Goal: Information Seeking & Learning: Learn about a topic

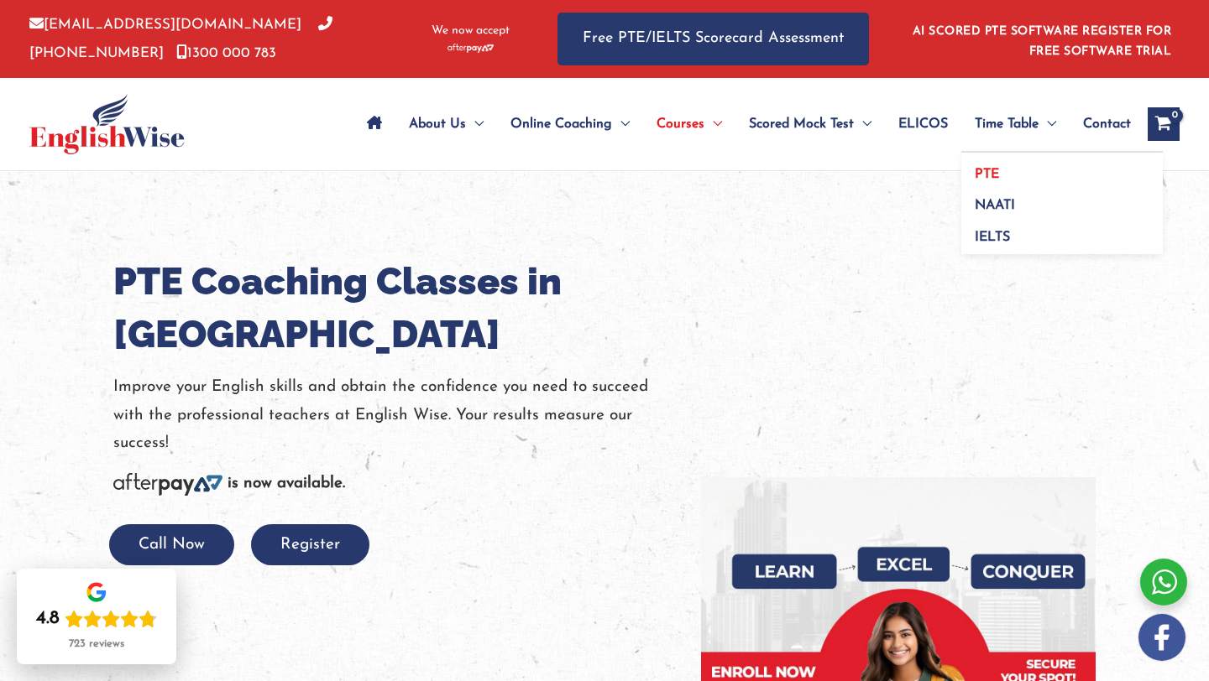
click at [996, 175] on link "PTE" at bounding box center [1061, 169] width 201 height 32
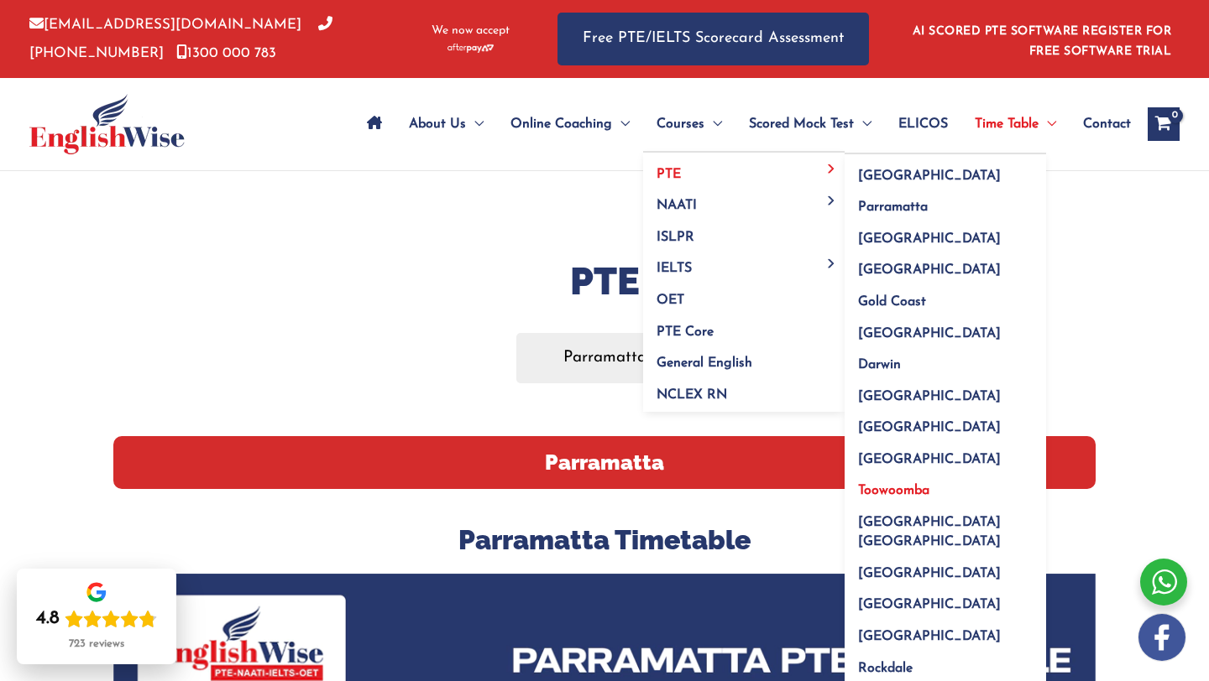
click at [890, 491] on span "Toowoomba" at bounding box center [893, 490] width 71 height 13
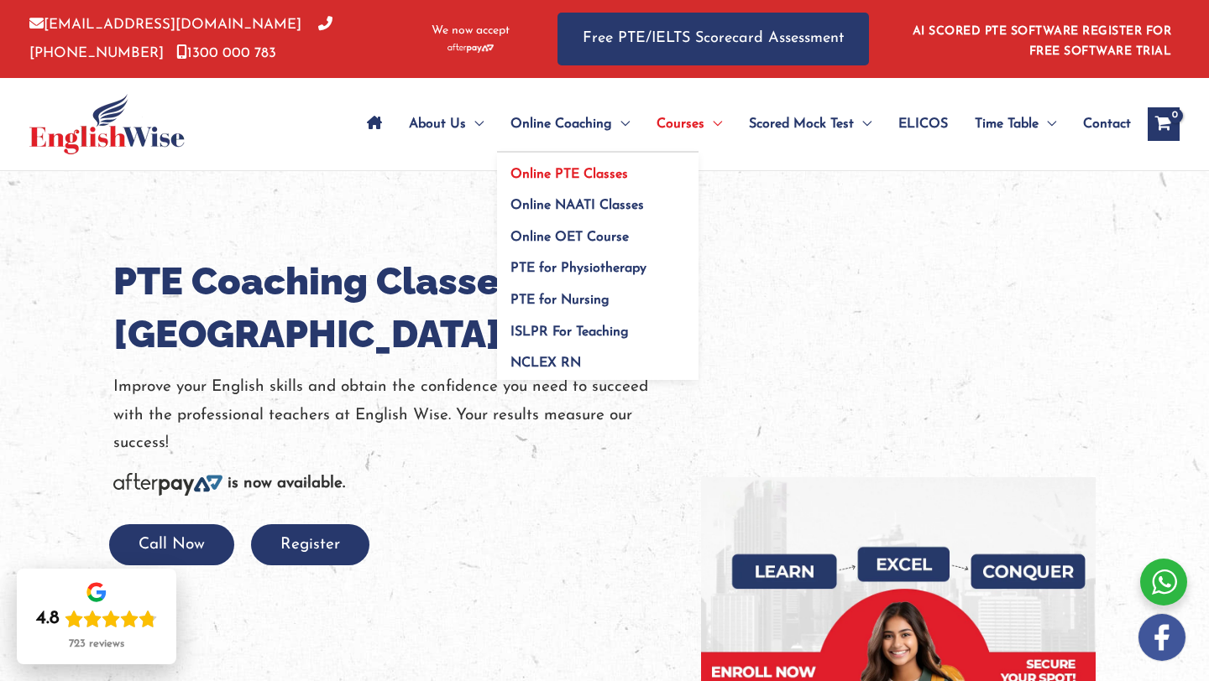
click at [580, 180] on span "Online PTE Classes" at bounding box center [568, 174] width 117 height 13
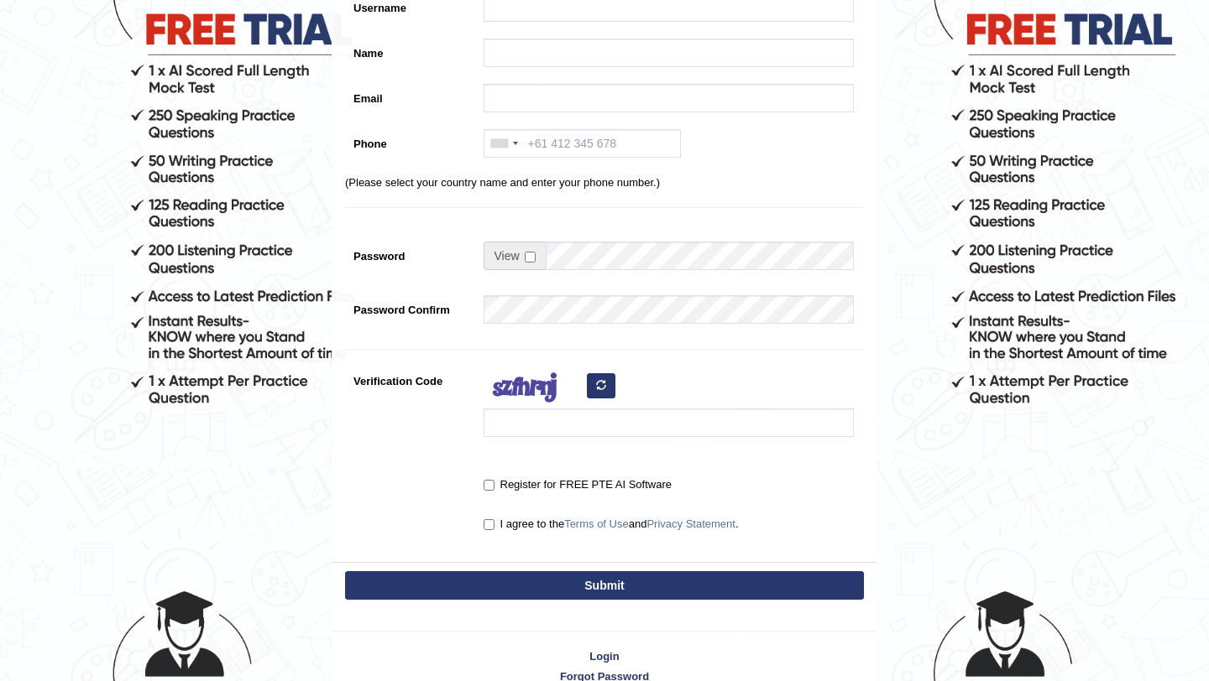
scroll to position [290, 0]
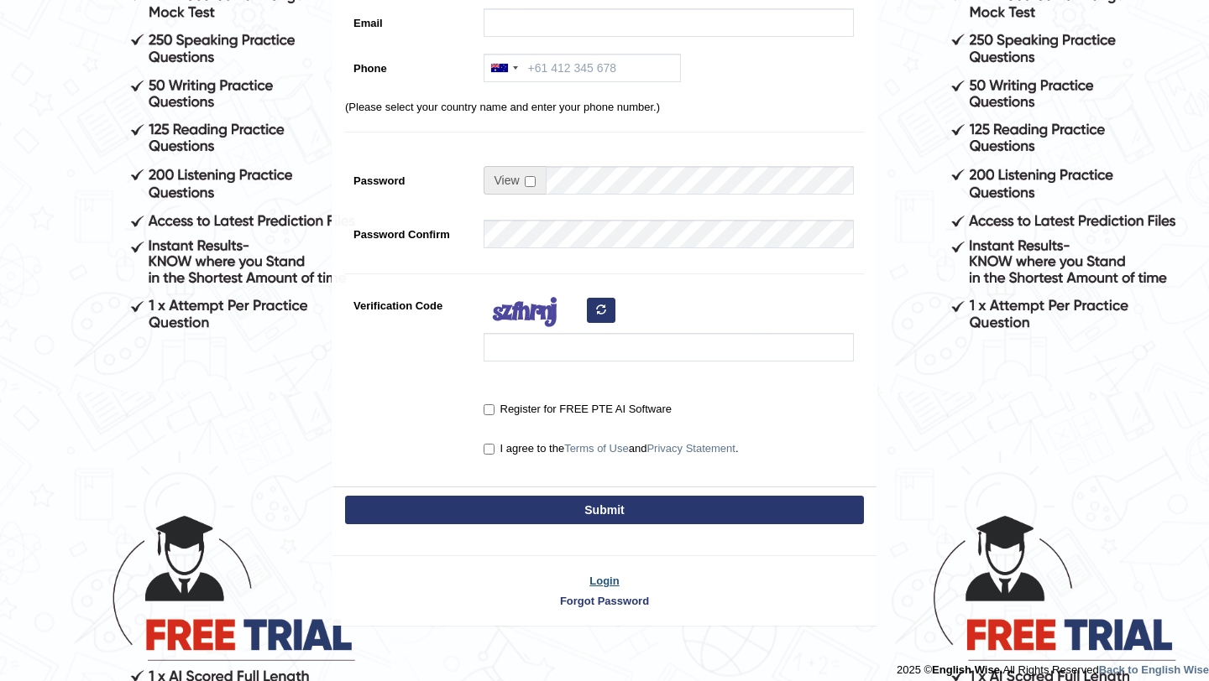
click at [603, 585] on link "Login" at bounding box center [604, 581] width 544 height 16
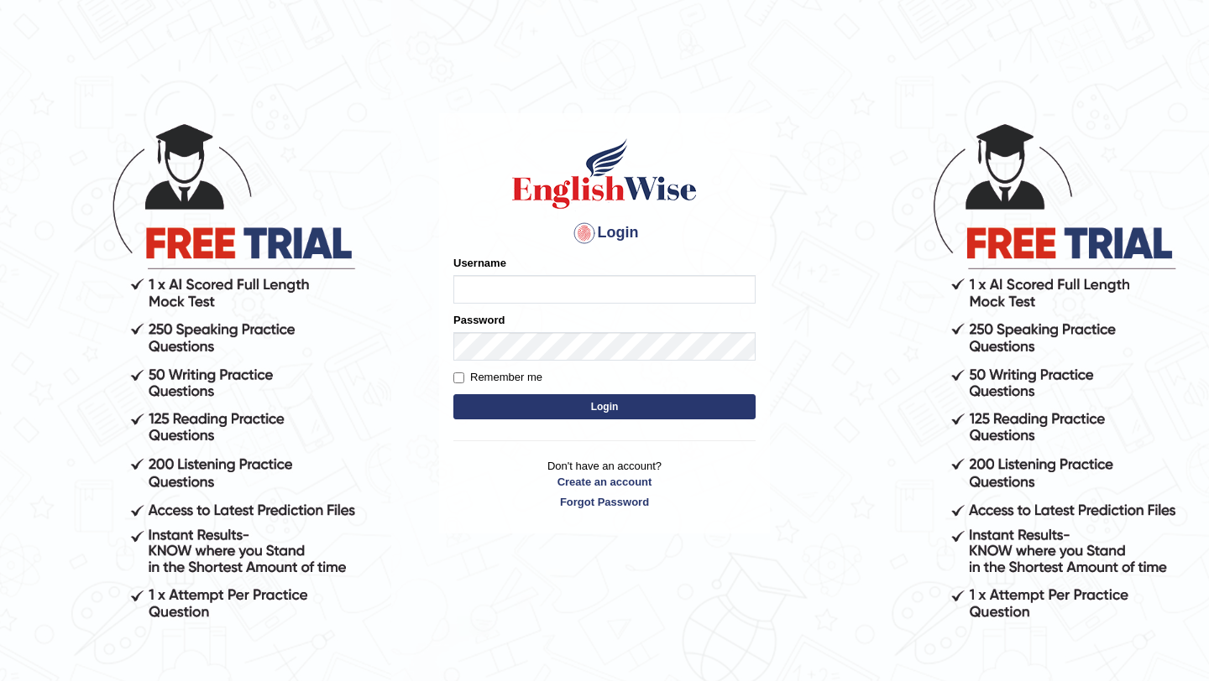
type input "m"
type input "Manee"
click at [617, 410] on button "Login" at bounding box center [604, 406] width 302 height 25
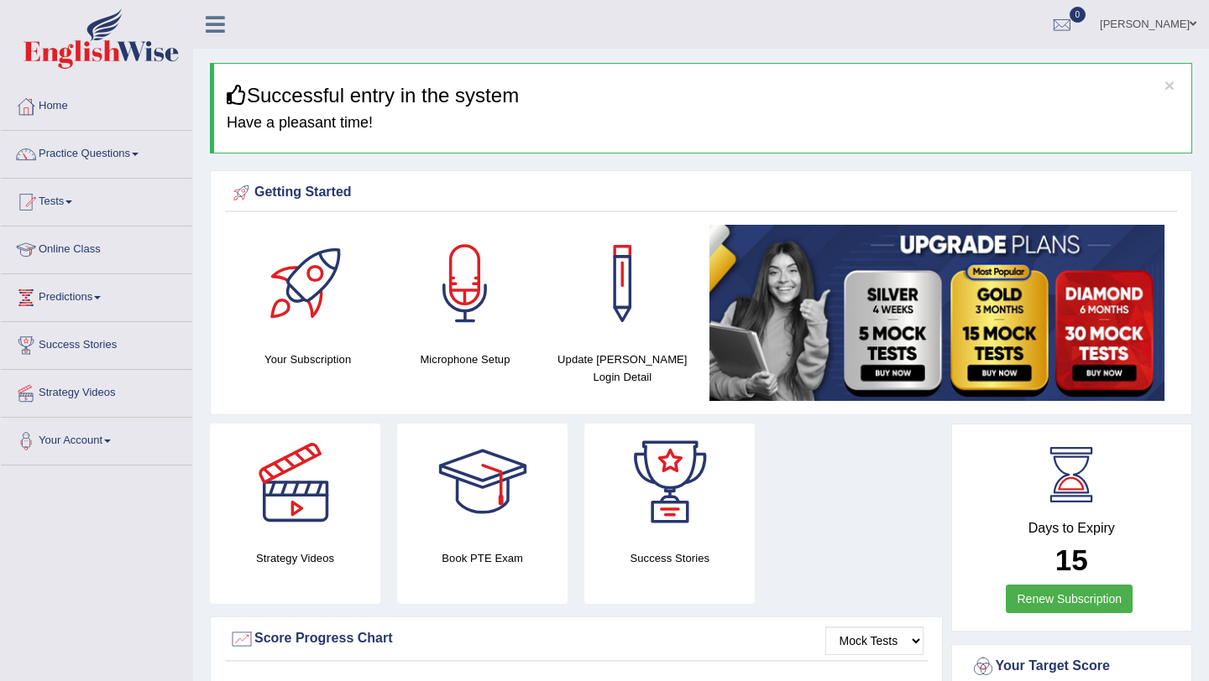
click at [1146, 26] on link "Manisha Khadka" at bounding box center [1148, 22] width 122 height 44
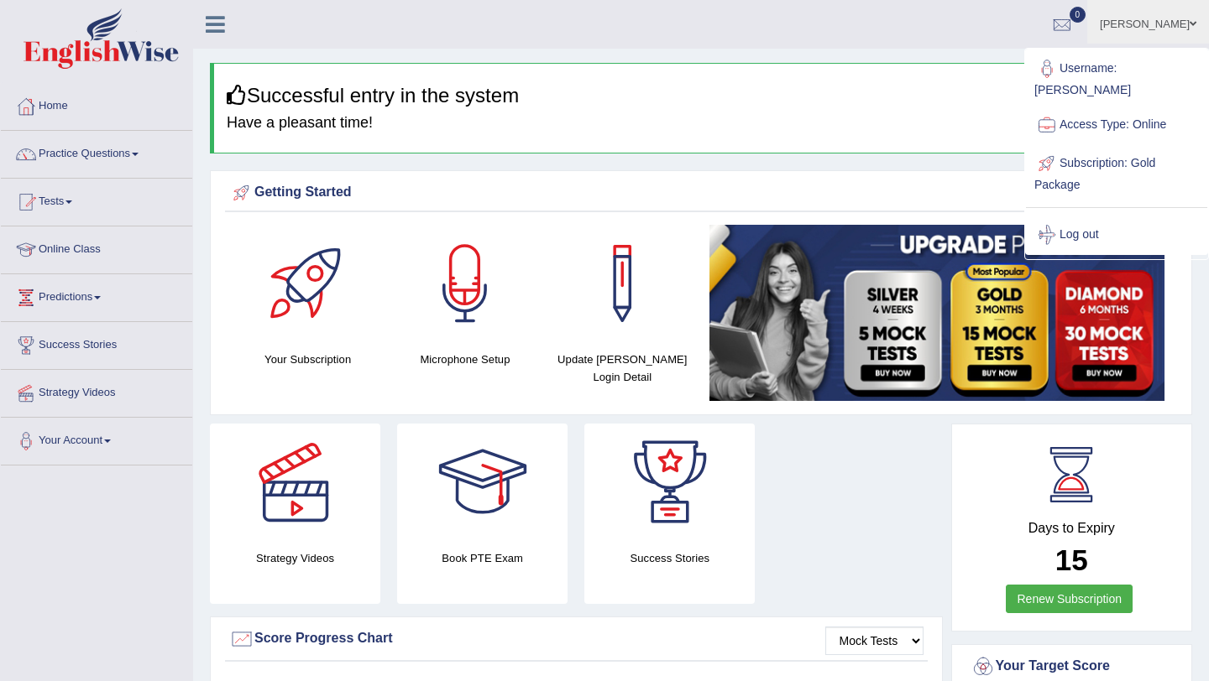
click at [838, 146] on div "× Successful entry in the system Have a pleasant time!" at bounding box center [701, 108] width 982 height 91
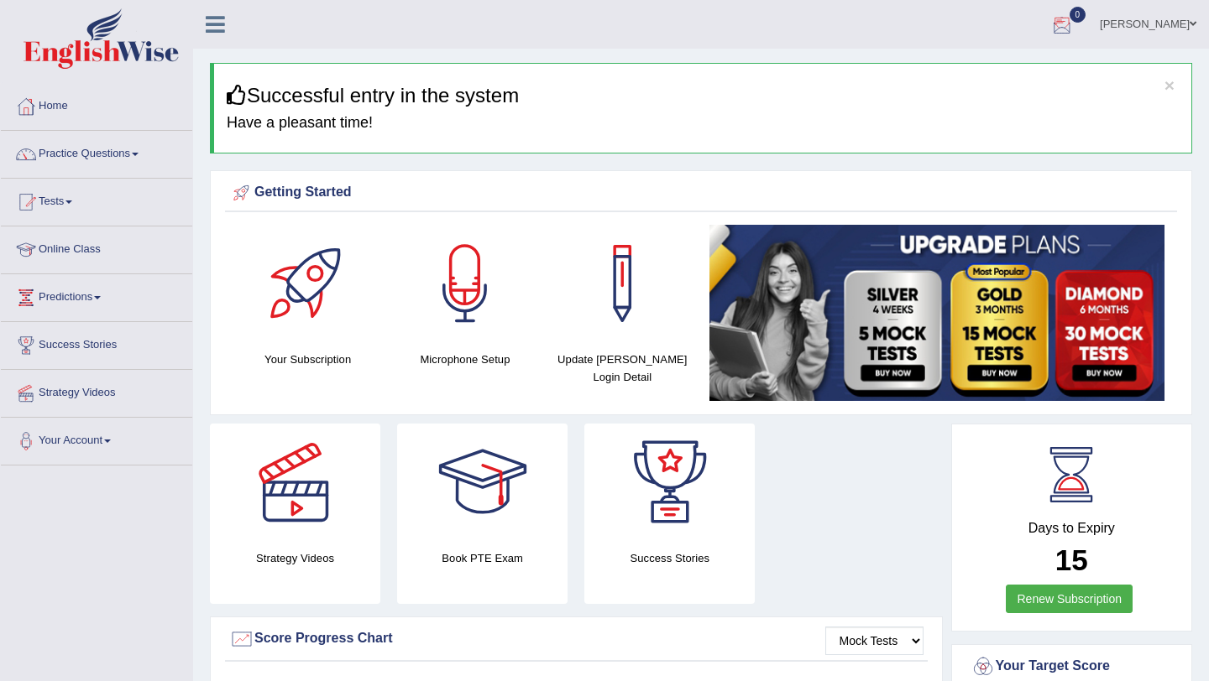
click at [1138, 25] on link "[PERSON_NAME]" at bounding box center [1148, 22] width 122 height 44
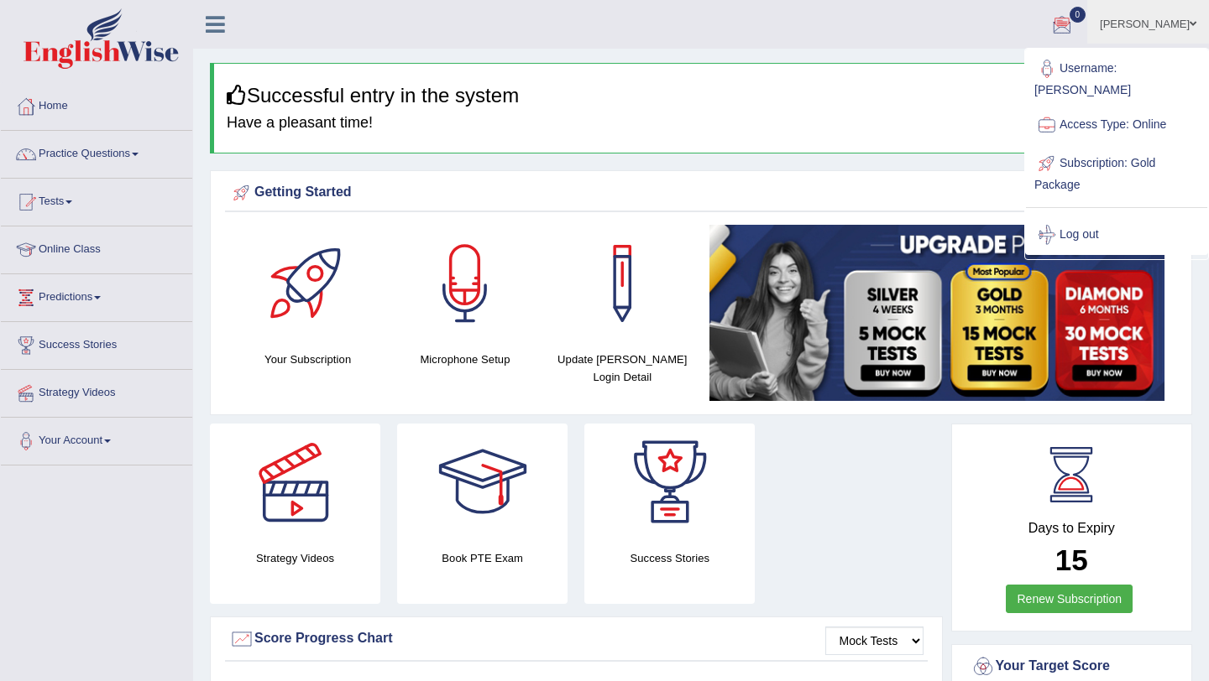
click at [1108, 68] on link "Username: [PERSON_NAME]" at bounding box center [1116, 78] width 181 height 56
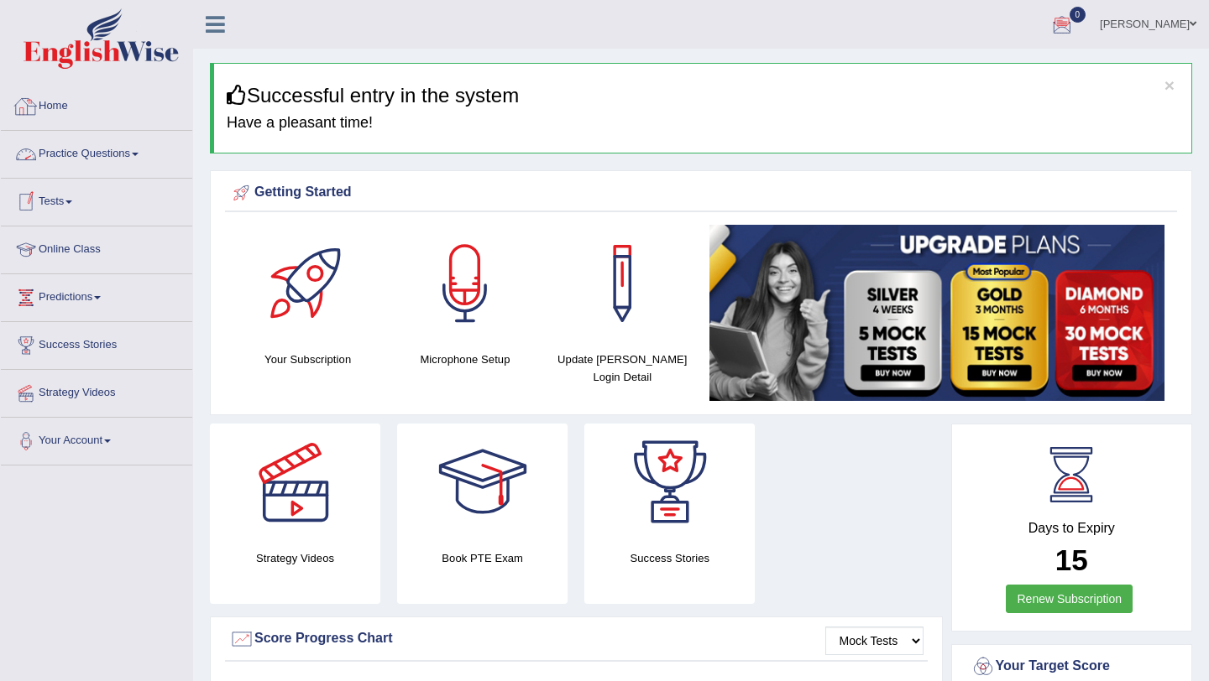
click at [60, 102] on link "Home" at bounding box center [96, 104] width 191 height 42
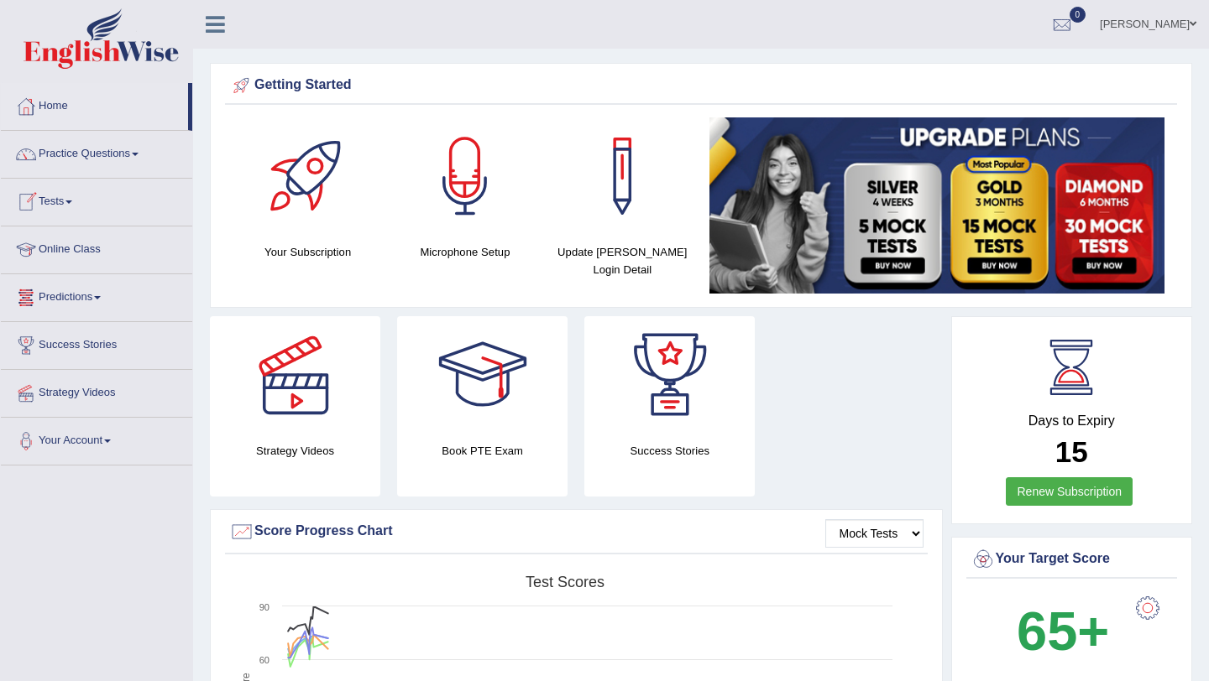
click at [88, 253] on link "Online Class" at bounding box center [96, 248] width 191 height 42
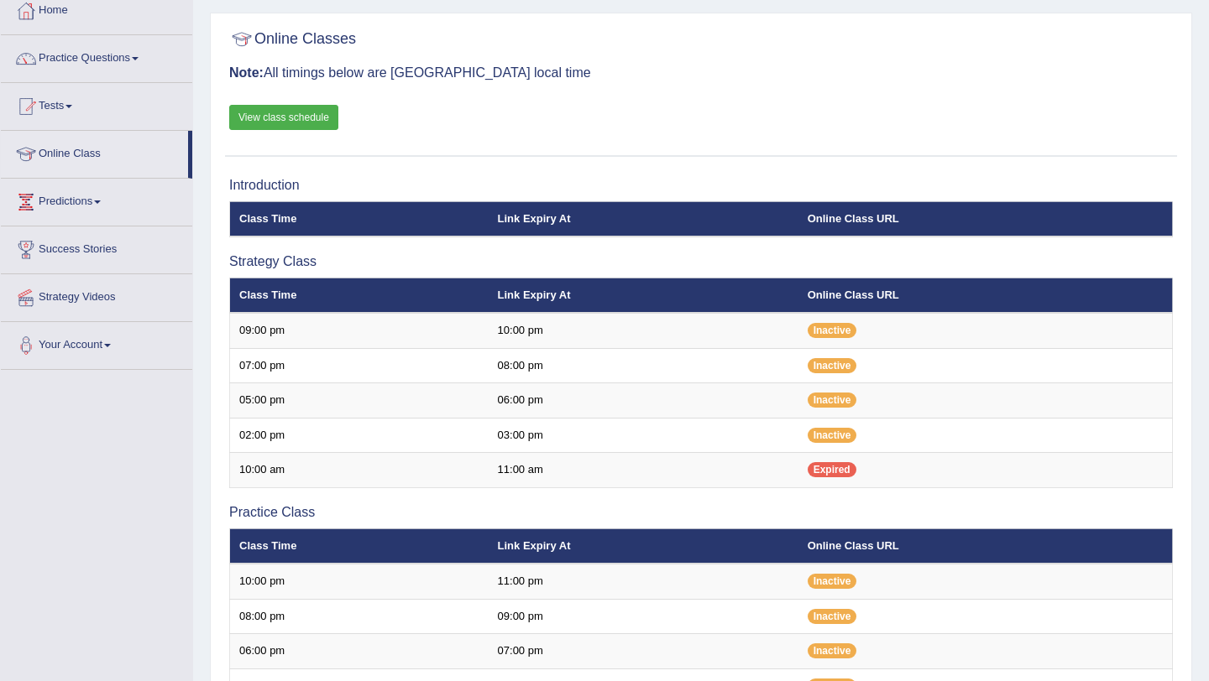
scroll to position [97, 0]
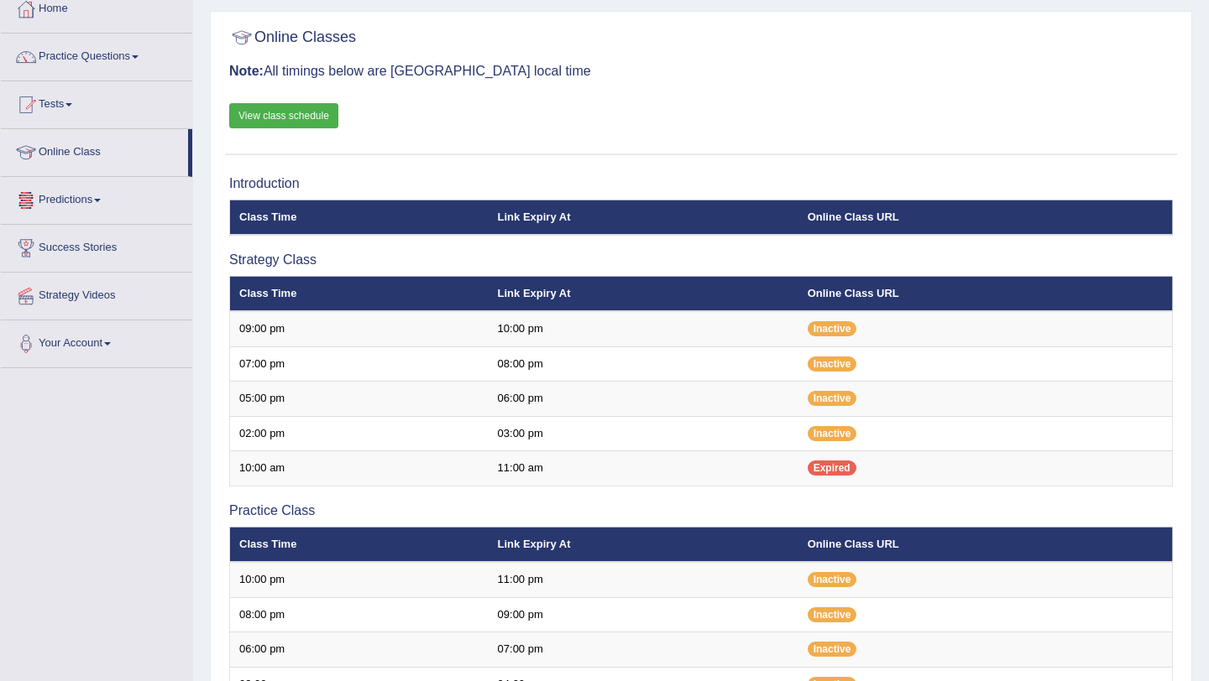
click at [302, 117] on link "View class schedule" at bounding box center [283, 115] width 109 height 25
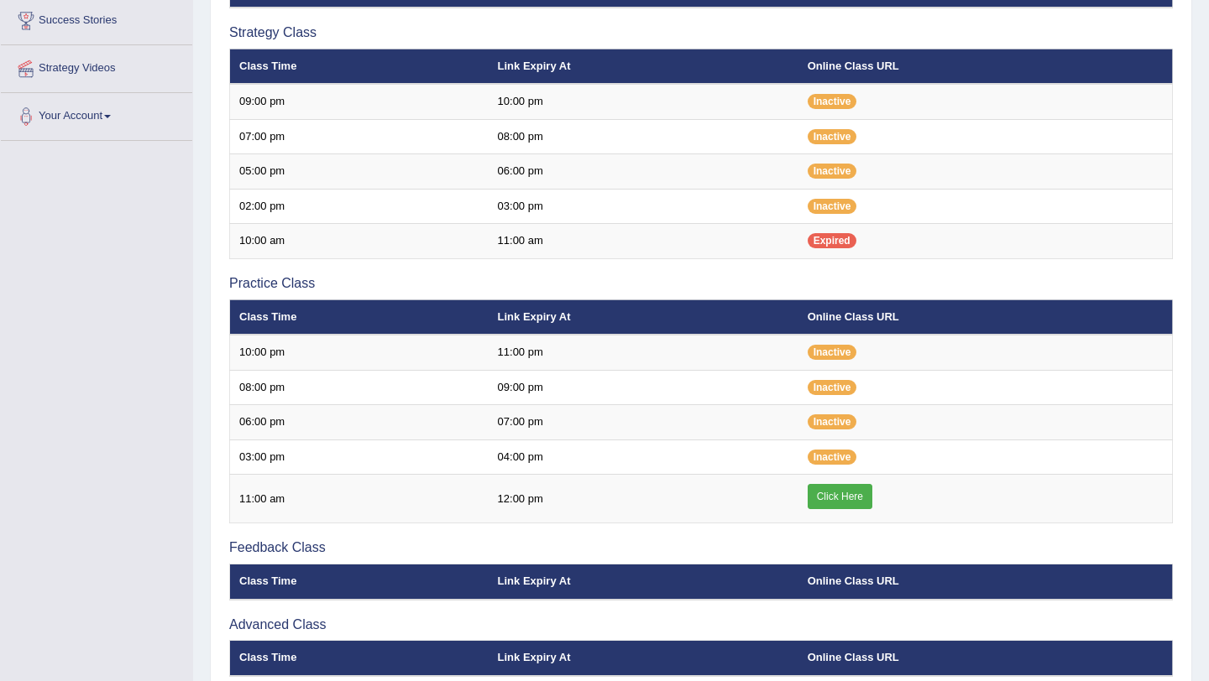
scroll to position [331, 0]
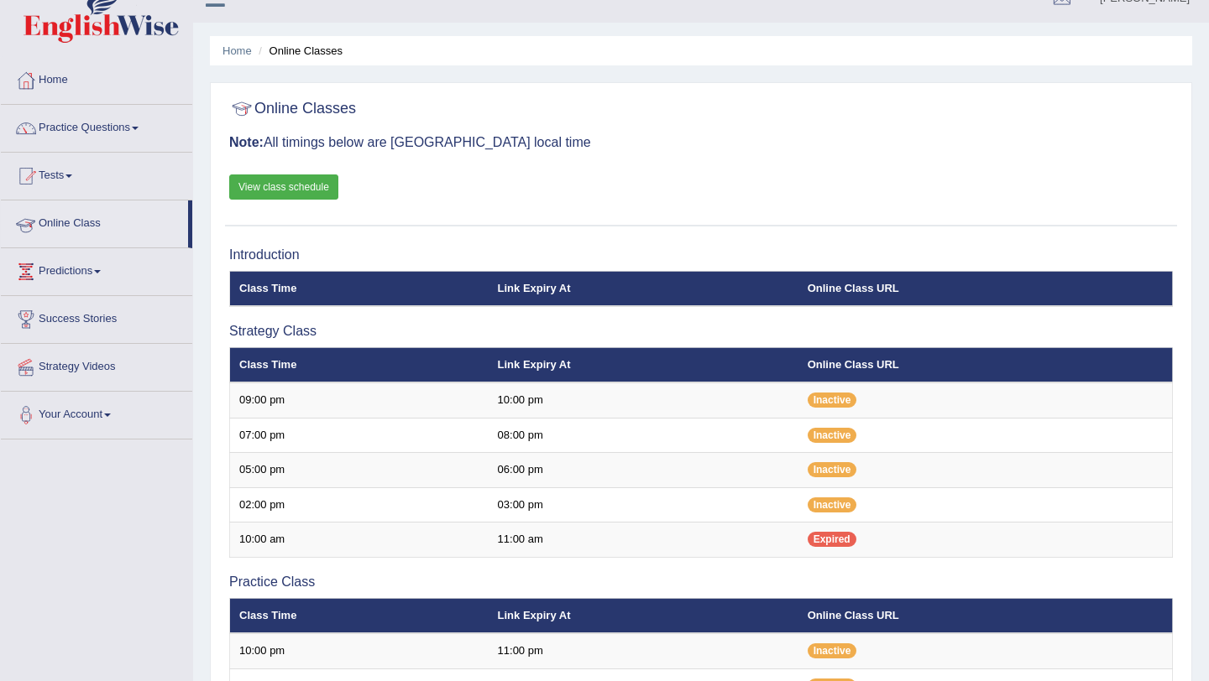
scroll to position [17, 0]
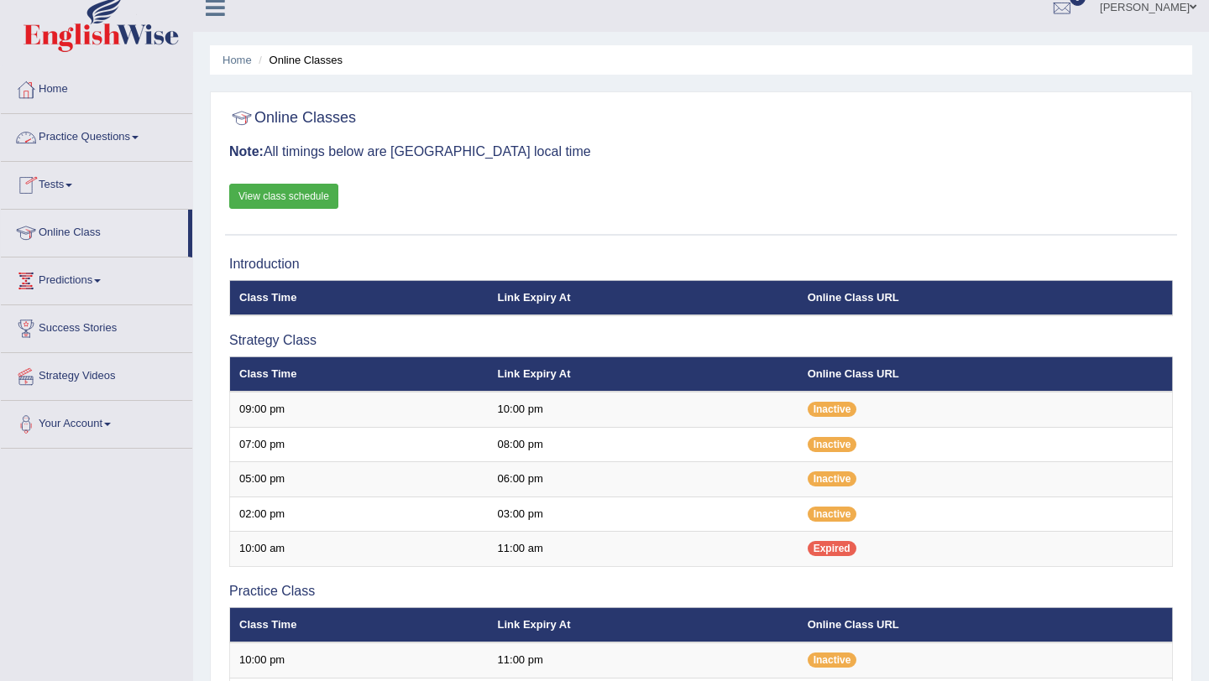
click at [96, 138] on link "Practice Questions" at bounding box center [96, 135] width 191 height 42
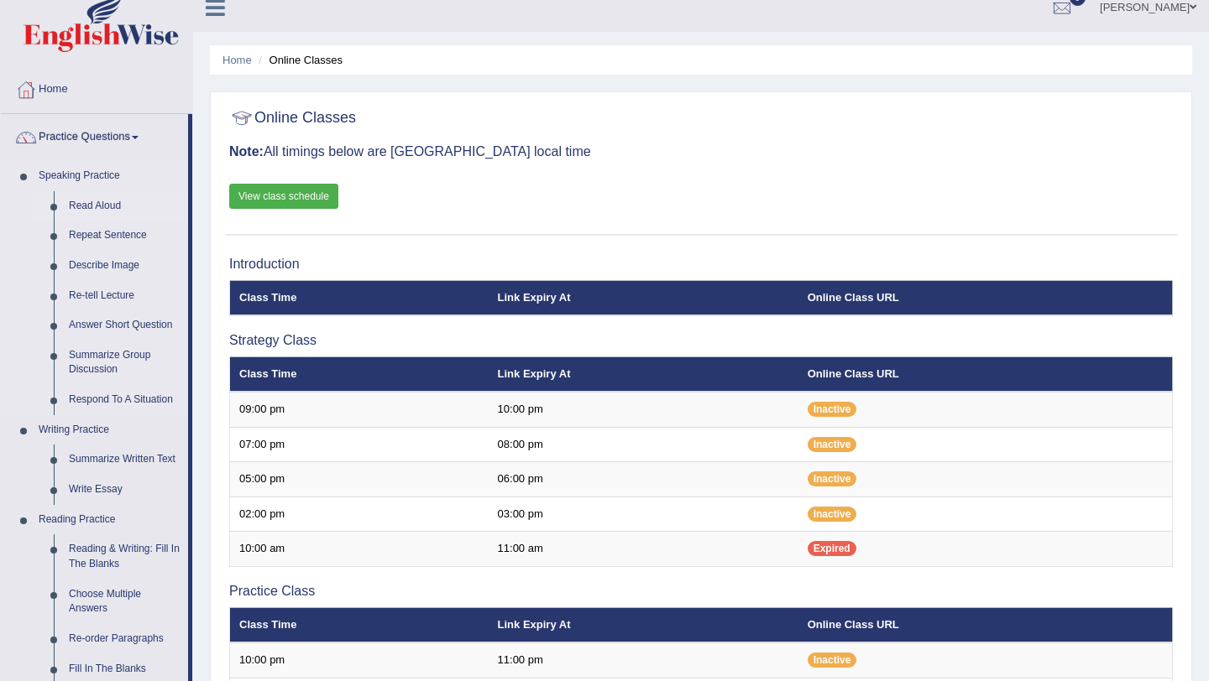
click at [95, 206] on link "Read Aloud" at bounding box center [124, 206] width 127 height 30
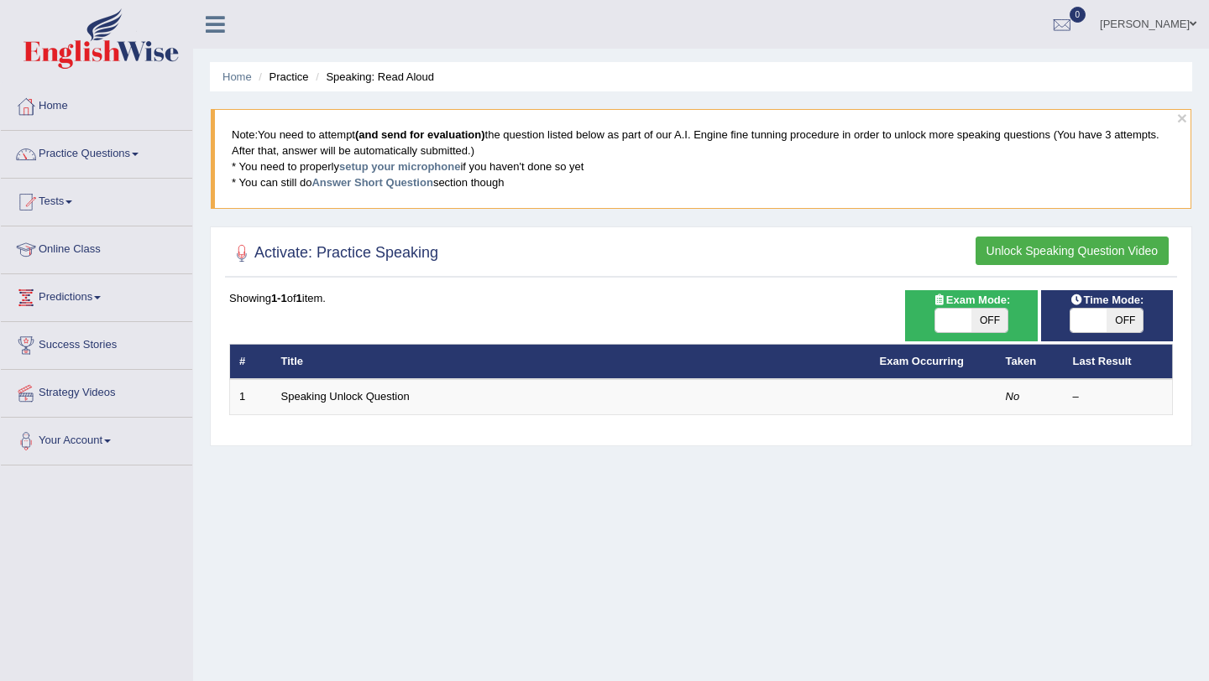
click at [1065, 255] on button "Unlock Speaking Question Video" at bounding box center [1071, 251] width 193 height 29
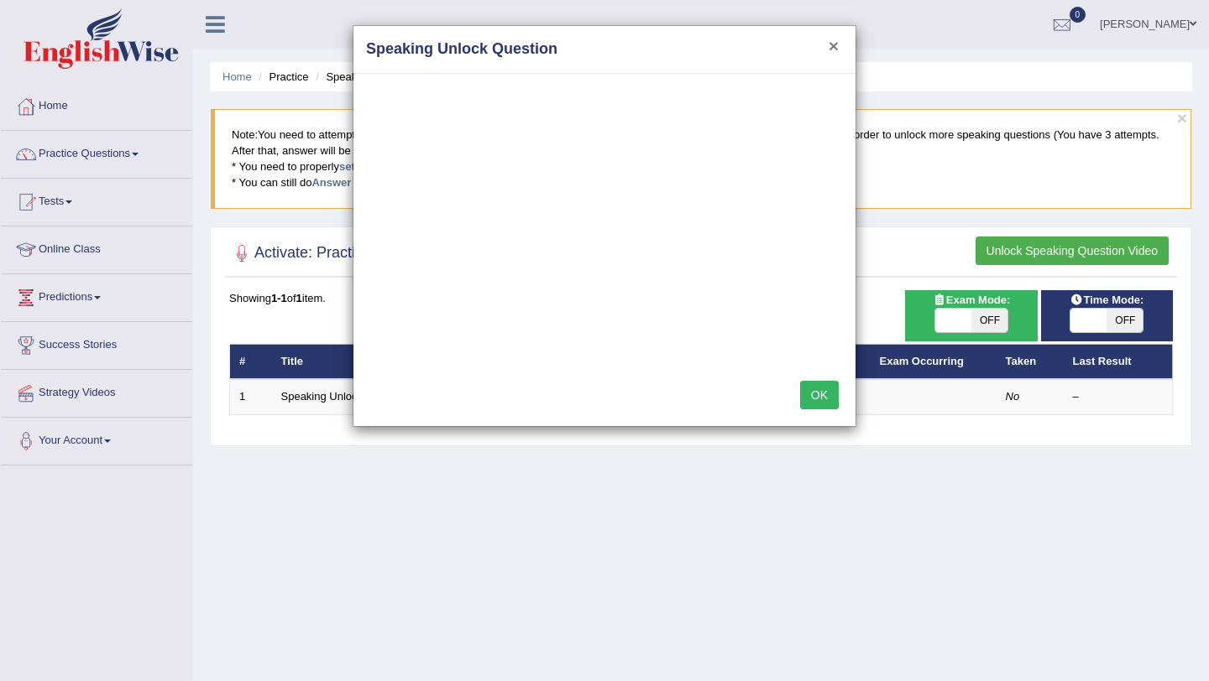
click at [833, 50] on button "×" at bounding box center [833, 46] width 10 height 18
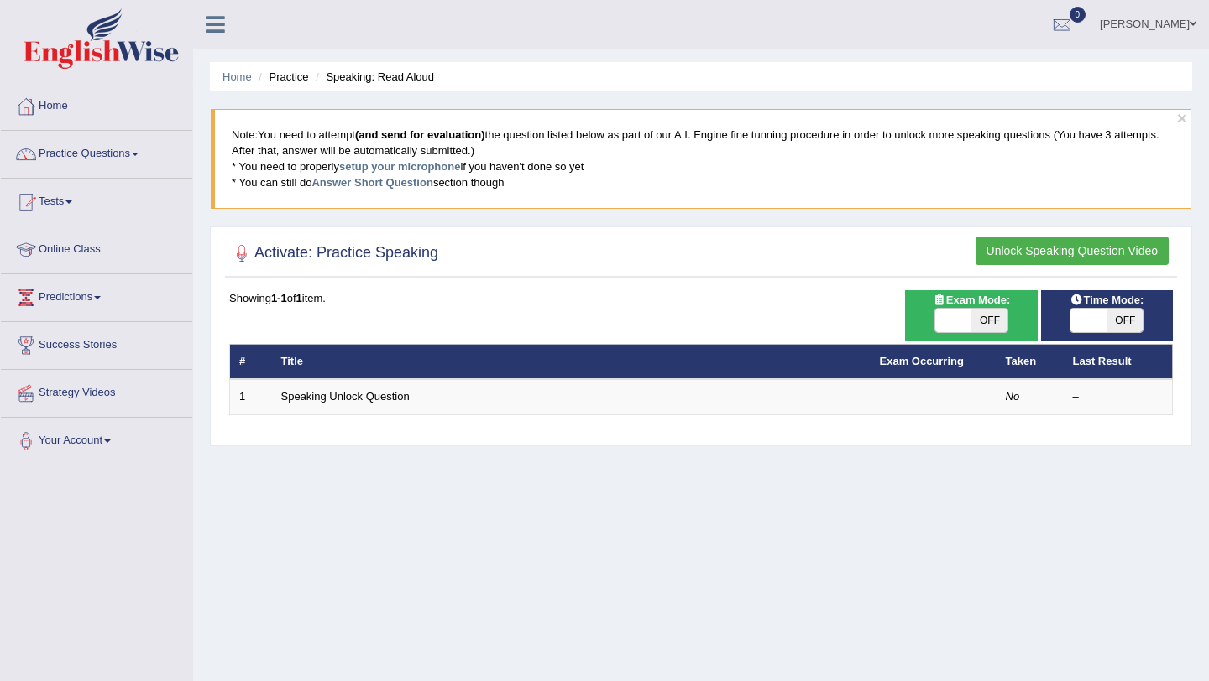
click at [1063, 248] on button "Unlock Speaking Question Video" at bounding box center [1071, 251] width 193 height 29
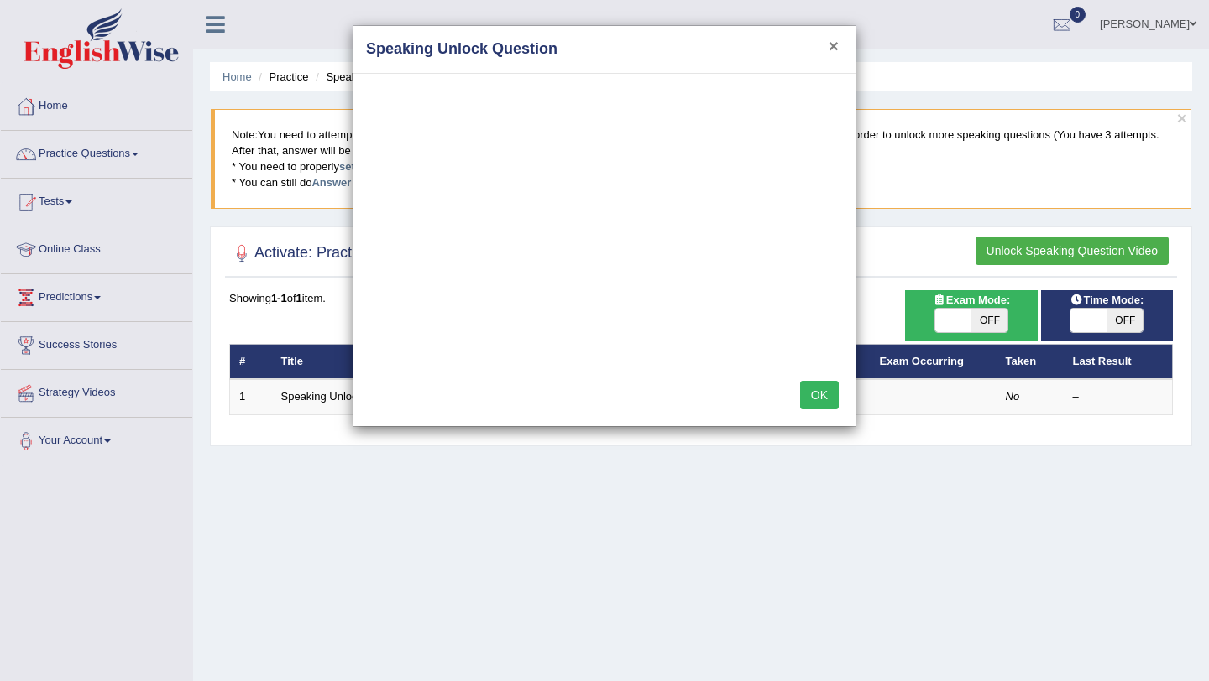
click at [832, 45] on button "×" at bounding box center [833, 46] width 10 height 18
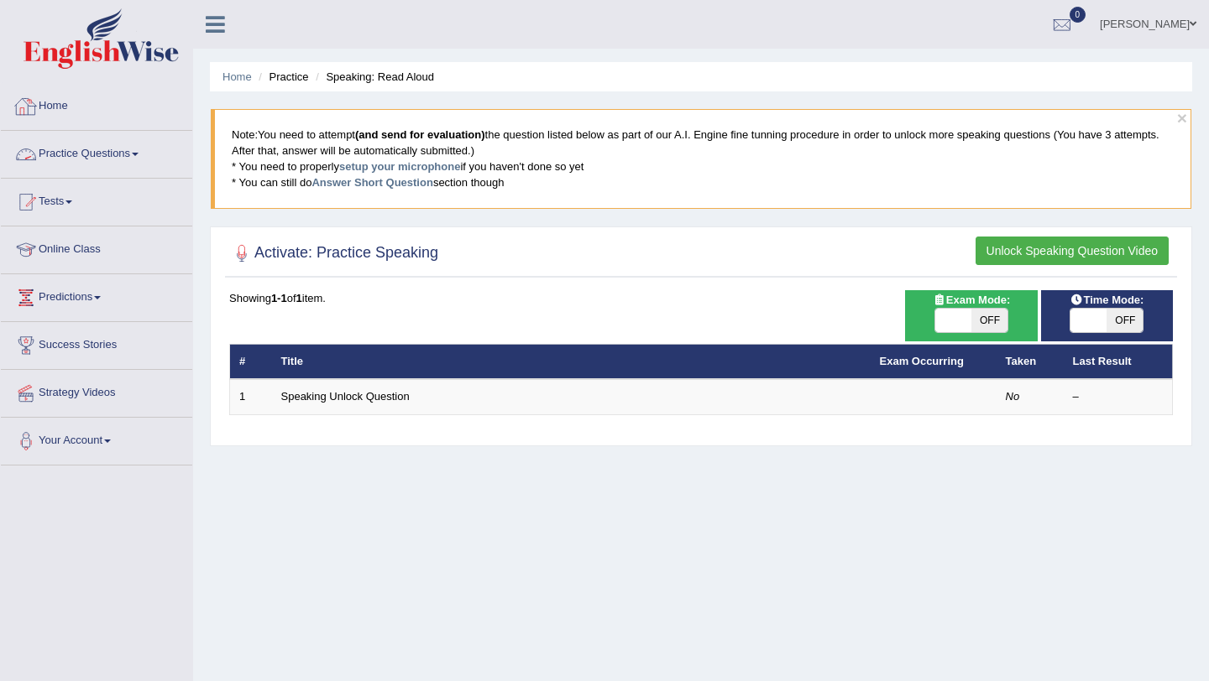
click at [64, 112] on link "Home" at bounding box center [96, 104] width 191 height 42
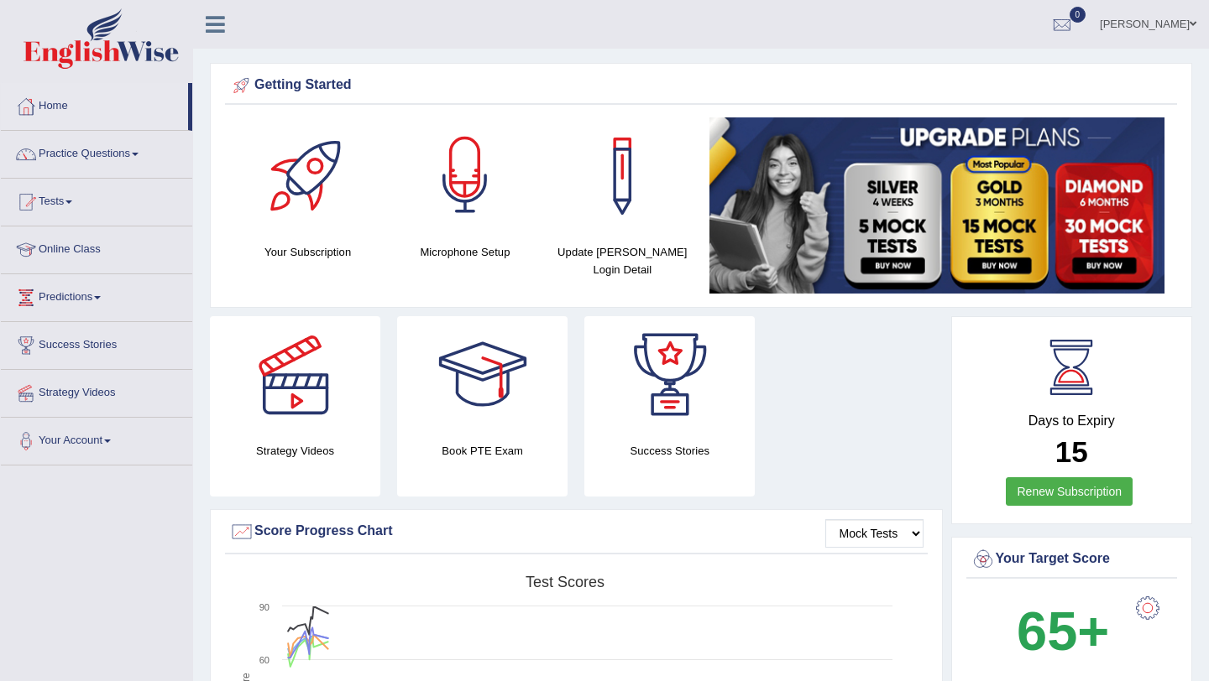
click at [483, 232] on div at bounding box center [464, 175] width 117 height 117
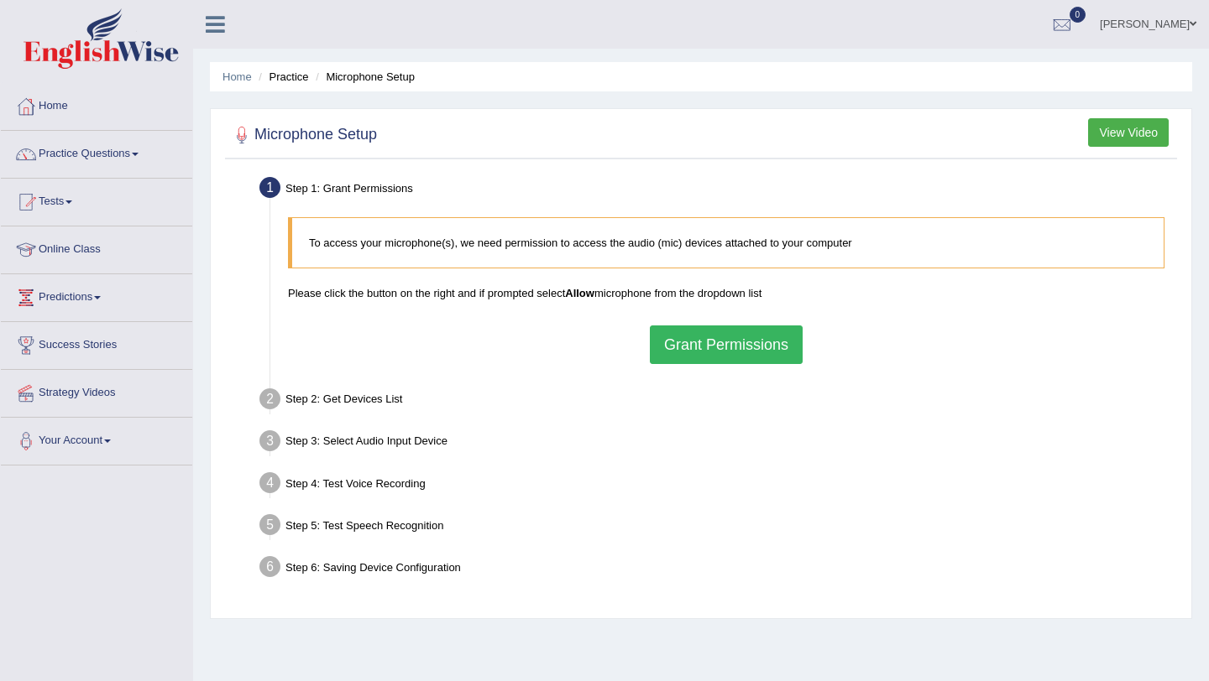
click at [745, 342] on button "Grant Permissions" at bounding box center [726, 345] width 153 height 39
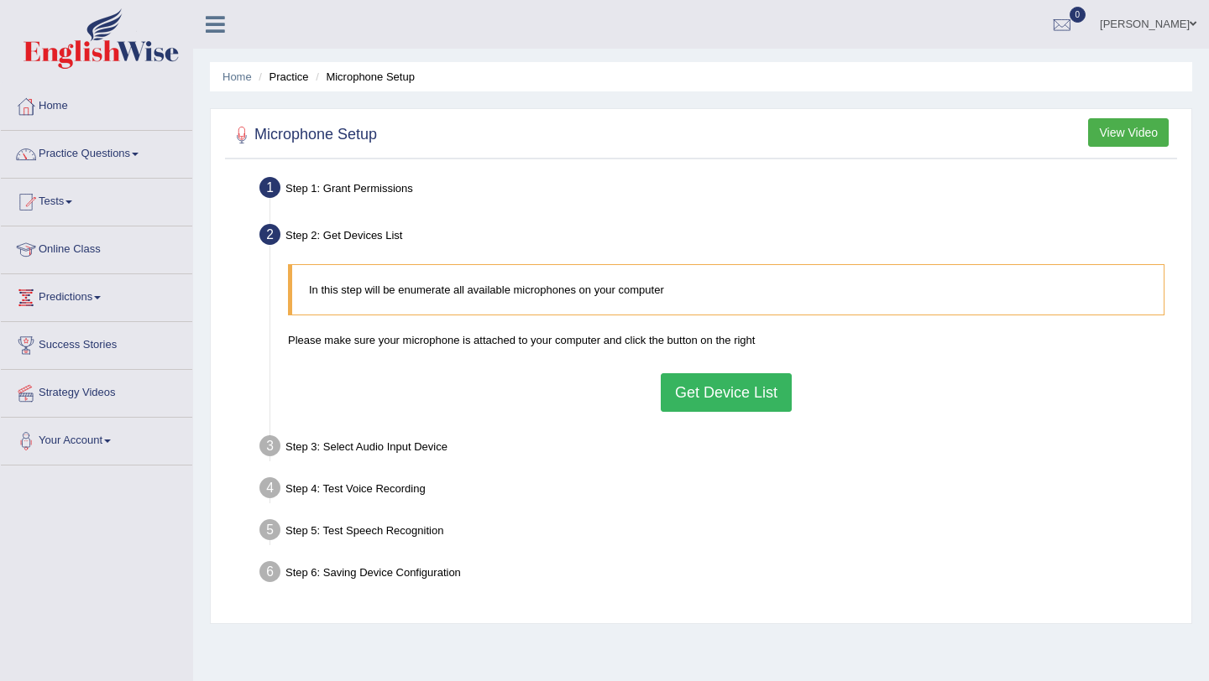
click at [728, 392] on button "Get Device List" at bounding box center [725, 392] width 131 height 39
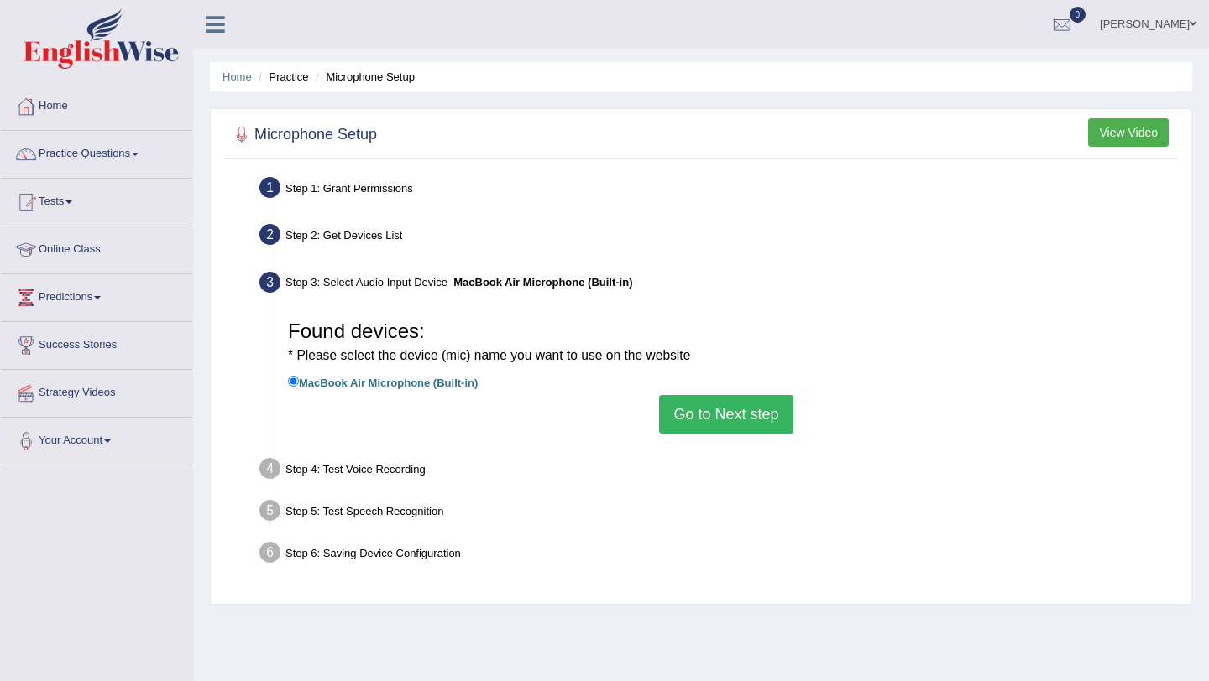
click at [723, 413] on button "Go to Next step" at bounding box center [725, 414] width 133 height 39
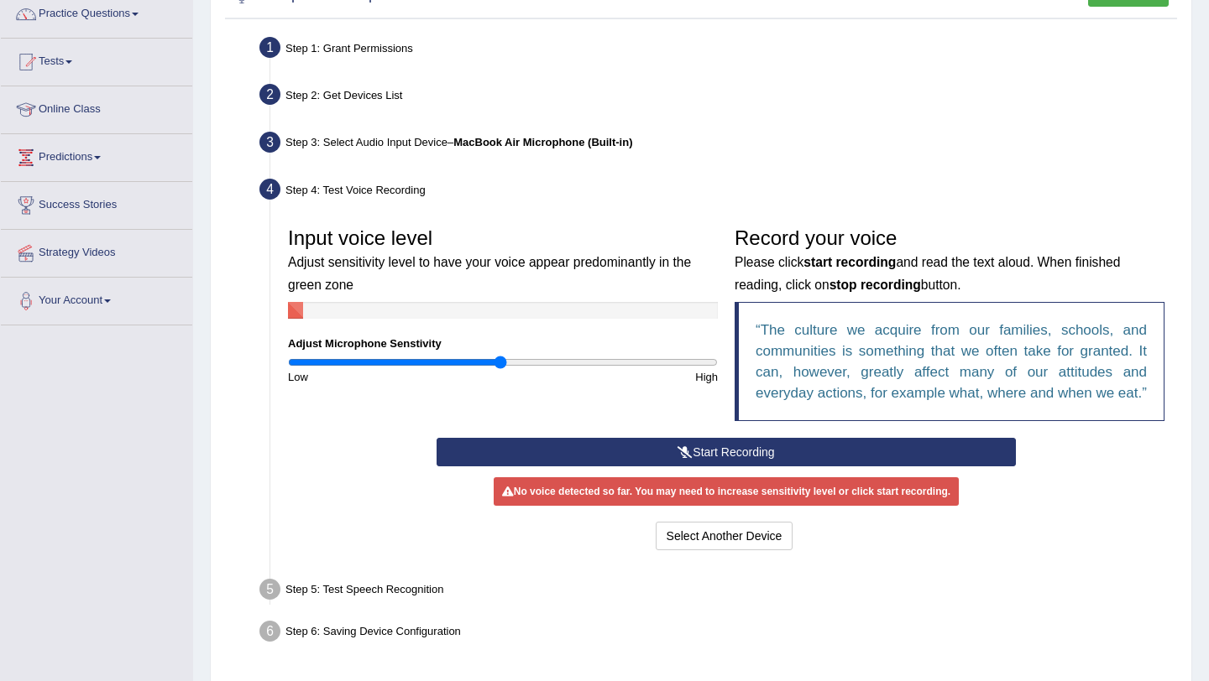
scroll to position [181, 0]
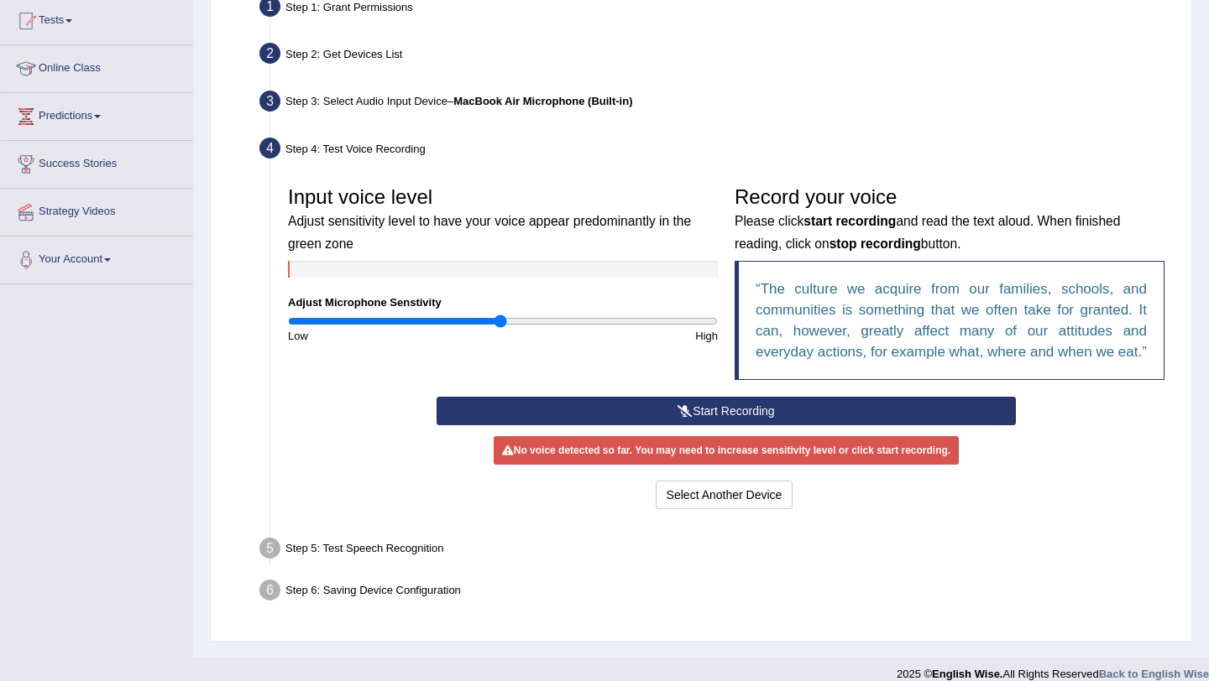
click at [718, 425] on button "Start Recording" at bounding box center [725, 411] width 578 height 29
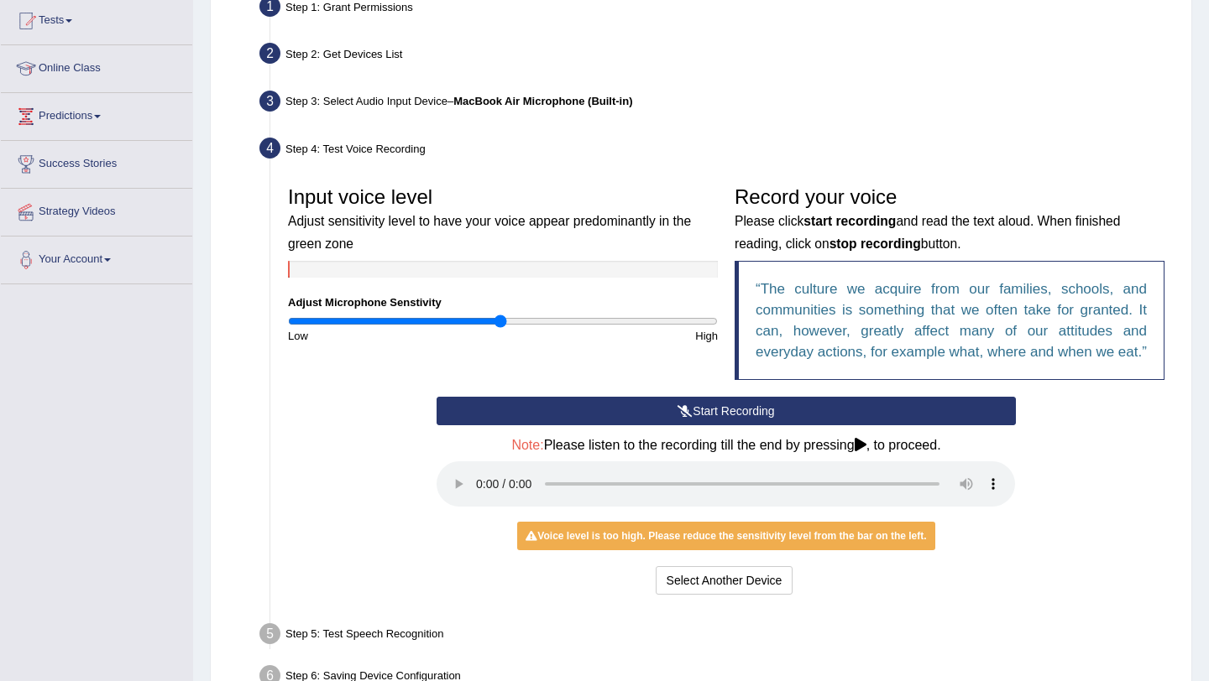
click at [717, 425] on button "Start Recording" at bounding box center [725, 411] width 578 height 29
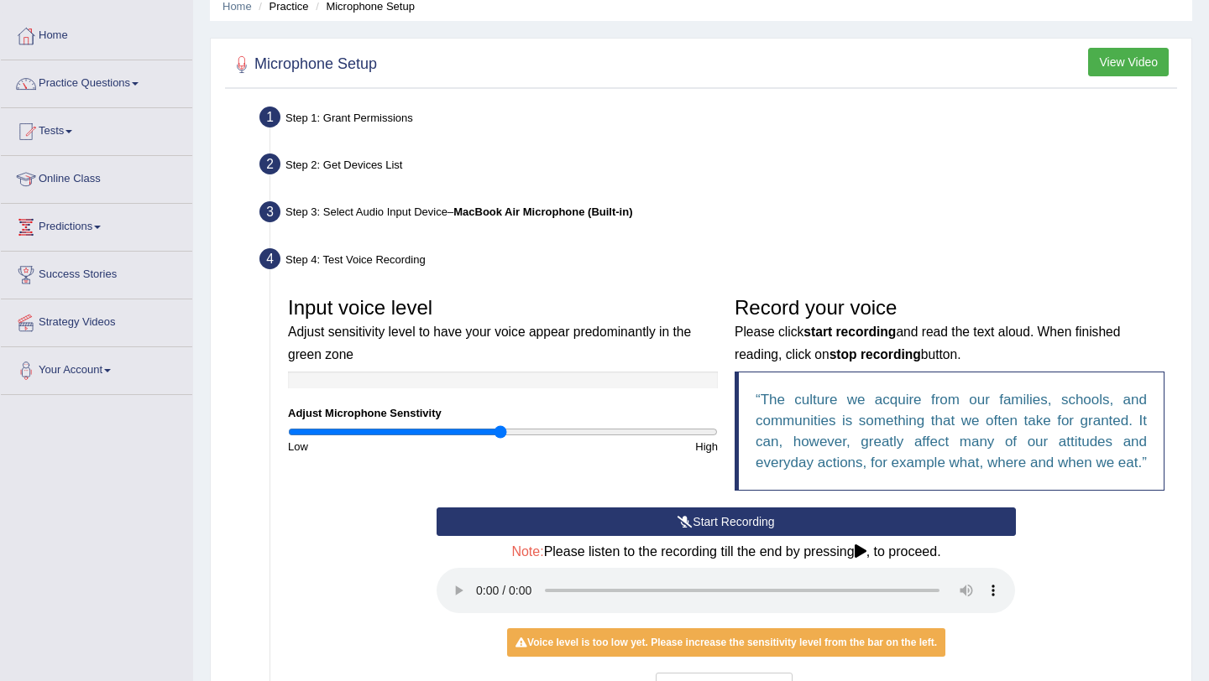
scroll to position [299, 0]
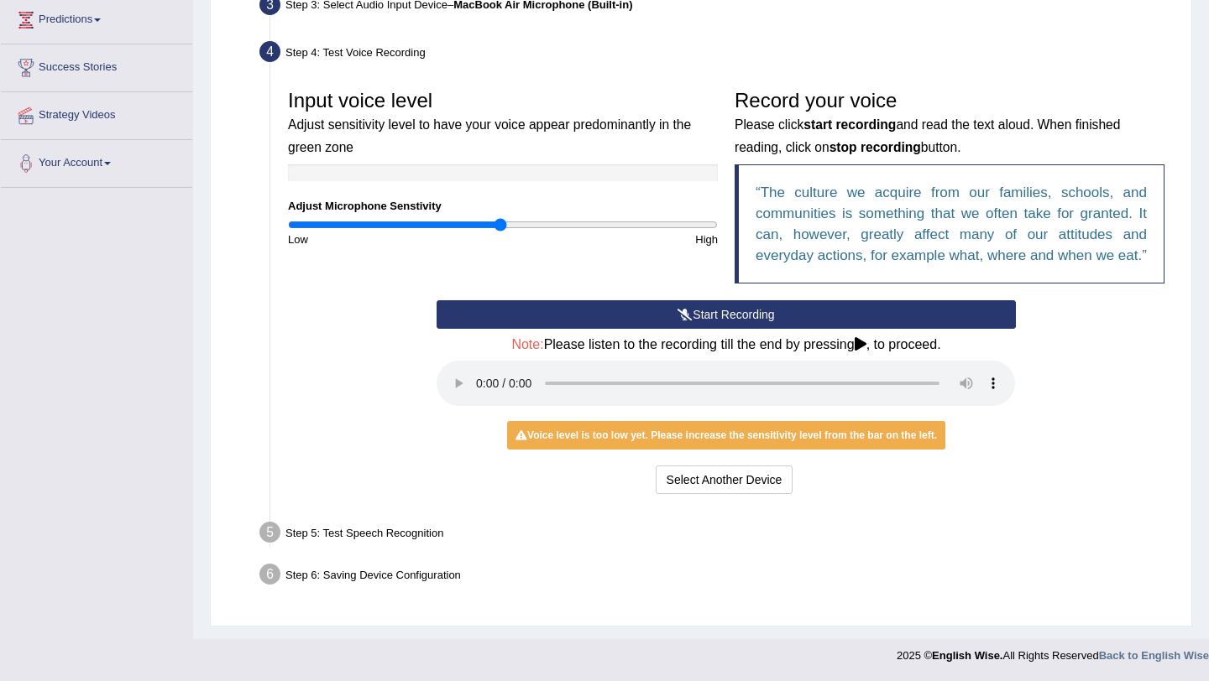
click at [408, 538] on div "Step 5: Test Speech Recognition" at bounding box center [718, 535] width 932 height 37
click at [357, 538] on div "Step 5: Test Speech Recognition" at bounding box center [718, 535] width 932 height 37
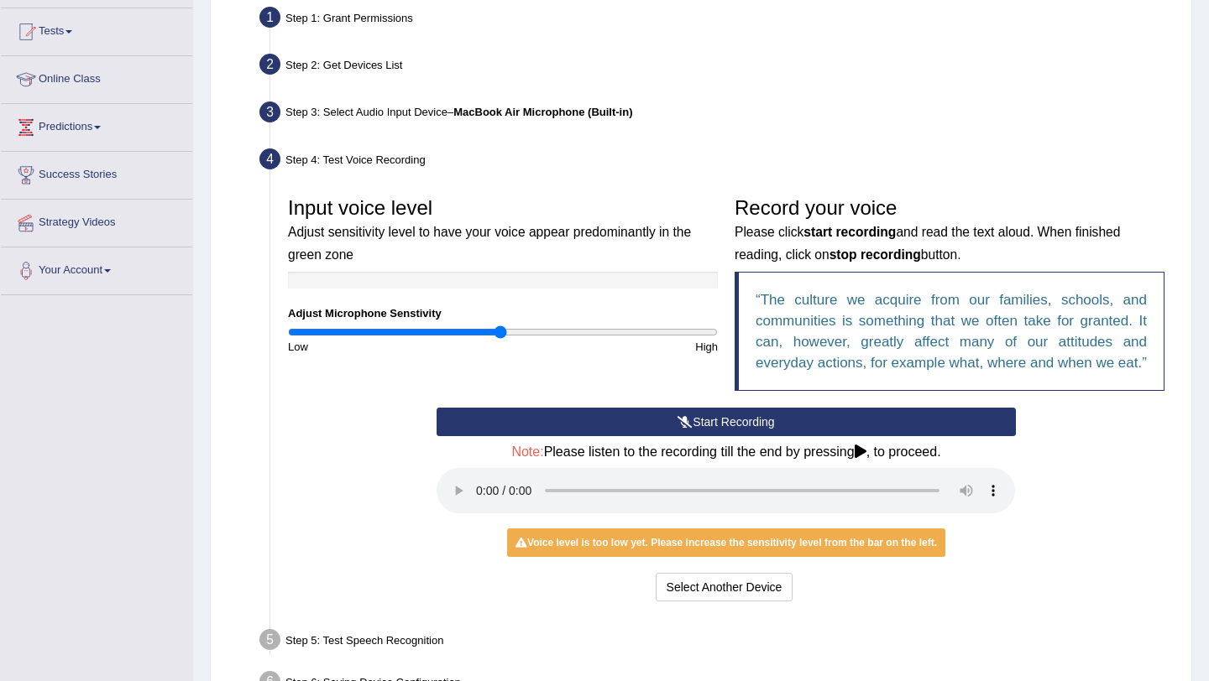
scroll to position [0, 0]
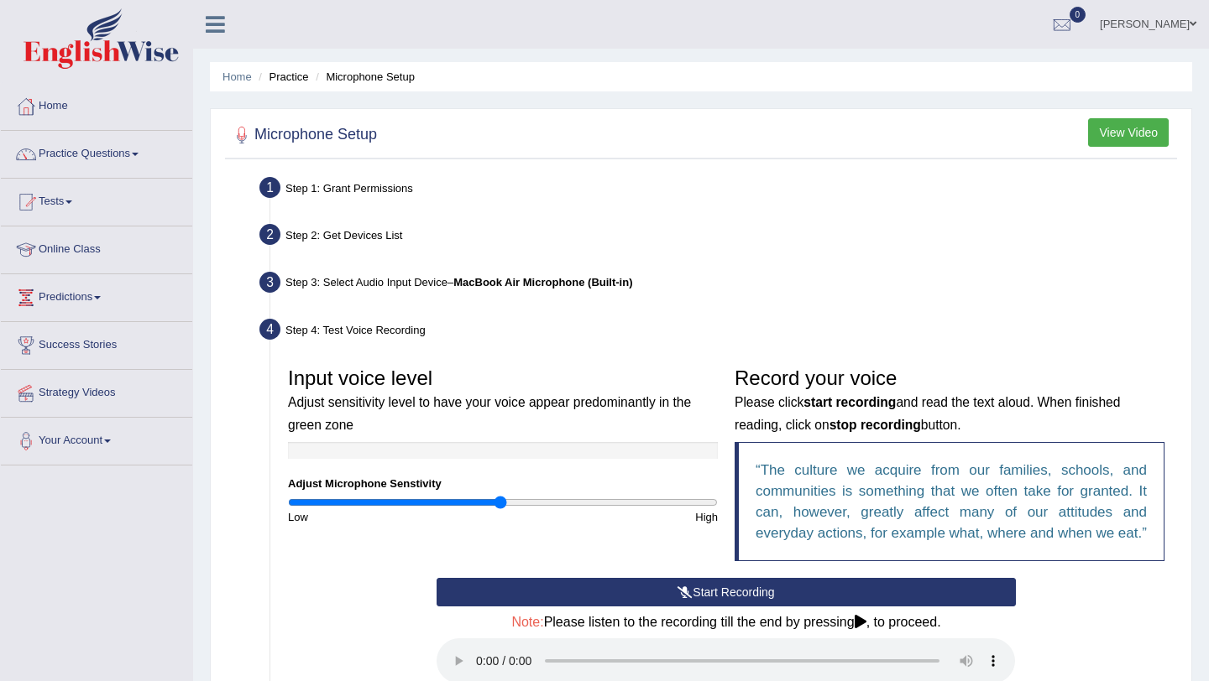
click at [1119, 127] on button "View Video" at bounding box center [1128, 132] width 81 height 29
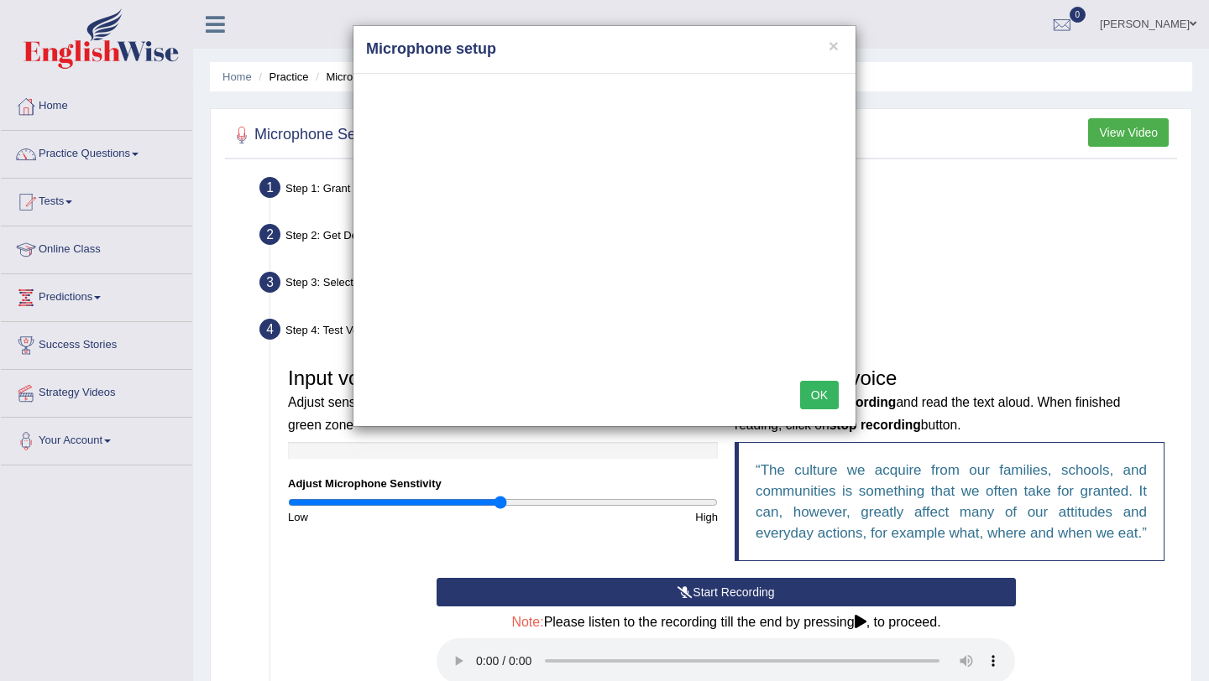
click at [822, 394] on button "OK" at bounding box center [819, 395] width 39 height 29
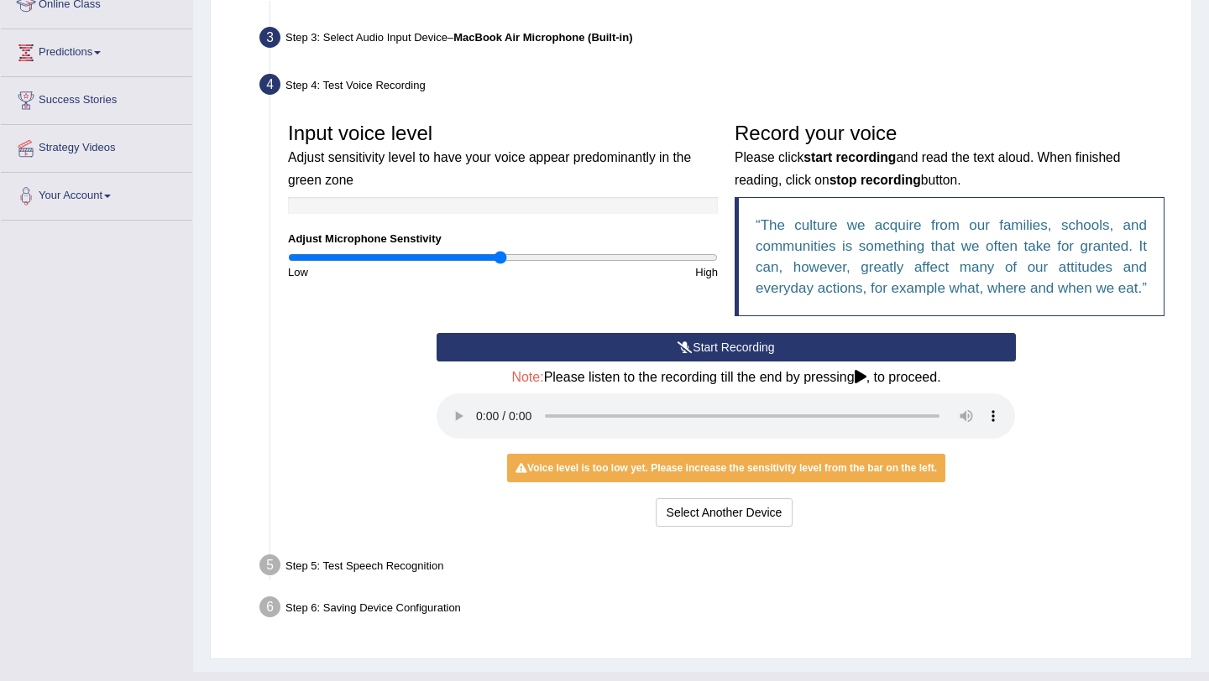
scroll to position [248, 0]
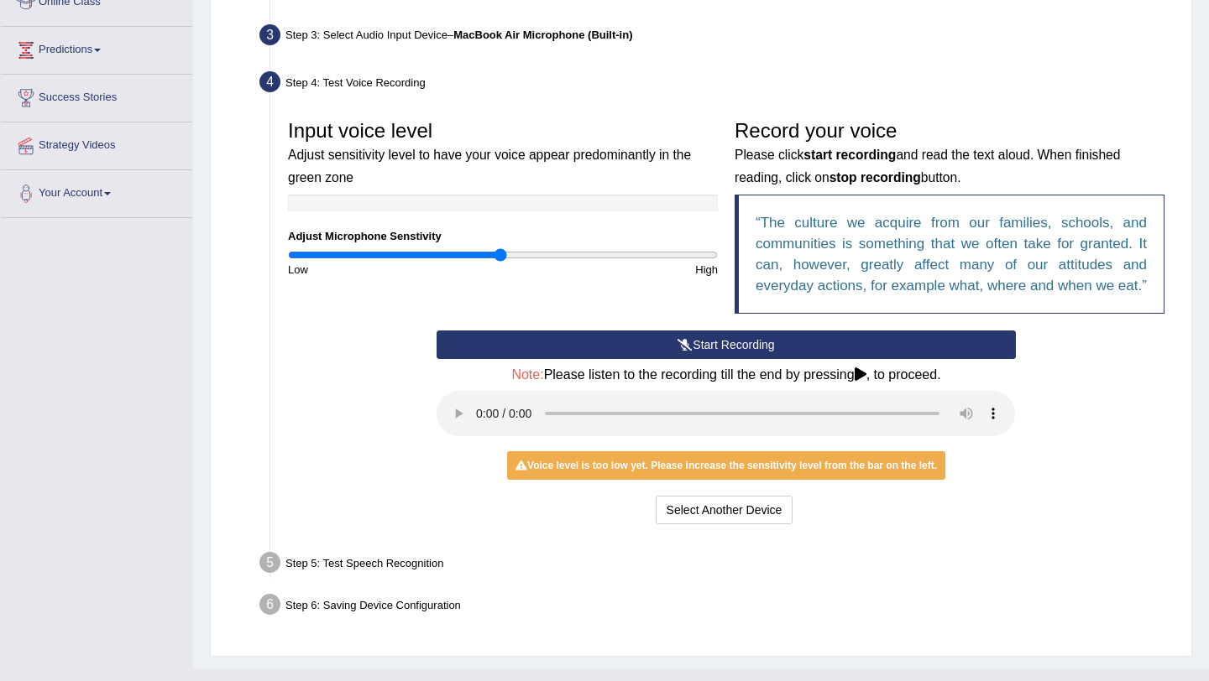
click at [647, 480] on div "Voice level is too low yet. Please increase the sensitivity level from the bar …" at bounding box center [726, 466] width 438 height 29
click at [866, 381] on icon at bounding box center [860, 374] width 12 height 13
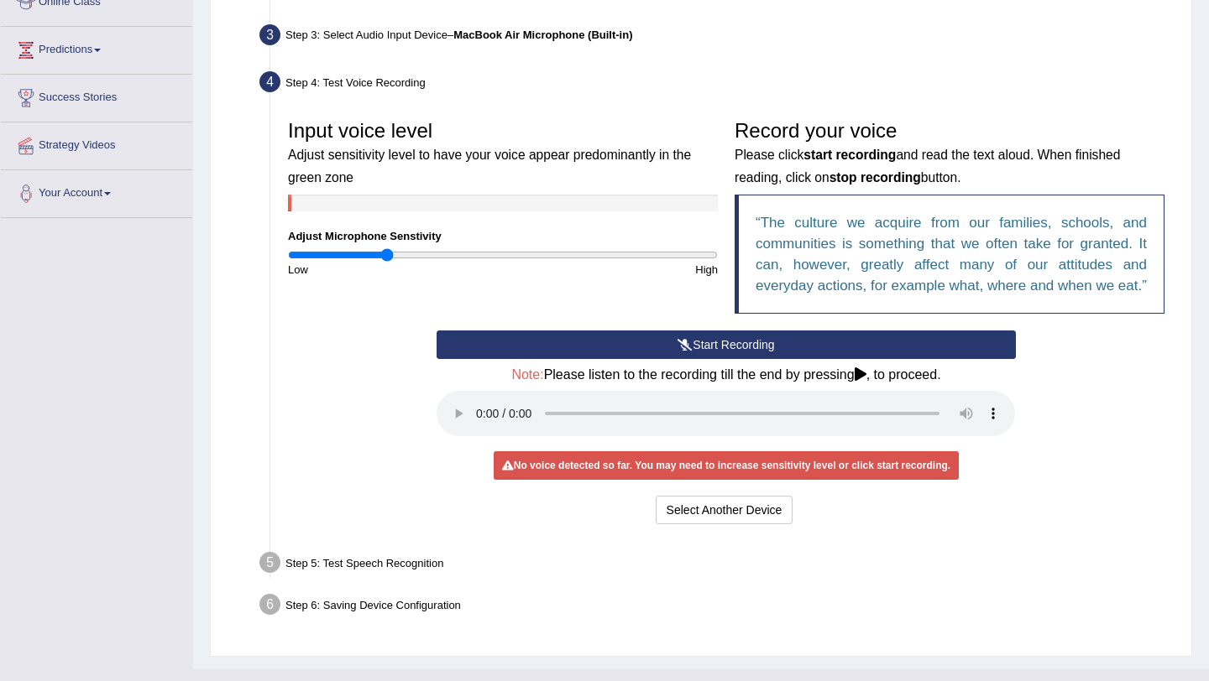
click at [386, 253] on input "range" at bounding box center [503, 254] width 430 height 13
click at [292, 252] on input "range" at bounding box center [503, 254] width 430 height 13
click at [681, 480] on div "No voice detected so far. You may need to increase sensitivity level or click s…" at bounding box center [725, 466] width 465 height 29
click at [709, 359] on button "Start Recording" at bounding box center [725, 345] width 578 height 29
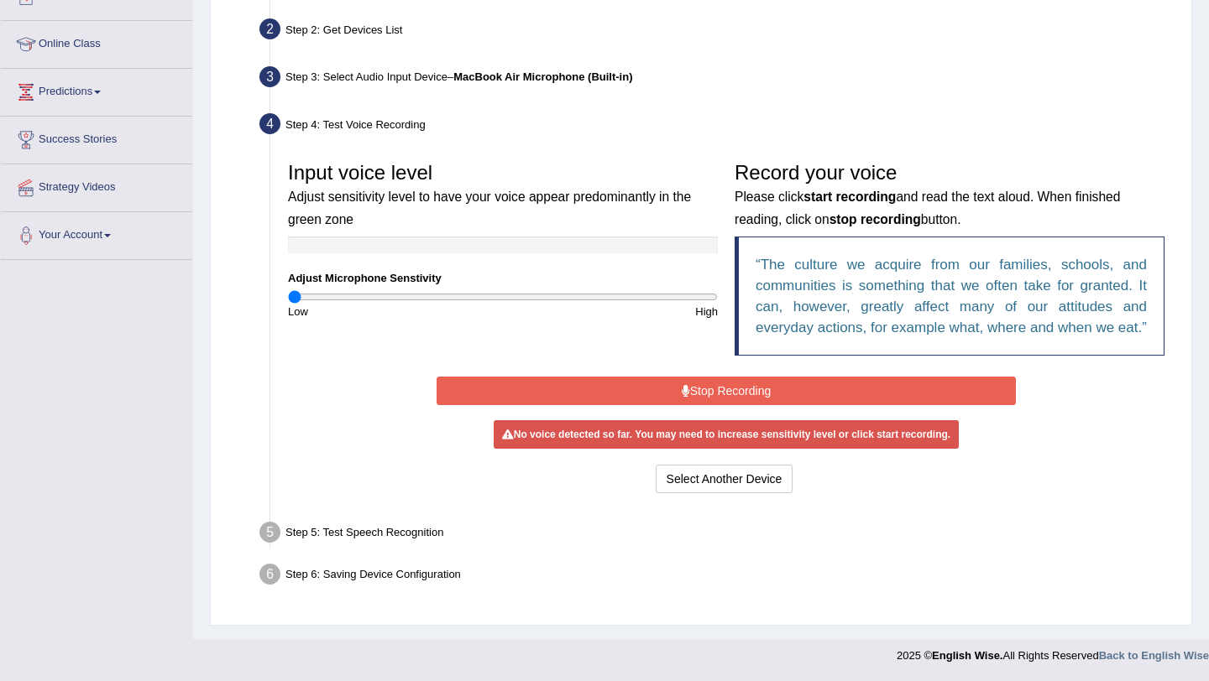
scroll to position [222, 0]
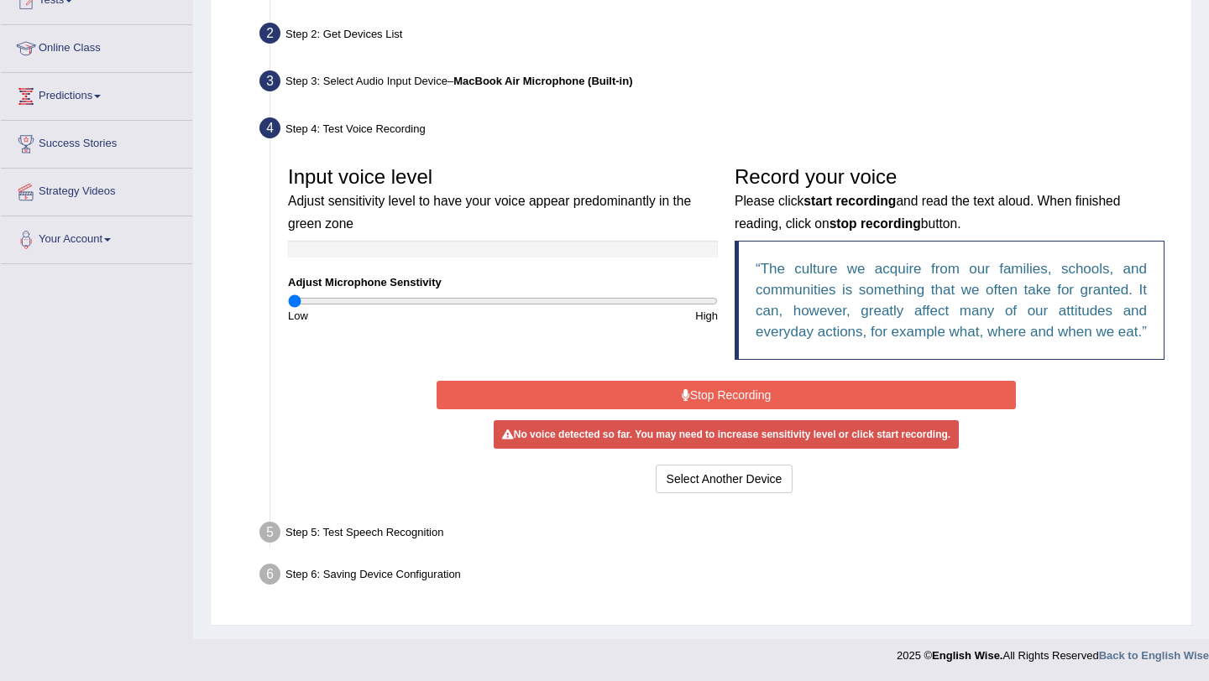
click at [725, 391] on button "Stop Recording" at bounding box center [725, 395] width 578 height 29
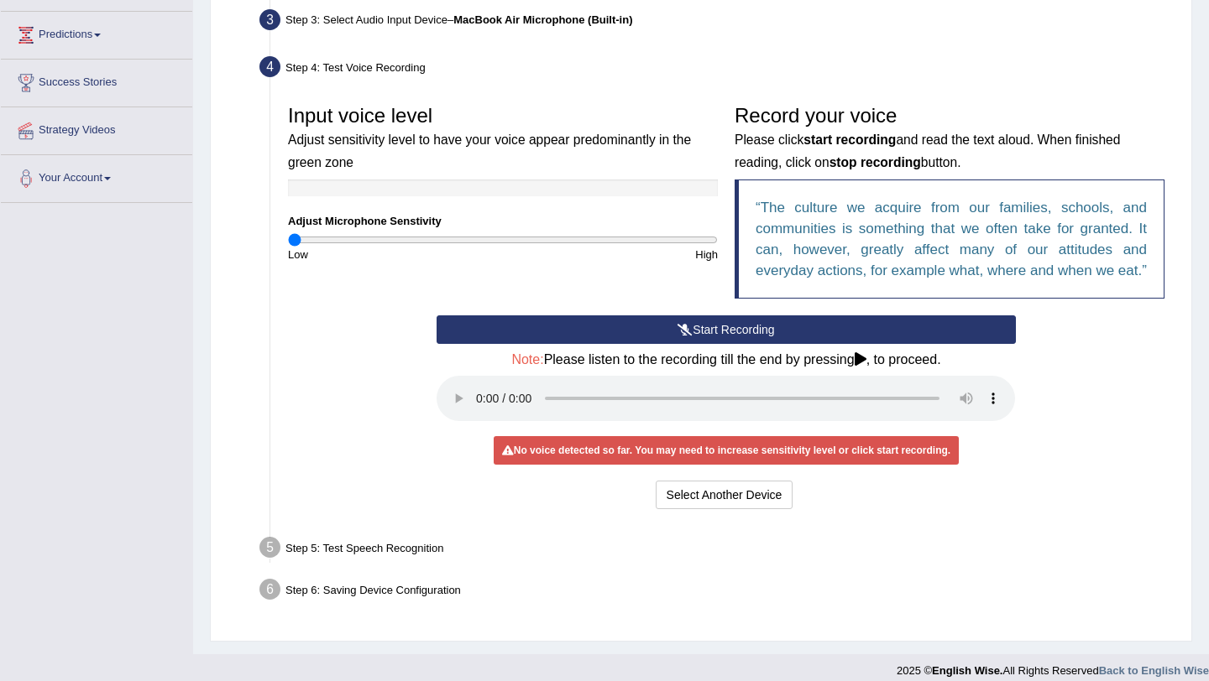
scroll to position [299, 0]
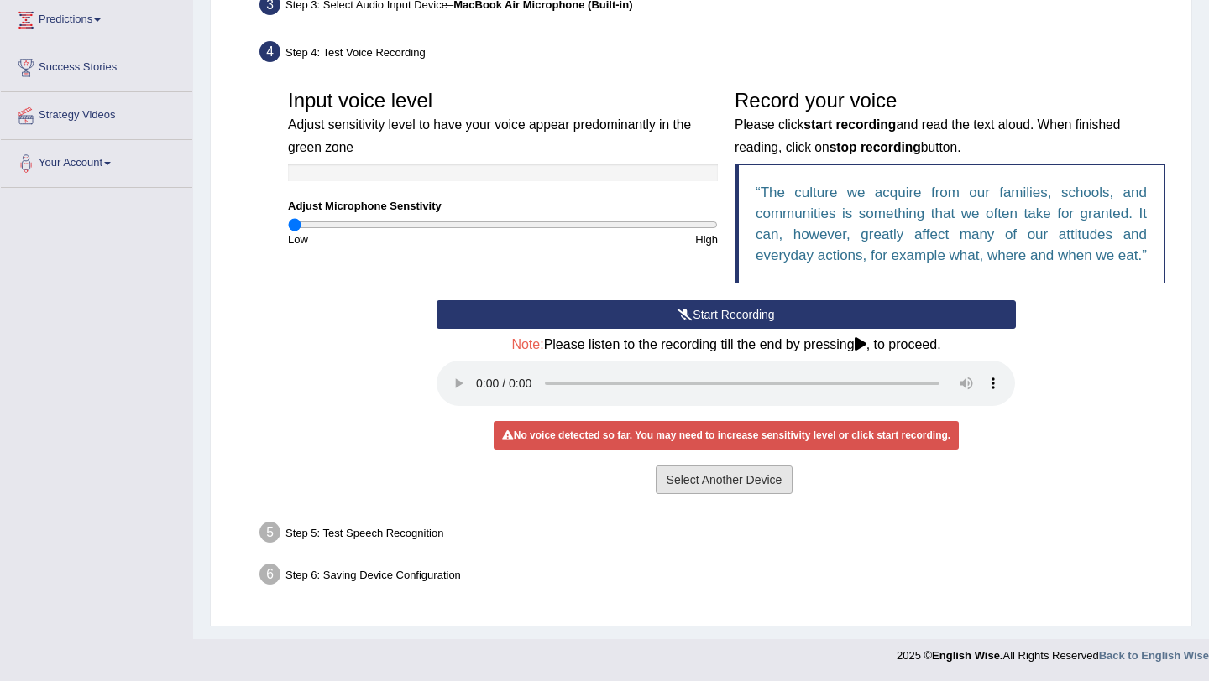
click at [739, 479] on button "Select Another Device" at bounding box center [724, 480] width 138 height 29
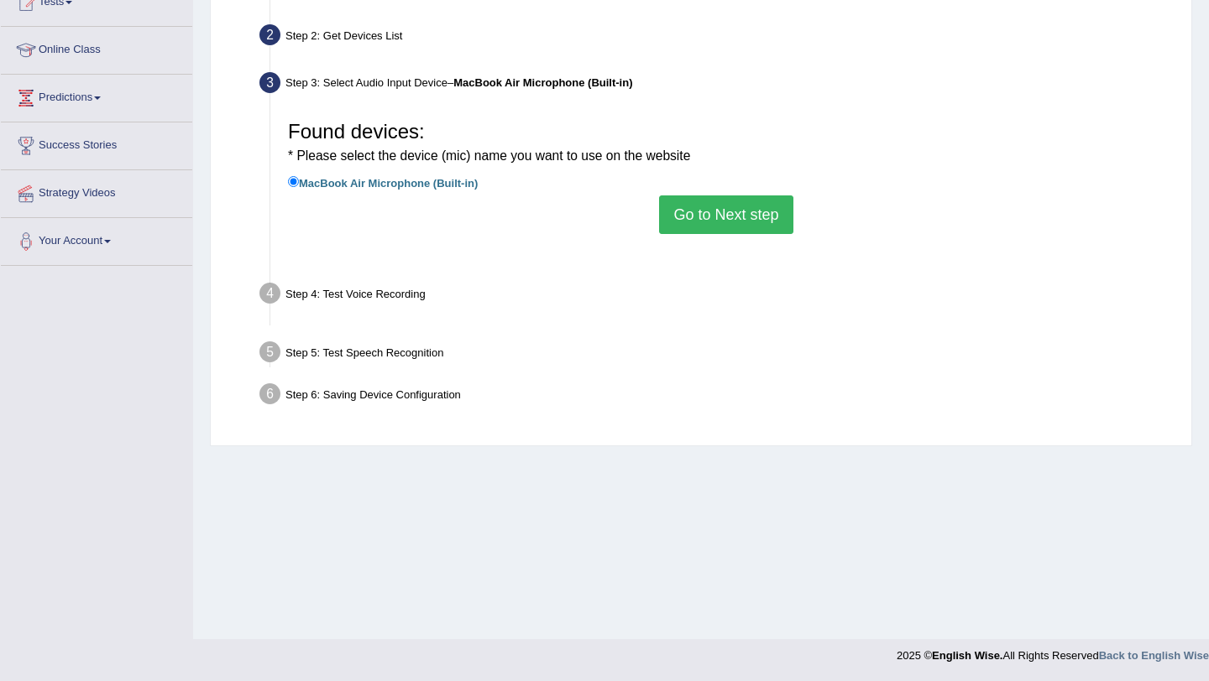
scroll to position [200, 0]
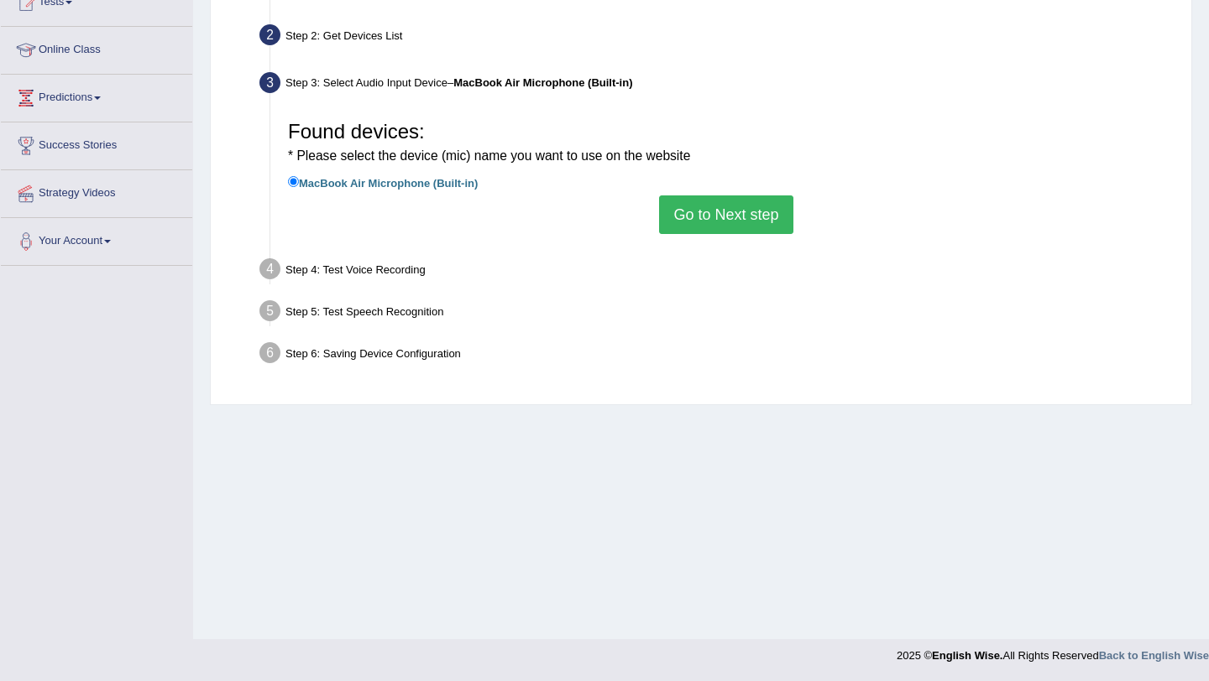
click at [723, 219] on button "Go to Next step" at bounding box center [725, 215] width 133 height 39
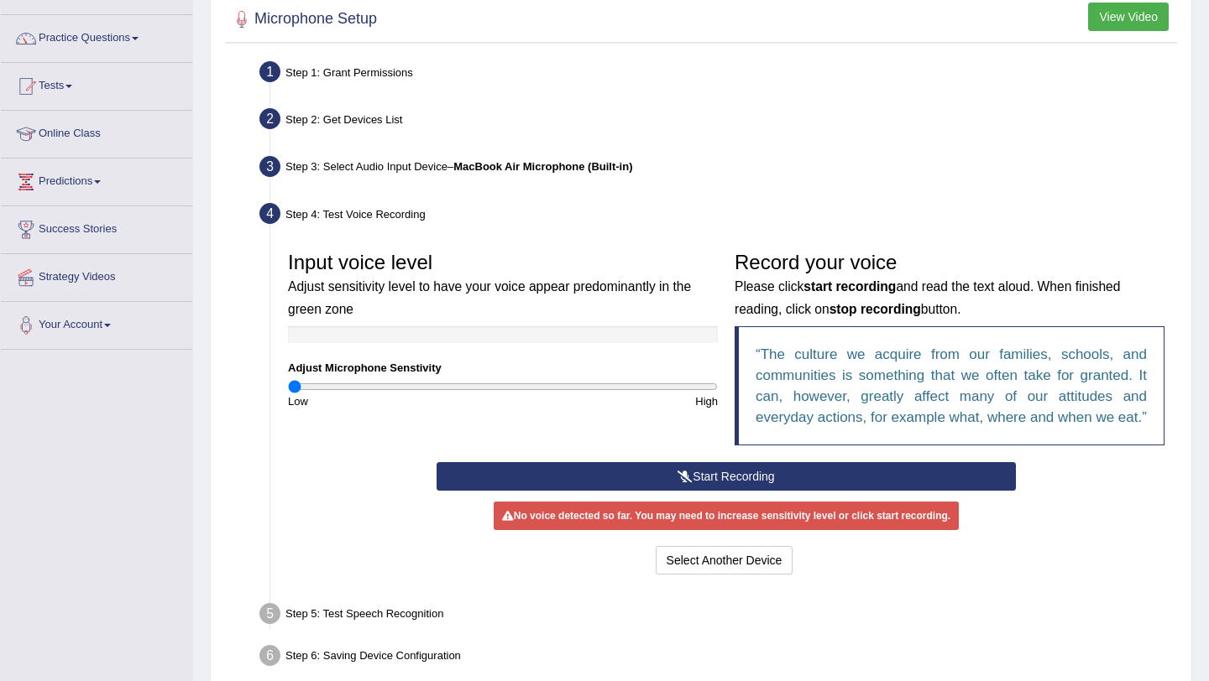
scroll to position [217, 0]
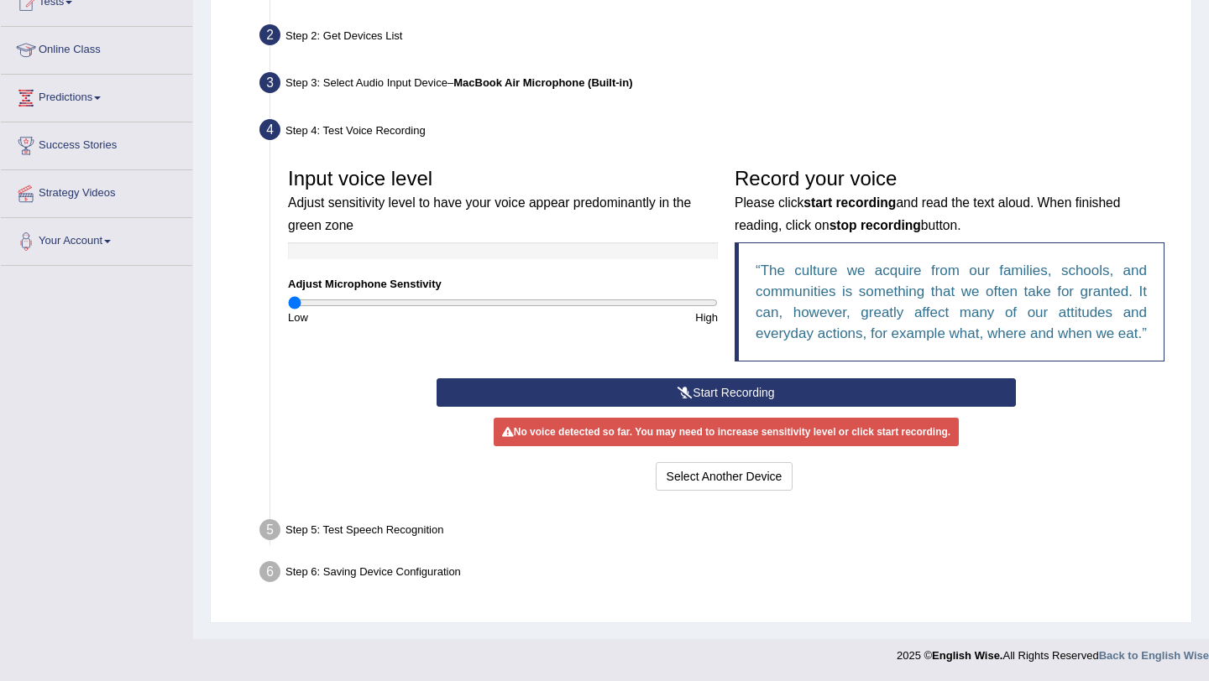
click at [302, 243] on div at bounding box center [503, 251] width 430 height 17
click at [415, 296] on input "range" at bounding box center [503, 302] width 430 height 13
click at [446, 296] on input "range" at bounding box center [503, 302] width 430 height 13
click at [472, 296] on input "range" at bounding box center [503, 302] width 430 height 13
click at [486, 296] on input "range" at bounding box center [503, 302] width 430 height 13
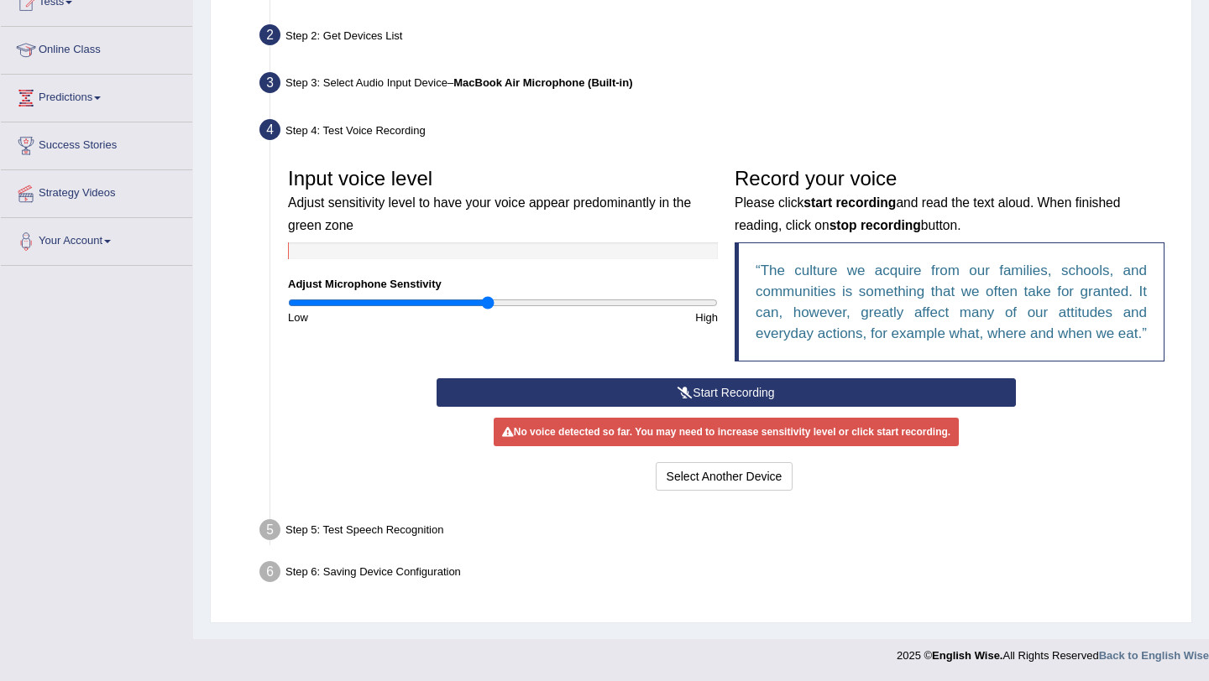
click at [703, 397] on button "Start Recording" at bounding box center [725, 392] width 578 height 29
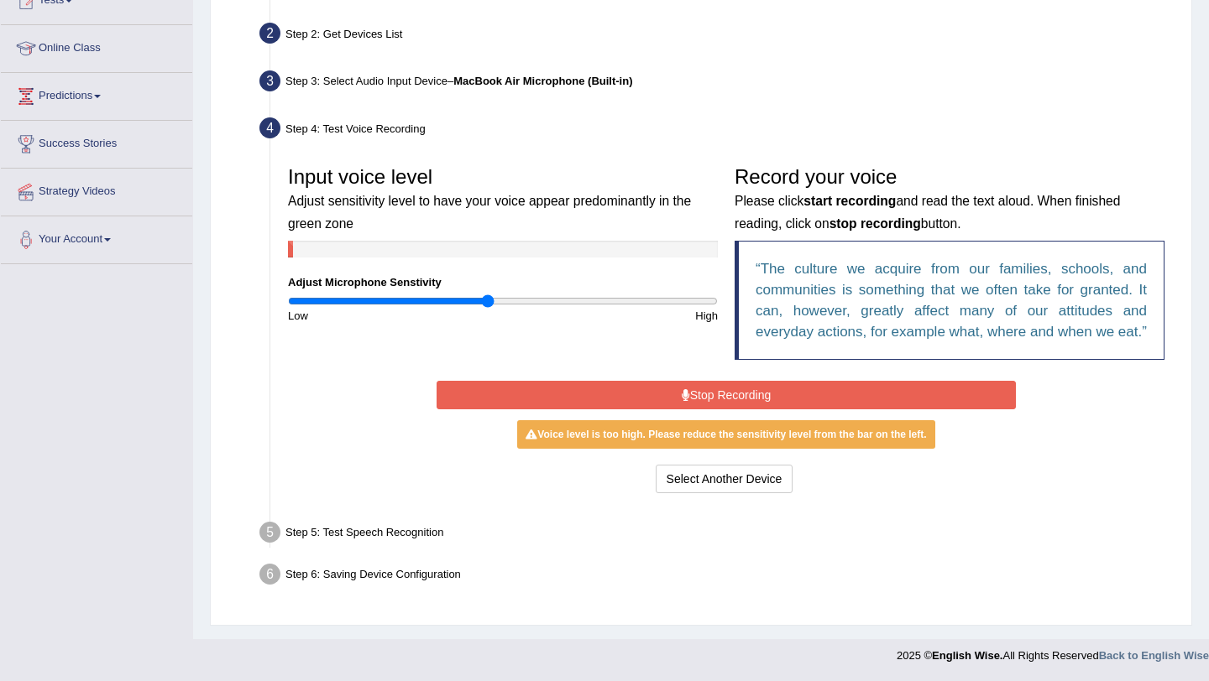
click at [703, 397] on button "Stop Recording" at bounding box center [725, 395] width 578 height 29
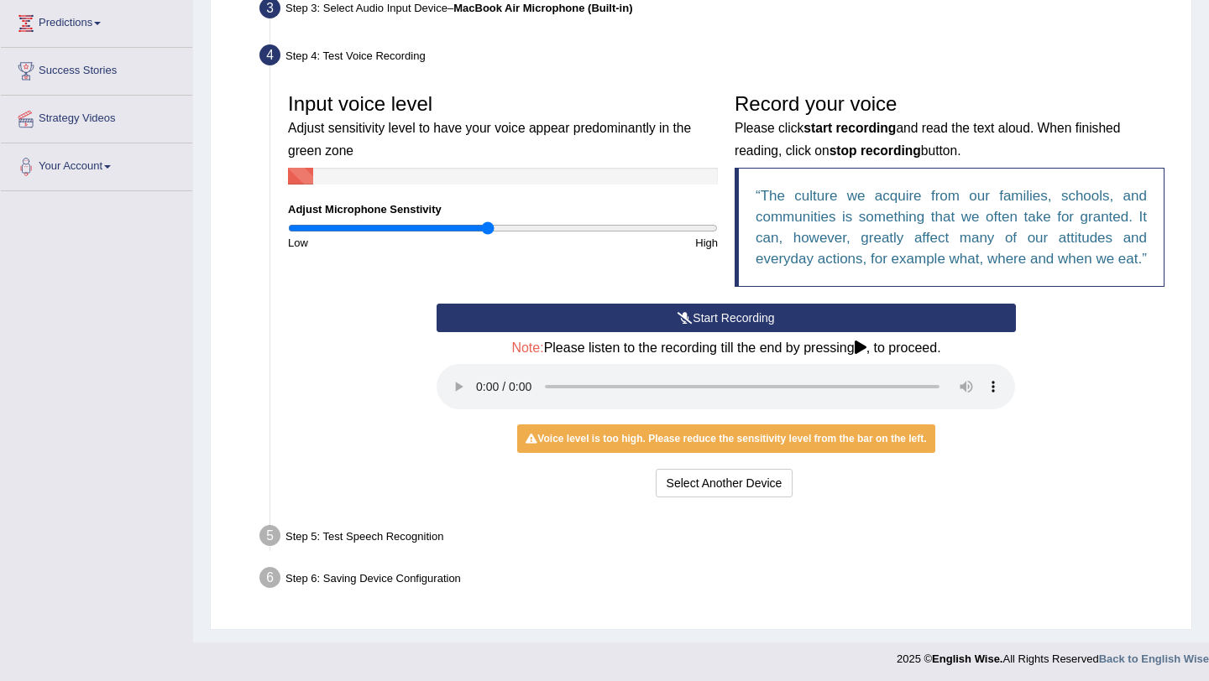
scroll to position [299, 0]
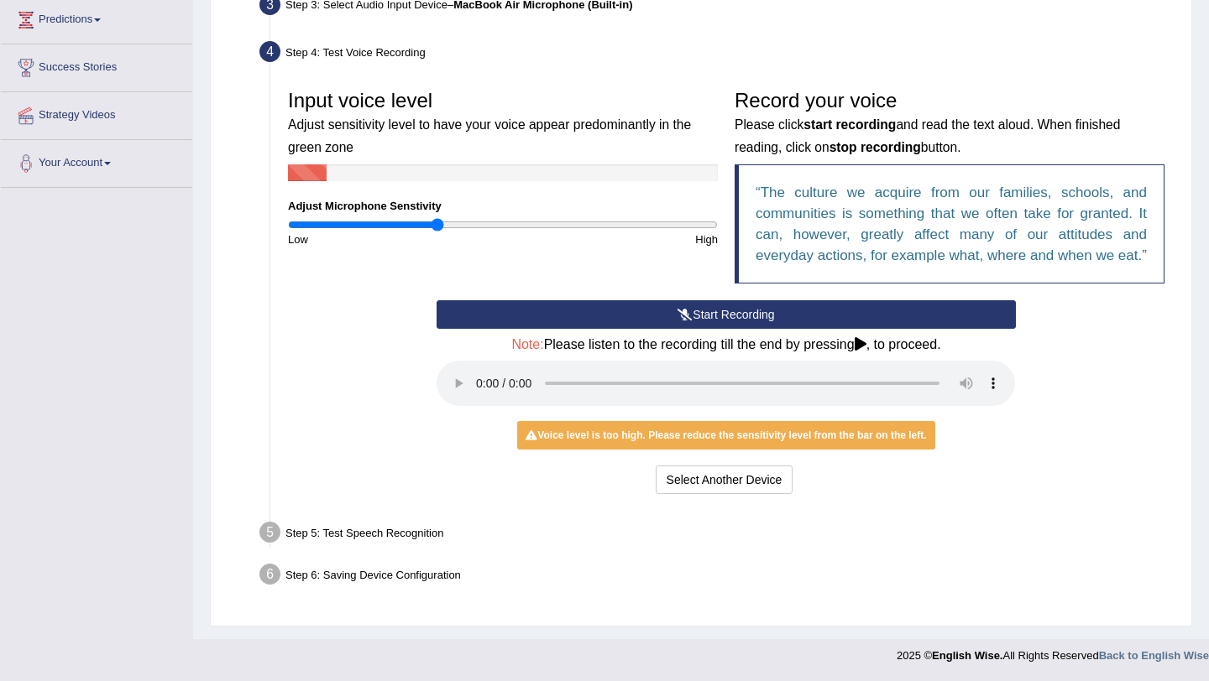
click at [438, 218] on input "range" at bounding box center [503, 224] width 430 height 13
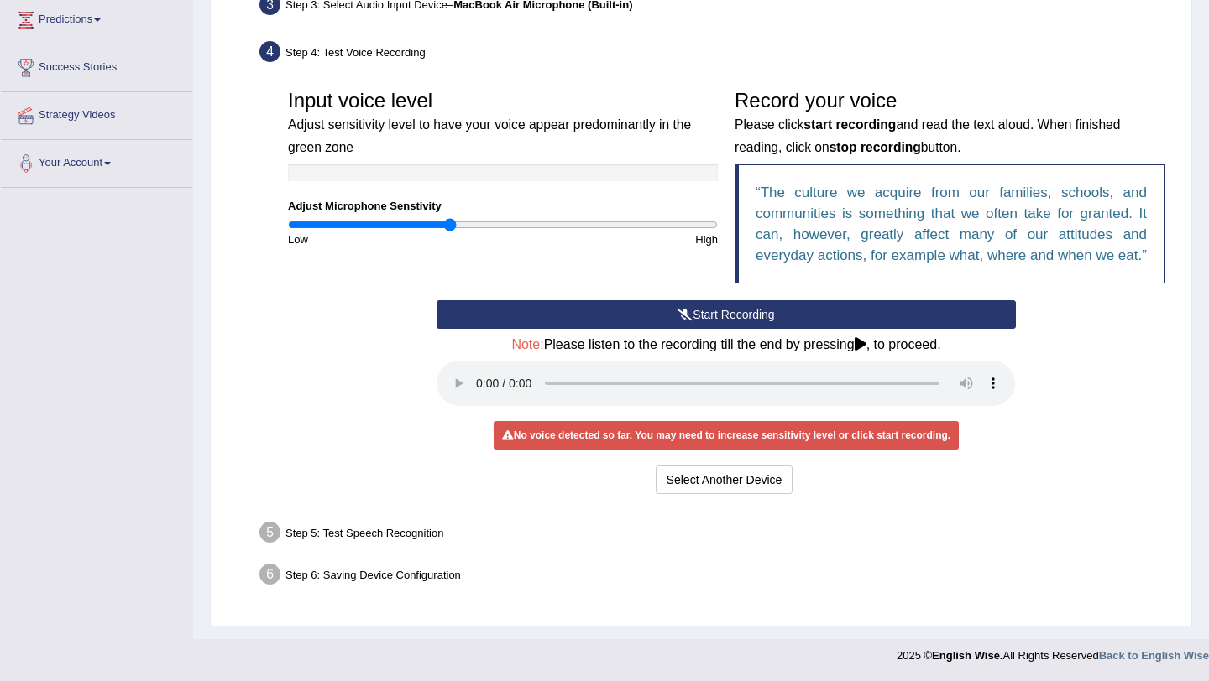
type input "0.76"
click at [450, 218] on input "range" at bounding box center [503, 224] width 430 height 13
click at [682, 311] on icon at bounding box center [684, 315] width 15 height 12
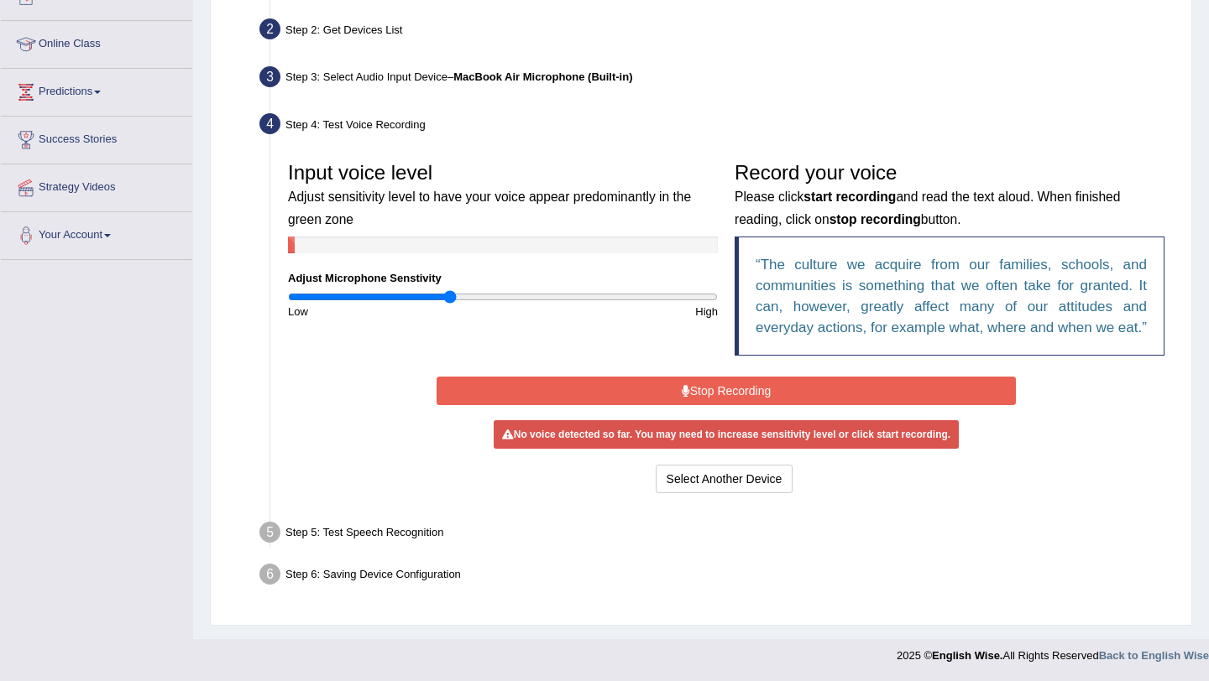
scroll to position [222, 0]
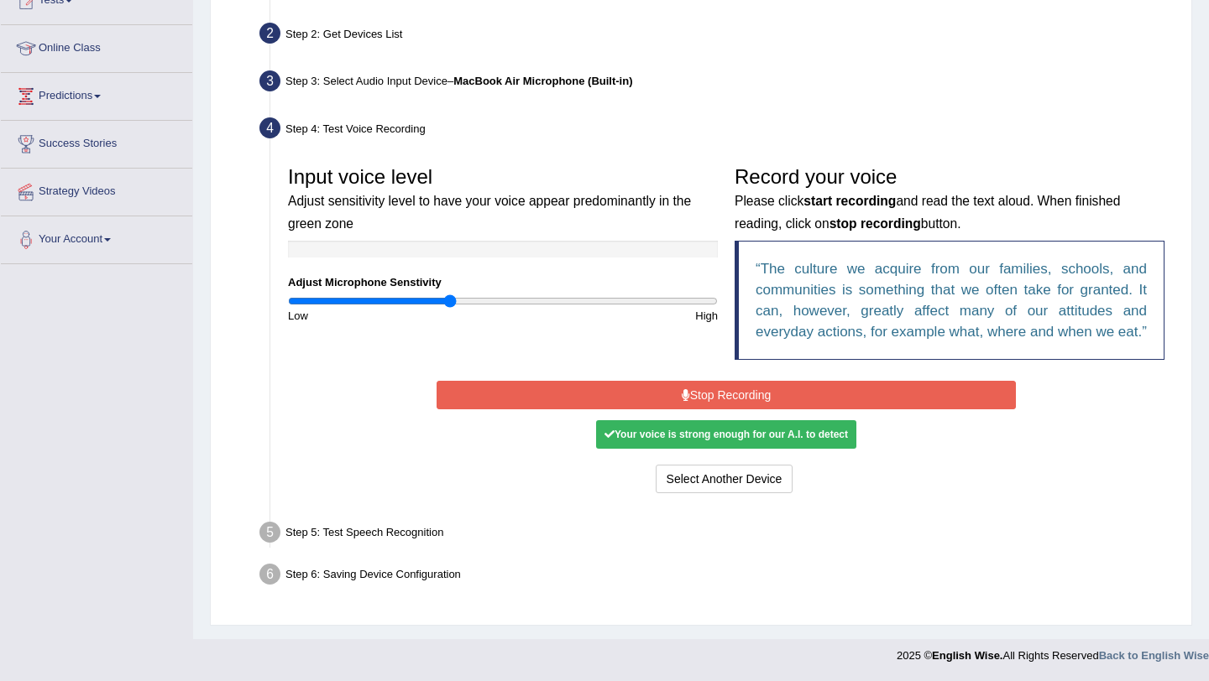
click at [760, 394] on button "Stop Recording" at bounding box center [725, 395] width 578 height 29
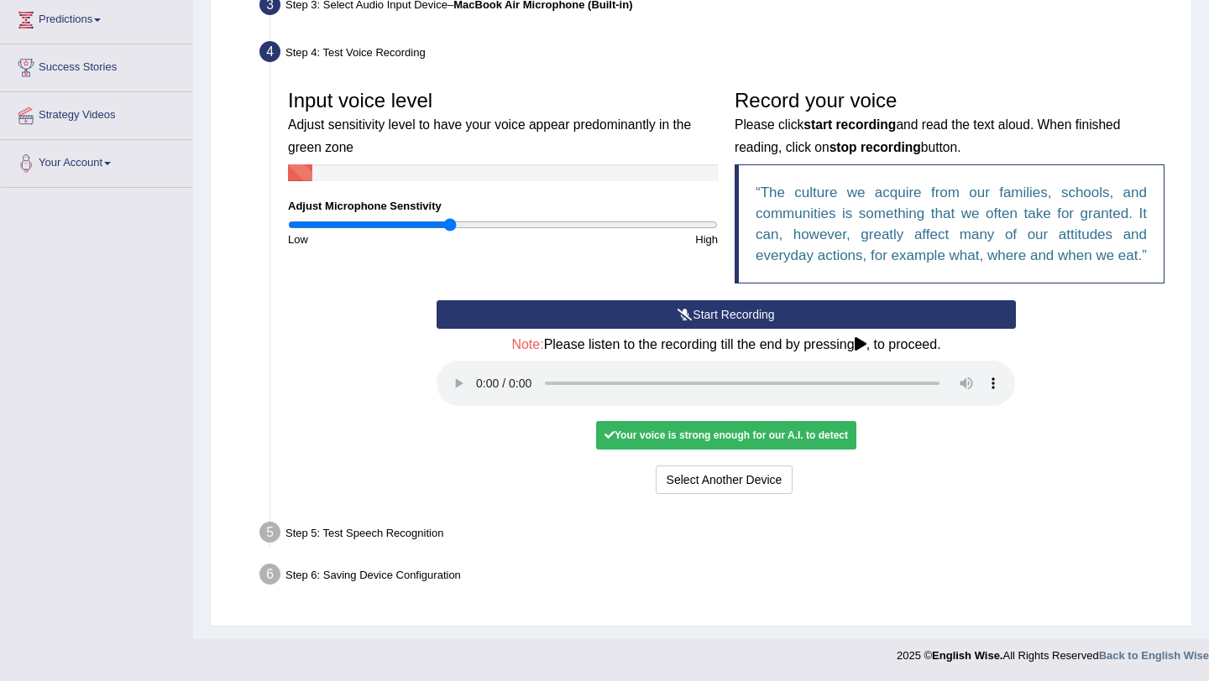
scroll to position [299, 0]
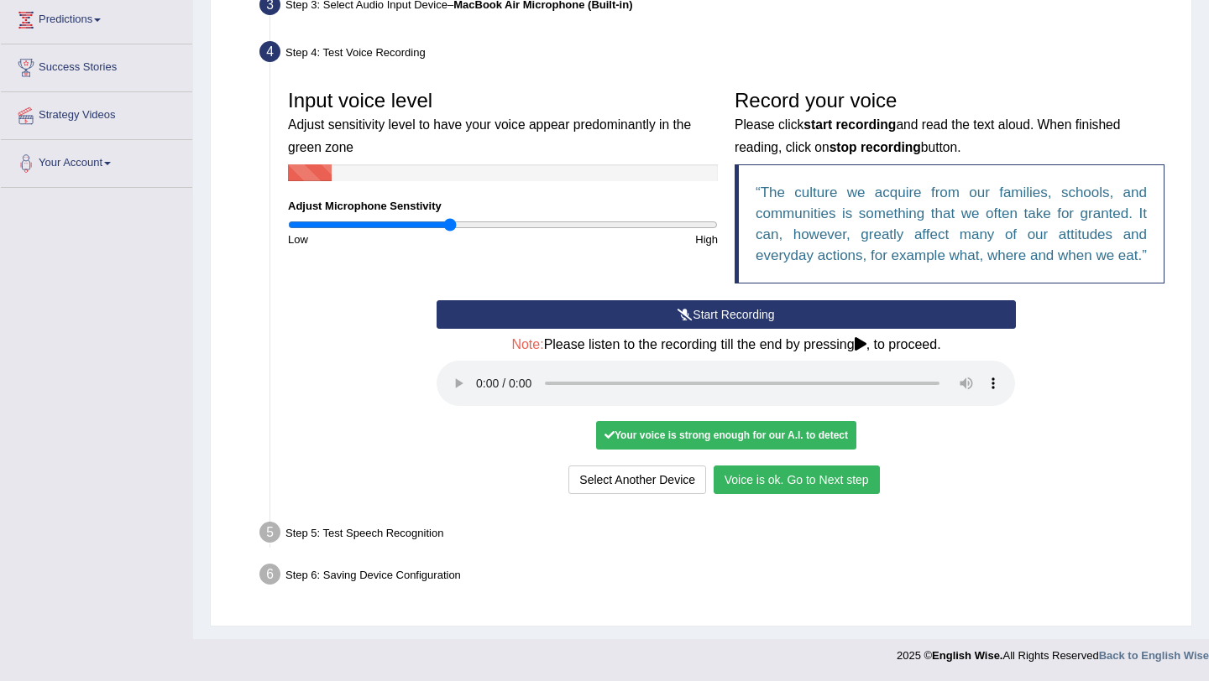
click at [791, 482] on button "Voice is ok. Go to Next step" at bounding box center [796, 480] width 166 height 29
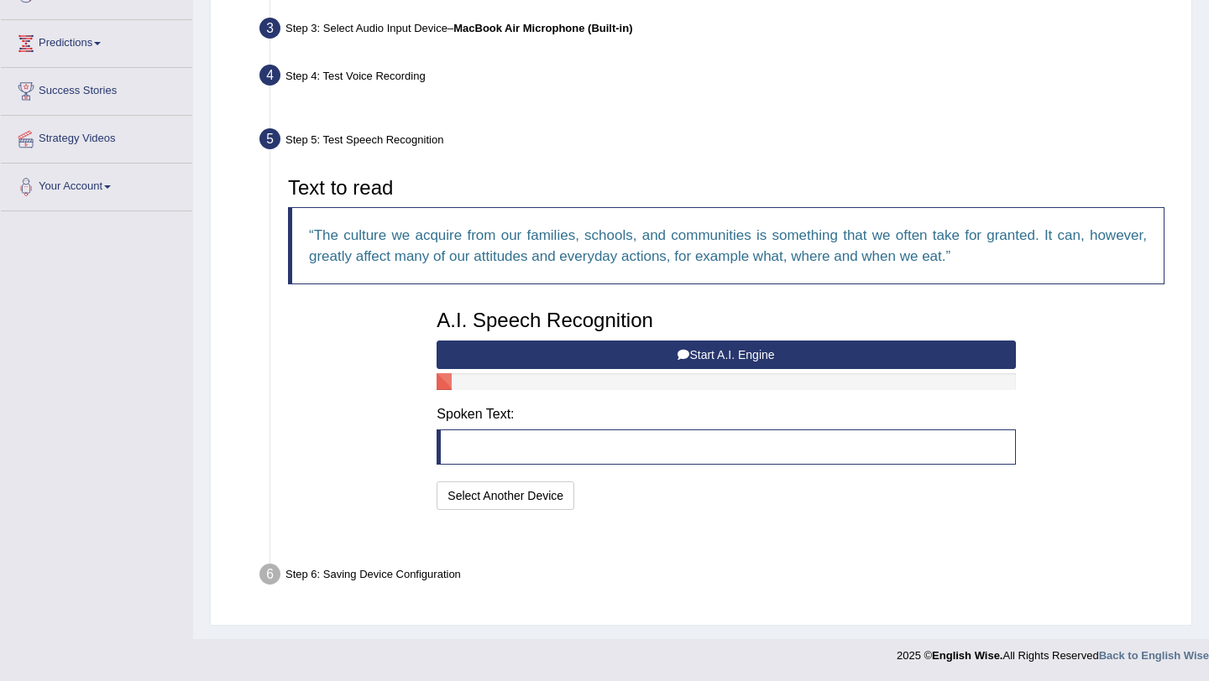
scroll to position [212, 0]
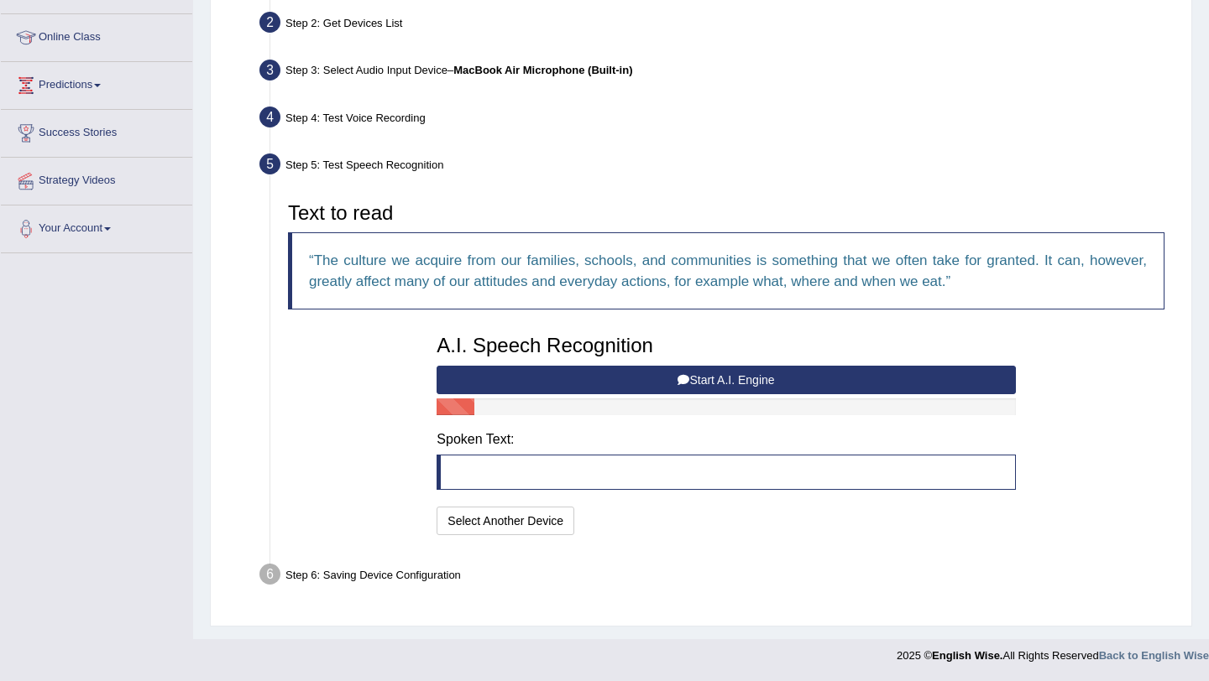
click at [741, 378] on button "Start A.I. Engine" at bounding box center [725, 380] width 578 height 29
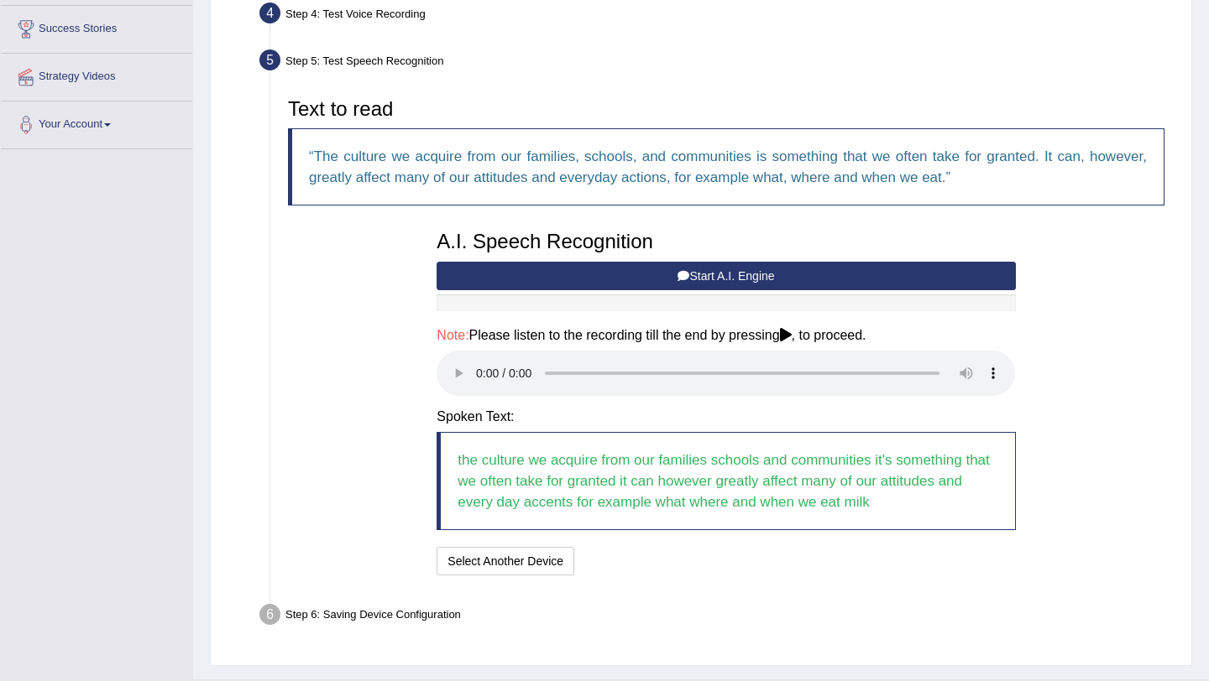
scroll to position [321, 0]
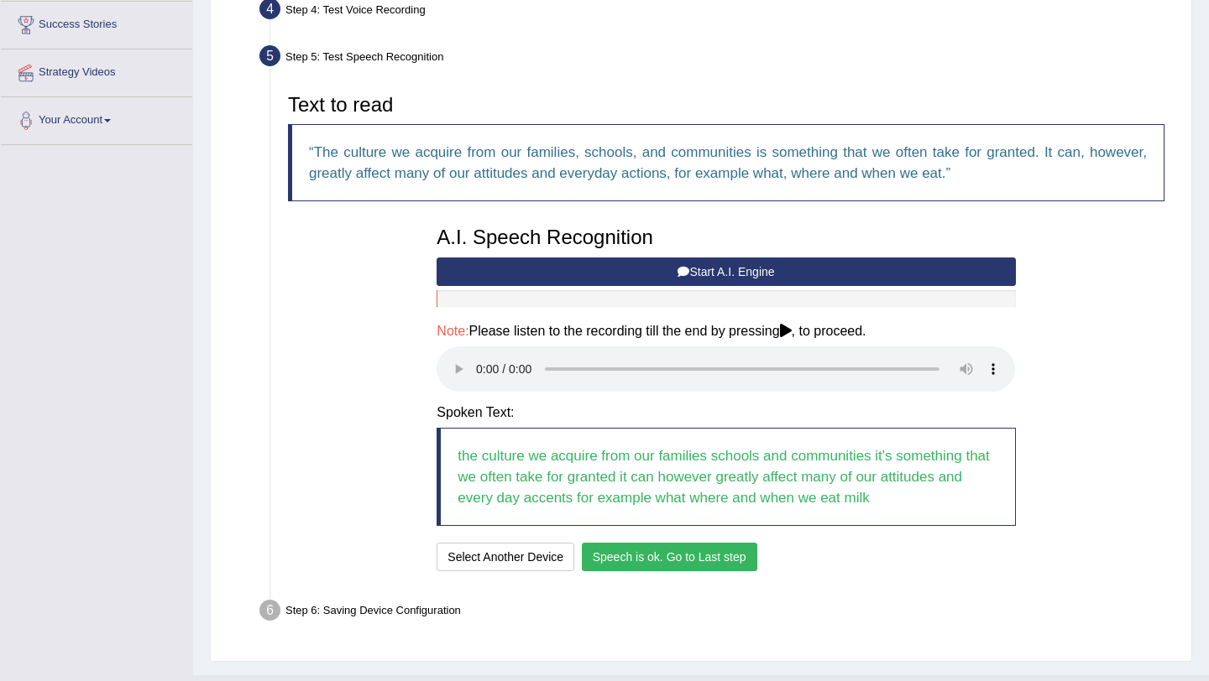
click at [689, 553] on button "Speech is ok. Go to Last step" at bounding box center [669, 557] width 175 height 29
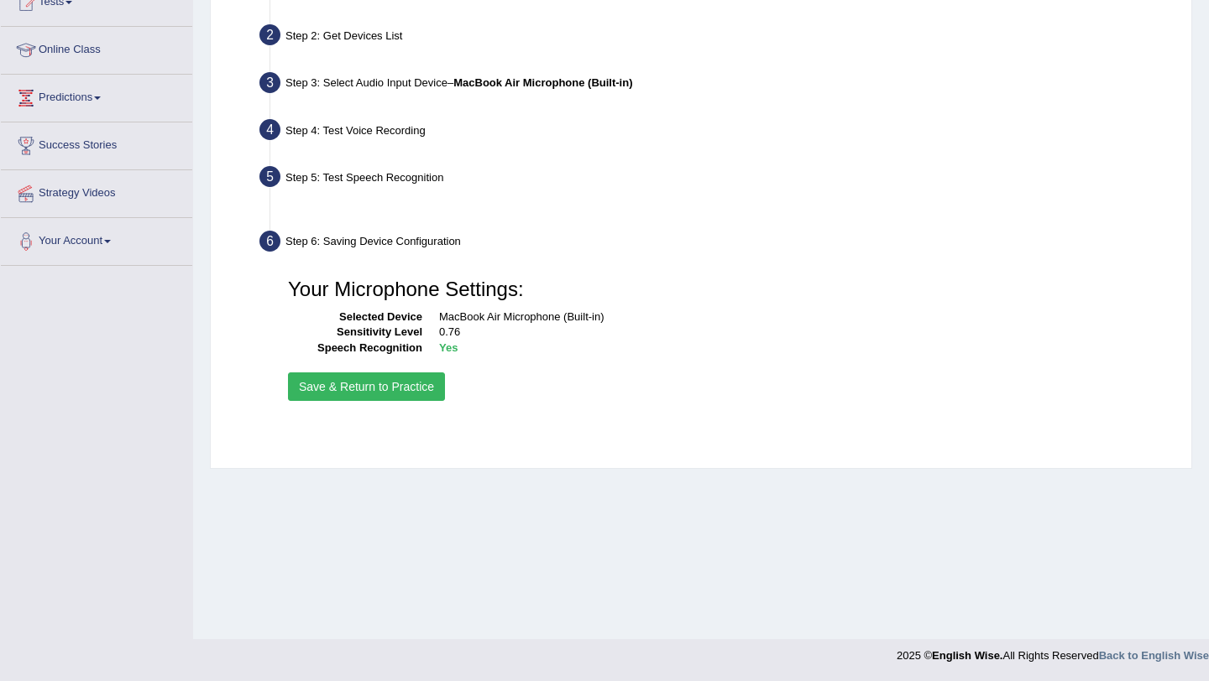
scroll to position [200, 0]
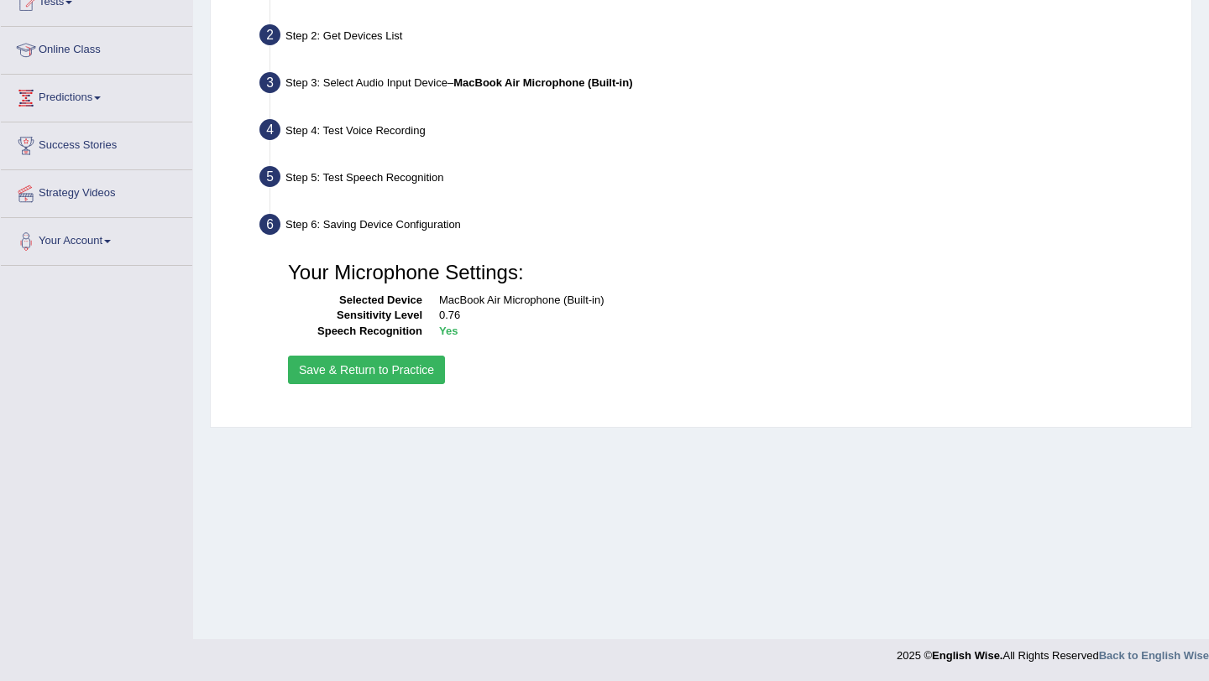
click at [380, 371] on button "Save & Return to Practice" at bounding box center [366, 370] width 157 height 29
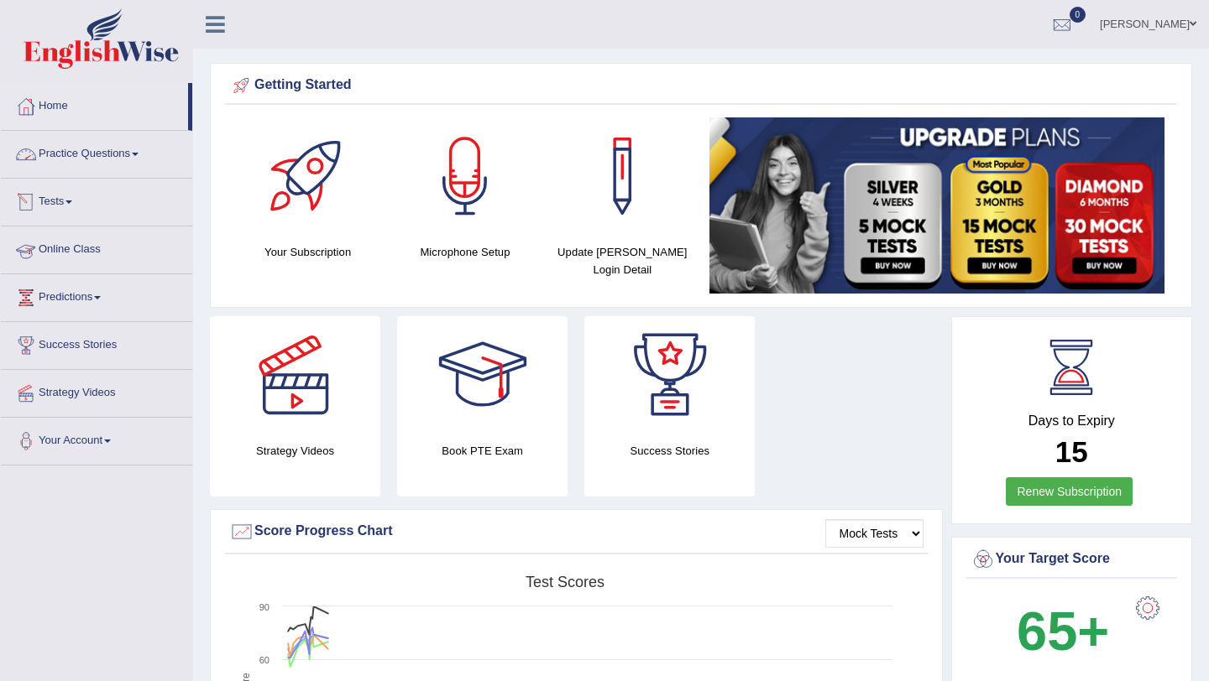
click at [78, 149] on link "Practice Questions" at bounding box center [96, 152] width 191 height 42
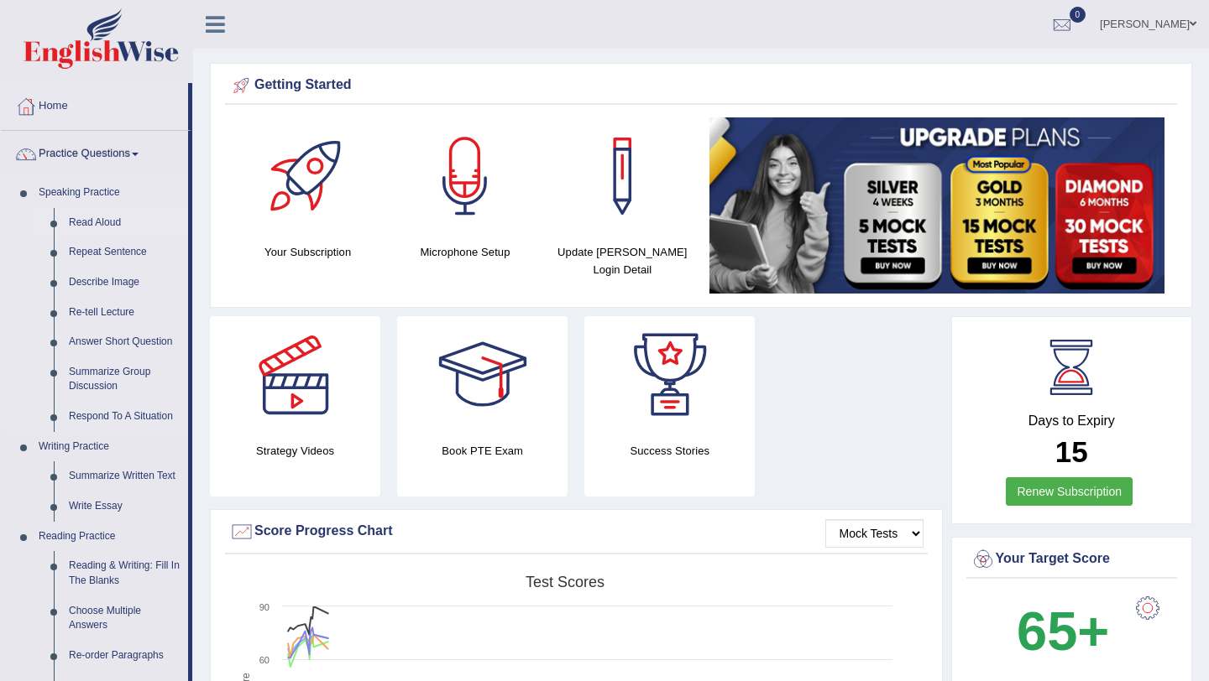
click at [91, 225] on link "Read Aloud" at bounding box center [124, 223] width 127 height 30
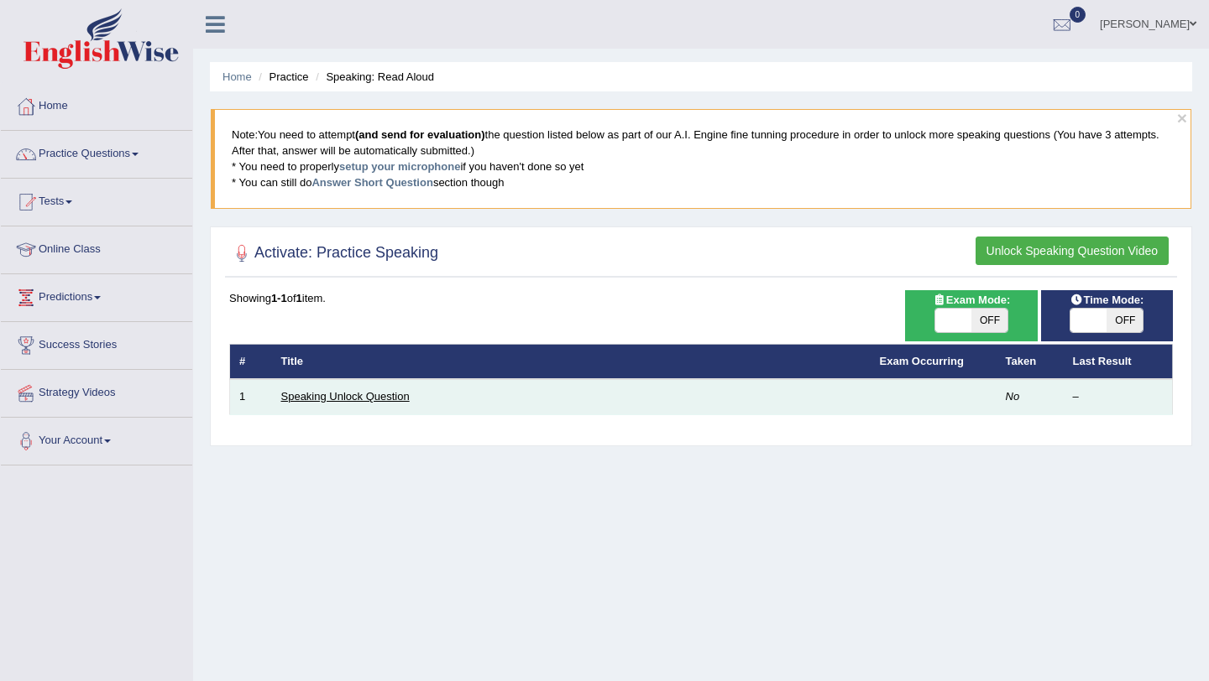
click at [352, 399] on link "Speaking Unlock Question" at bounding box center [345, 396] width 128 height 13
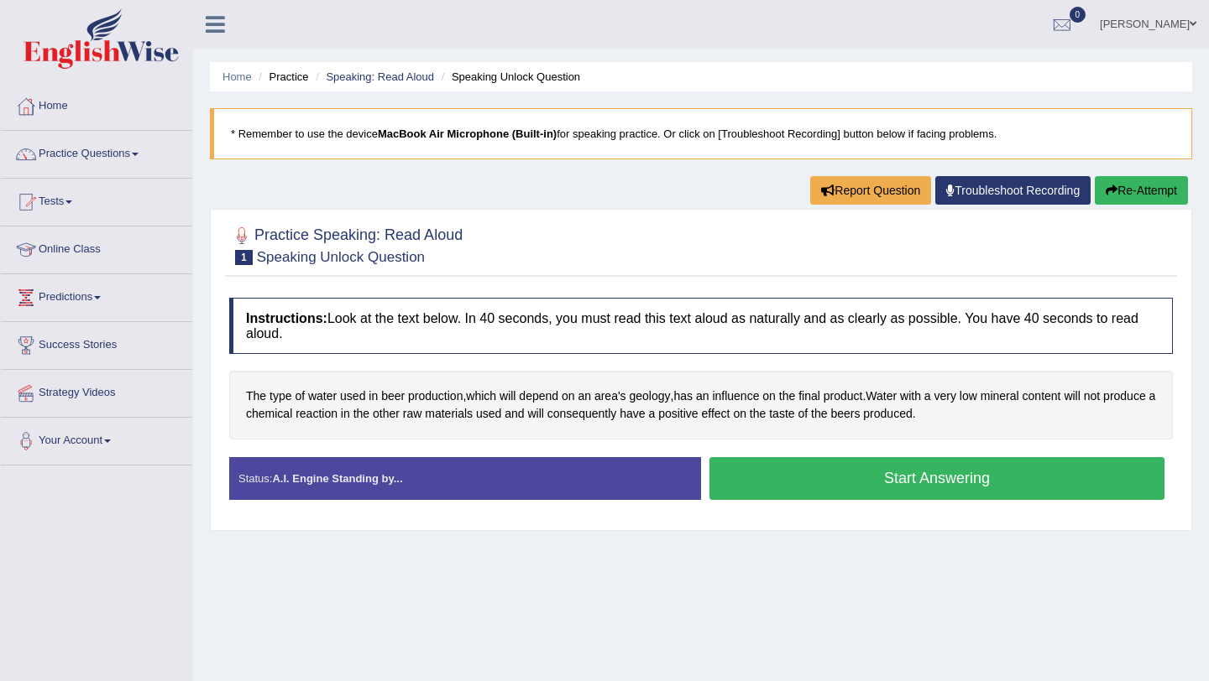
click at [901, 480] on button "Start Answering" at bounding box center [936, 478] width 455 height 43
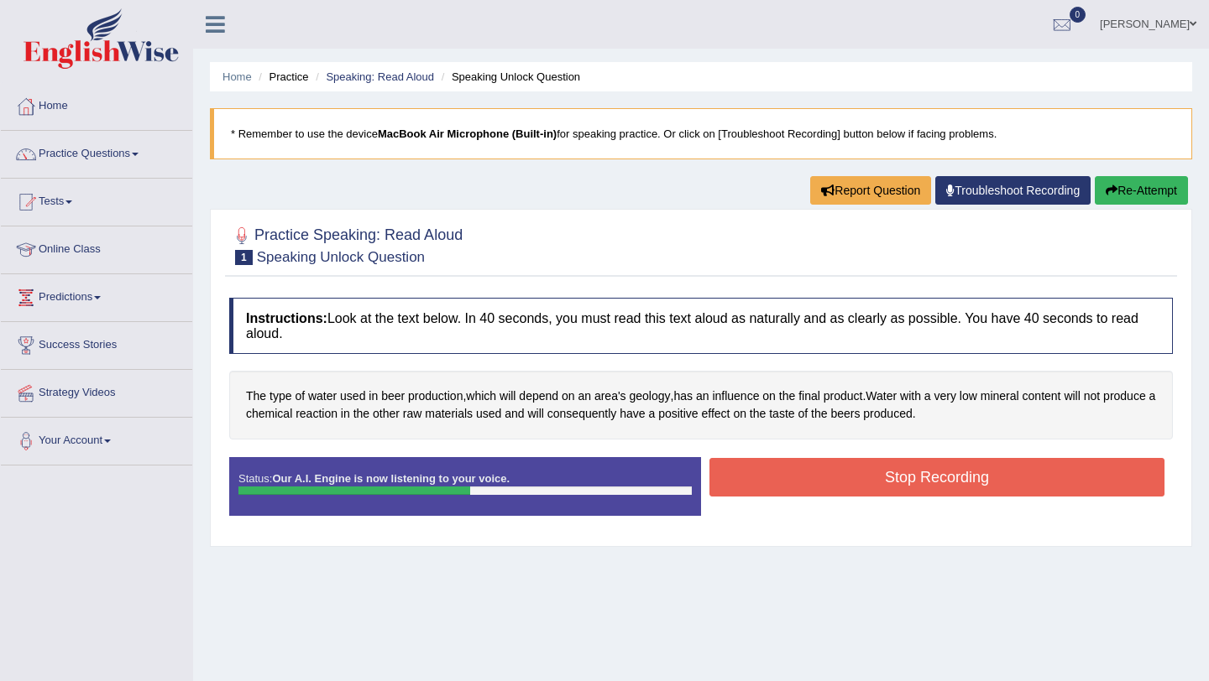
click at [901, 480] on button "Stop Recording" at bounding box center [936, 477] width 455 height 39
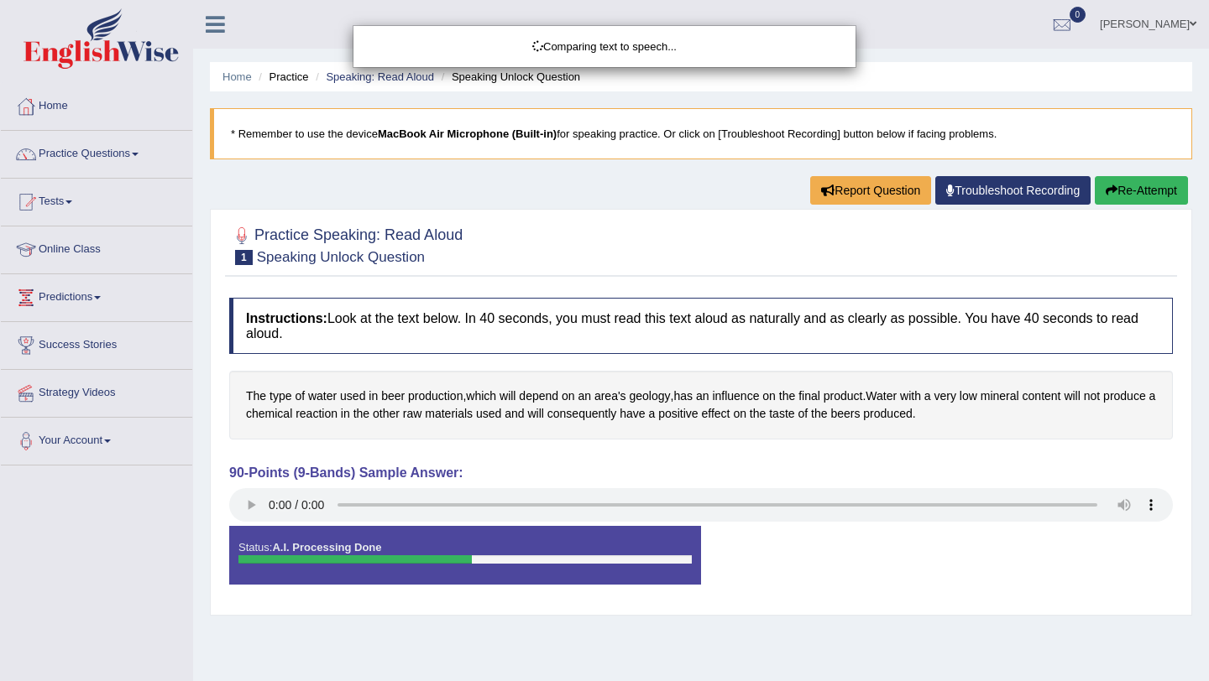
click at [251, 504] on div "Comparing text to speech..." at bounding box center [604, 340] width 1209 height 681
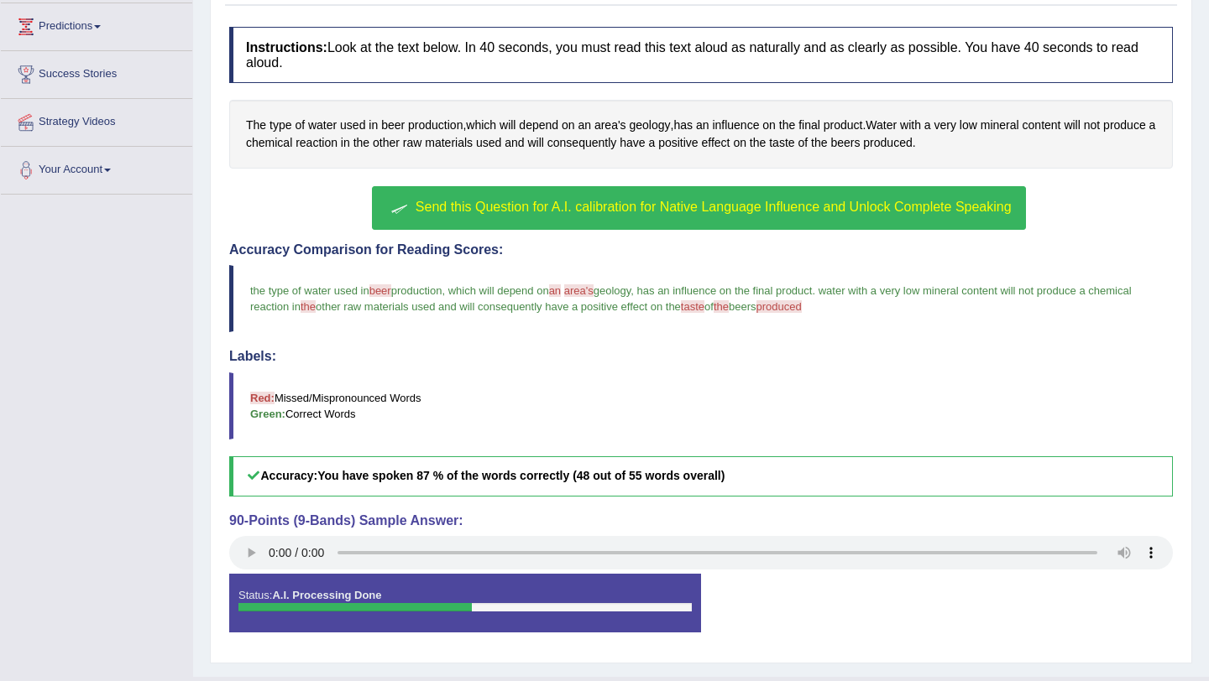
scroll to position [267, 0]
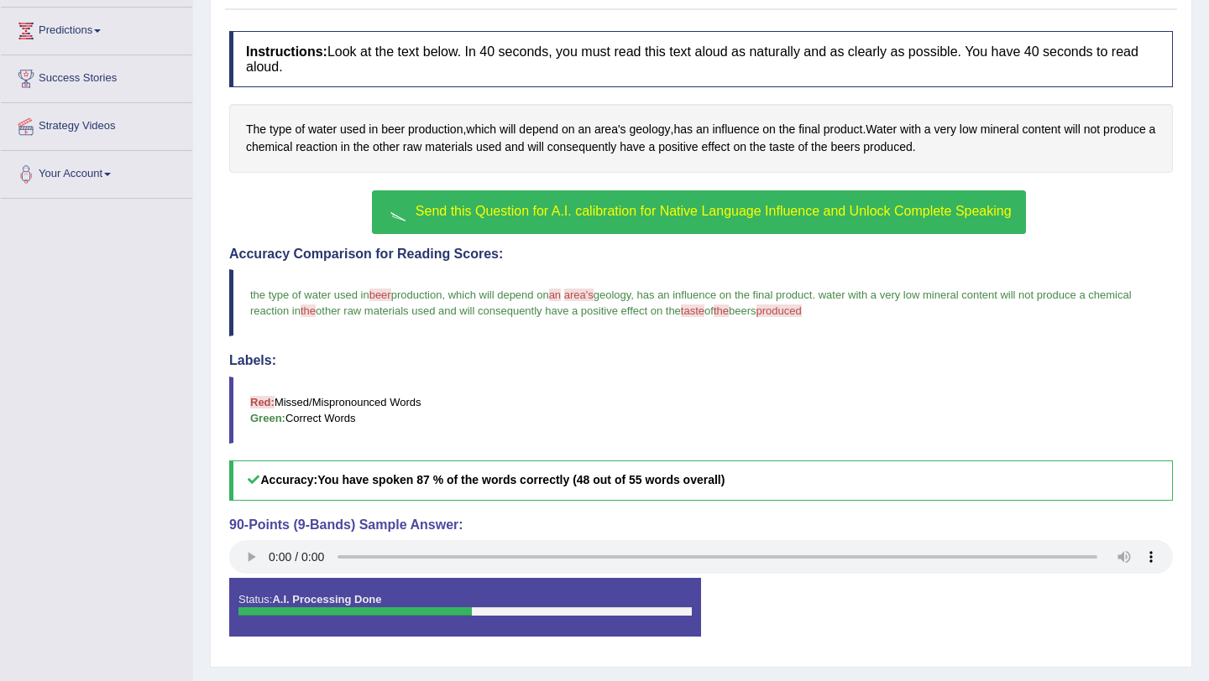
click at [639, 207] on span "Send this Question for A.I. calibration for Native Language Influence and Unloc…" at bounding box center [713, 211] width 596 height 14
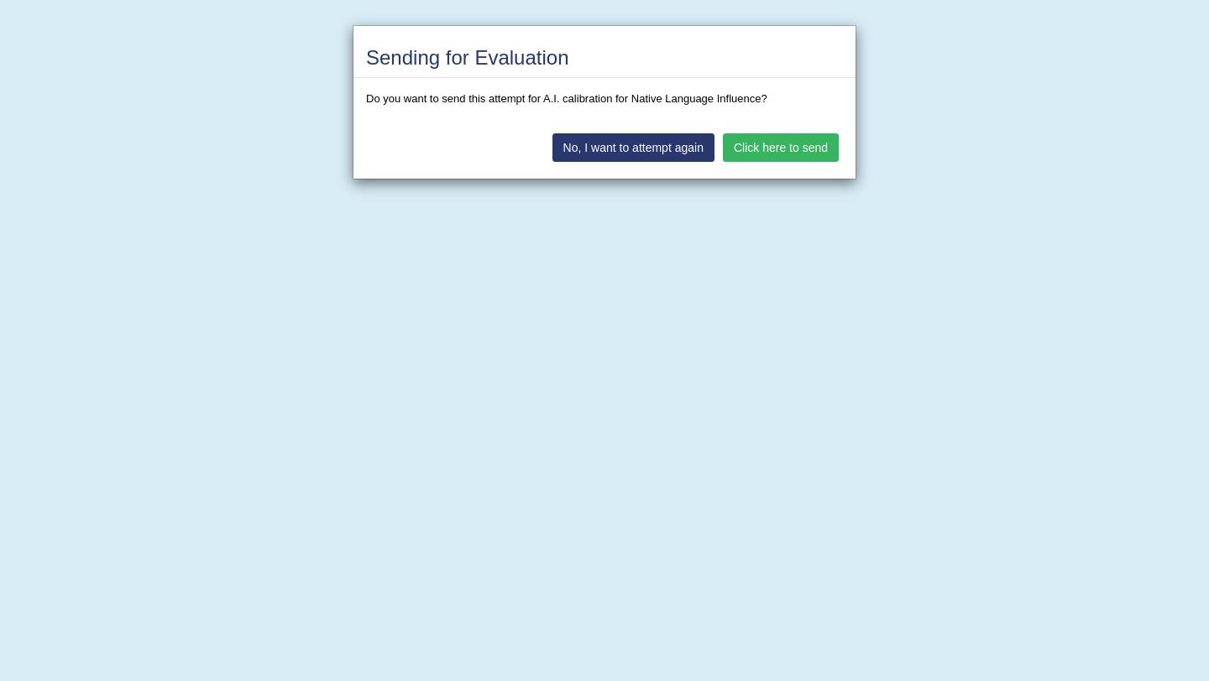
click at [755, 148] on button "Click here to send" at bounding box center [781, 147] width 116 height 29
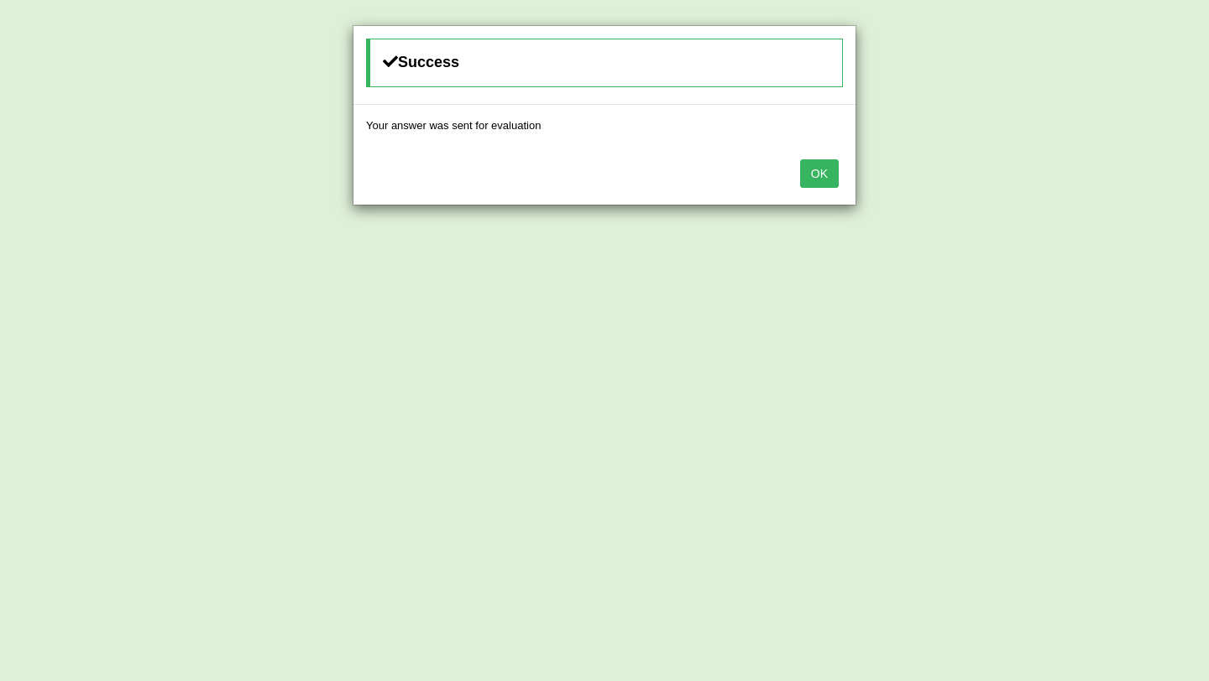
click at [811, 171] on button "OK" at bounding box center [819, 173] width 39 height 29
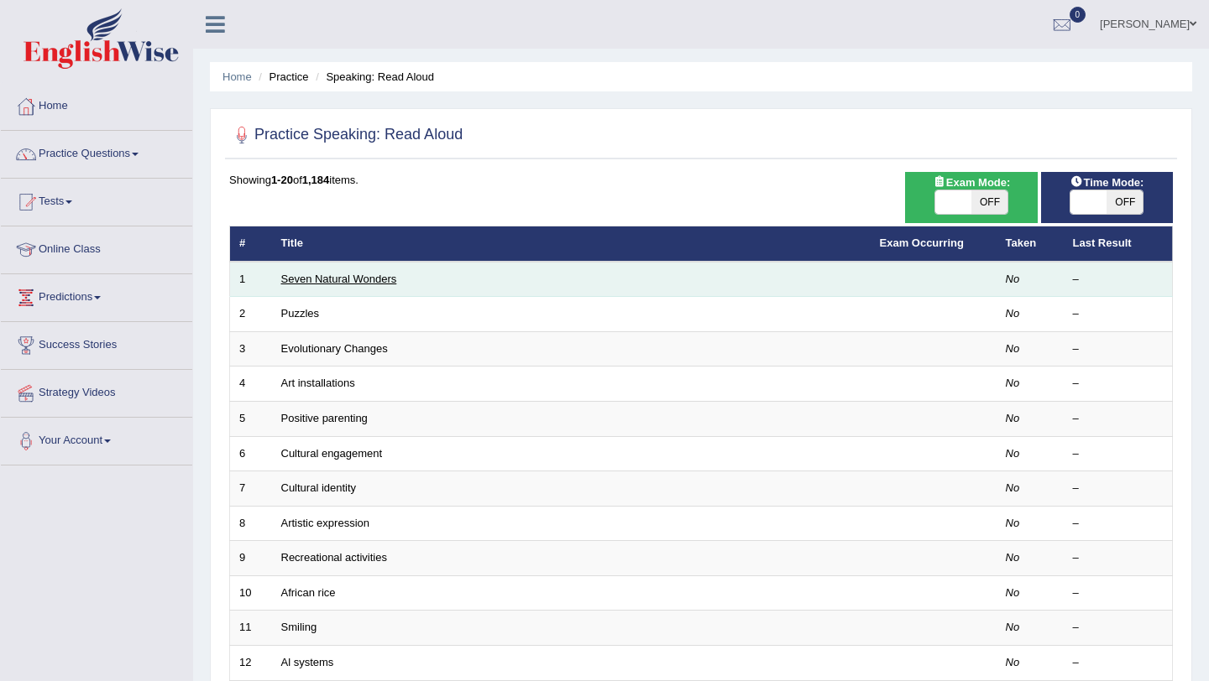
click at [326, 280] on link "Seven Natural Wonders" at bounding box center [339, 279] width 116 height 13
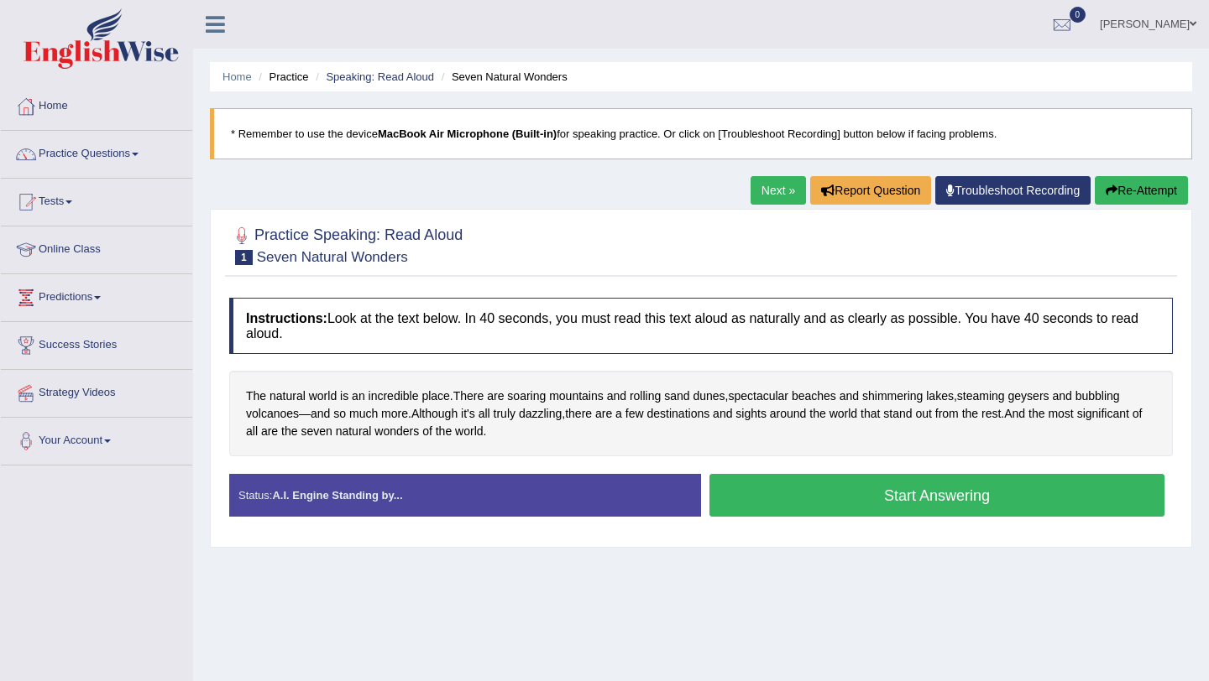
click at [880, 502] on button "Start Answering" at bounding box center [936, 495] width 455 height 43
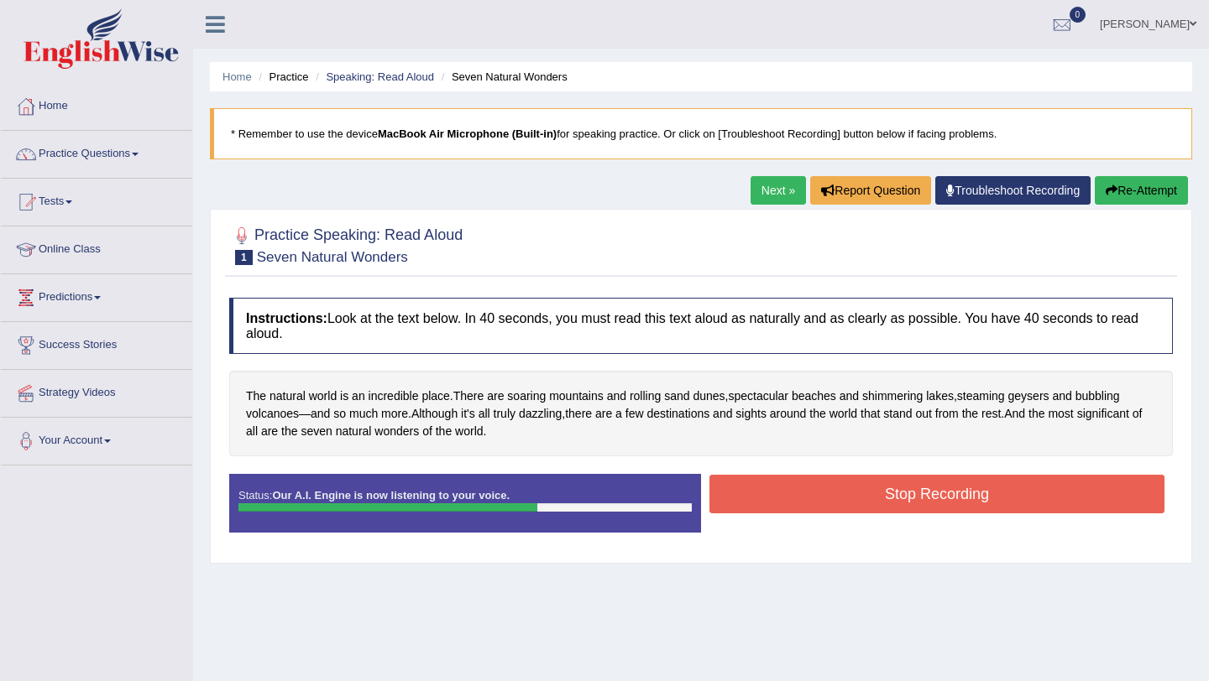
click at [927, 491] on button "Stop Recording" at bounding box center [936, 494] width 455 height 39
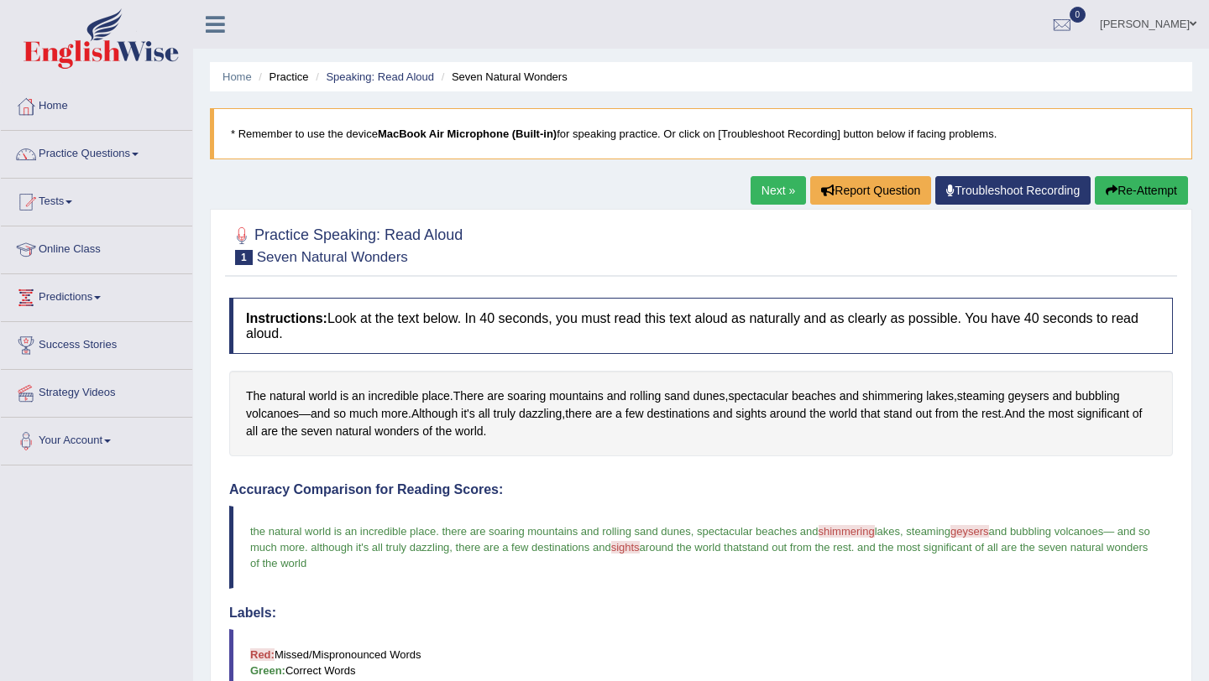
click at [772, 191] on link "Next »" at bounding box center [777, 190] width 55 height 29
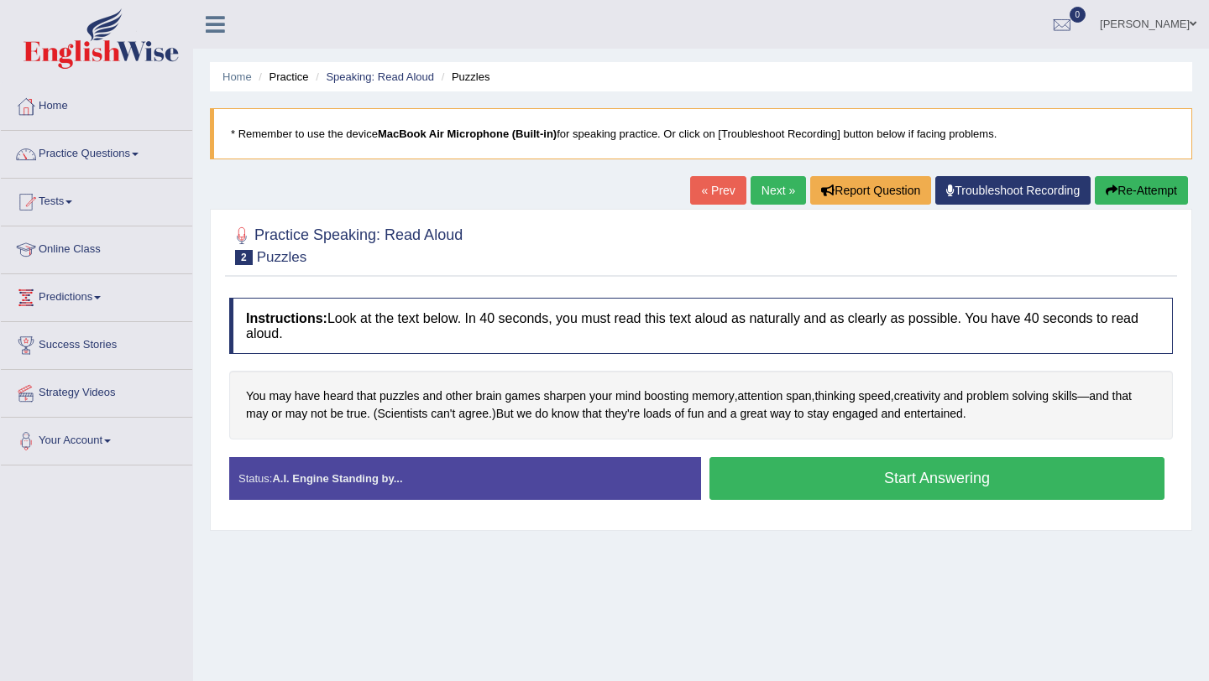
click at [923, 481] on button "Start Answering" at bounding box center [936, 478] width 455 height 43
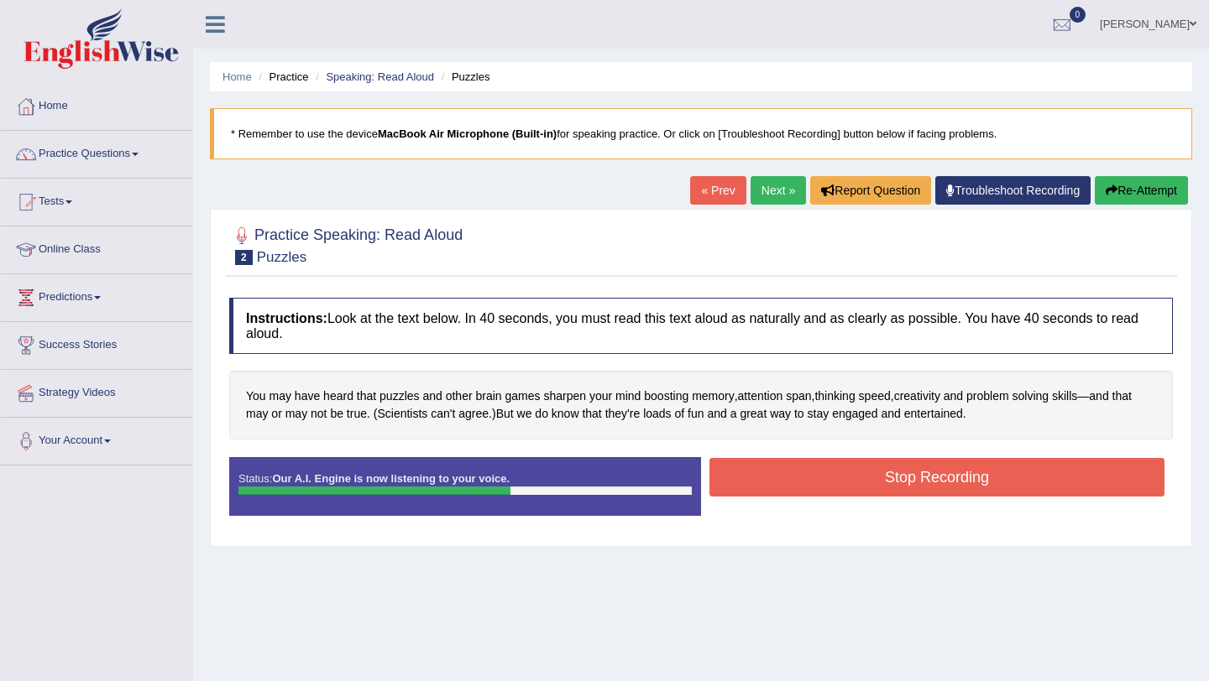
click at [932, 477] on button "Stop Recording" at bounding box center [936, 477] width 455 height 39
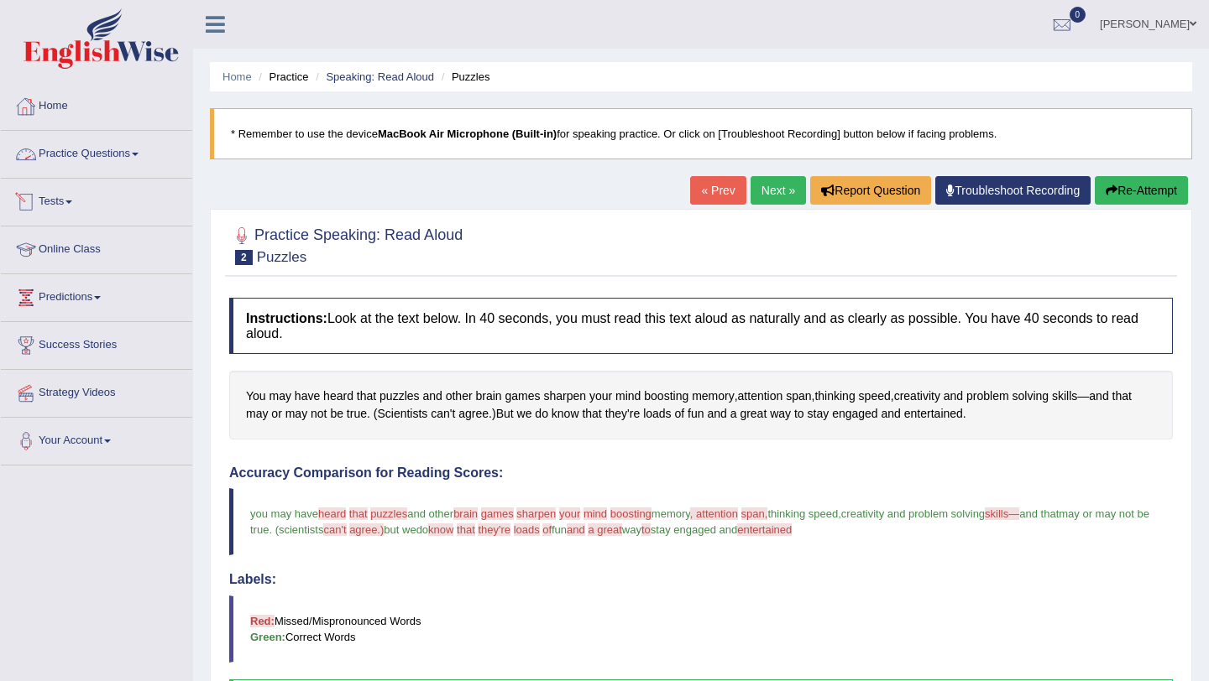
click at [91, 154] on link "Practice Questions" at bounding box center [96, 152] width 191 height 42
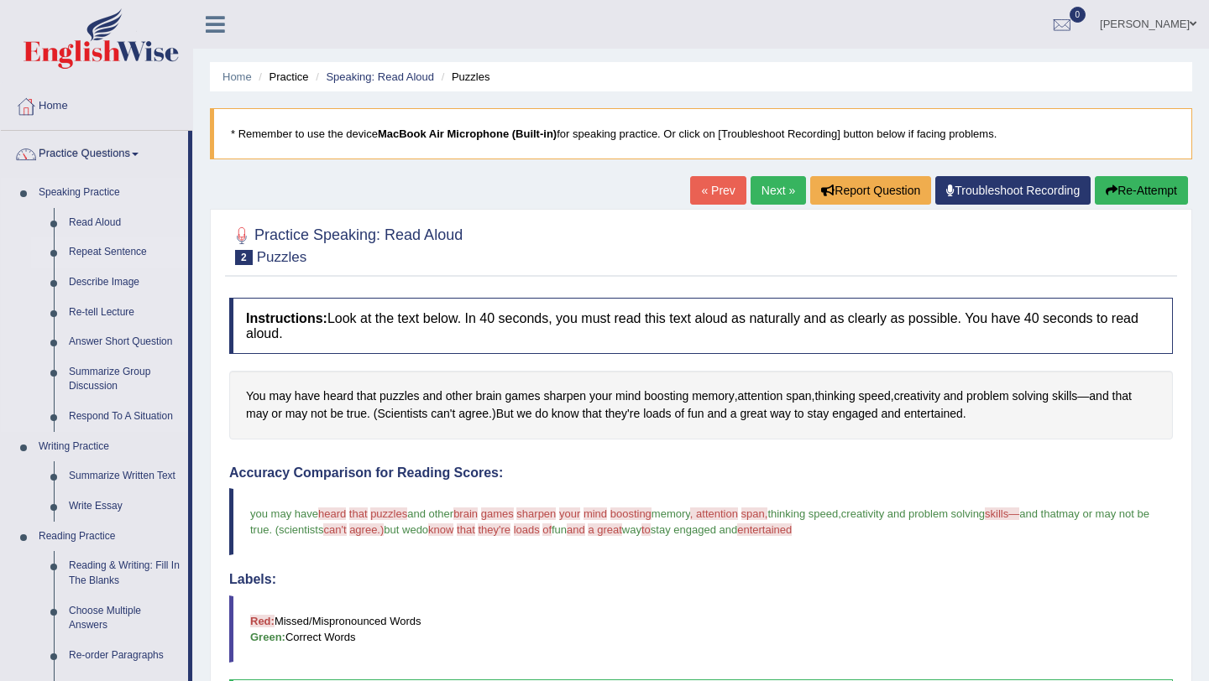
click at [97, 250] on link "Repeat Sentence" at bounding box center [124, 253] width 127 height 30
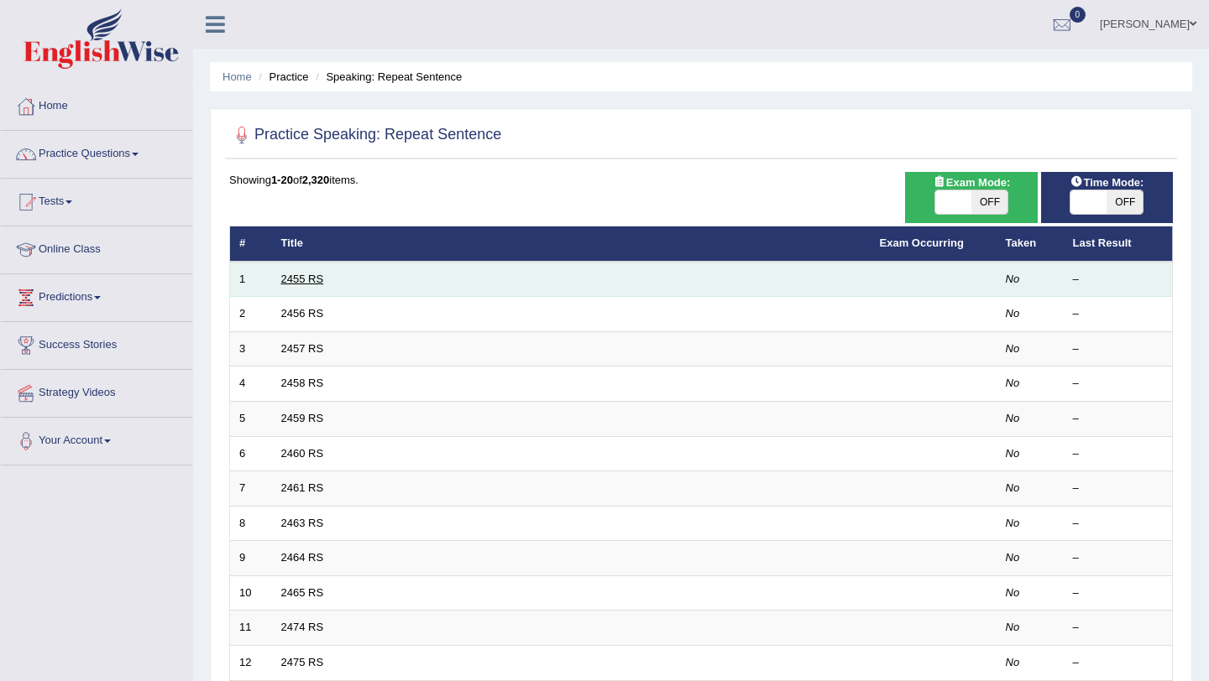
click at [311, 285] on link "2455 RS" at bounding box center [302, 279] width 43 height 13
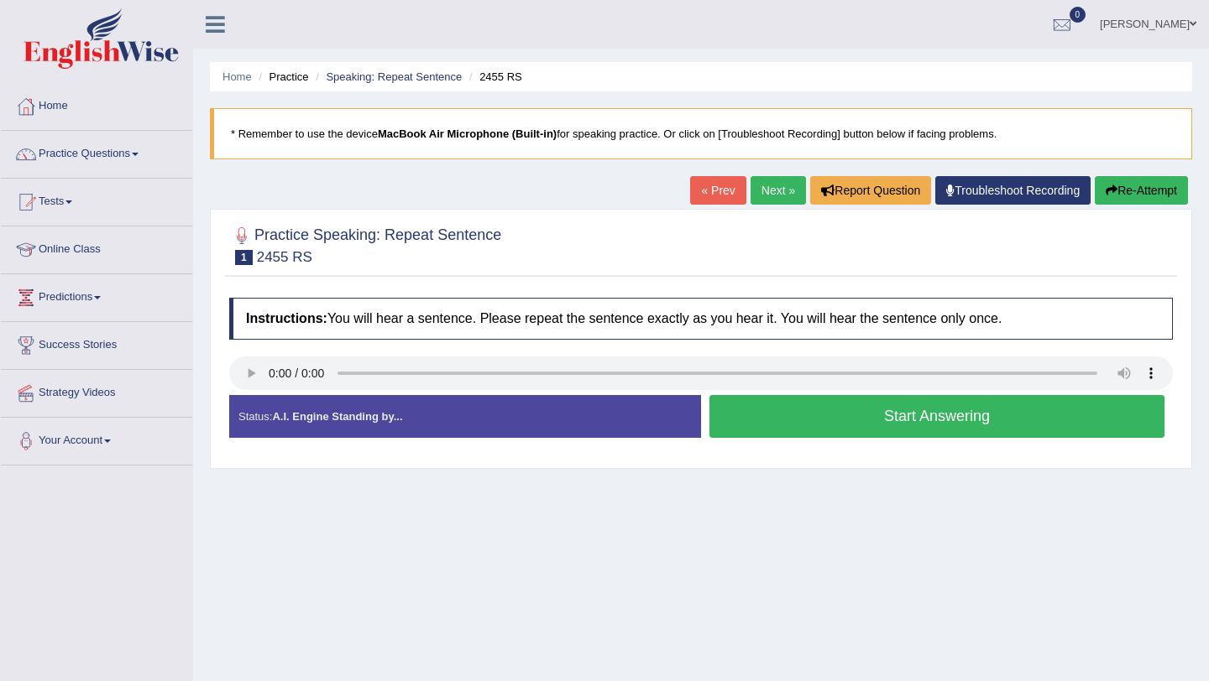
click at [942, 431] on button "Start Answering" at bounding box center [936, 416] width 455 height 43
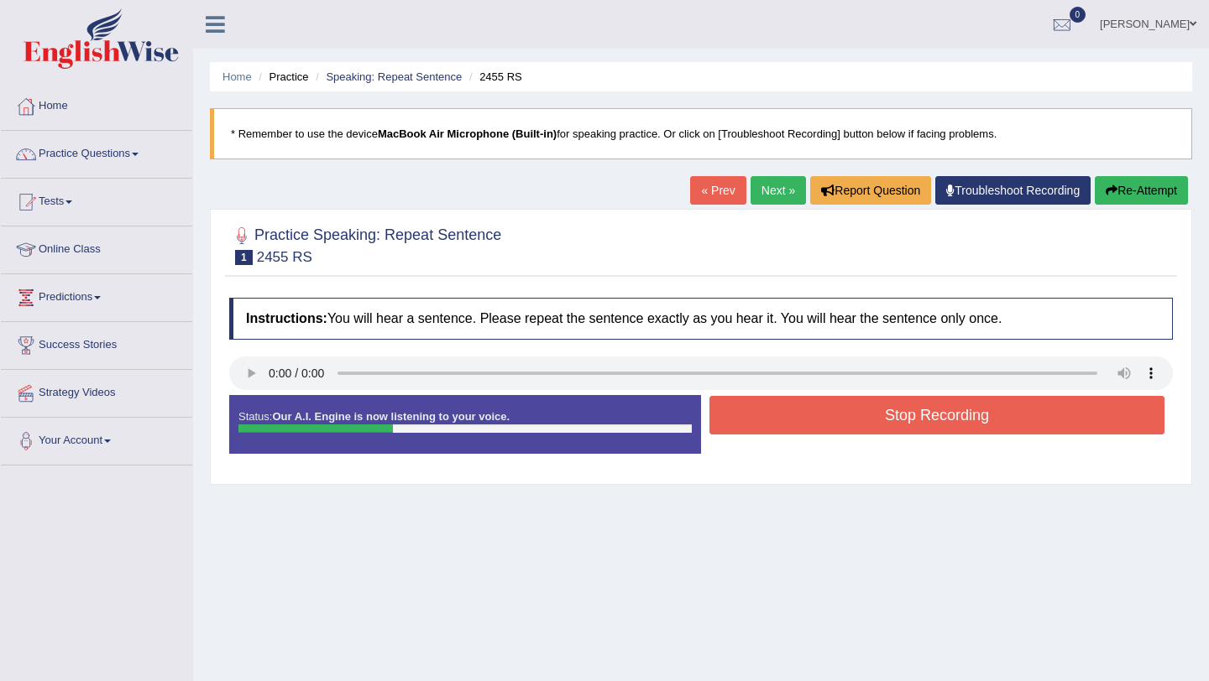
click at [942, 431] on button "Stop Recording" at bounding box center [936, 415] width 455 height 39
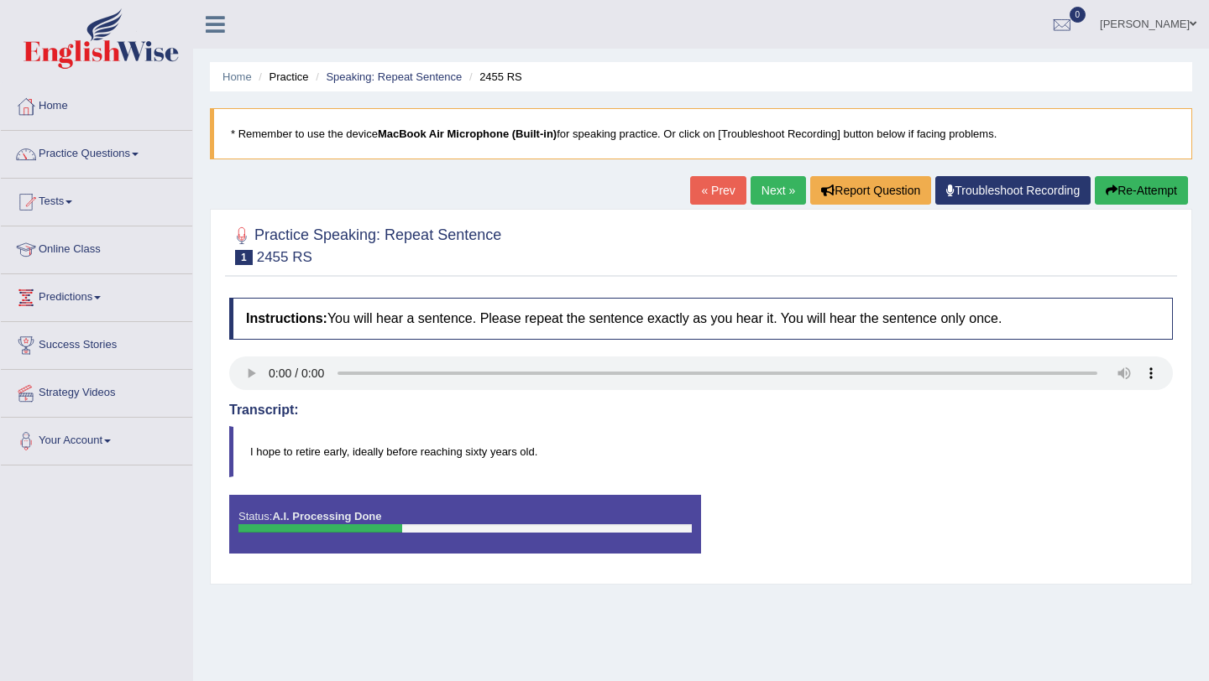
click at [942, 431] on div "Saving your answer..." at bounding box center [604, 340] width 1209 height 681
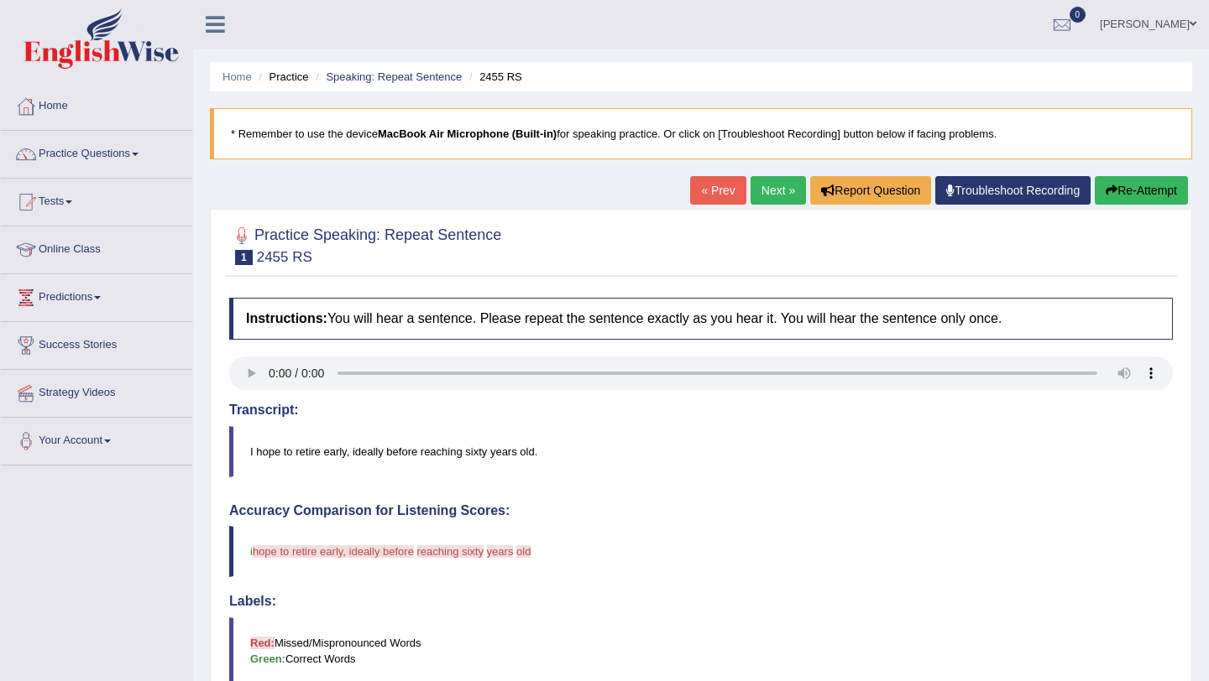
click at [1131, 191] on button "Re-Attempt" at bounding box center [1140, 190] width 93 height 29
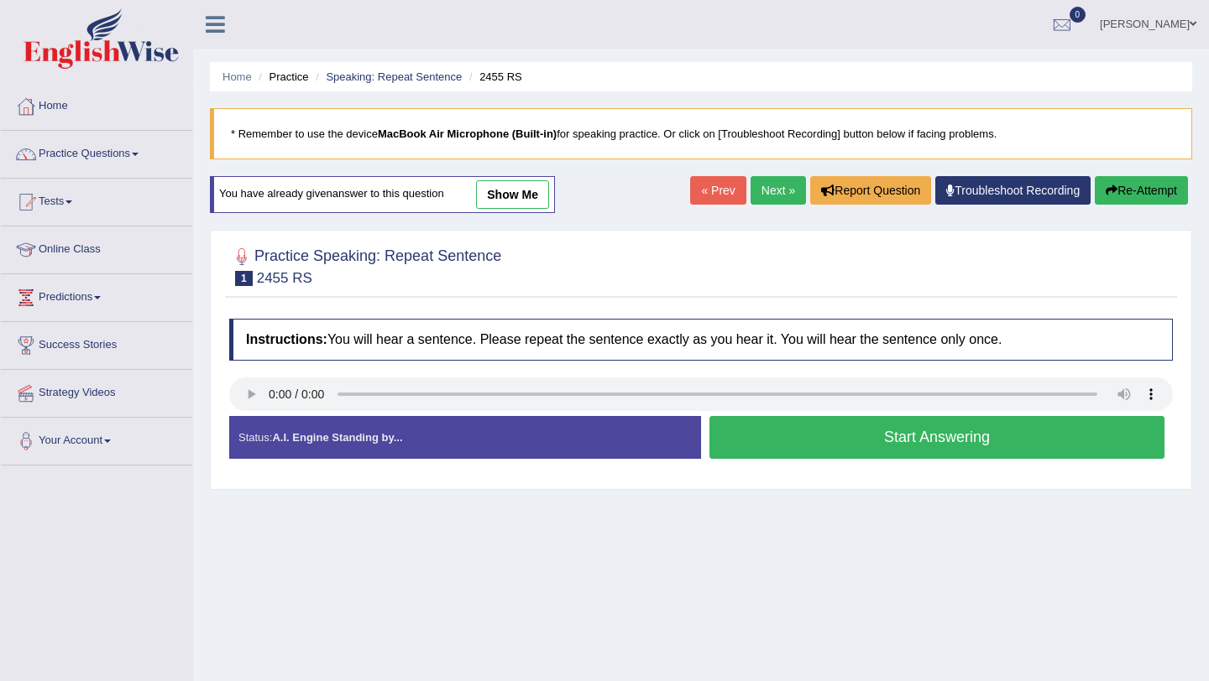
click at [866, 434] on button "Start Answering" at bounding box center [936, 437] width 455 height 43
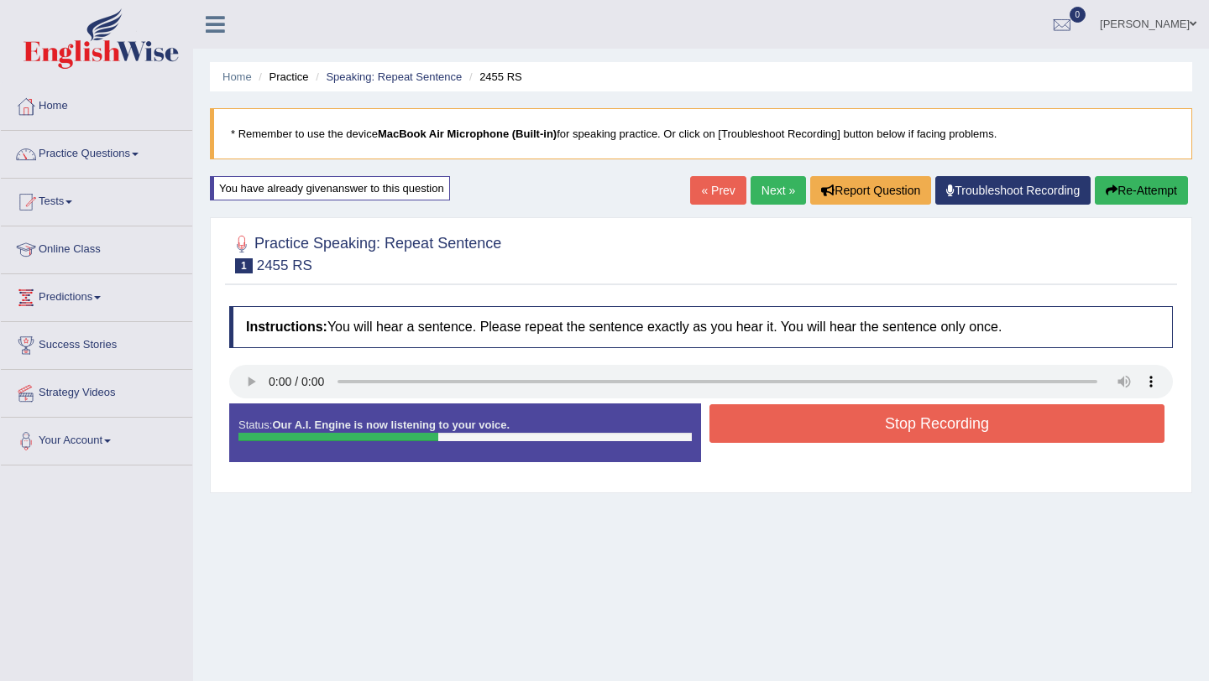
click at [885, 425] on button "Stop Recording" at bounding box center [936, 424] width 455 height 39
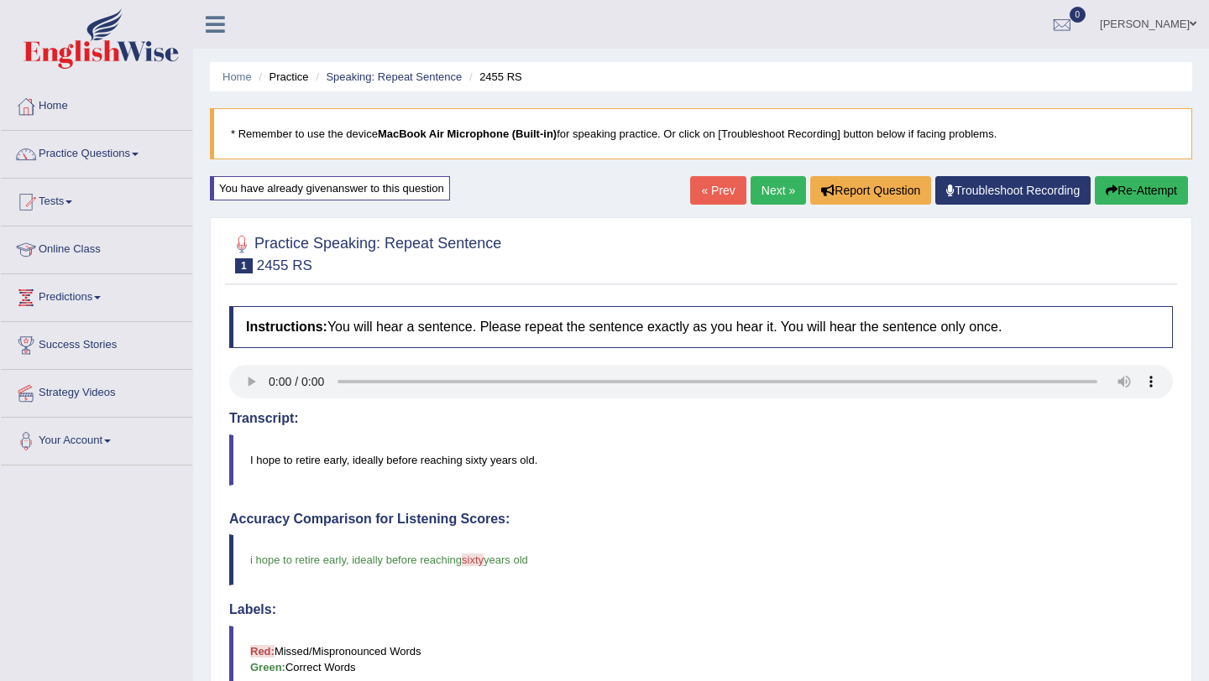
click at [778, 185] on link "Next »" at bounding box center [777, 190] width 55 height 29
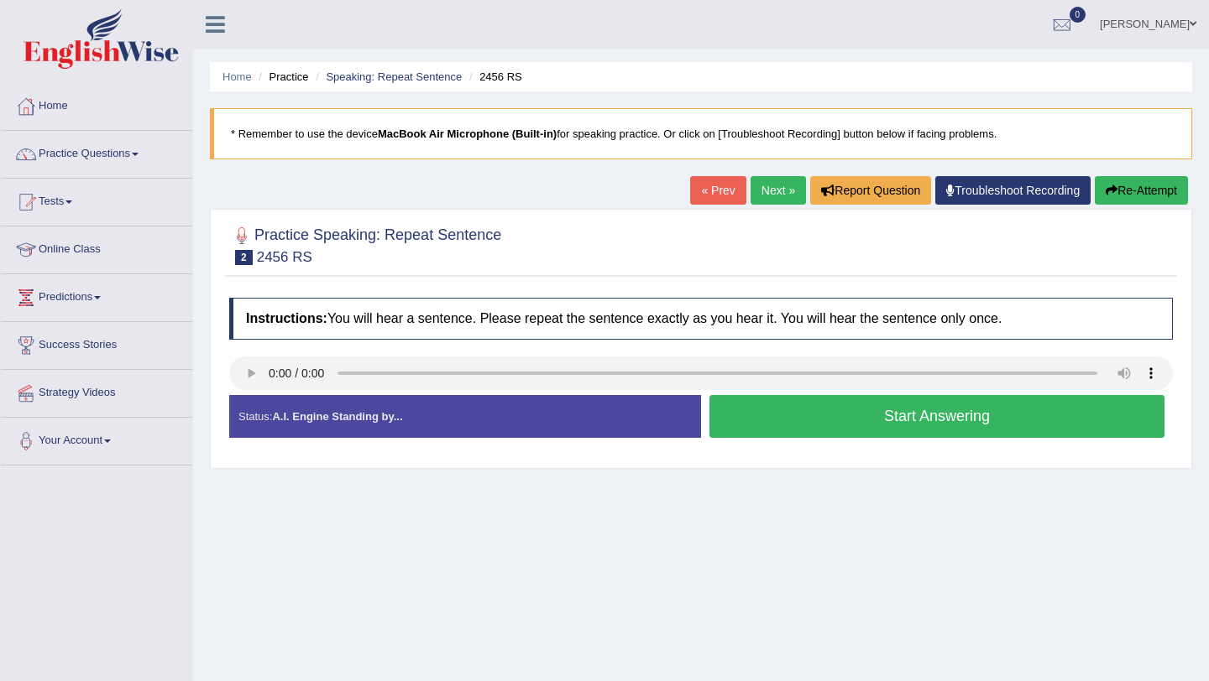
click at [864, 416] on button "Start Answering" at bounding box center [936, 416] width 455 height 43
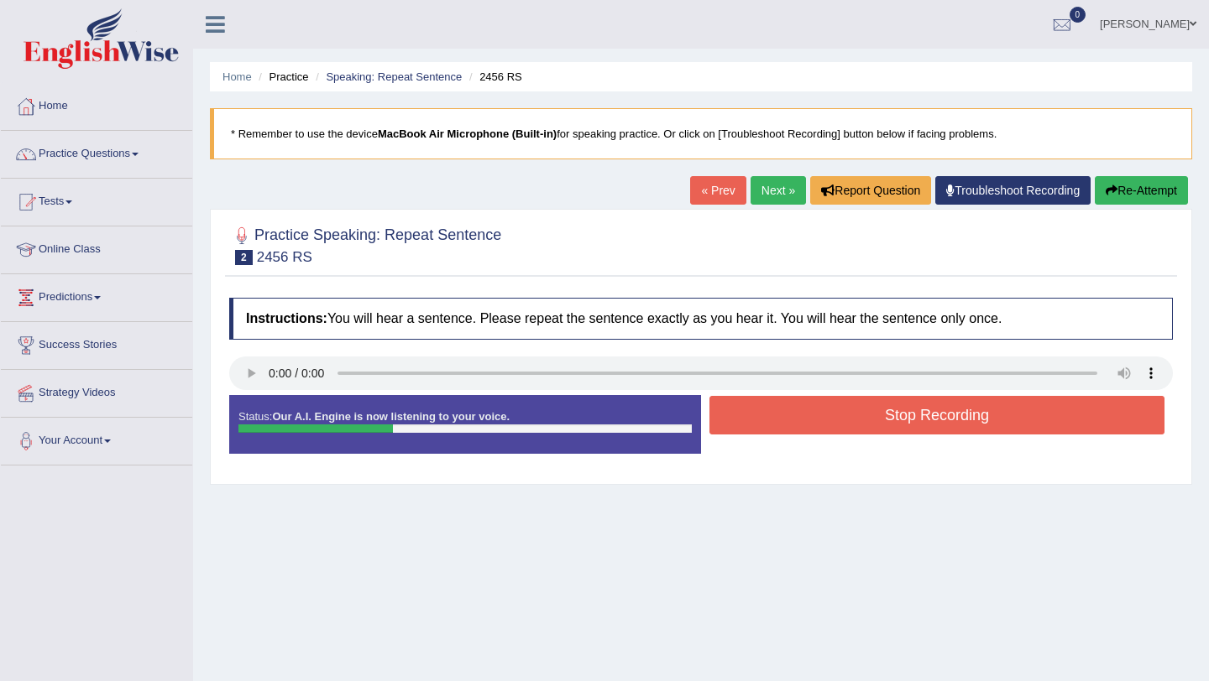
click at [864, 416] on button "Stop Recording" at bounding box center [936, 415] width 455 height 39
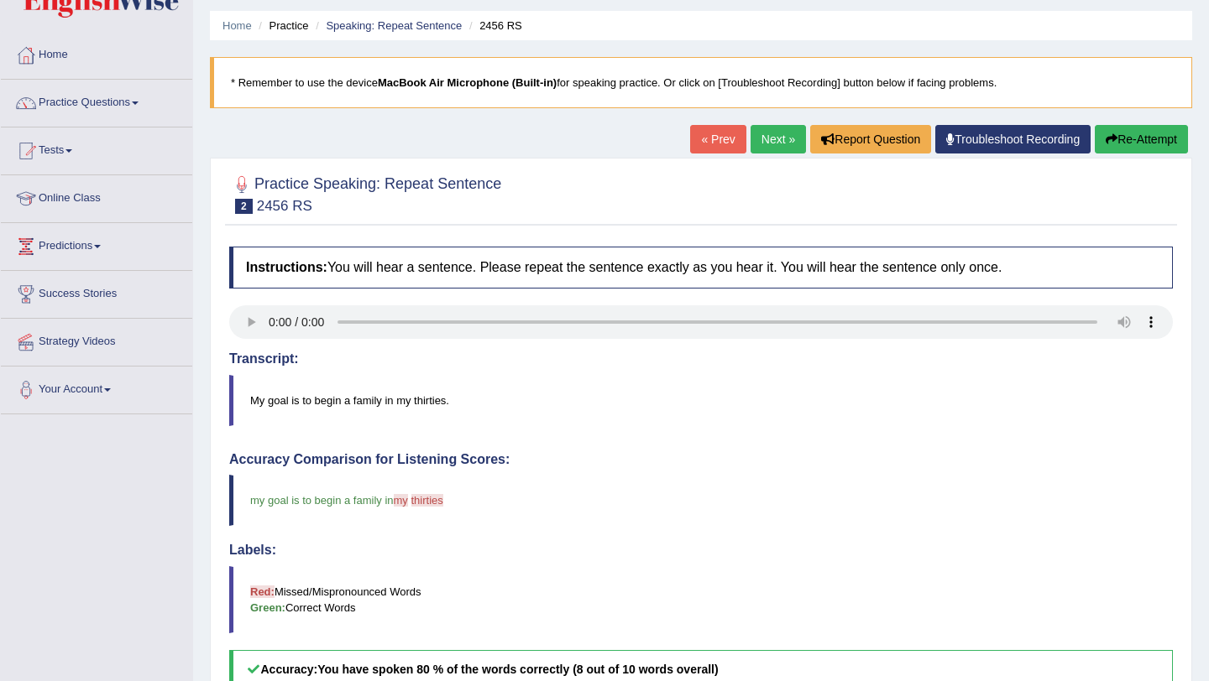
scroll to position [45, 0]
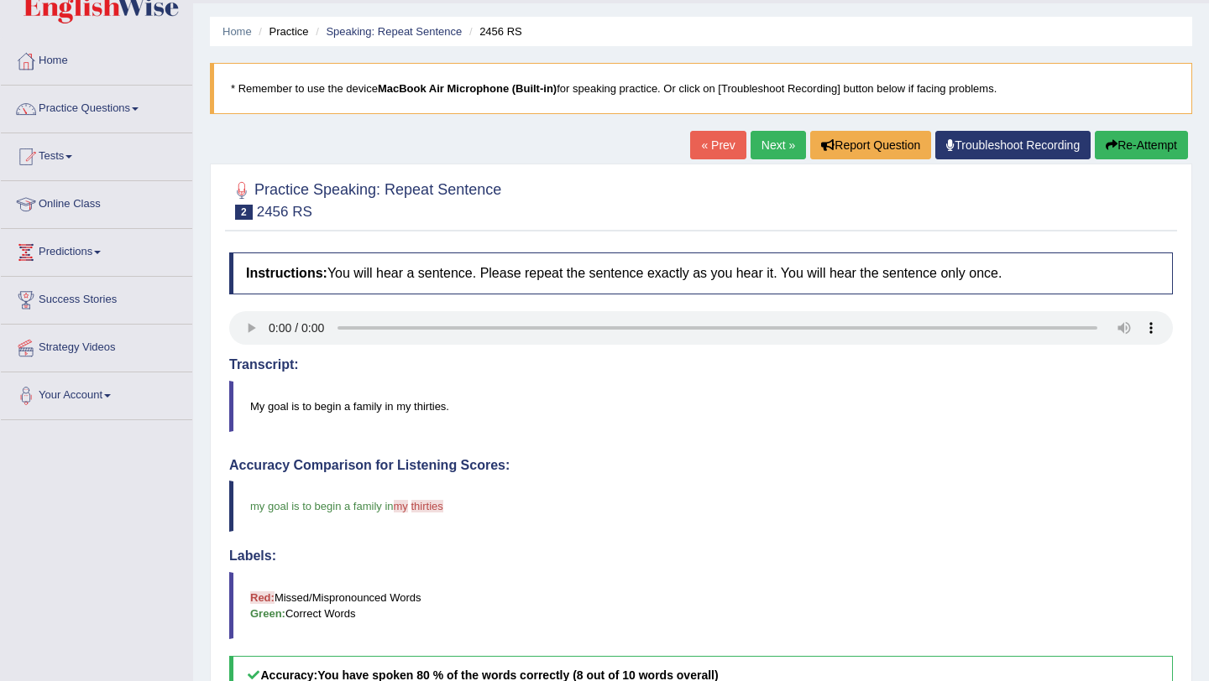
click at [775, 154] on link "Next »" at bounding box center [777, 145] width 55 height 29
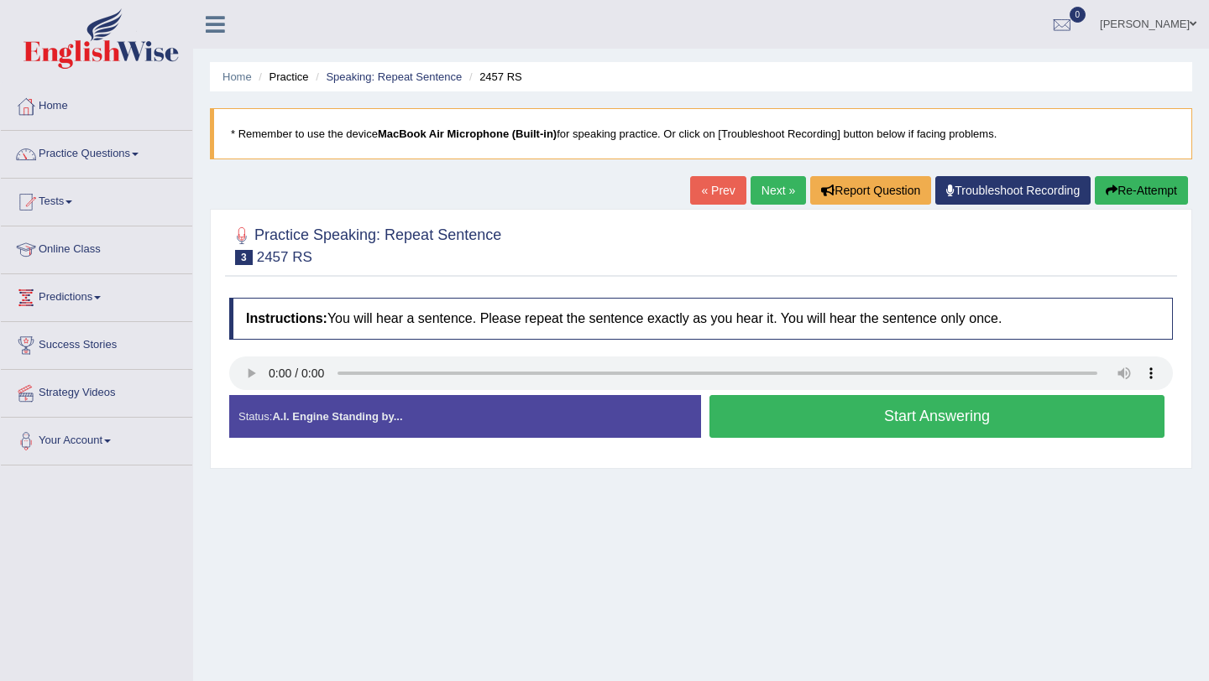
click at [796, 422] on button "Start Answering" at bounding box center [936, 416] width 455 height 43
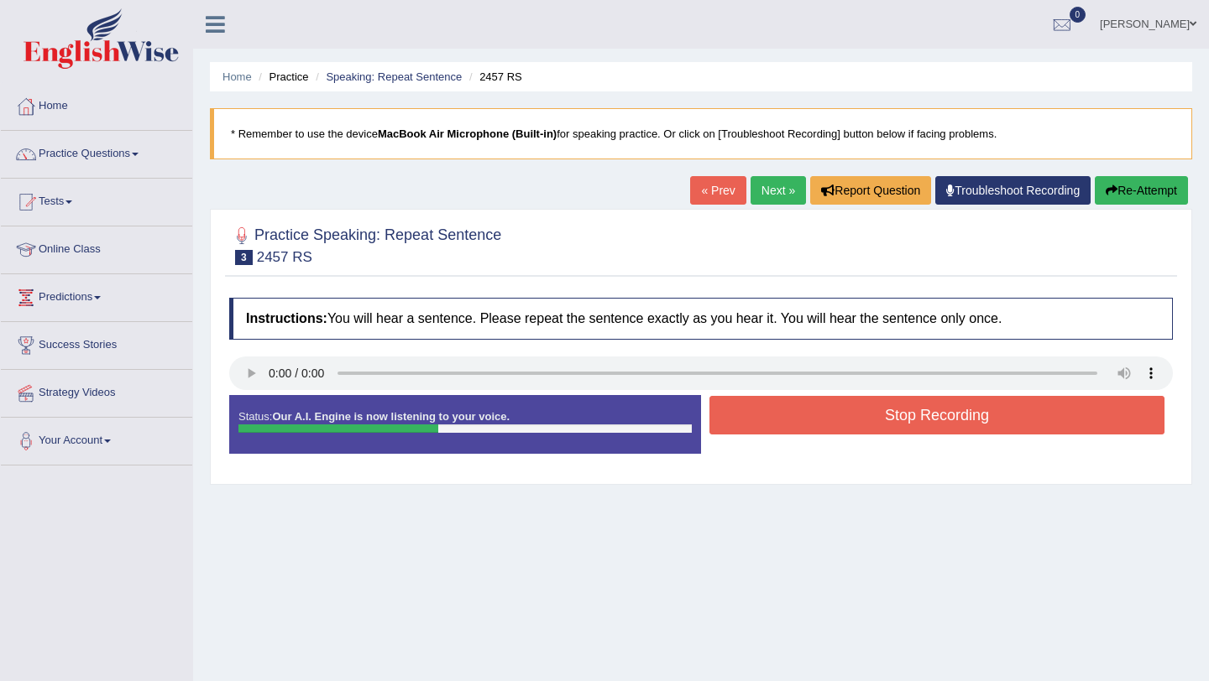
click at [796, 422] on button "Stop Recording" at bounding box center [936, 415] width 455 height 39
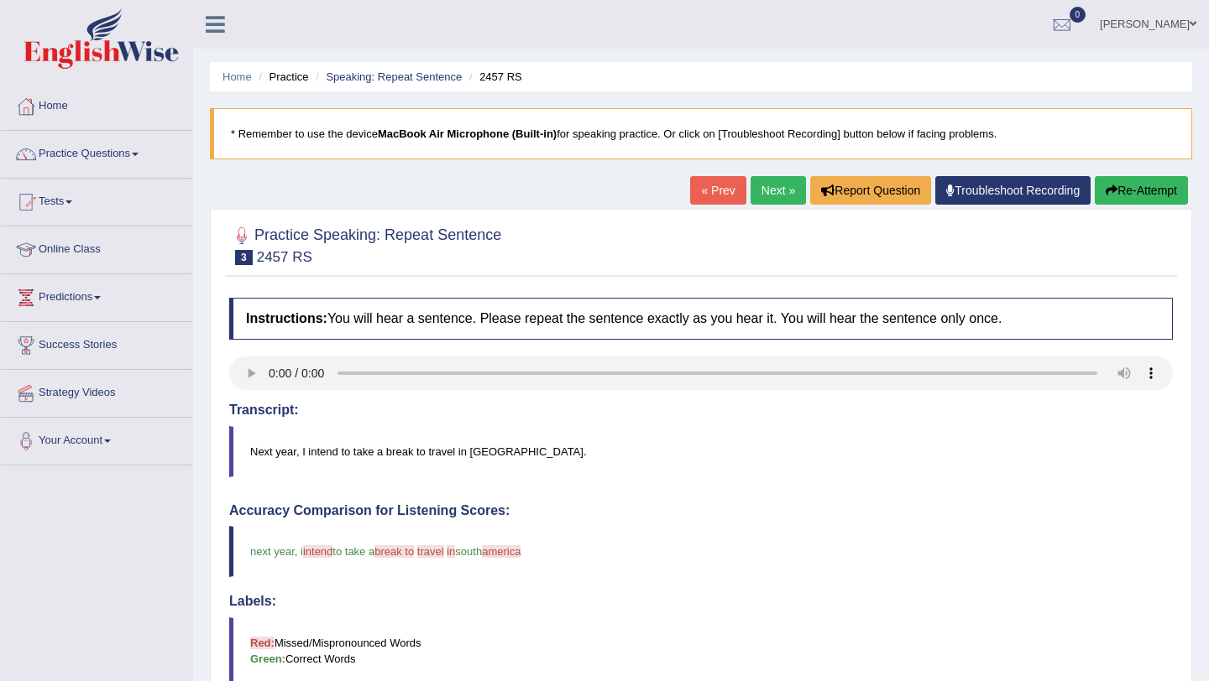
click at [774, 193] on link "Next »" at bounding box center [777, 190] width 55 height 29
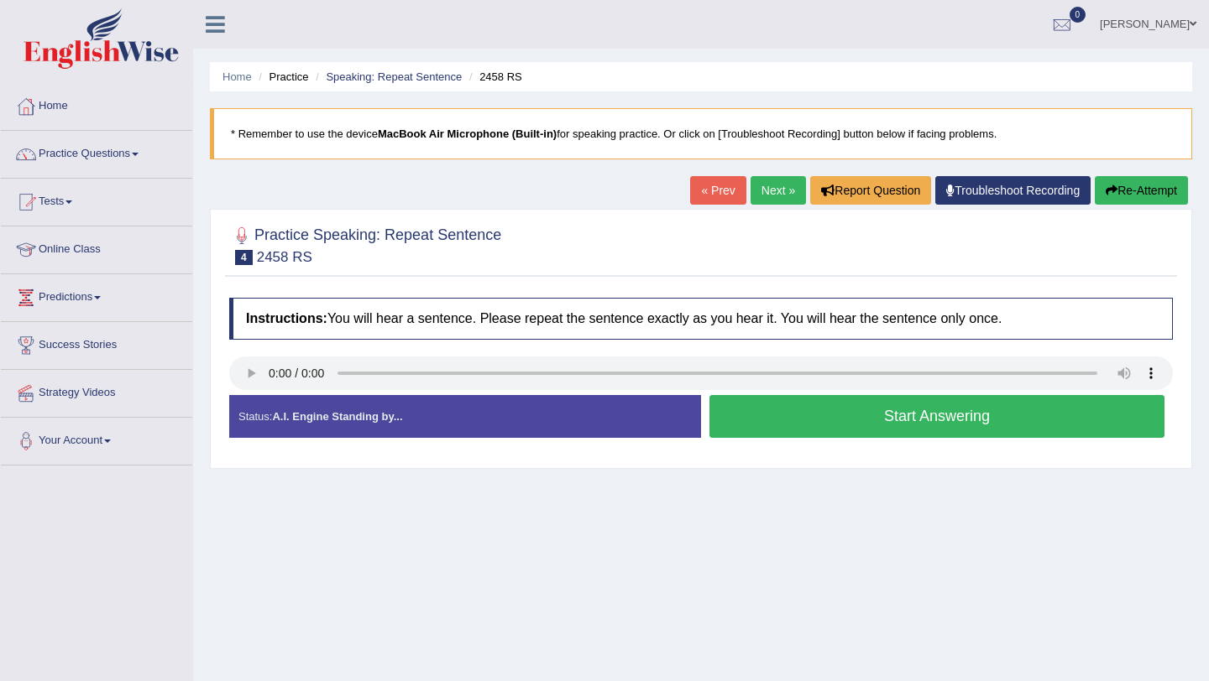
click at [810, 431] on button "Start Answering" at bounding box center [936, 416] width 455 height 43
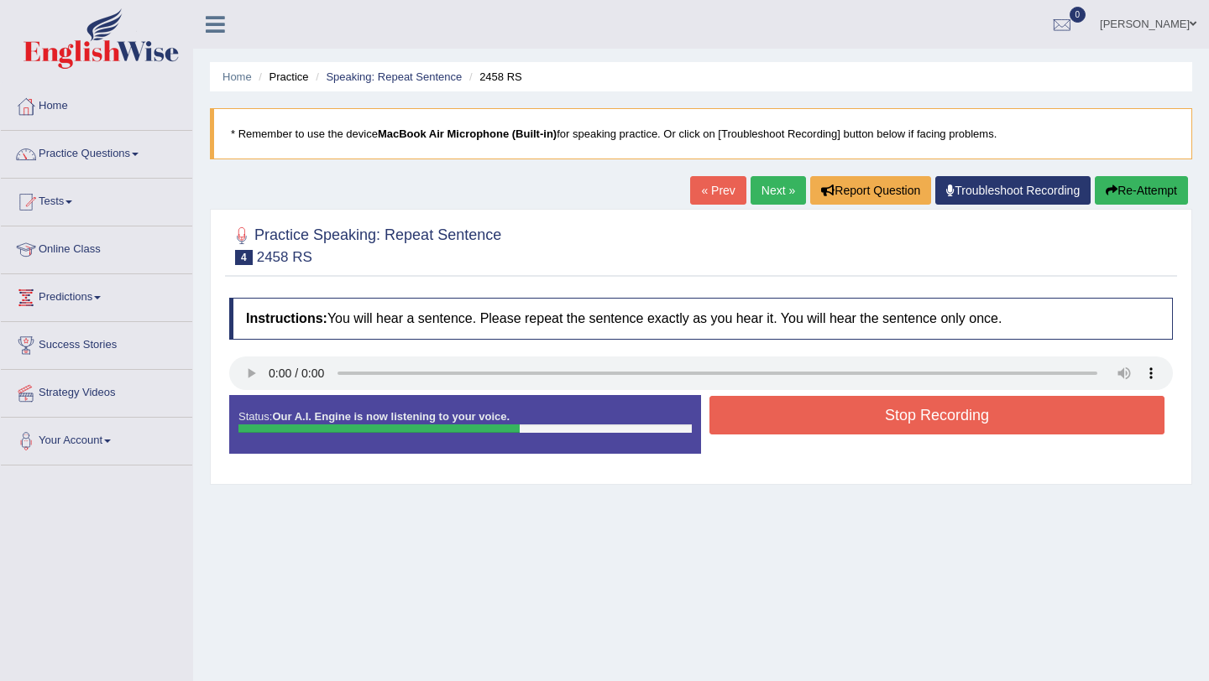
click at [810, 431] on button "Stop Recording" at bounding box center [936, 415] width 455 height 39
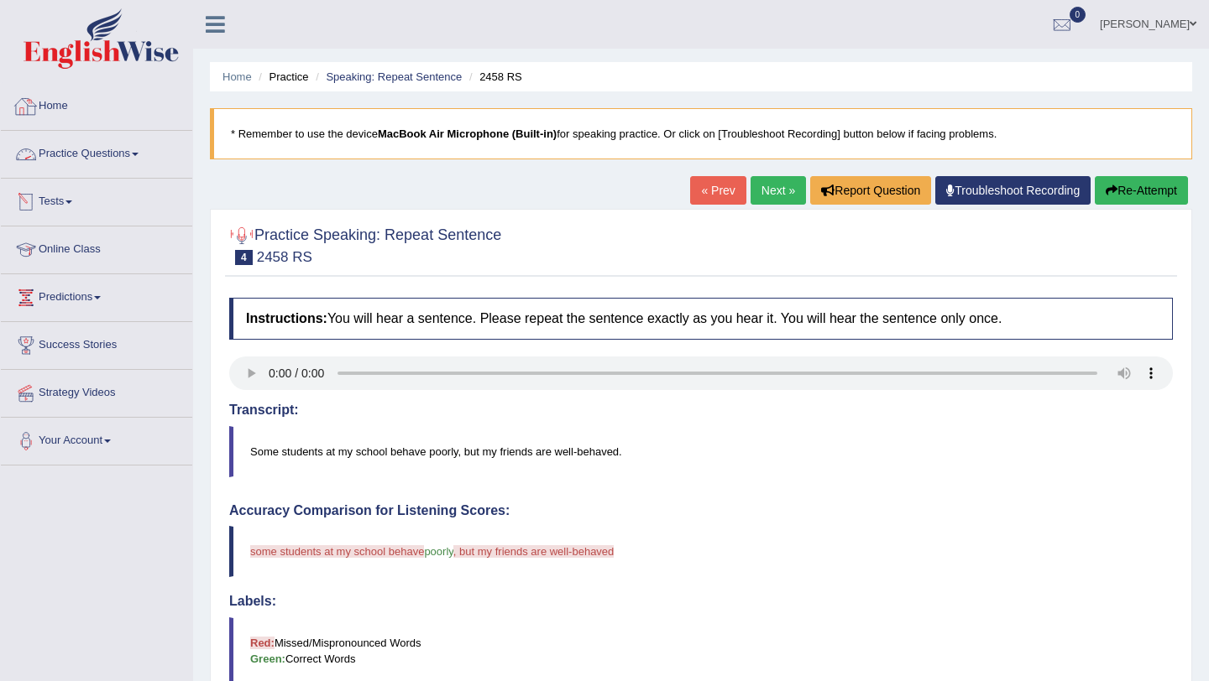
click at [100, 150] on link "Practice Questions" at bounding box center [96, 152] width 191 height 42
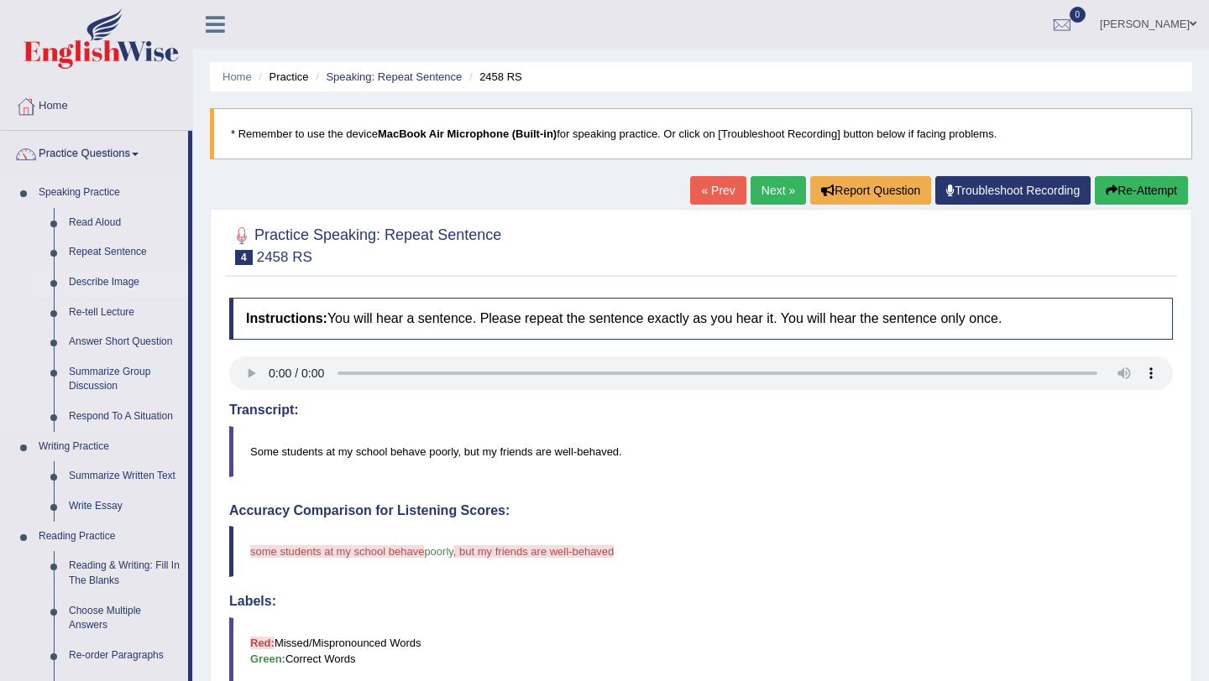
click at [122, 283] on link "Describe Image" at bounding box center [124, 283] width 127 height 30
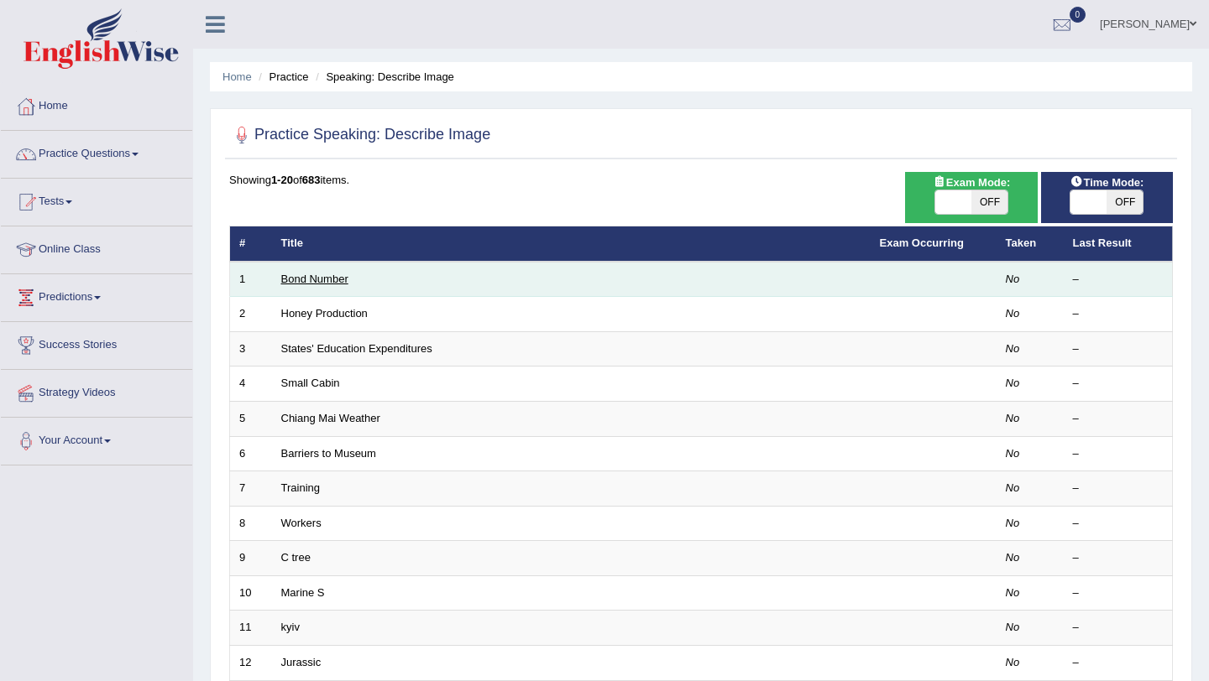
click at [316, 283] on link "Bond Number" at bounding box center [314, 279] width 67 height 13
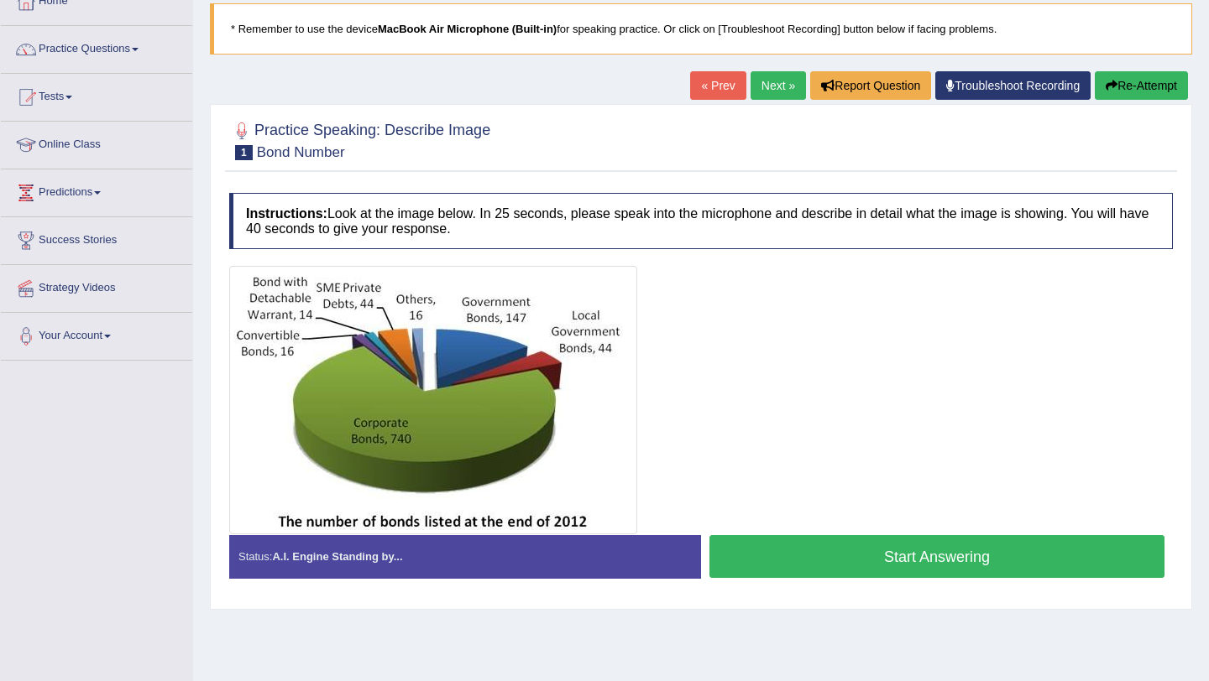
scroll to position [107, 0]
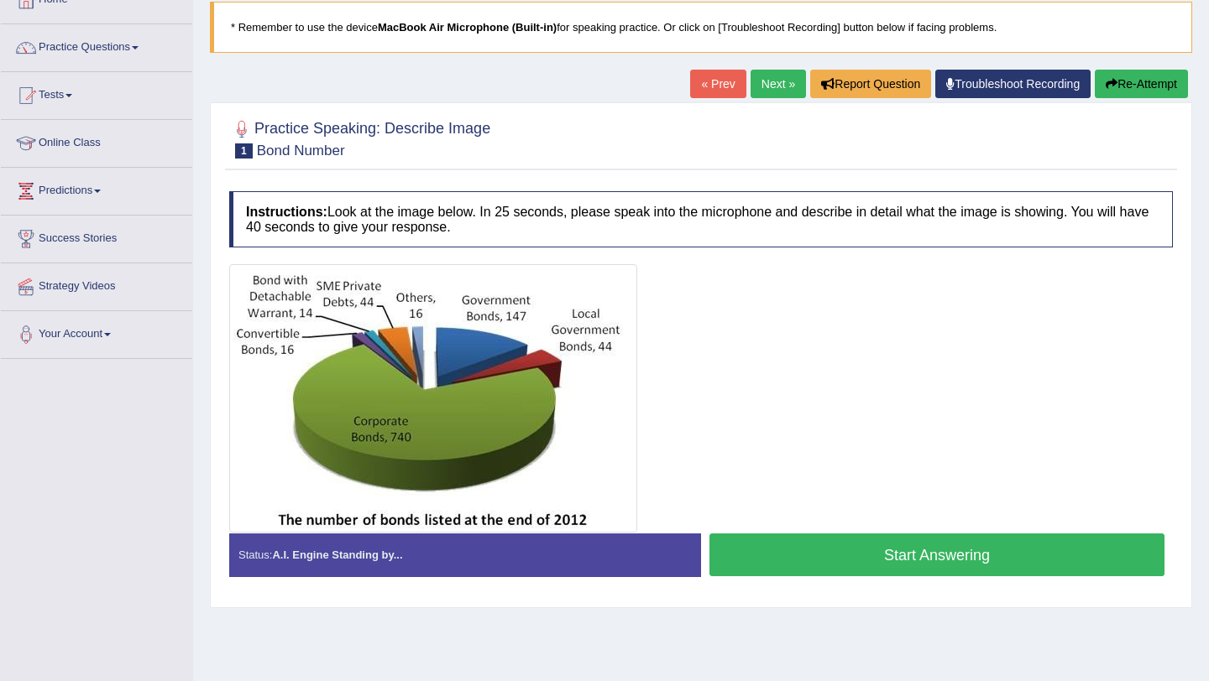
click at [911, 553] on button "Start Answering" at bounding box center [936, 555] width 455 height 43
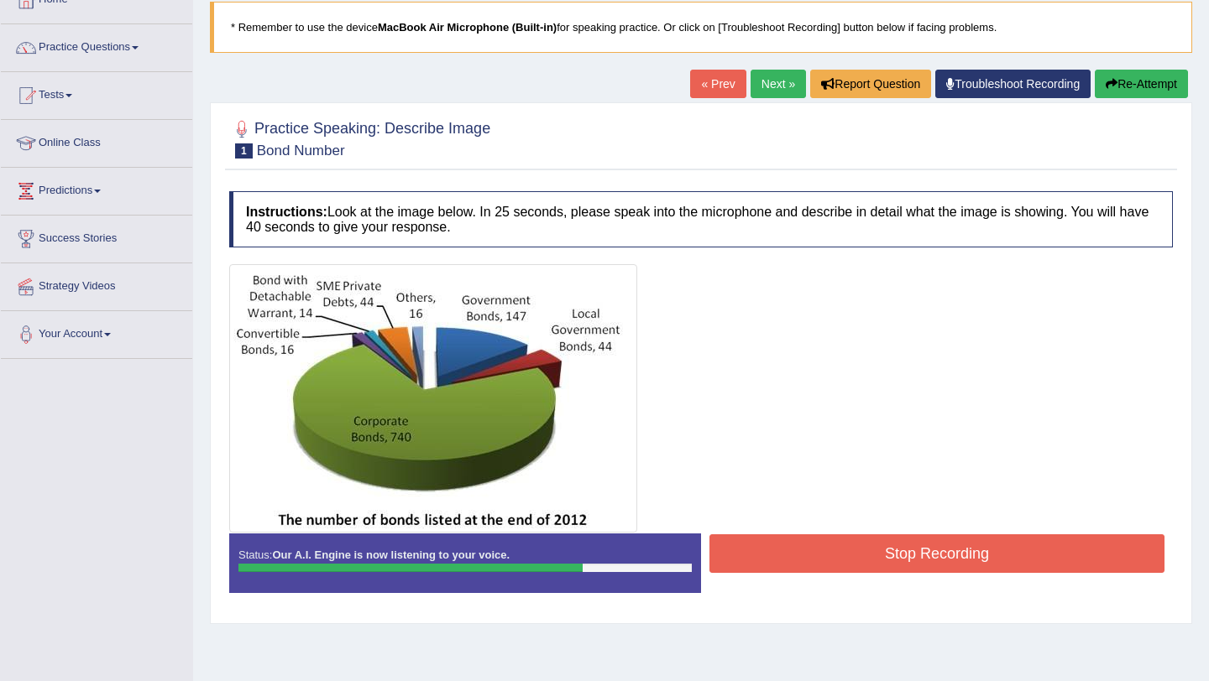
click at [934, 545] on button "Stop Recording" at bounding box center [936, 554] width 455 height 39
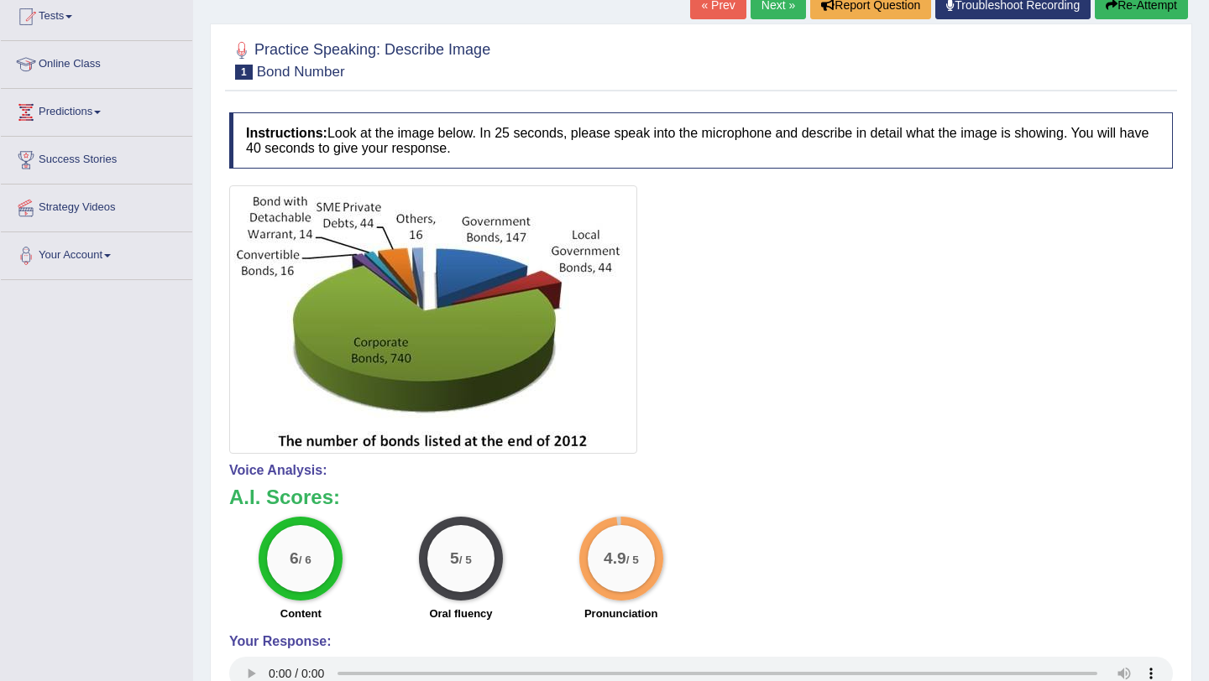
scroll to position [0, 0]
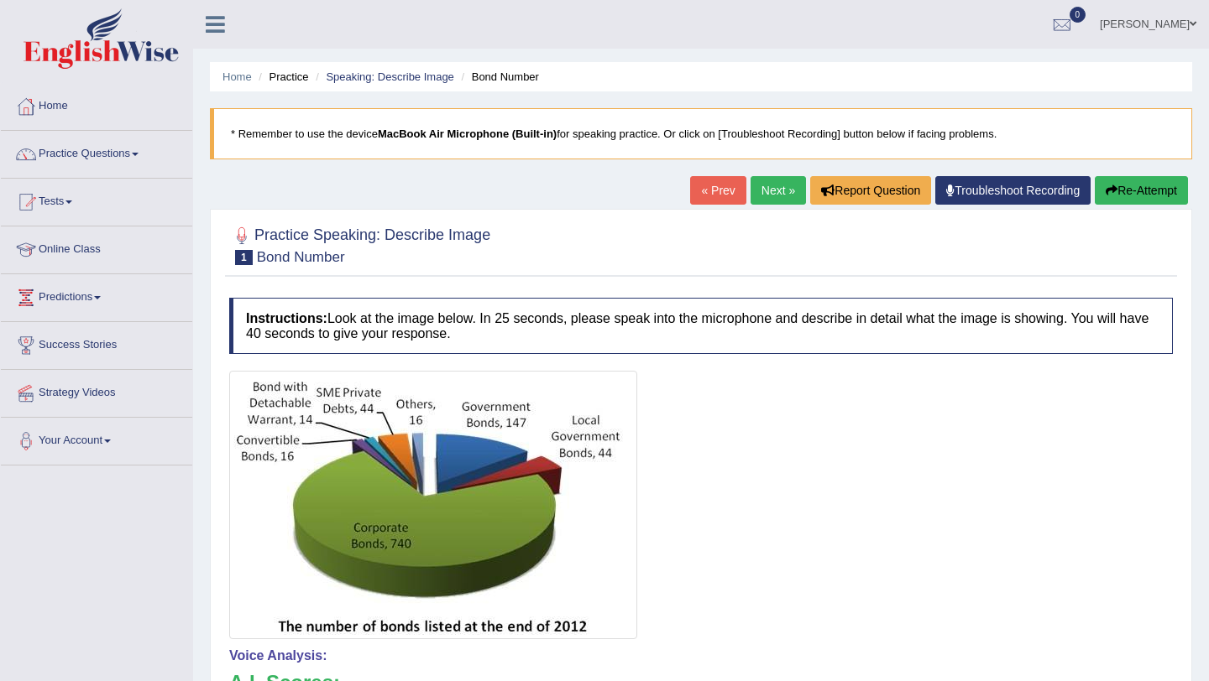
click at [769, 188] on link "Next »" at bounding box center [777, 190] width 55 height 29
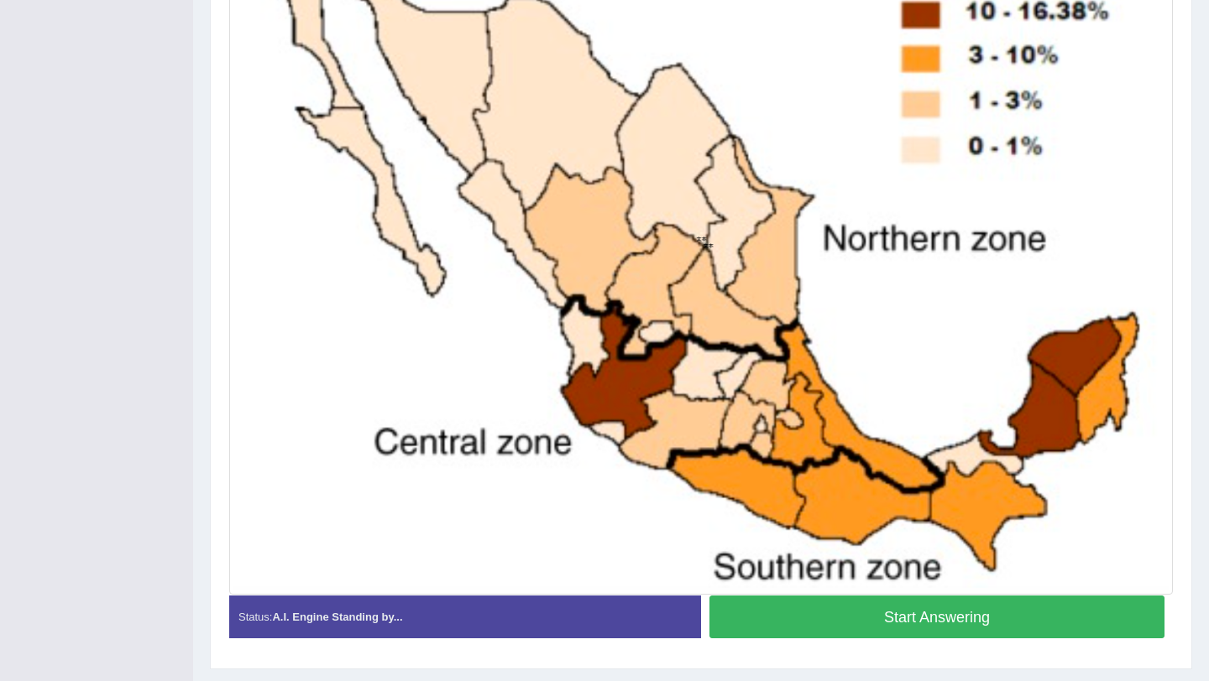
scroll to position [532, 0]
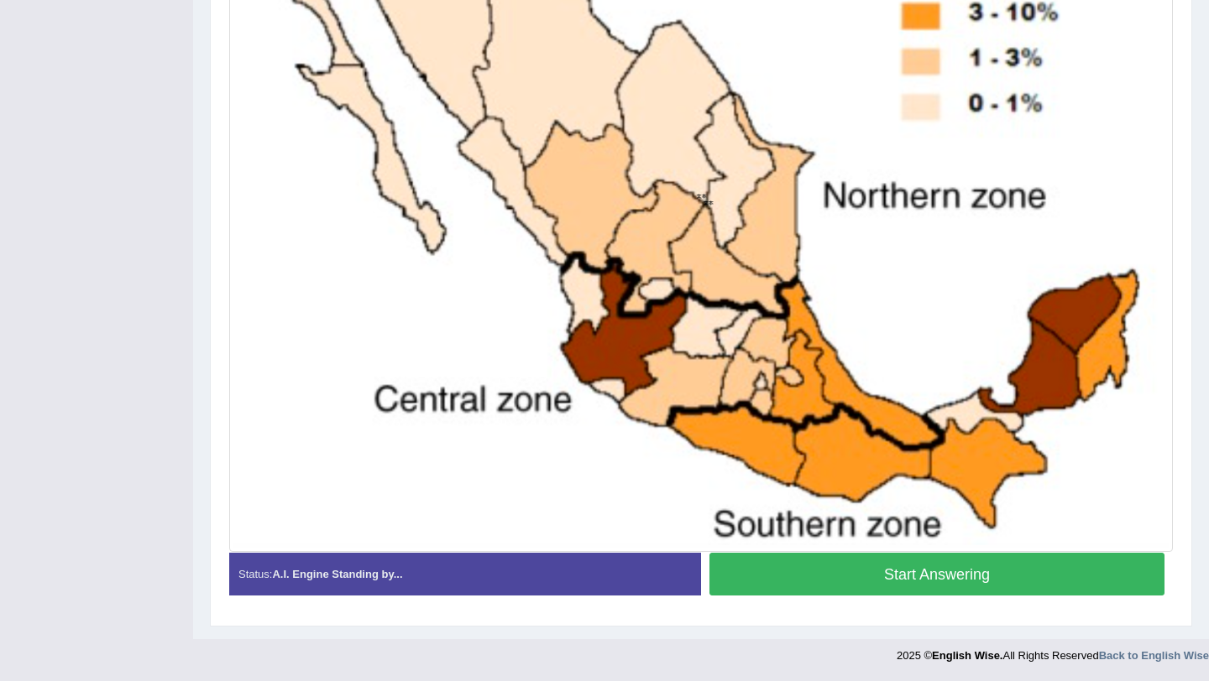
click at [883, 580] on button "Start Answering" at bounding box center [936, 574] width 455 height 43
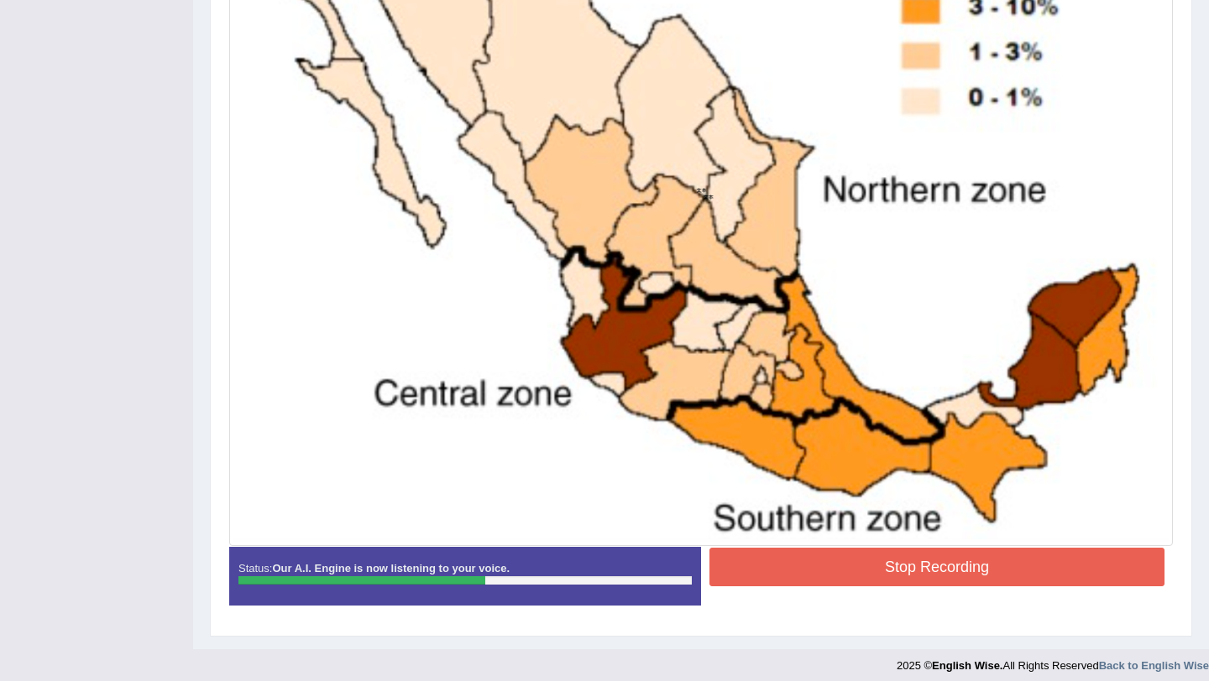
scroll to position [548, 0]
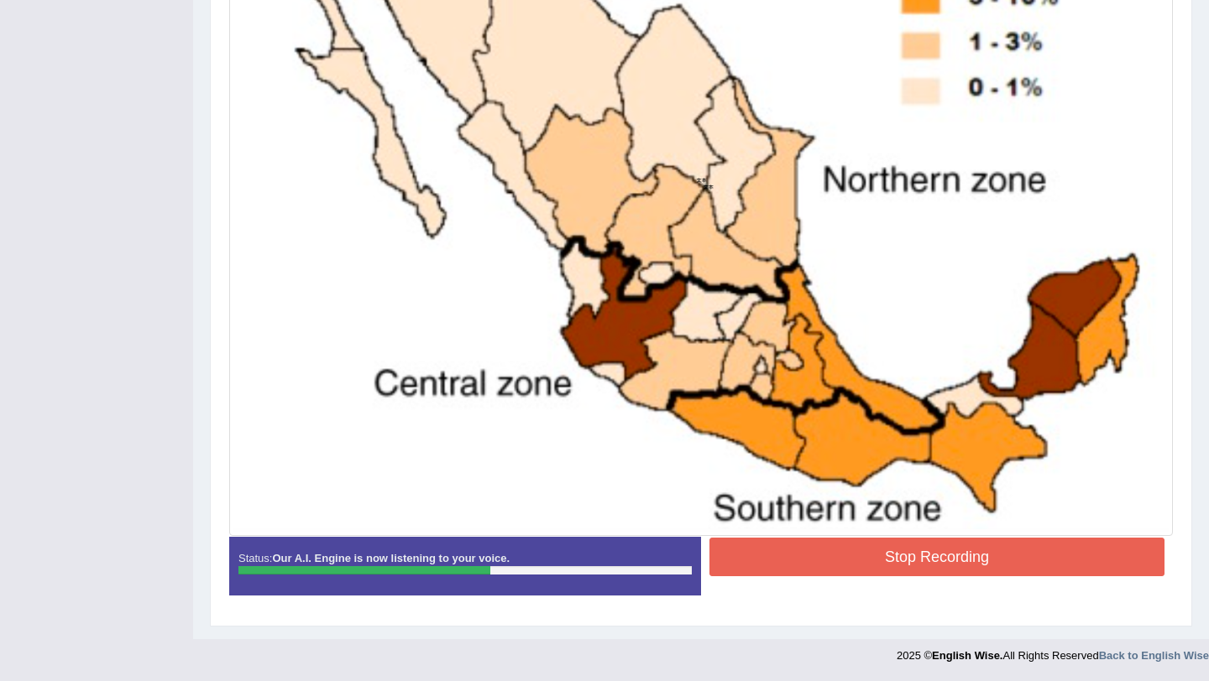
click at [962, 567] on button "Stop Recording" at bounding box center [936, 557] width 455 height 39
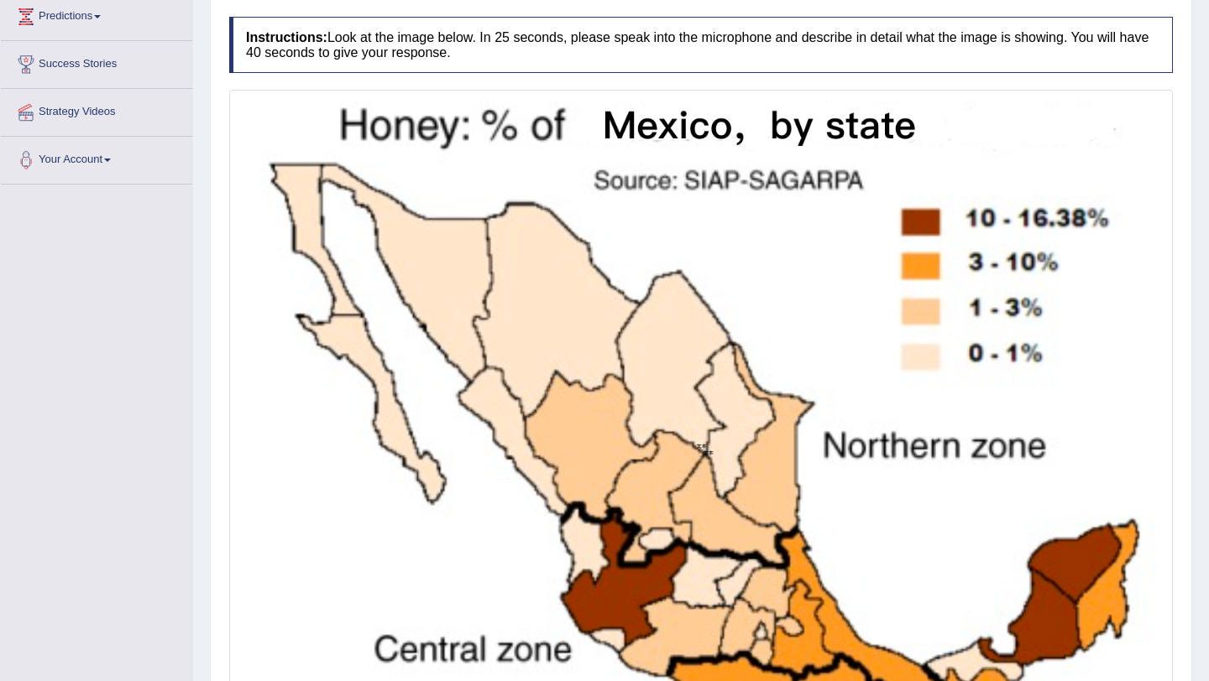
scroll to position [0, 0]
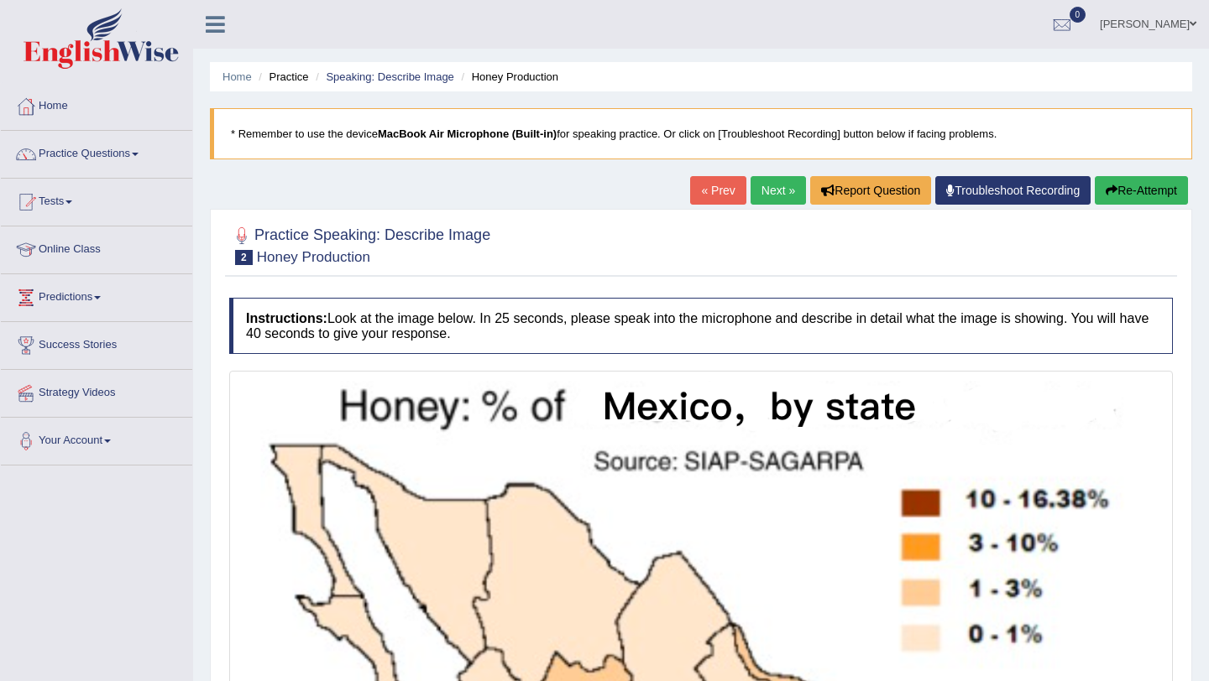
click at [773, 199] on link "Next »" at bounding box center [777, 190] width 55 height 29
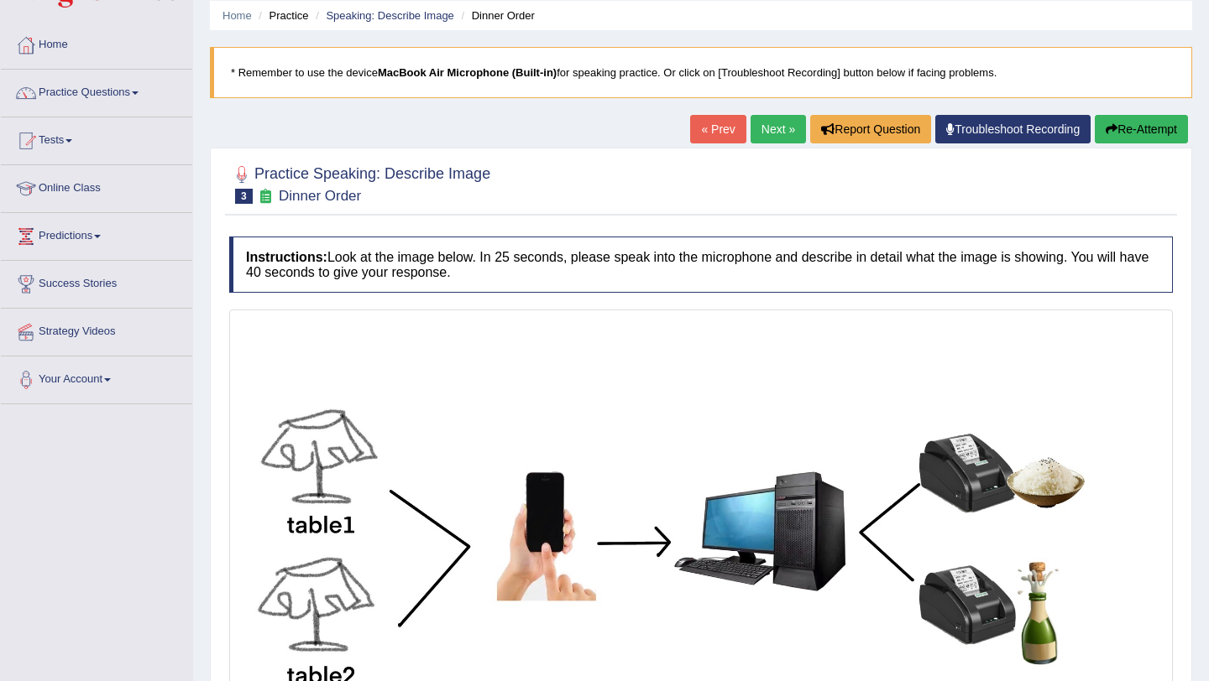
scroll to position [56, 0]
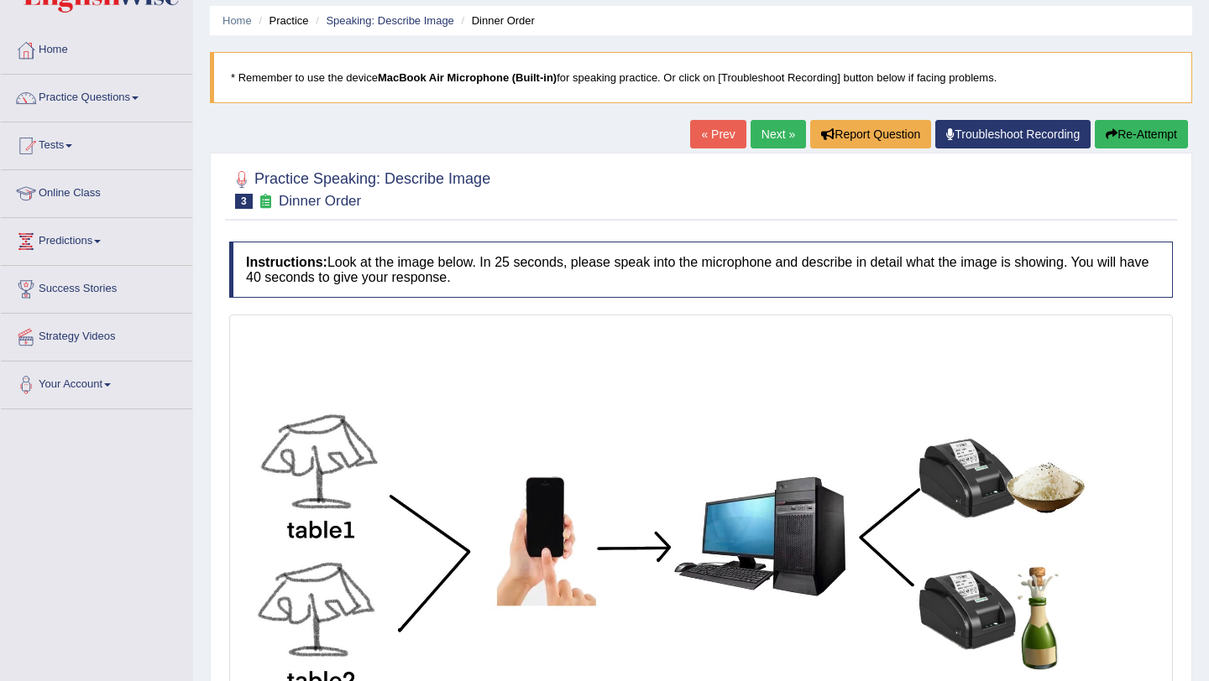
click at [703, 133] on link "« Prev" at bounding box center [717, 134] width 55 height 29
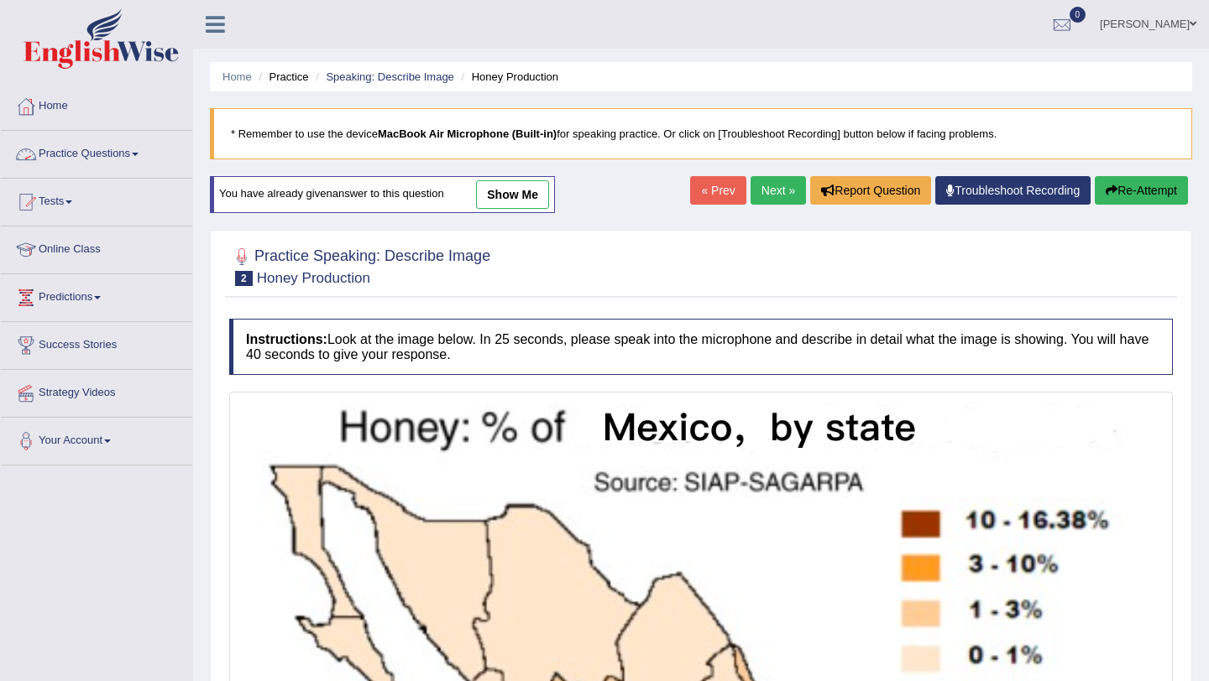
click at [149, 151] on link "Practice Questions" at bounding box center [96, 152] width 191 height 42
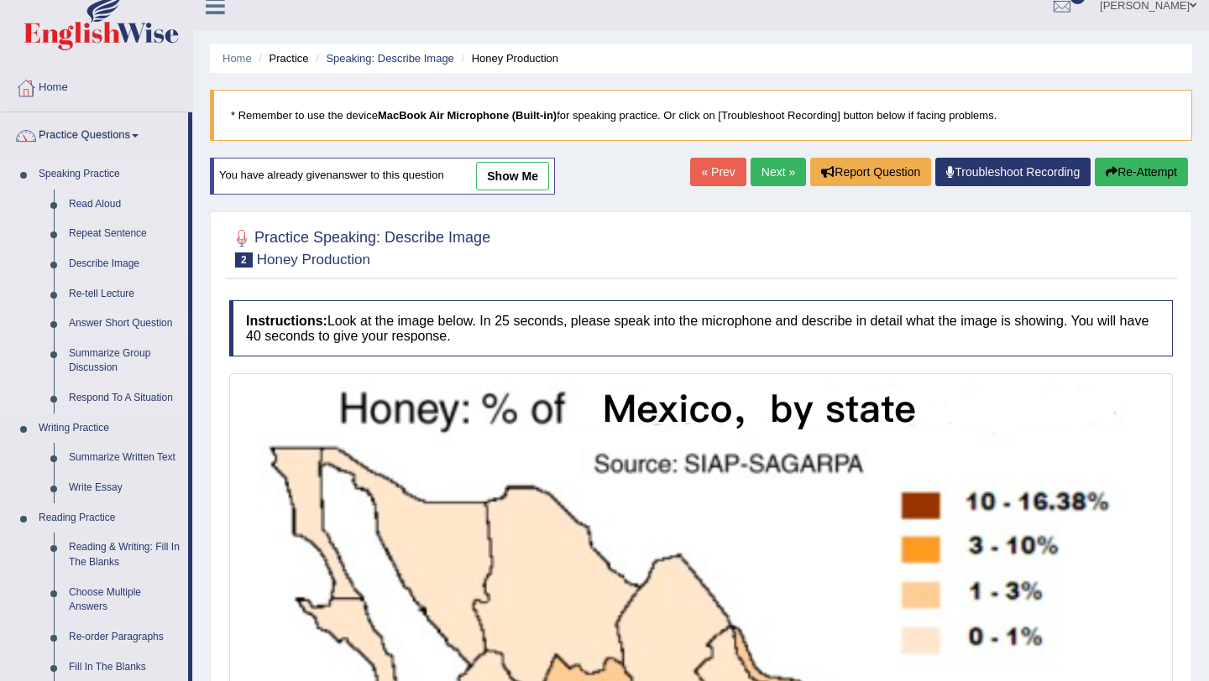
scroll to position [21, 0]
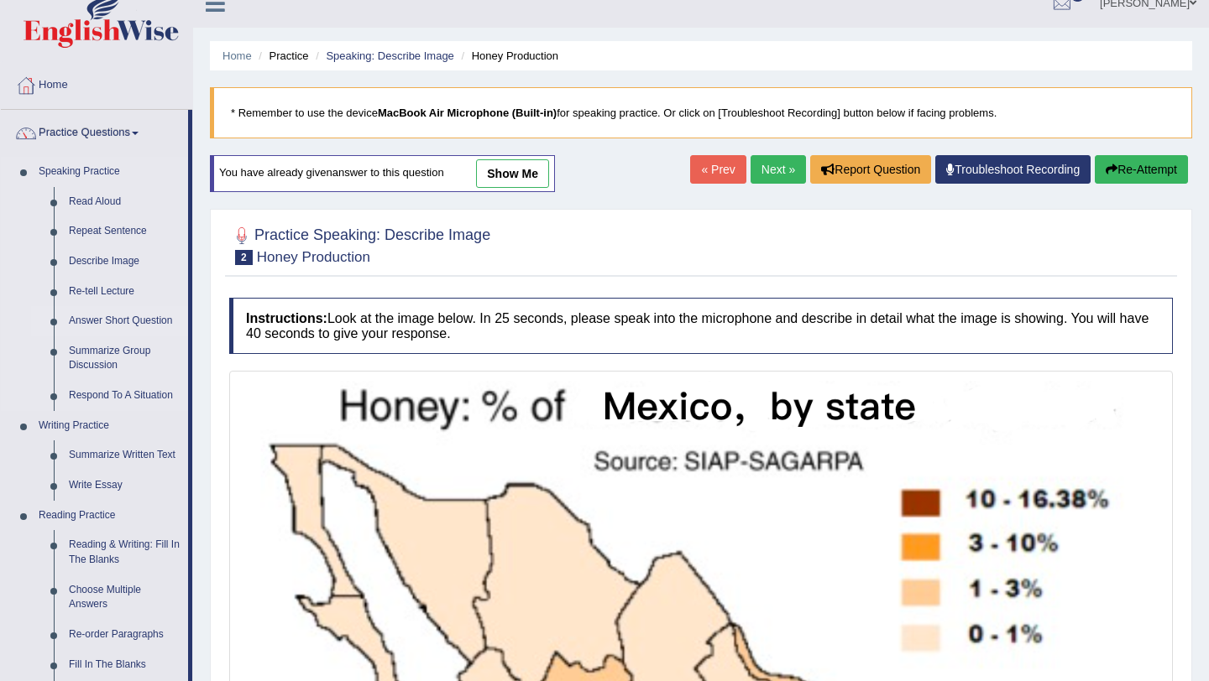
click at [99, 315] on link "Answer Short Question" at bounding box center [124, 321] width 127 height 30
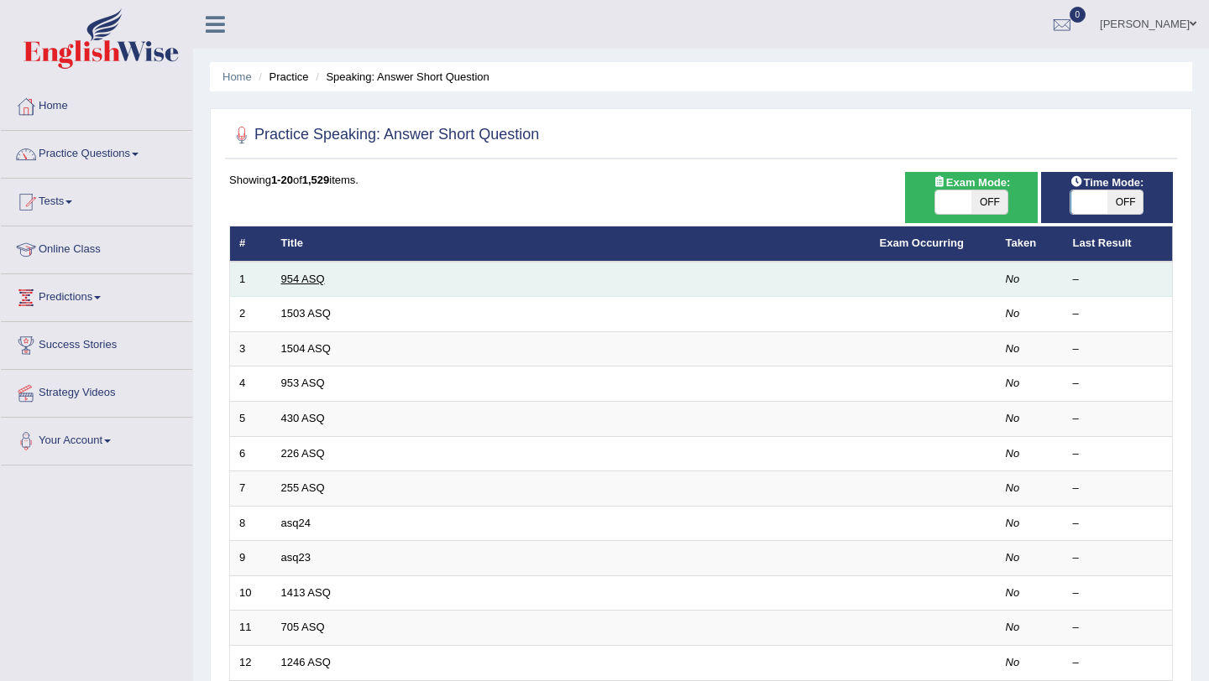
click at [301, 278] on link "954 ASQ" at bounding box center [303, 279] width 44 height 13
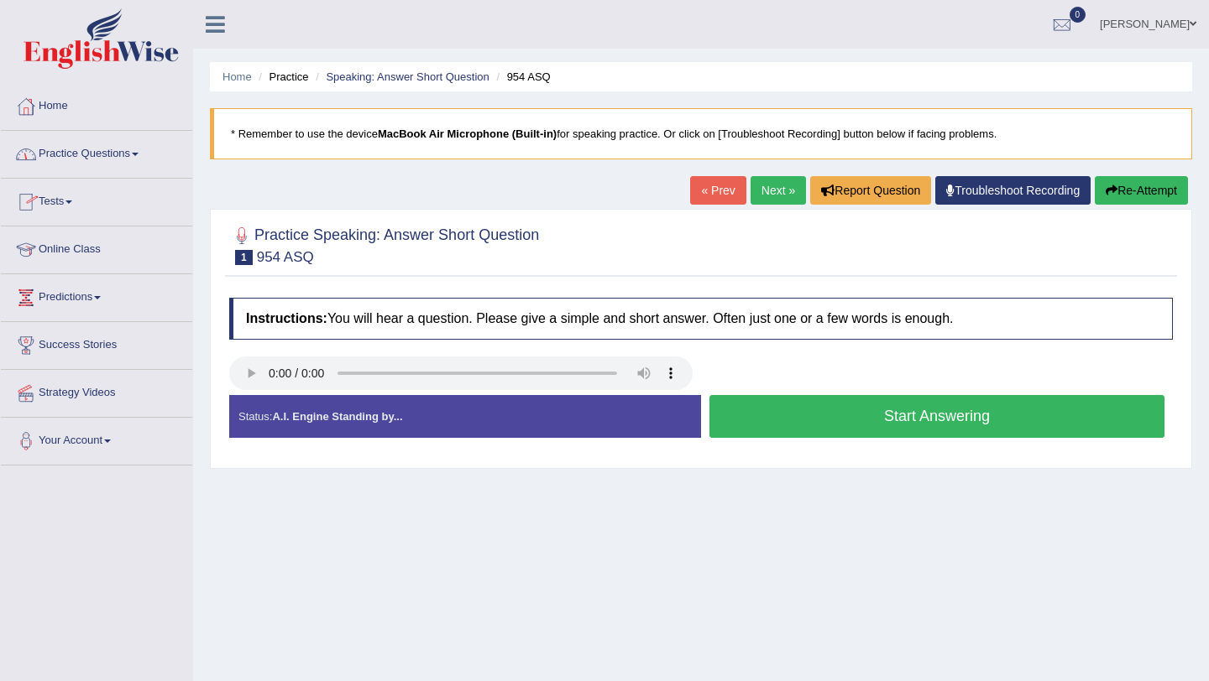
click at [144, 158] on link "Practice Questions" at bounding box center [96, 152] width 191 height 42
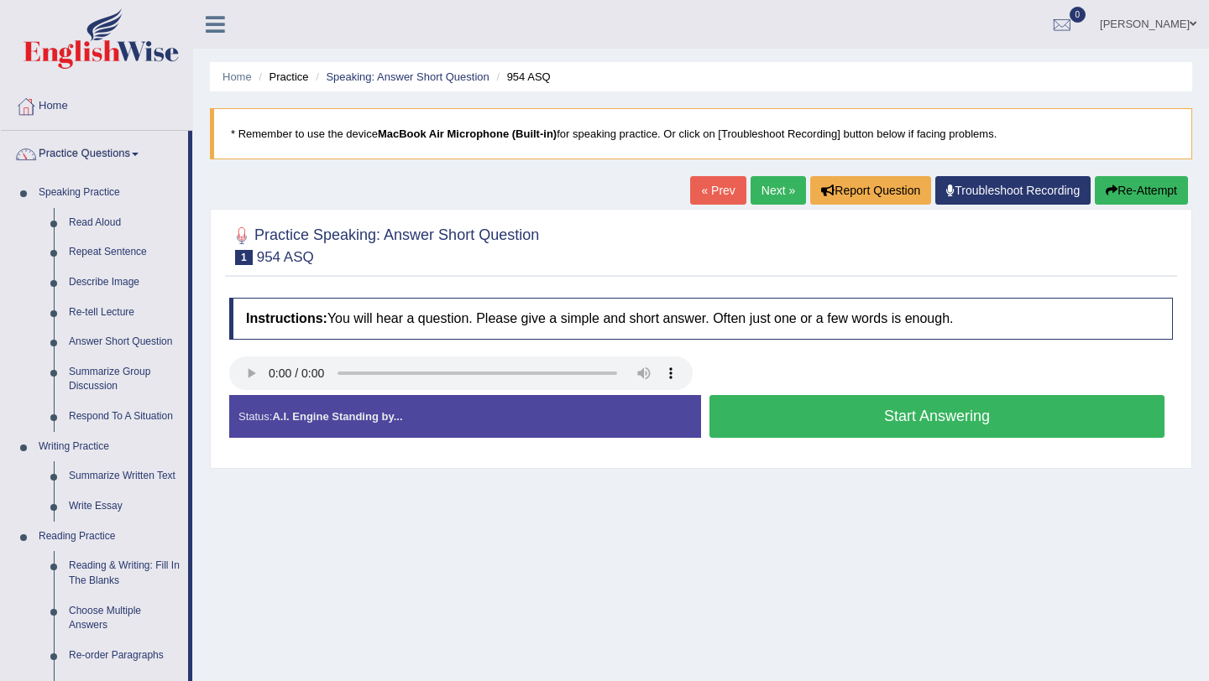
click at [835, 415] on button "Start Answering" at bounding box center [936, 416] width 455 height 43
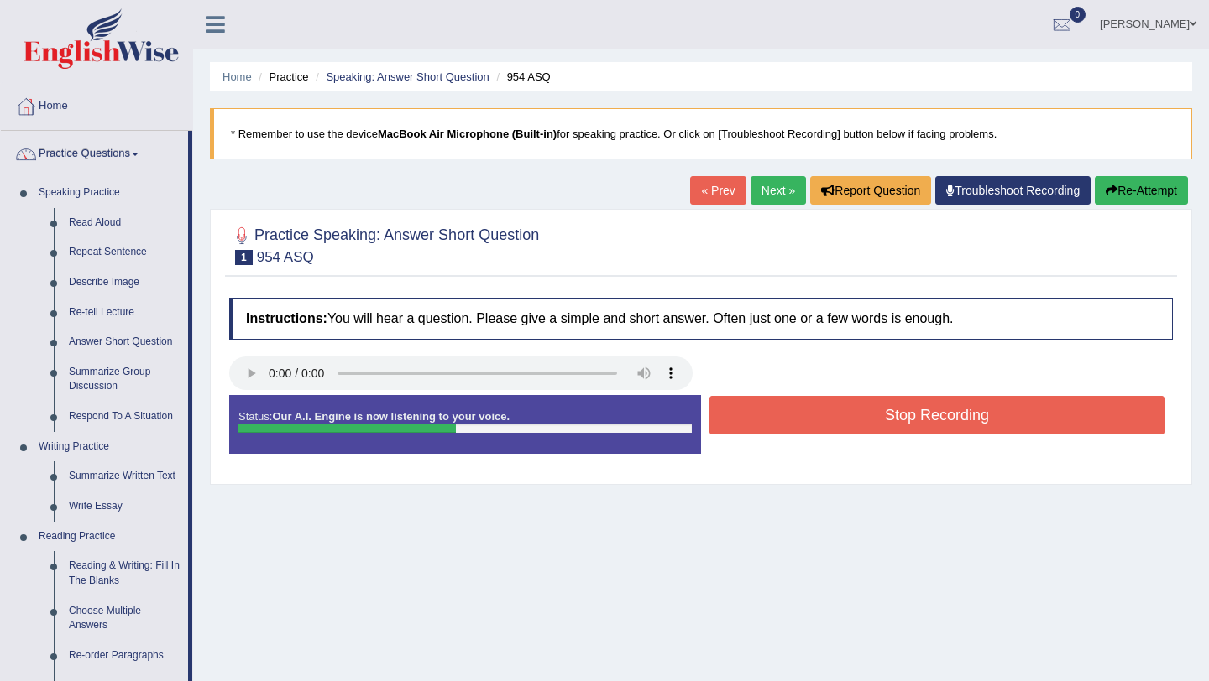
click at [835, 415] on button "Stop Recording" at bounding box center [936, 415] width 455 height 39
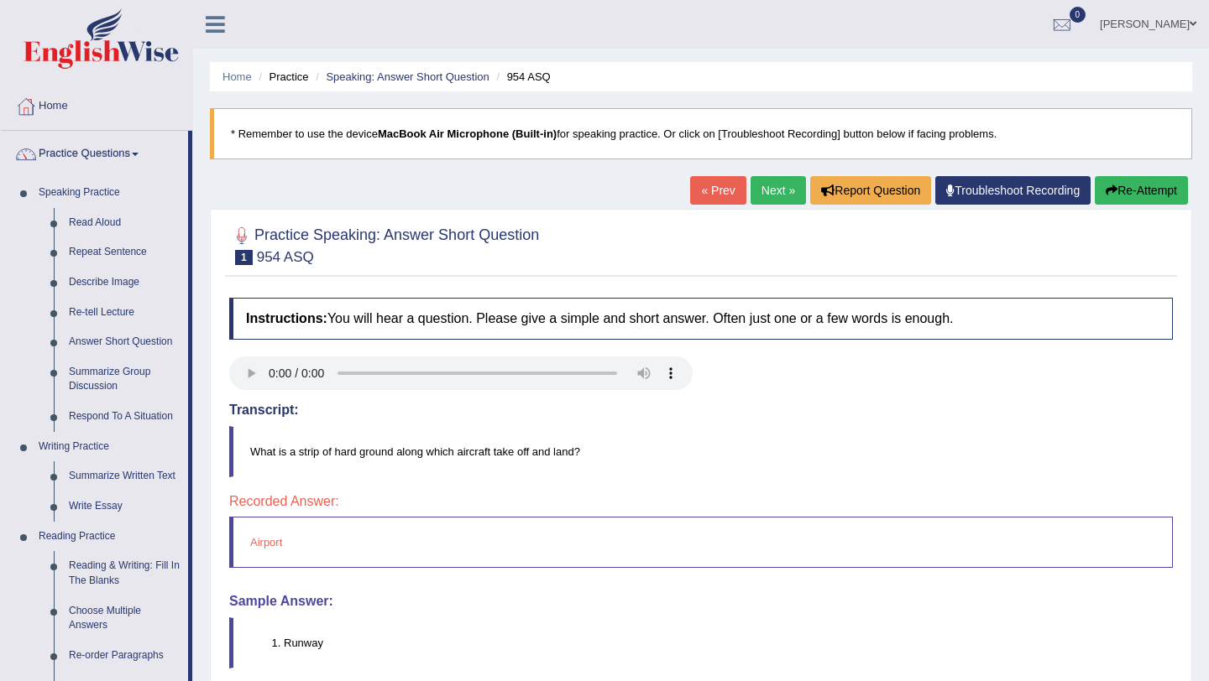
click at [757, 195] on link "Next »" at bounding box center [777, 190] width 55 height 29
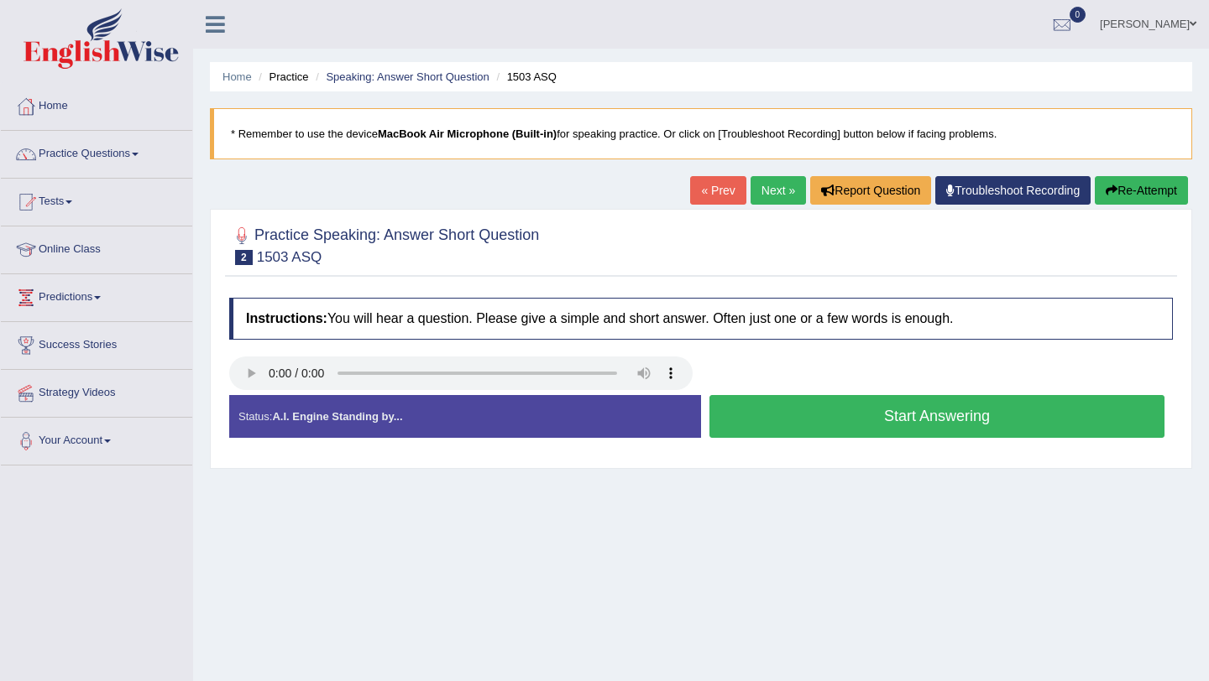
click at [822, 423] on button "Start Answering" at bounding box center [936, 416] width 455 height 43
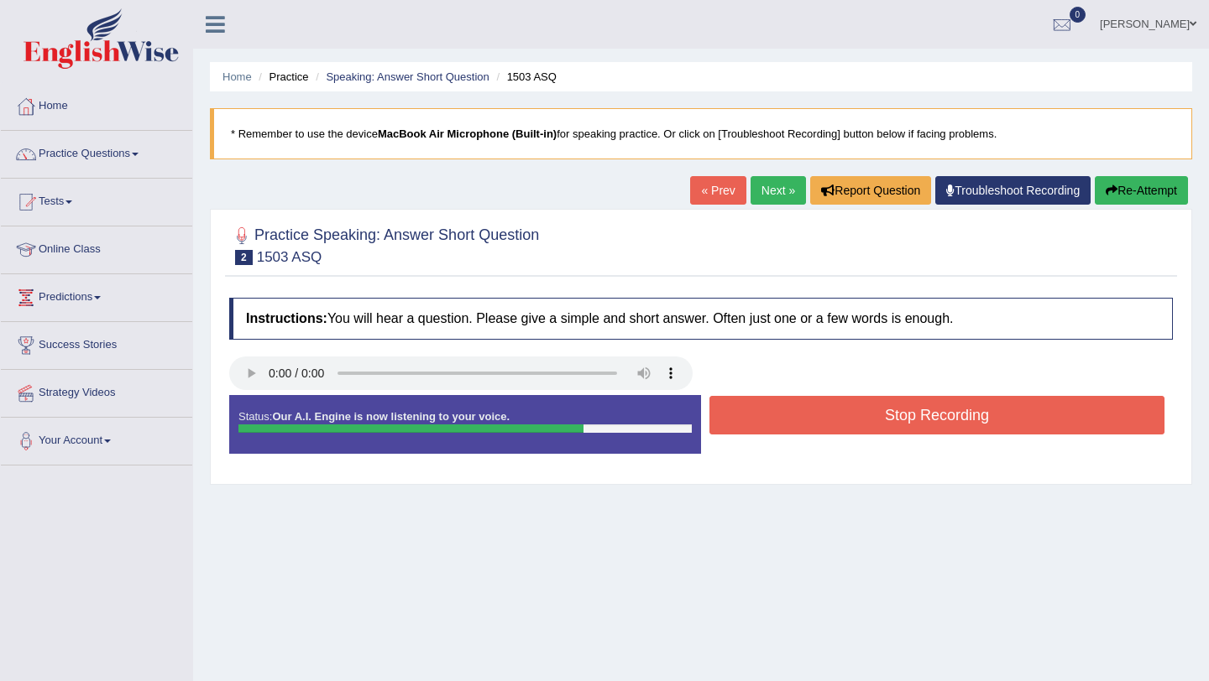
click at [822, 423] on button "Stop Recording" at bounding box center [936, 415] width 455 height 39
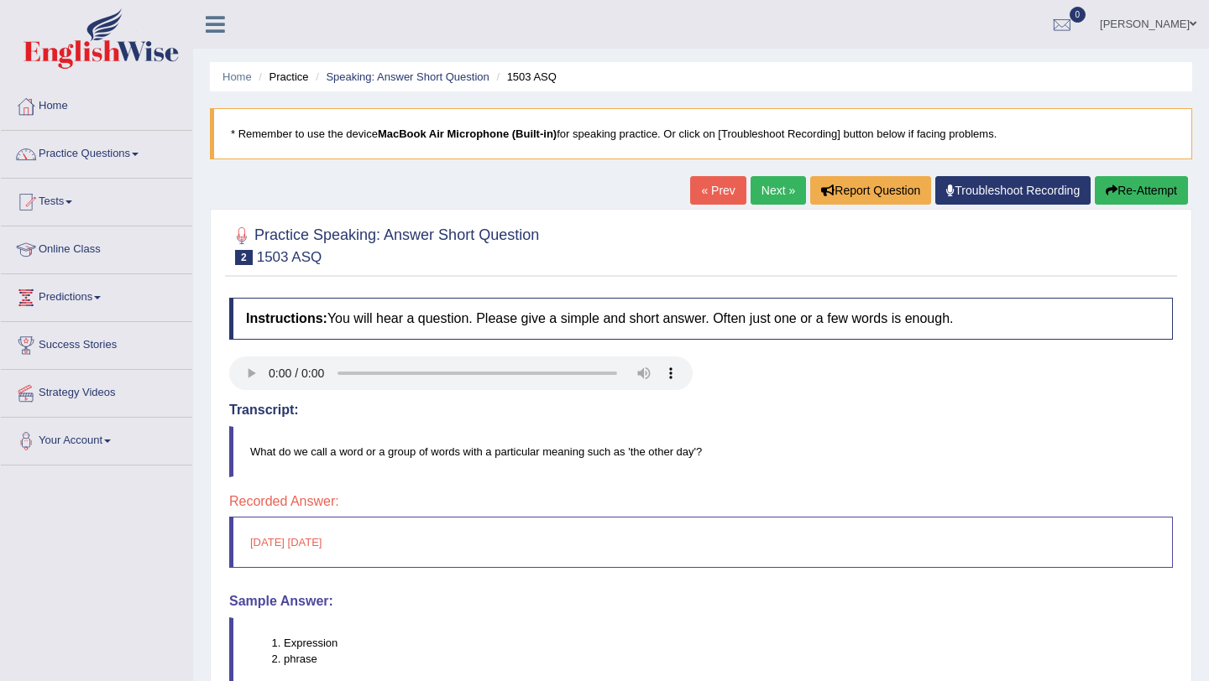
click at [761, 198] on link "Next »" at bounding box center [777, 190] width 55 height 29
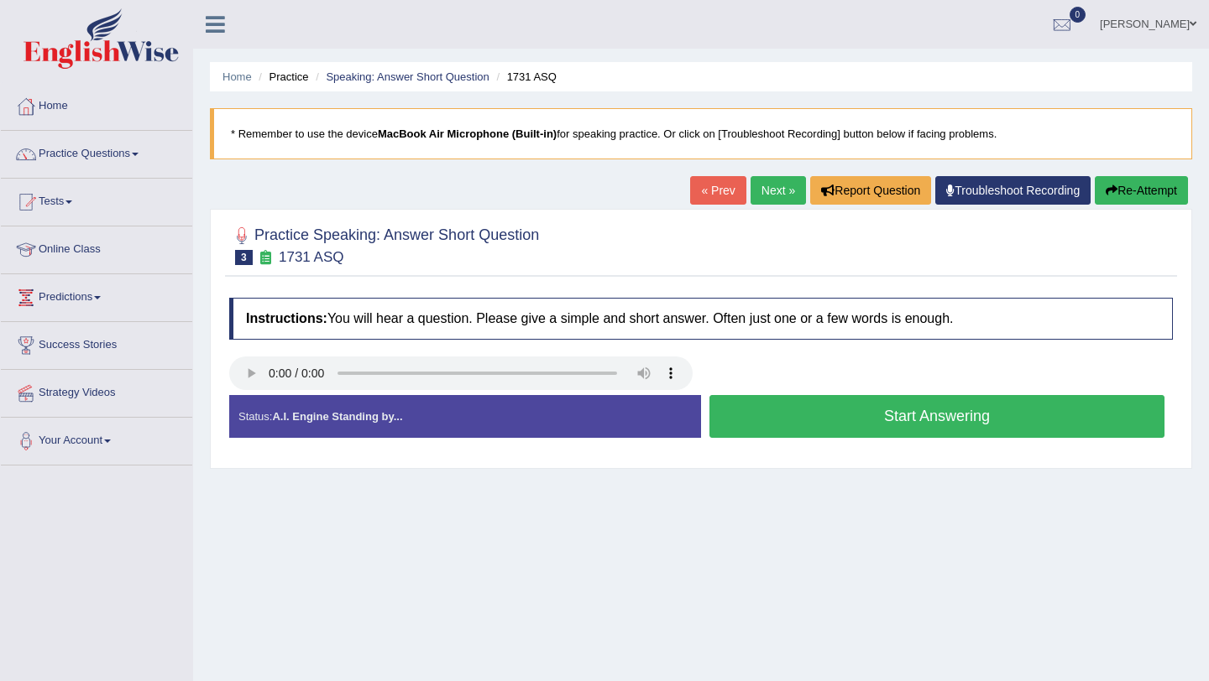
click at [893, 431] on button "Start Answering" at bounding box center [936, 416] width 455 height 43
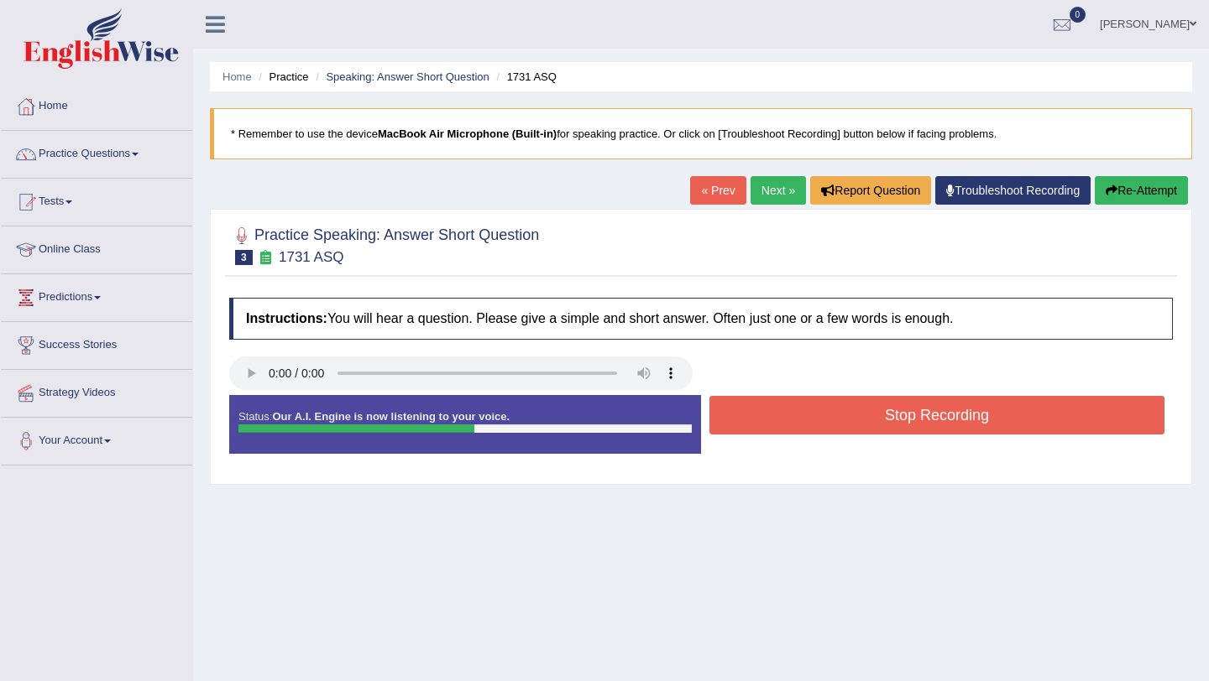
click at [893, 431] on button "Stop Recording" at bounding box center [936, 415] width 455 height 39
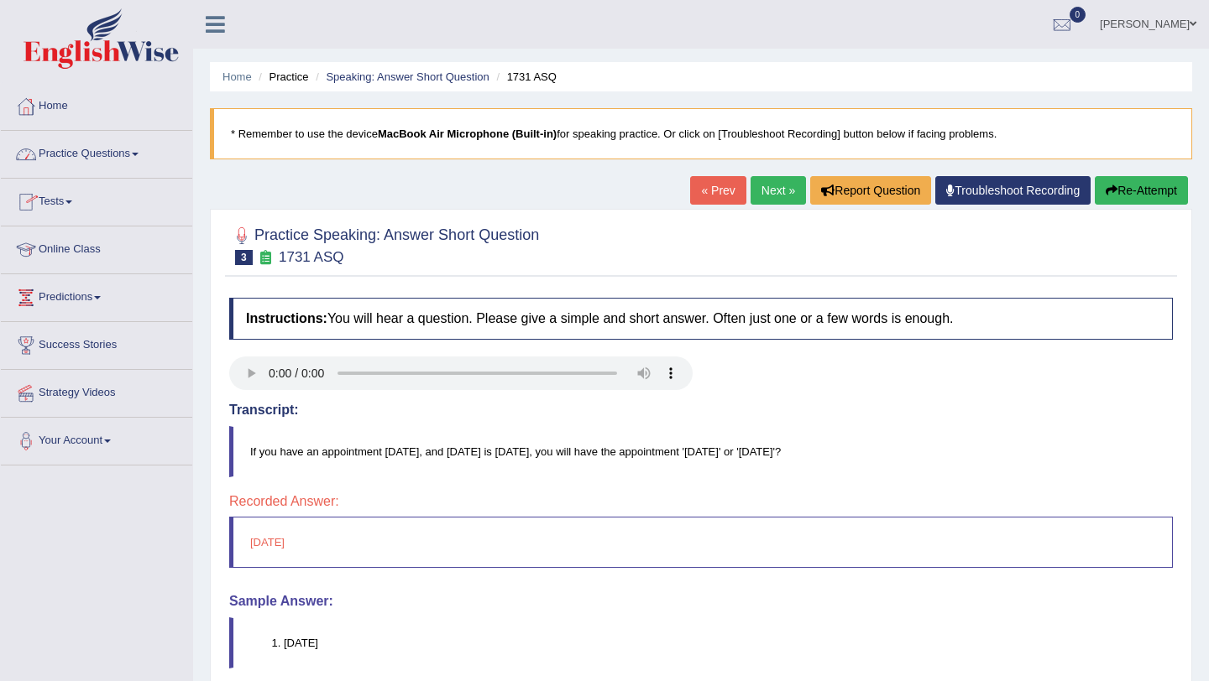
click at [140, 164] on link "Practice Questions" at bounding box center [96, 152] width 191 height 42
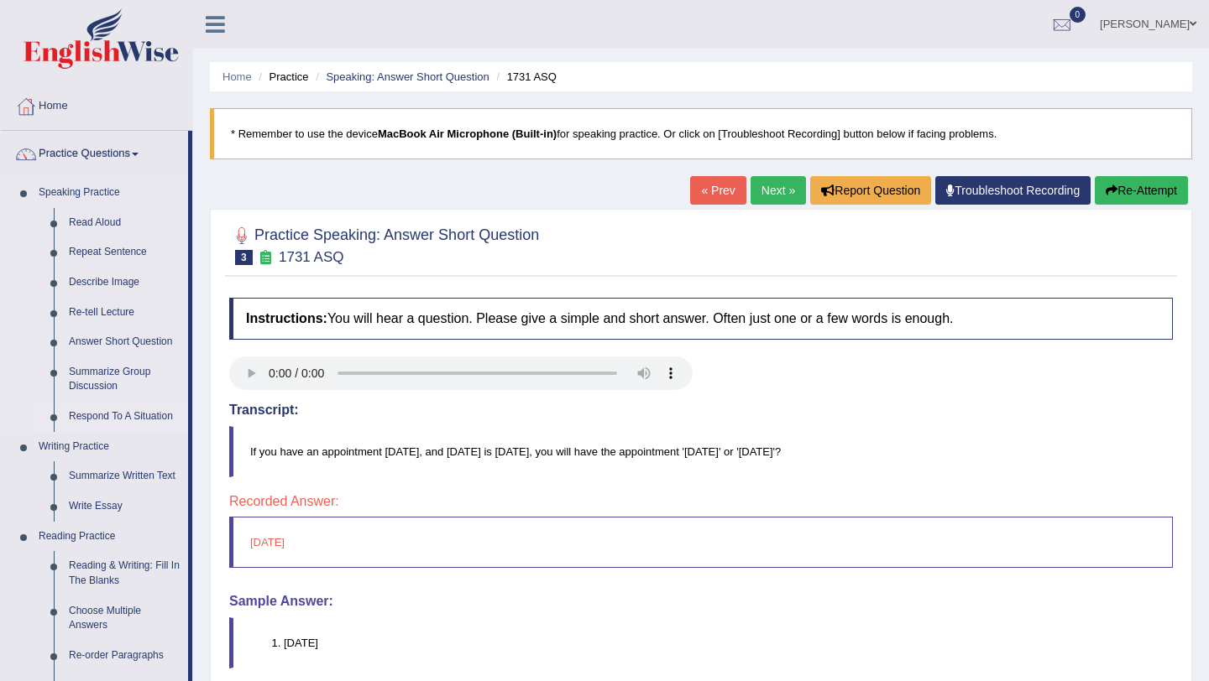
click at [117, 420] on link "Respond To A Situation" at bounding box center [124, 417] width 127 height 30
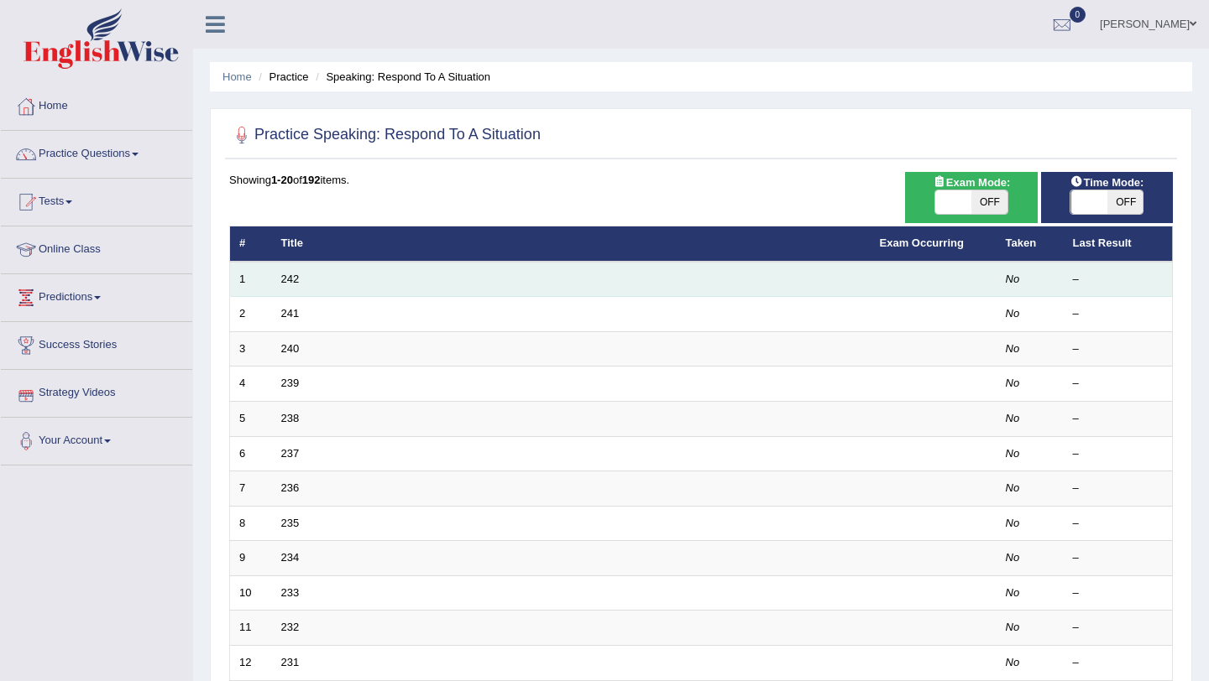
click at [290, 289] on td "242" at bounding box center [571, 279] width 598 height 35
click at [290, 280] on link "242" at bounding box center [290, 279] width 18 height 13
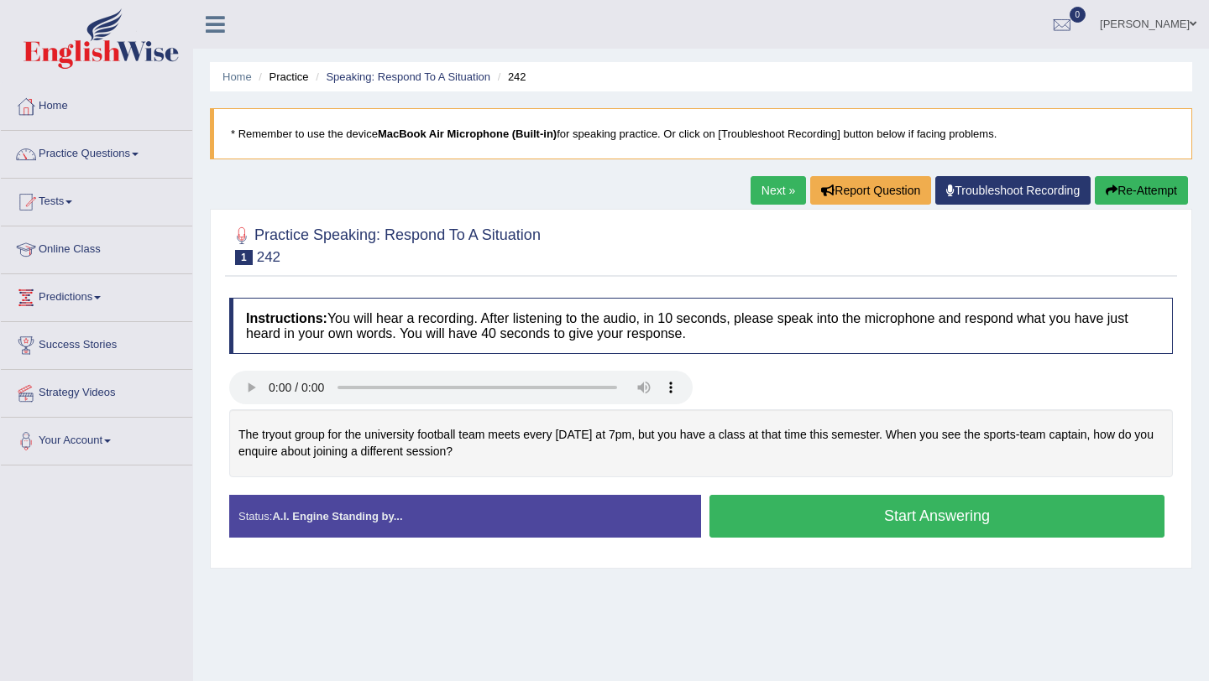
click at [907, 508] on button "Start Answering" at bounding box center [936, 516] width 455 height 43
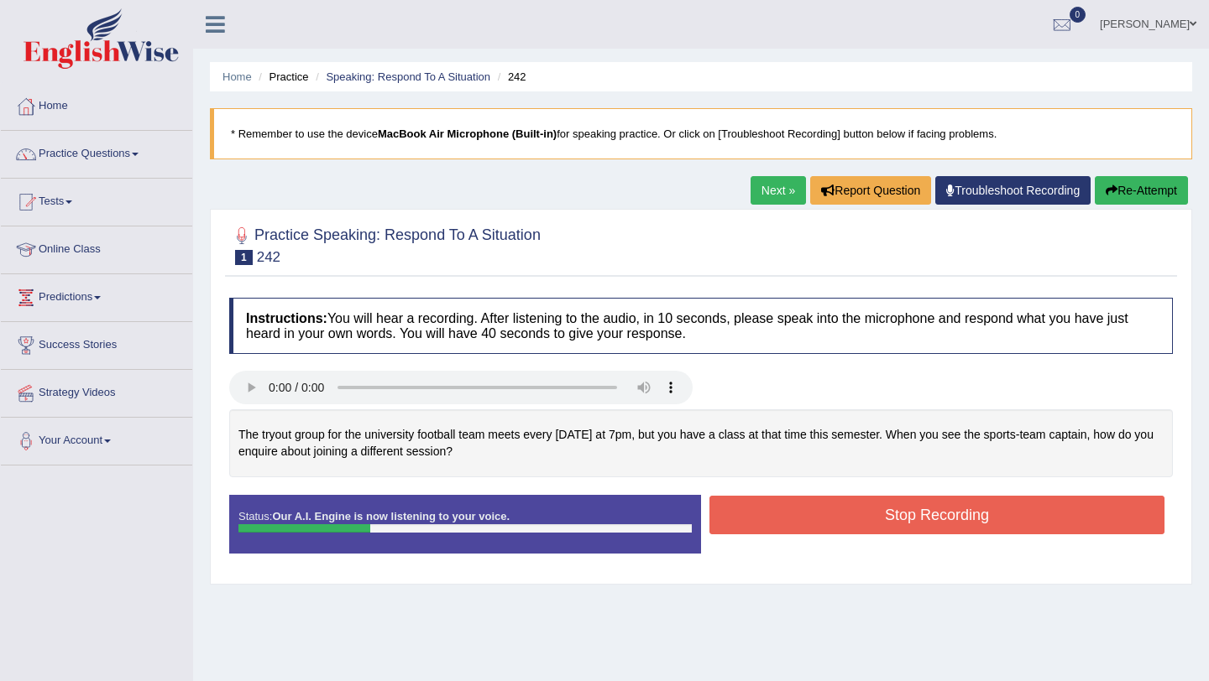
click at [922, 517] on button "Stop Recording" at bounding box center [936, 515] width 455 height 39
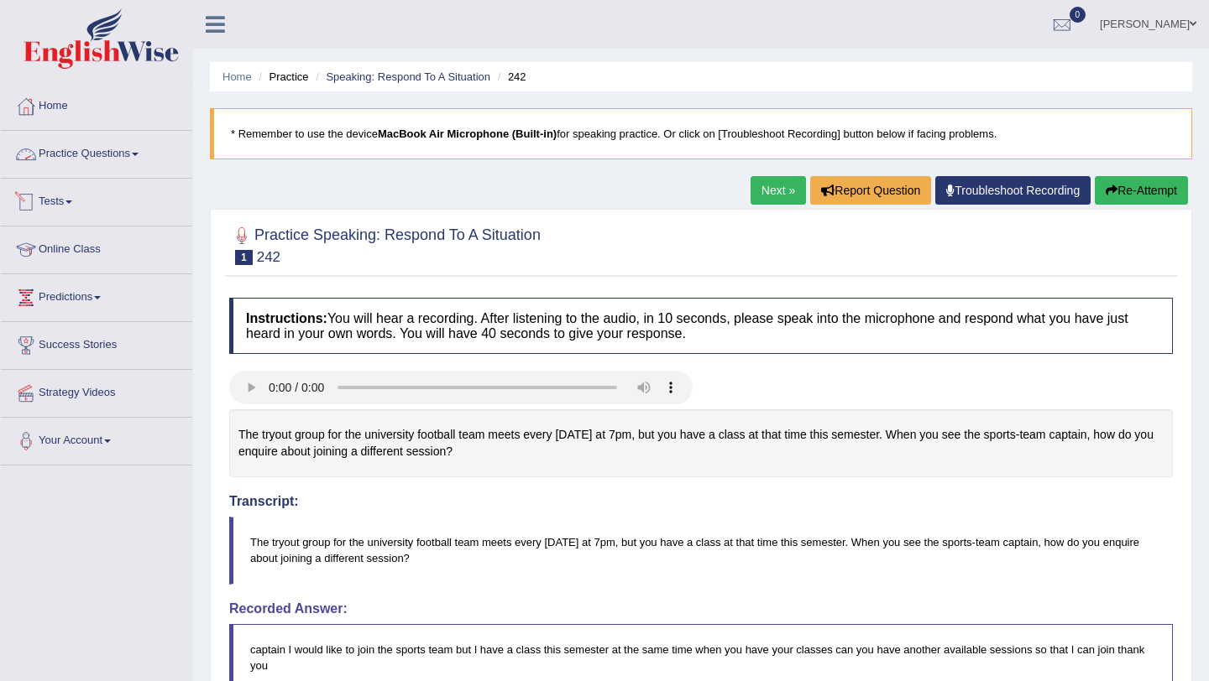
click at [91, 156] on link "Practice Questions" at bounding box center [96, 152] width 191 height 42
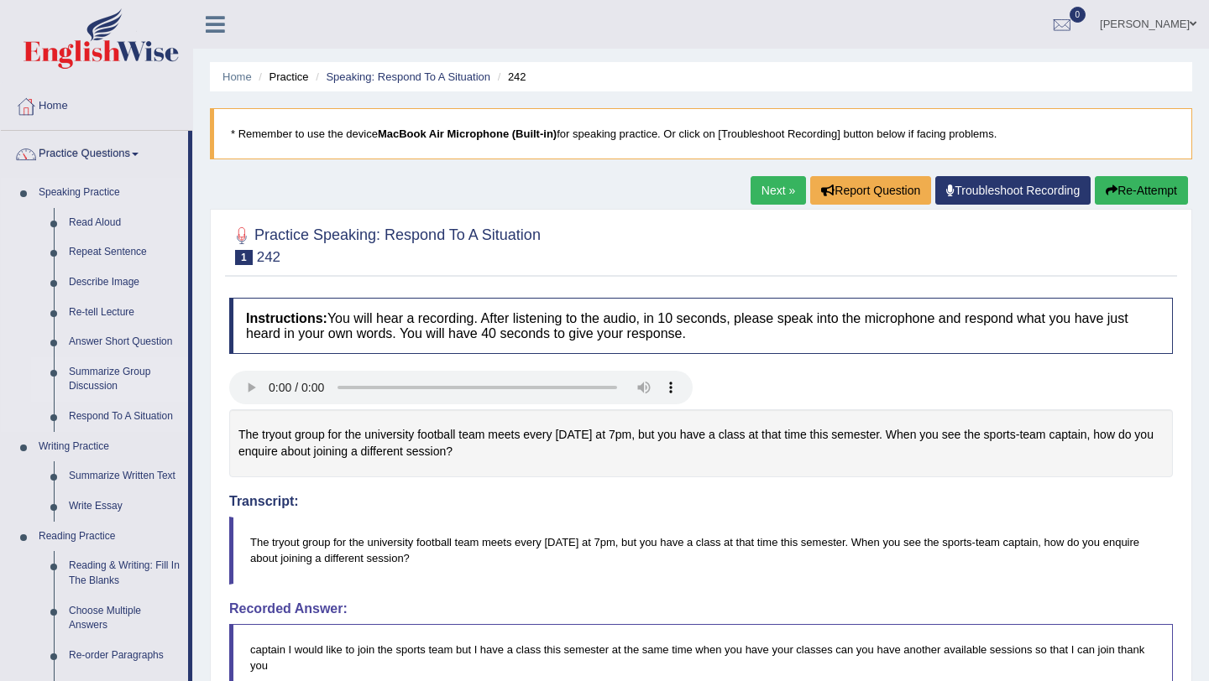
click at [107, 381] on link "Summarize Group Discussion" at bounding box center [124, 380] width 127 height 44
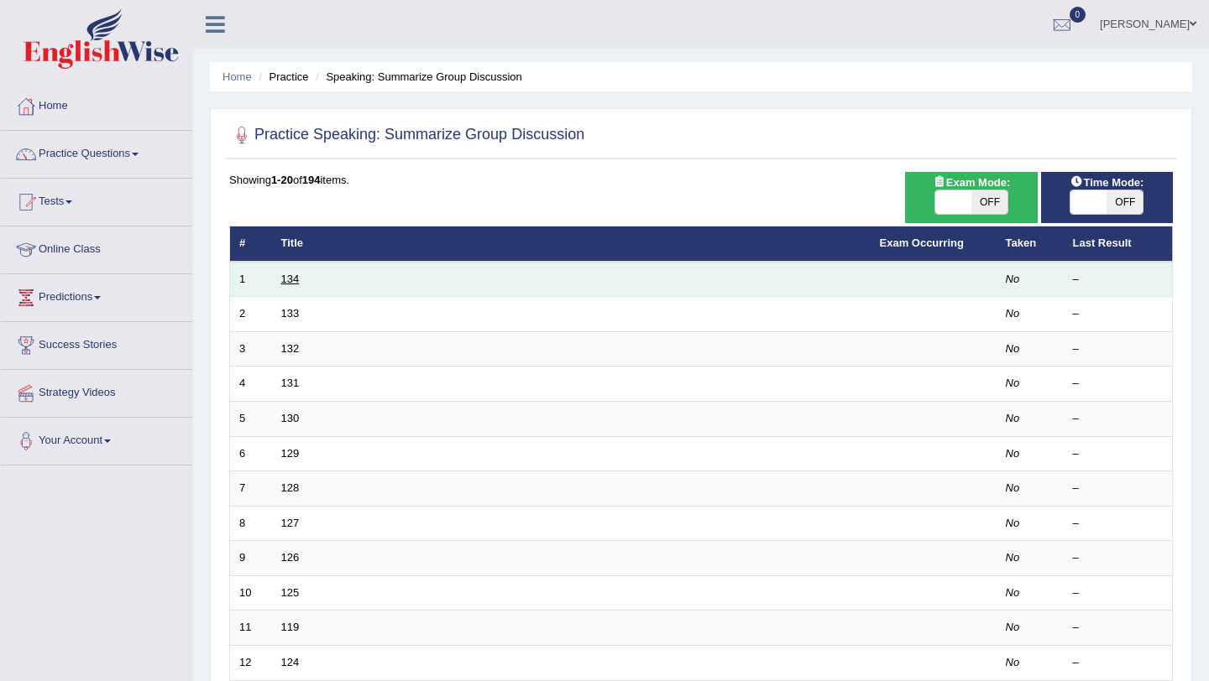
click at [294, 274] on link "134" at bounding box center [290, 279] width 18 height 13
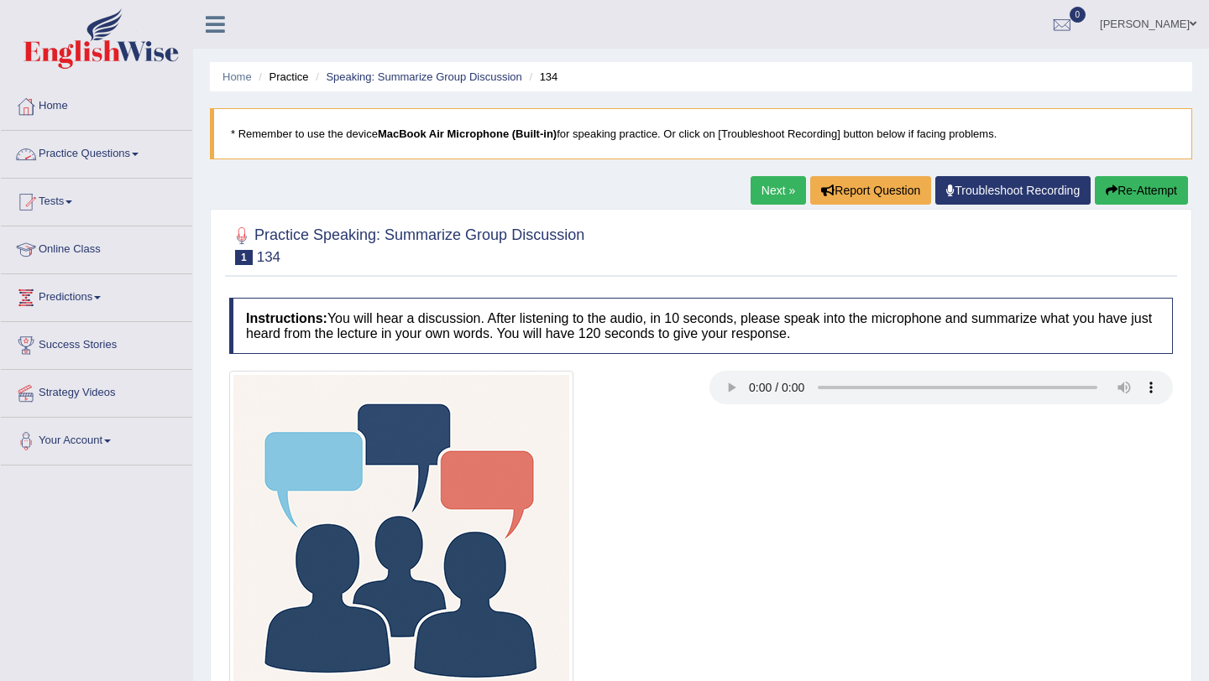
click at [96, 153] on link "Practice Questions" at bounding box center [96, 152] width 191 height 42
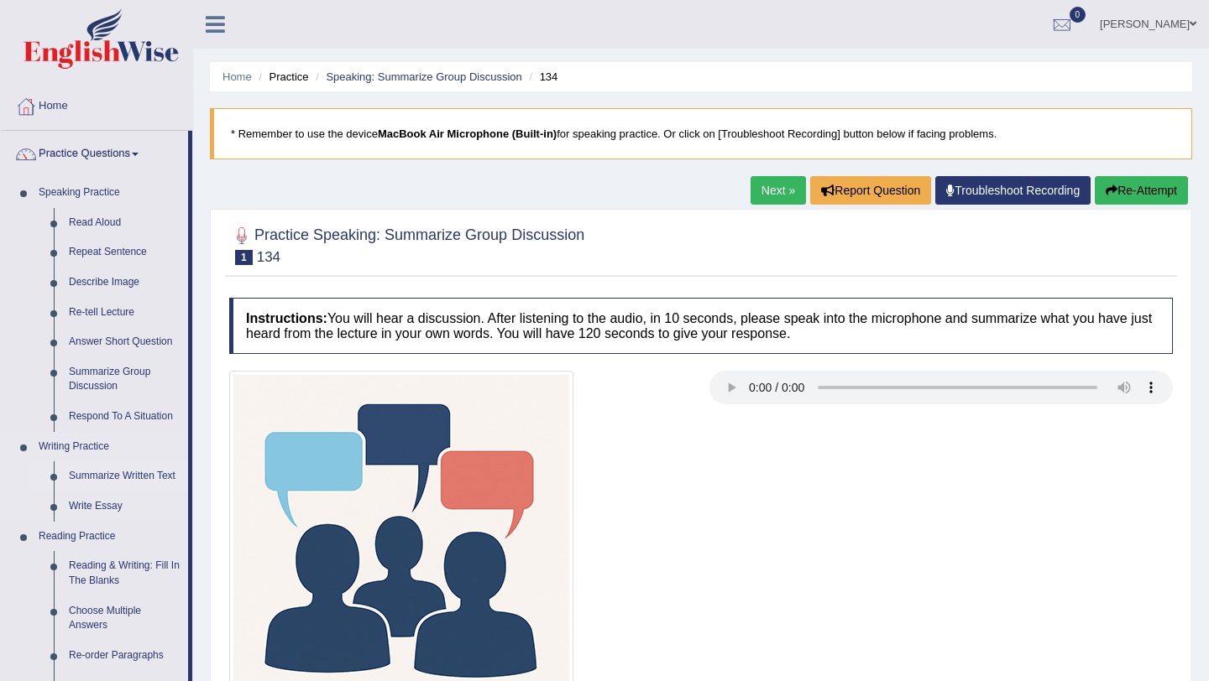
click at [112, 475] on link "Summarize Written Text" at bounding box center [124, 477] width 127 height 30
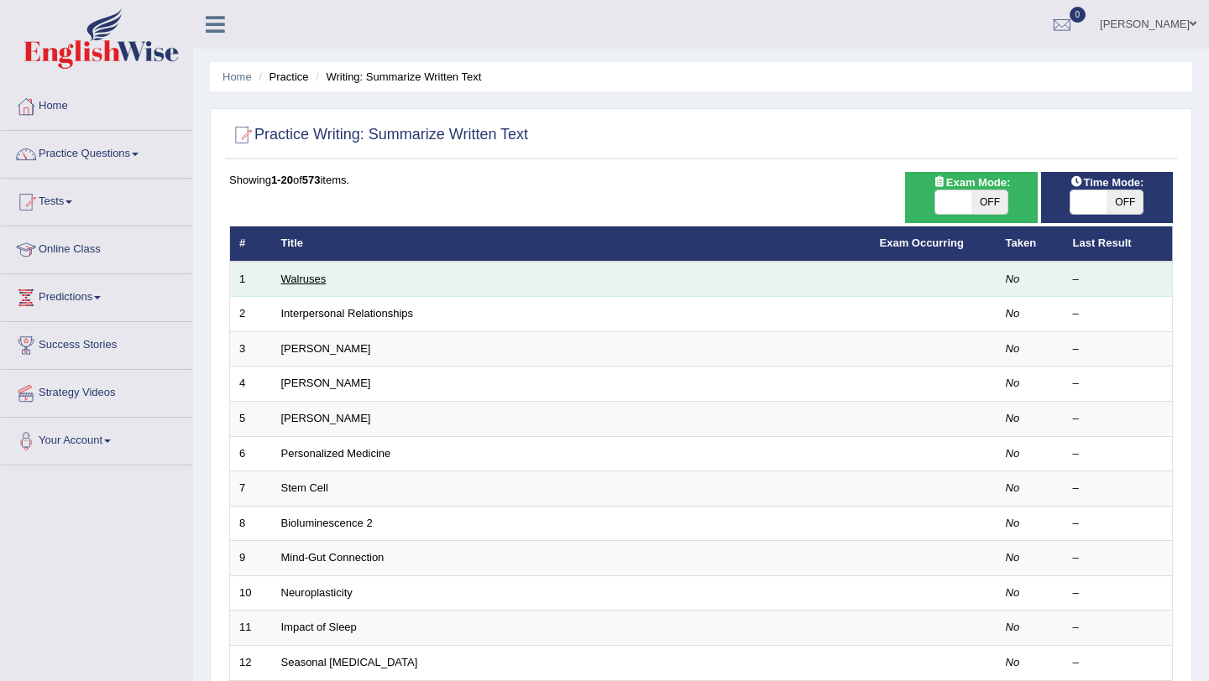
click at [318, 279] on link "Walruses" at bounding box center [303, 279] width 45 height 13
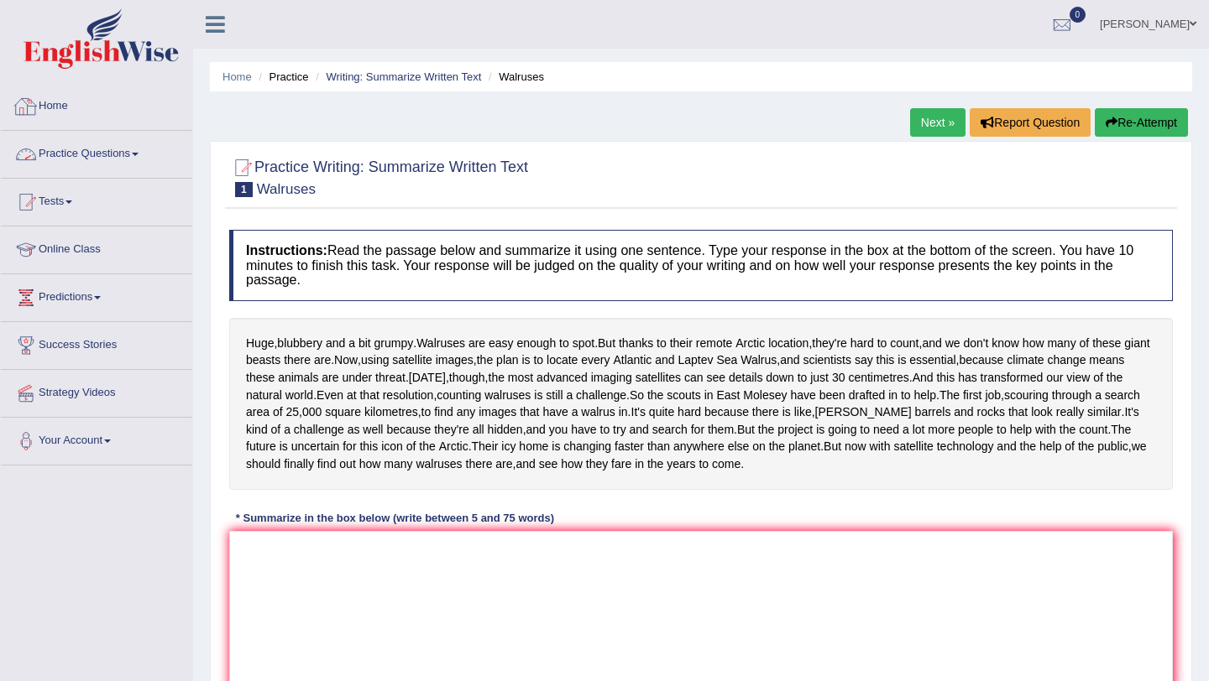
click at [95, 154] on link "Practice Questions" at bounding box center [96, 152] width 191 height 42
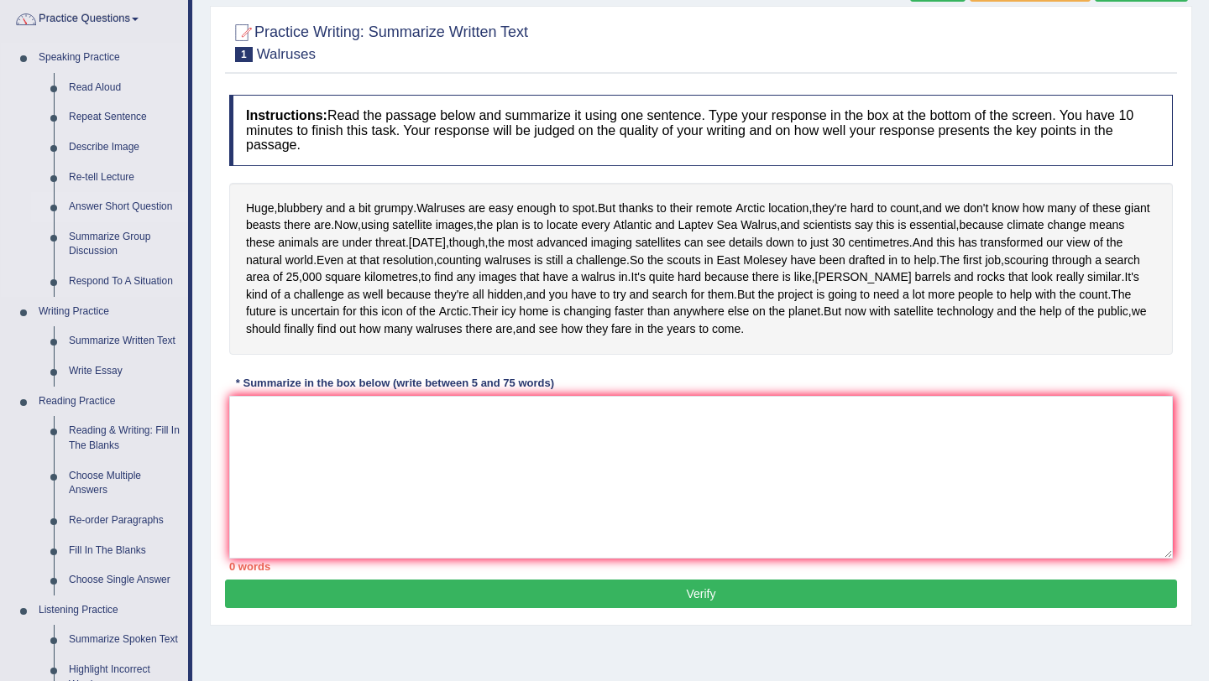
scroll to position [138, 0]
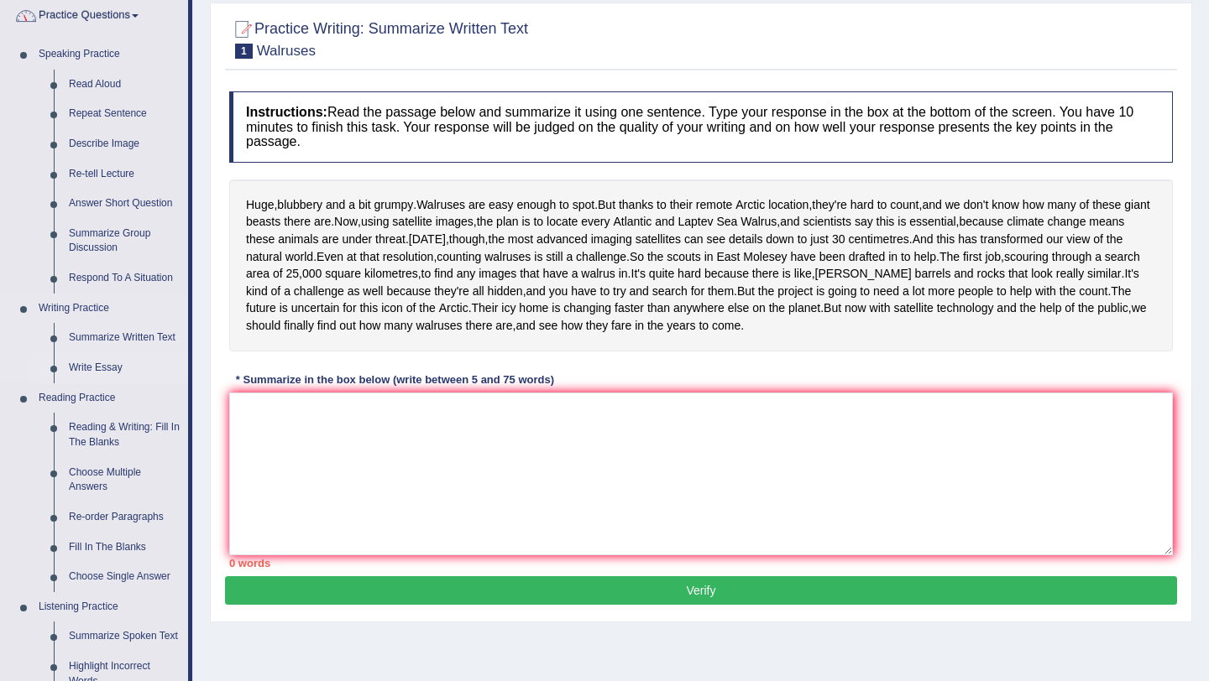
click at [107, 368] on link "Write Essay" at bounding box center [124, 368] width 127 height 30
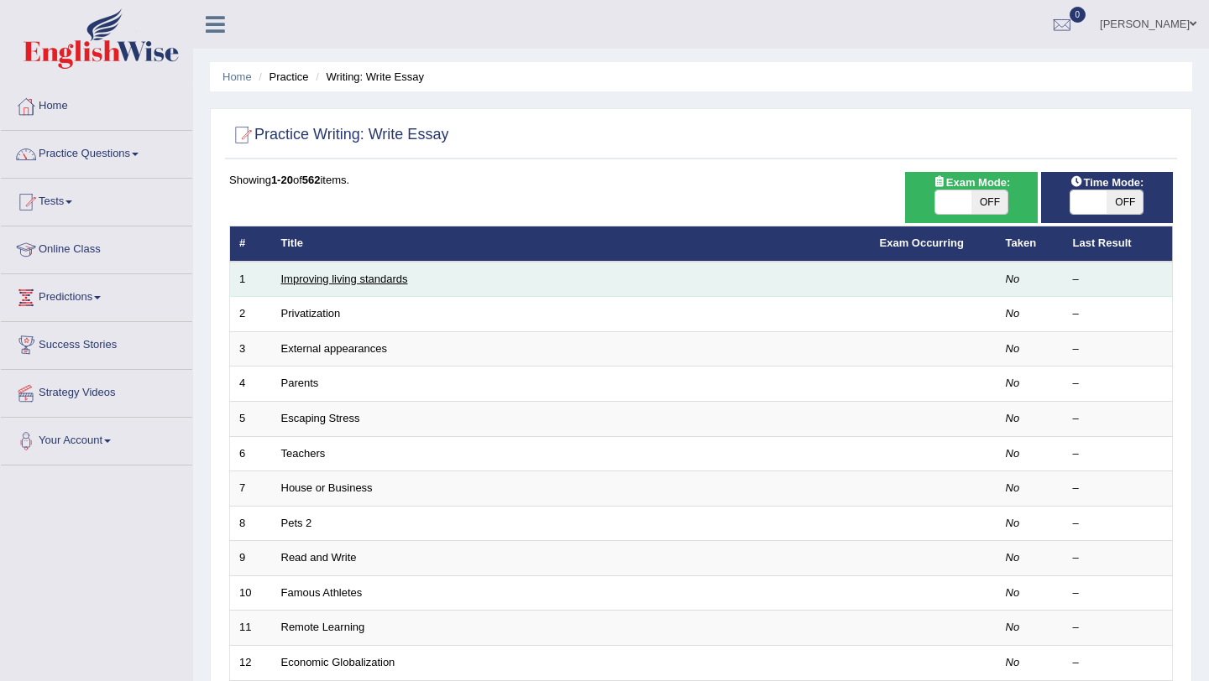
click at [384, 283] on link "Improving living standards" at bounding box center [344, 279] width 127 height 13
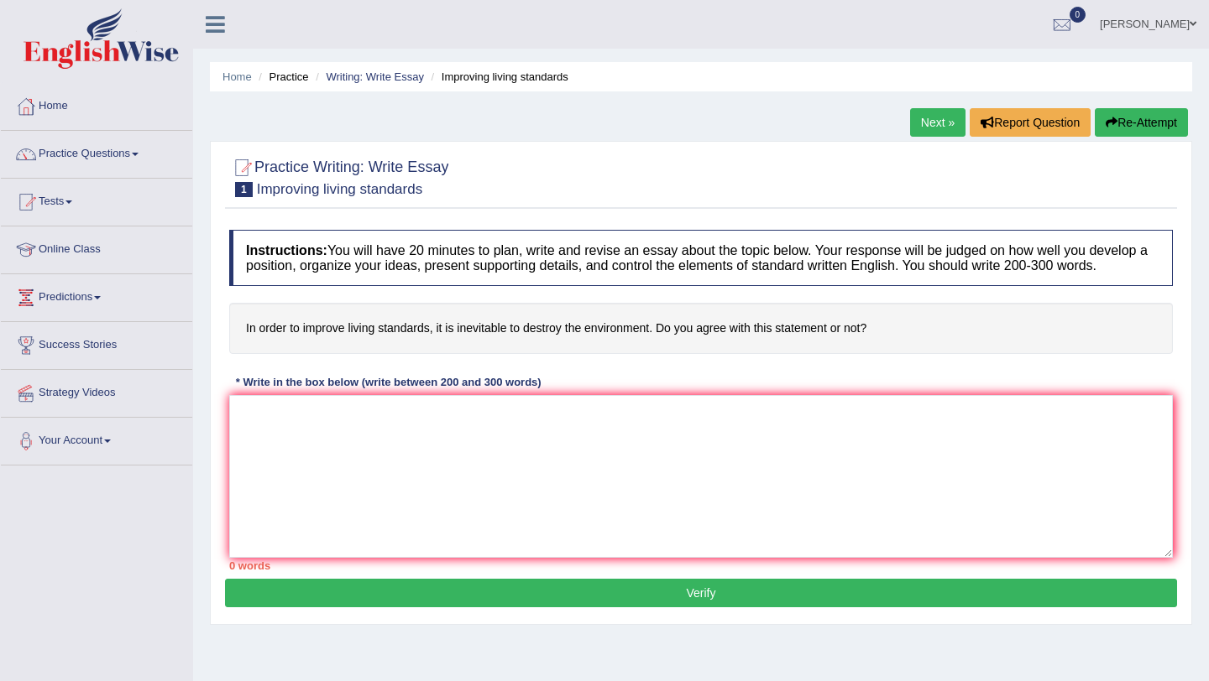
click at [78, 153] on link "Practice Questions" at bounding box center [96, 152] width 191 height 42
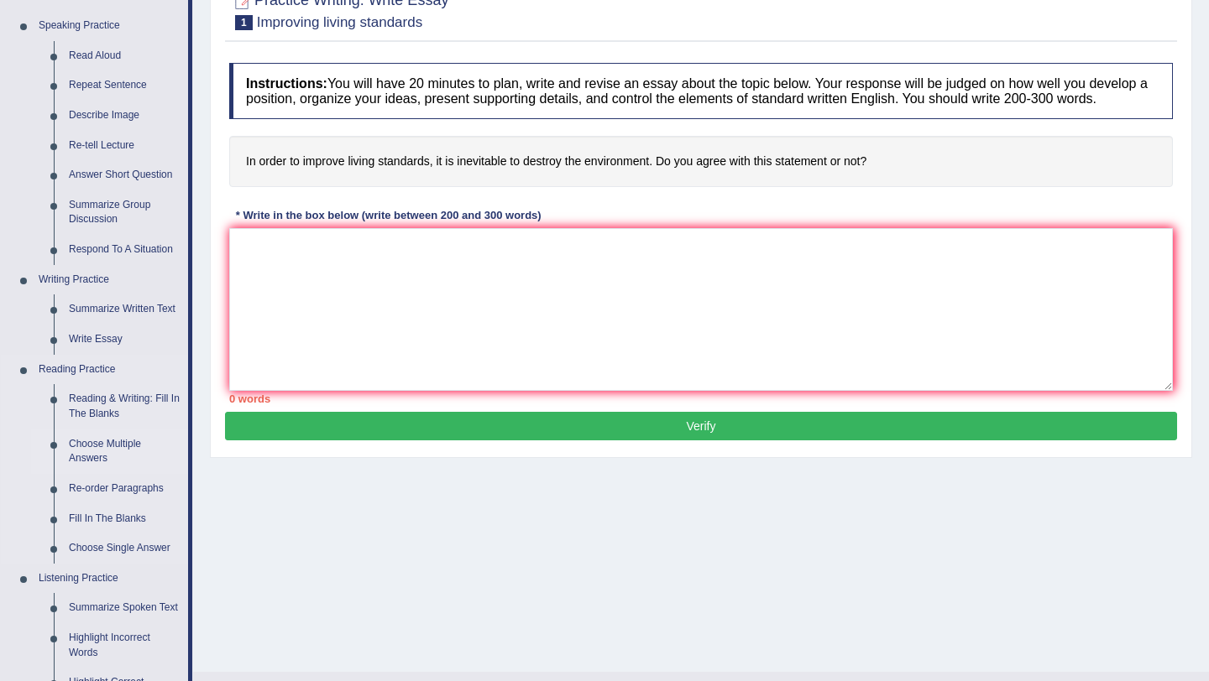
scroll to position [174, 0]
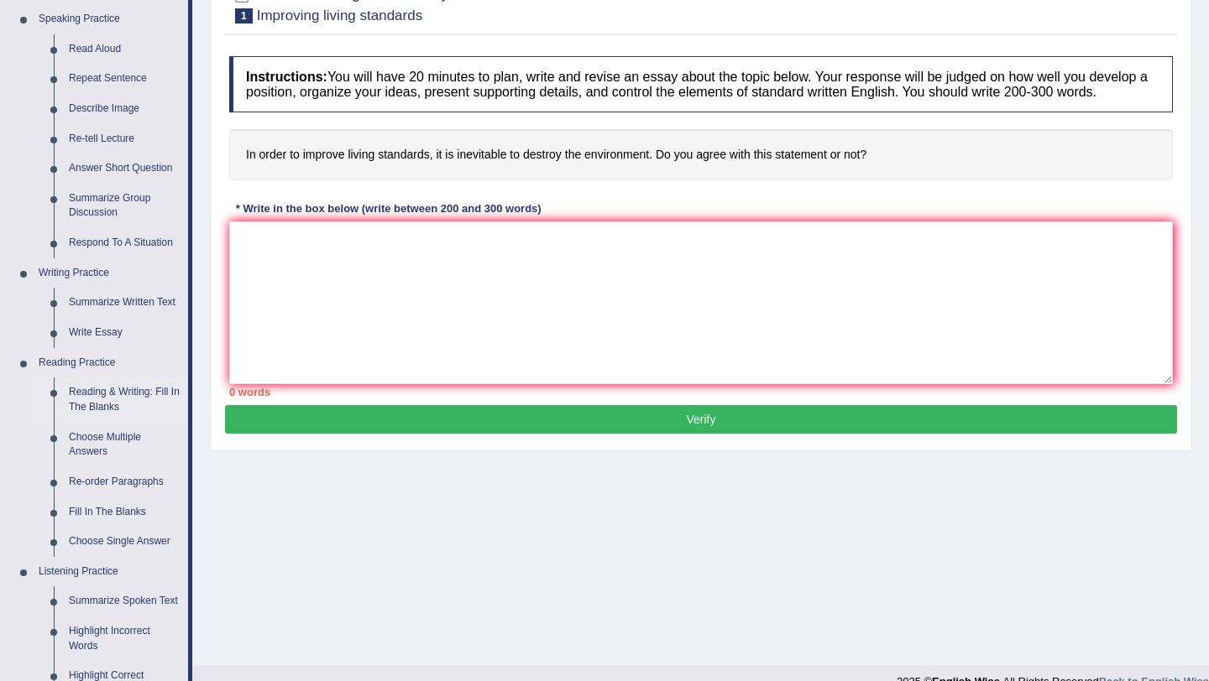
click at [107, 397] on link "Reading & Writing: Fill In The Blanks" at bounding box center [124, 400] width 127 height 44
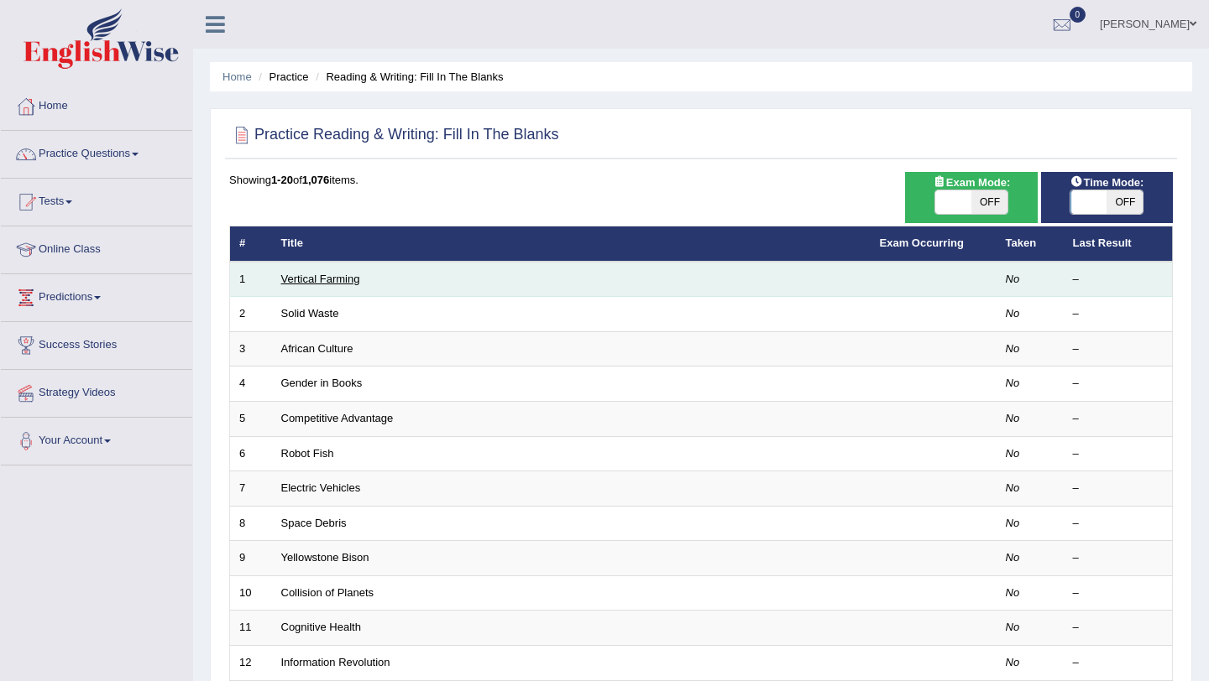
click at [344, 282] on link "Vertical Farming" at bounding box center [320, 279] width 79 height 13
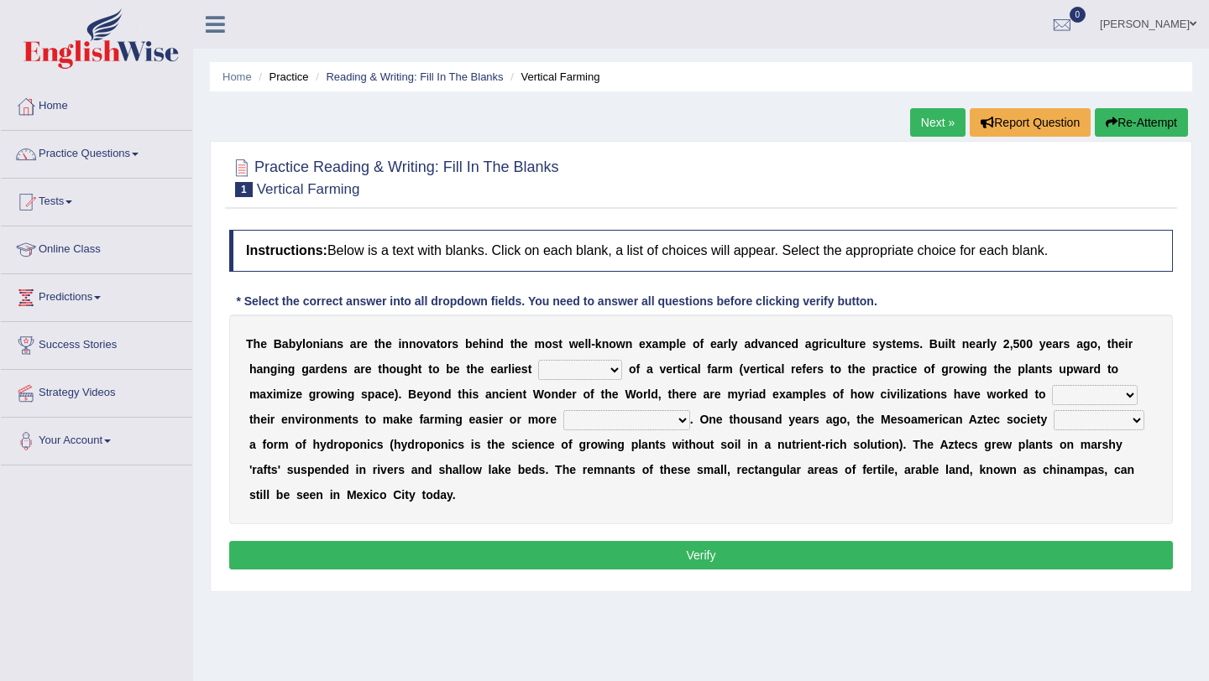
click at [615, 372] on select "prototype failure discredit protocol" at bounding box center [580, 370] width 84 height 20
select select "prototype"
click at [538, 360] on select "prototype failure discredit protocol" at bounding box center [580, 370] width 84 height 20
click at [680, 420] on select "productive constructive connective counterproductive" at bounding box center [626, 420] width 127 height 20
click at [1131, 395] on select "manipulate escape respect disarrange" at bounding box center [1095, 395] width 86 height 20
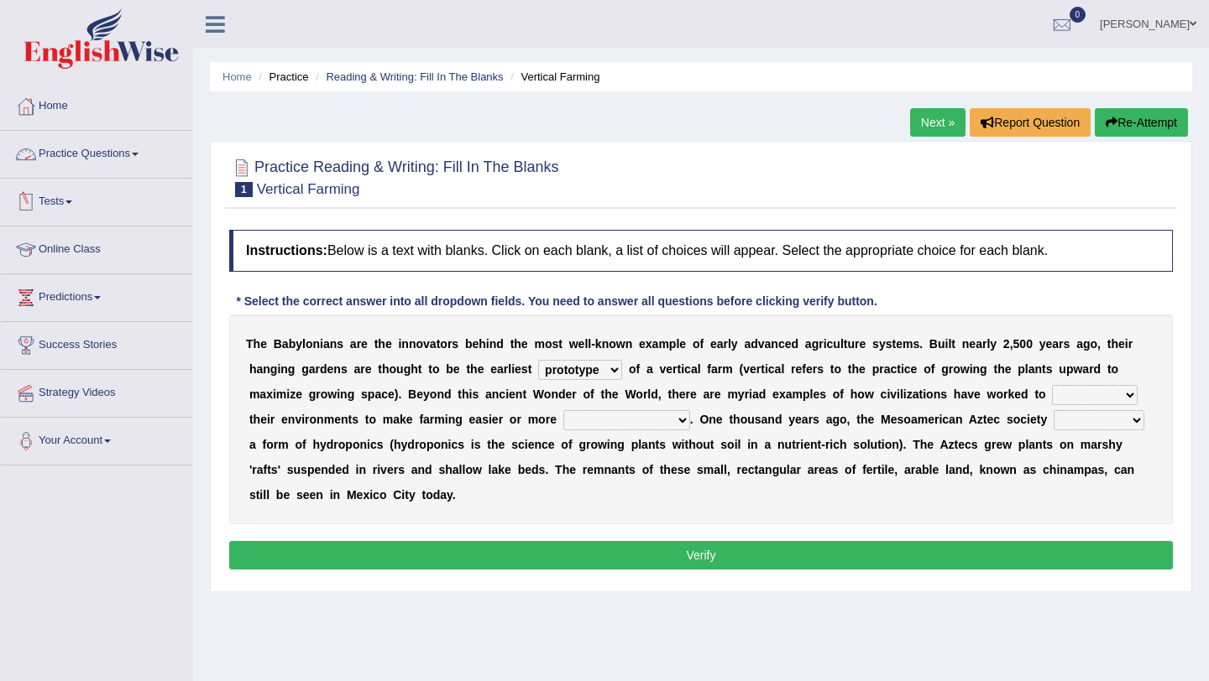
click at [89, 154] on link "Practice Questions" at bounding box center [96, 152] width 191 height 42
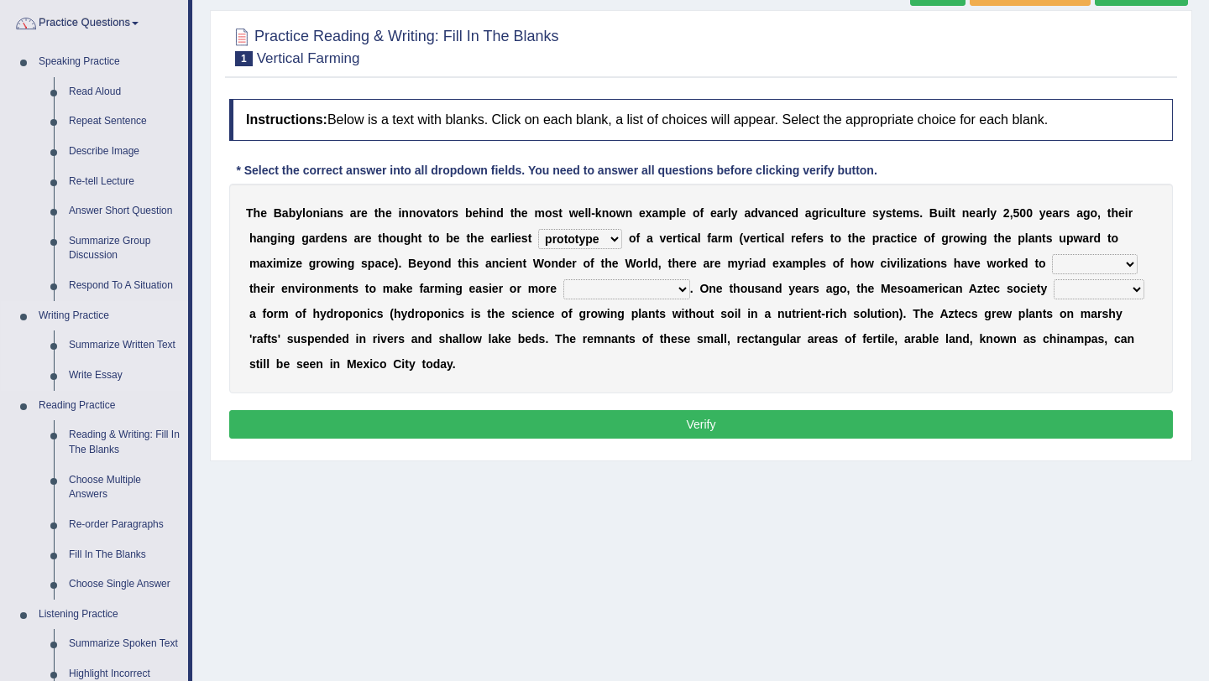
scroll to position [134, 0]
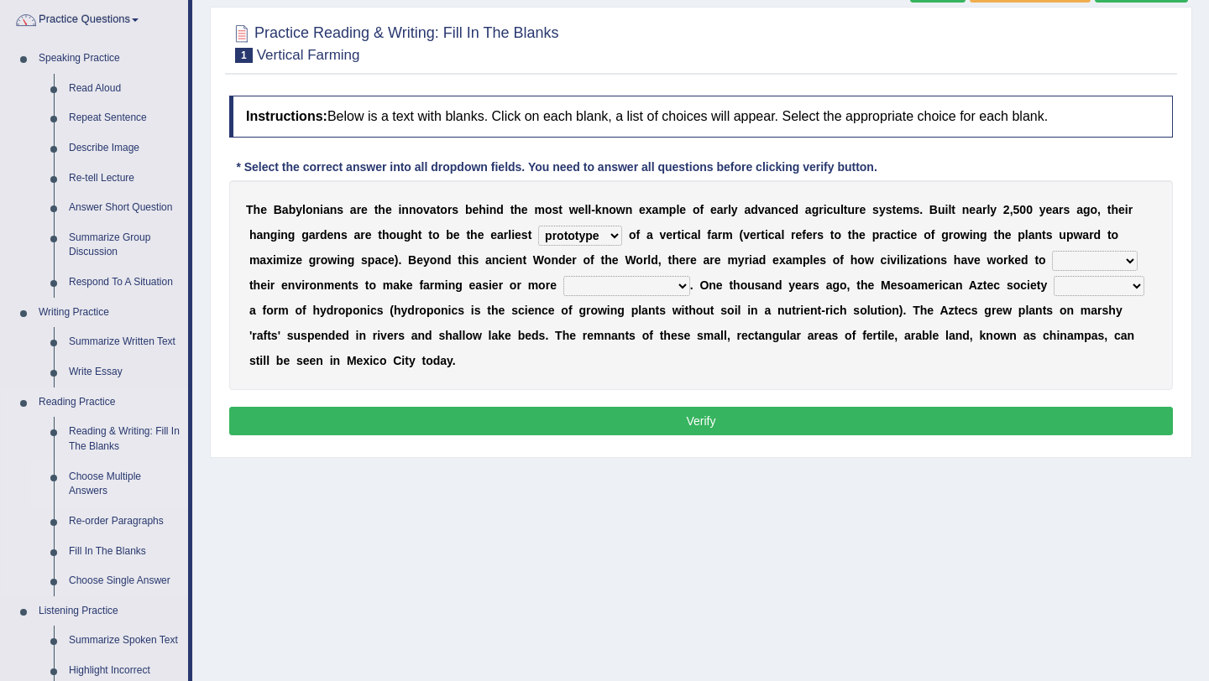
click at [101, 484] on link "Choose Multiple Answers" at bounding box center [124, 484] width 127 height 44
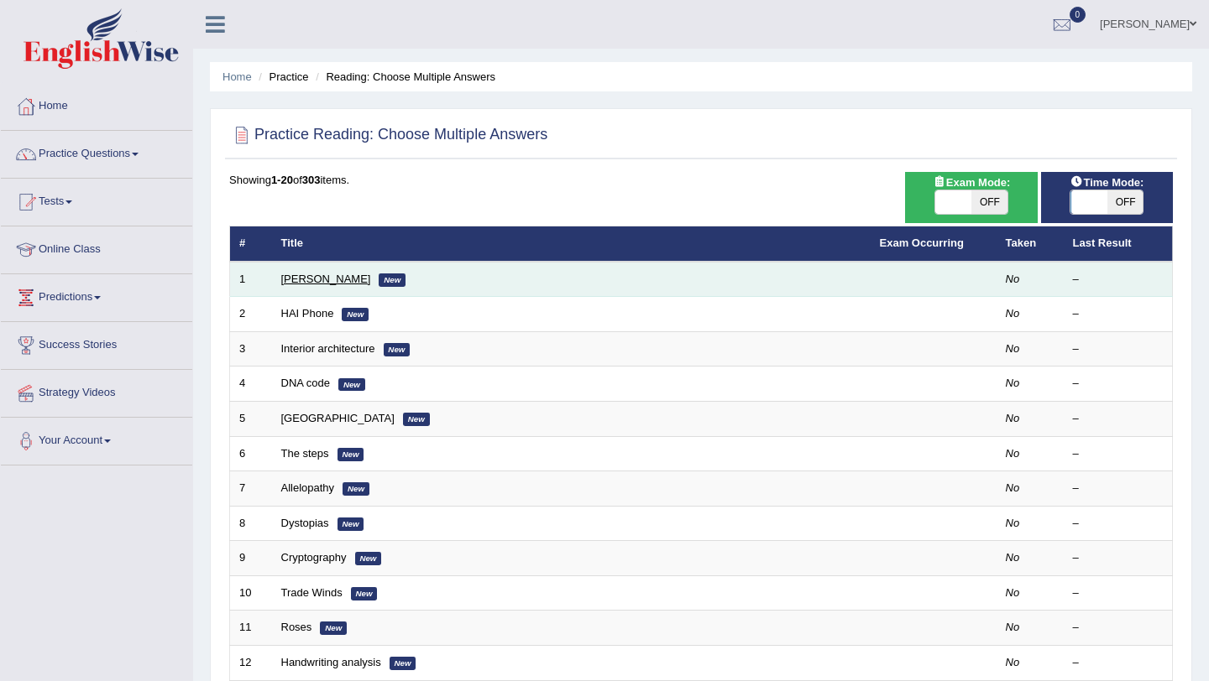
click at [333, 283] on link "[PERSON_NAME]" at bounding box center [326, 279] width 90 height 13
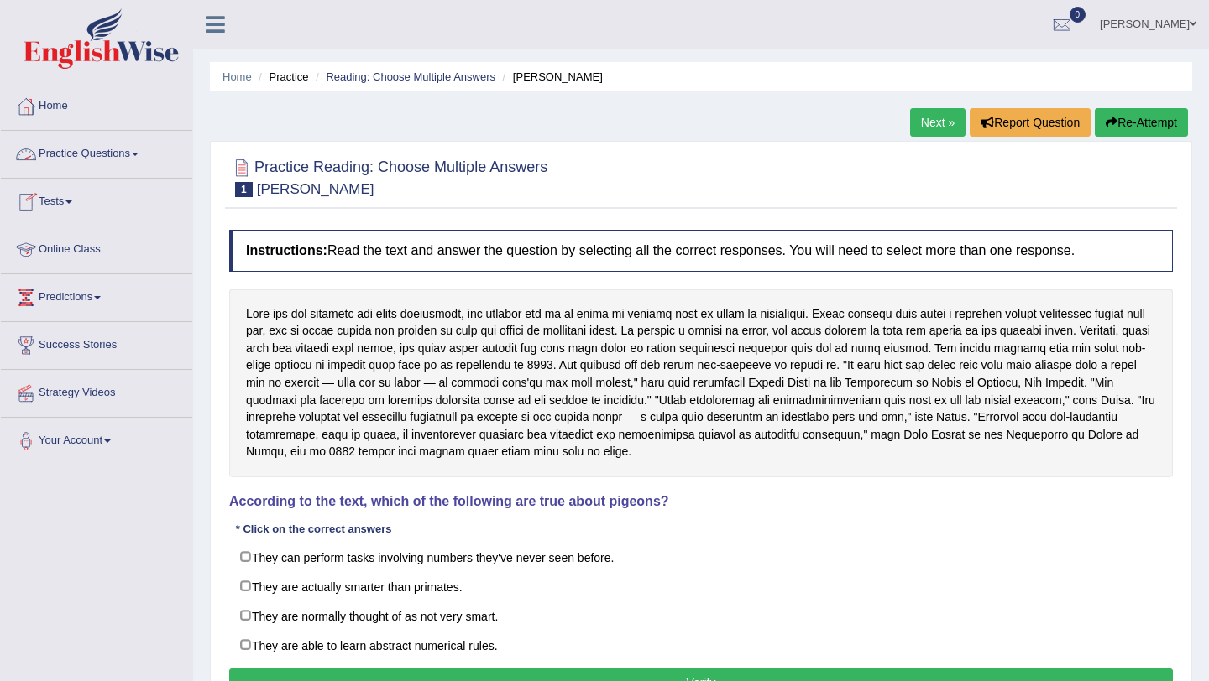
click at [90, 152] on link "Practice Questions" at bounding box center [96, 152] width 191 height 42
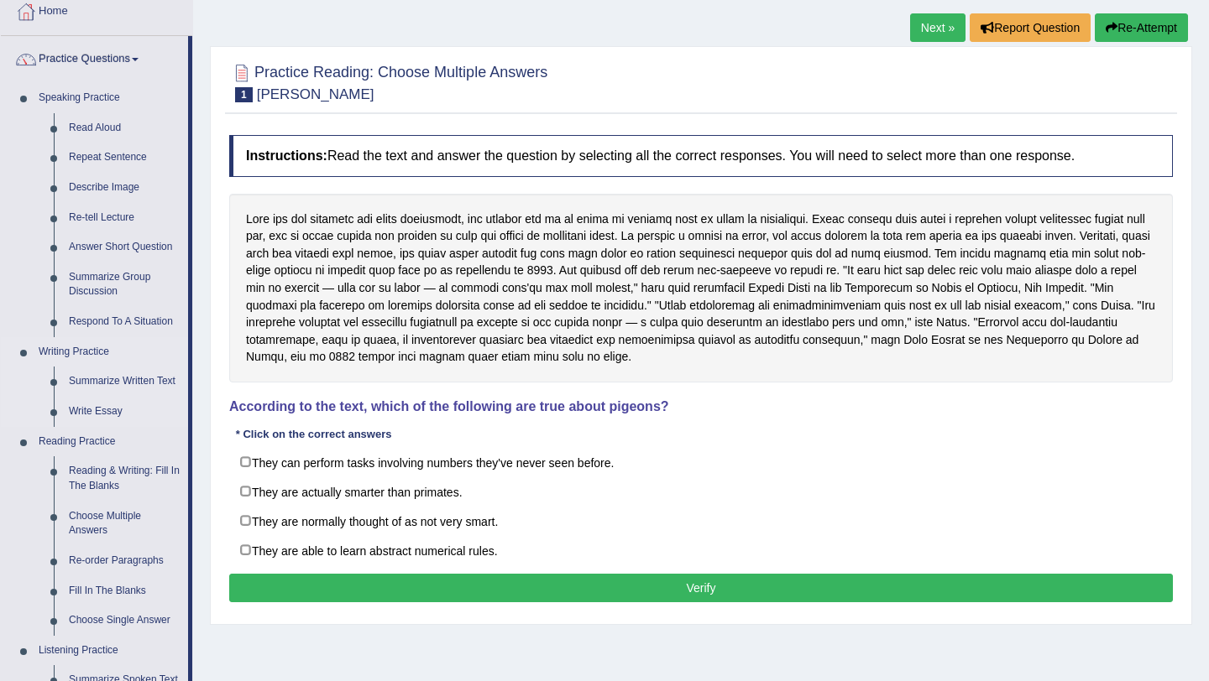
scroll to position [140, 0]
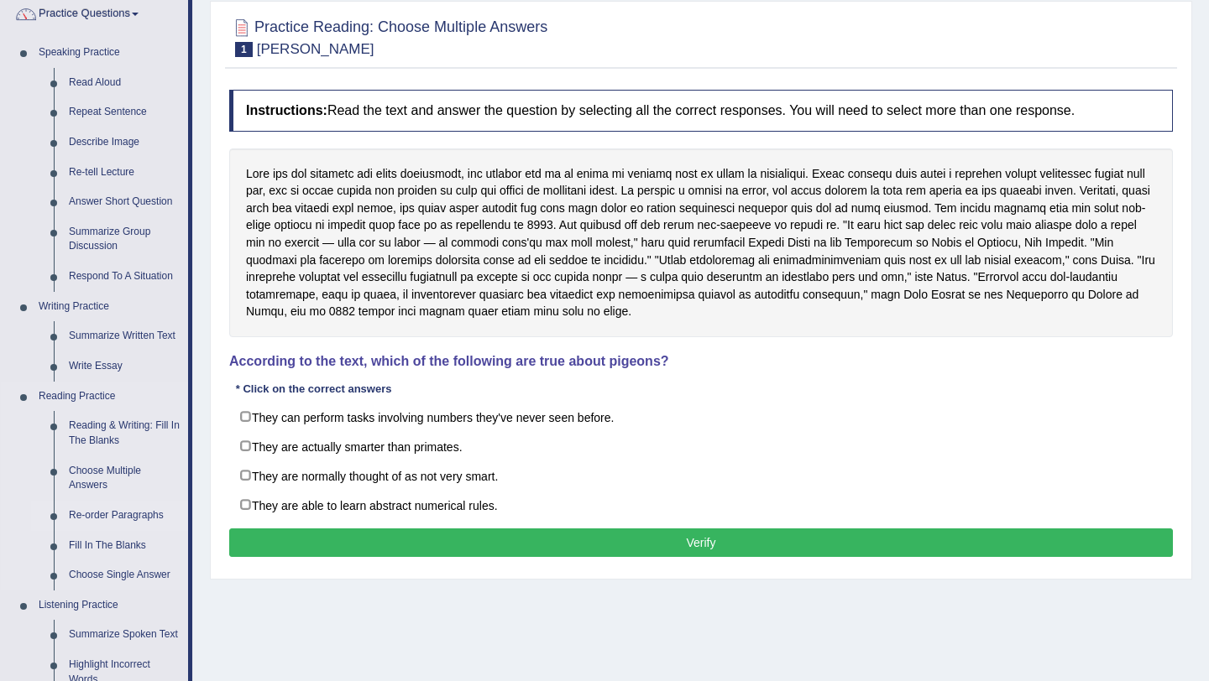
click at [93, 513] on link "Re-order Paragraphs" at bounding box center [124, 516] width 127 height 30
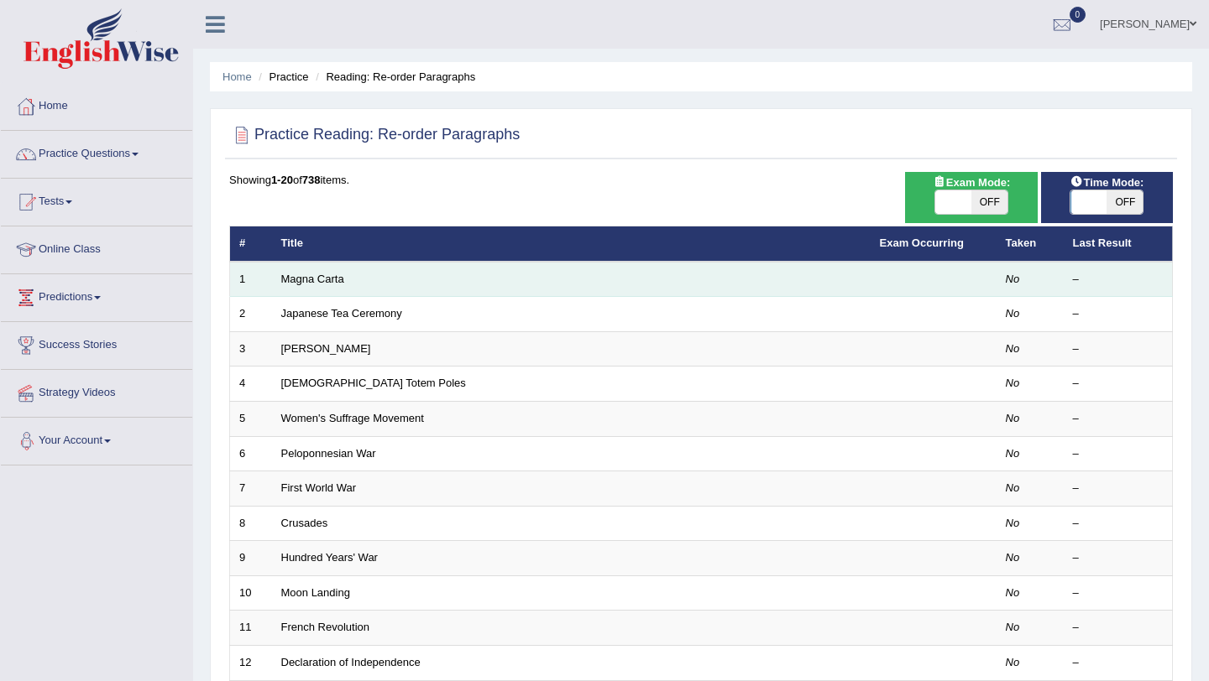
click at [351, 279] on td "Magna Carta" at bounding box center [571, 279] width 598 height 35
click at [335, 278] on link "Magna Carta" at bounding box center [312, 279] width 63 height 13
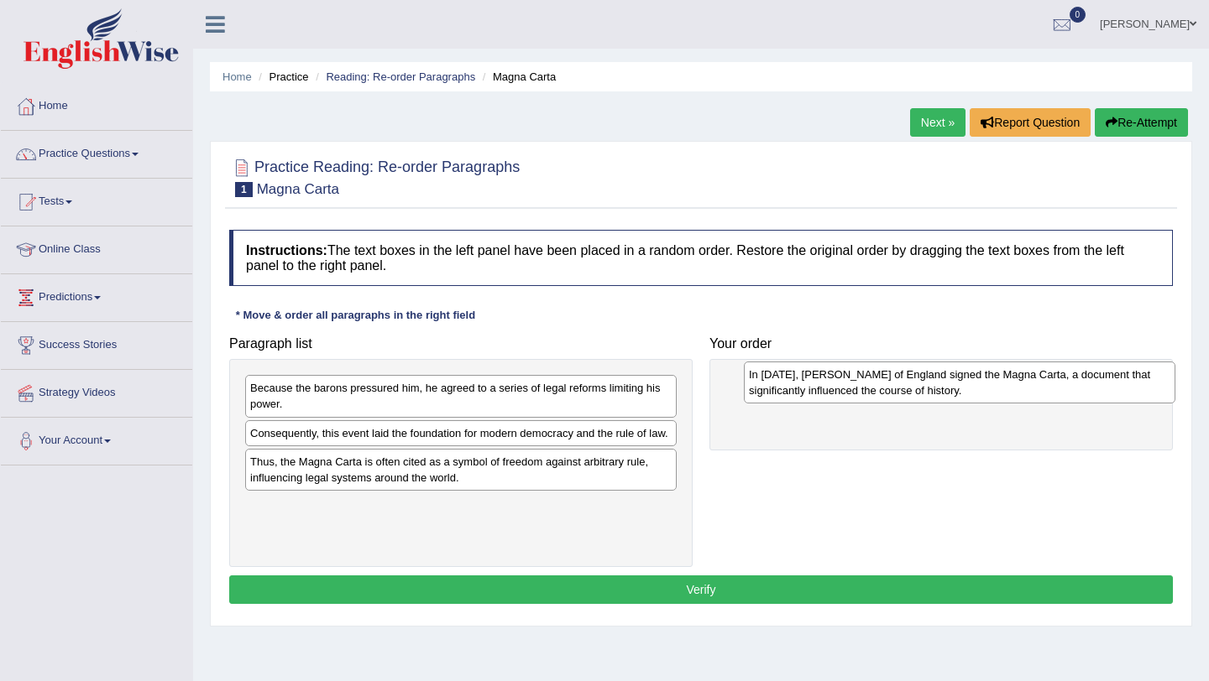
drag, startPoint x: 321, startPoint y: 441, endPoint x: 823, endPoint y: 378, distance: 505.7
click at [823, 378] on div "In [DATE], [PERSON_NAME] of England signed the Magna Carta, a document that sig…" at bounding box center [959, 383] width 431 height 42
drag, startPoint x: 791, startPoint y: 389, endPoint x: 773, endPoint y: 368, distance: 27.3
click at [773, 368] on div "In [DATE], [PERSON_NAME] of England signed the Magna Carta, a document that sig…" at bounding box center [926, 376] width 423 height 42
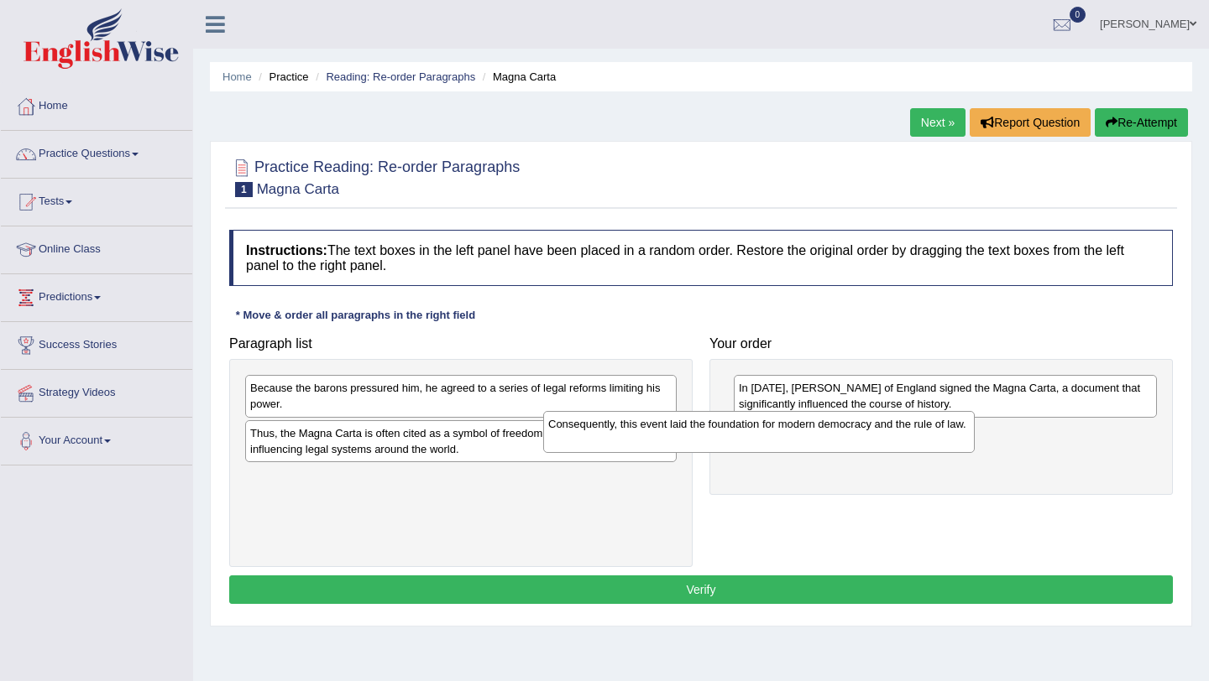
drag, startPoint x: 477, startPoint y: 432, endPoint x: 825, endPoint y: 417, distance: 348.6
click at [825, 417] on div "Consequently, this event laid the foundation for modern democracy and the rule …" at bounding box center [758, 432] width 431 height 42
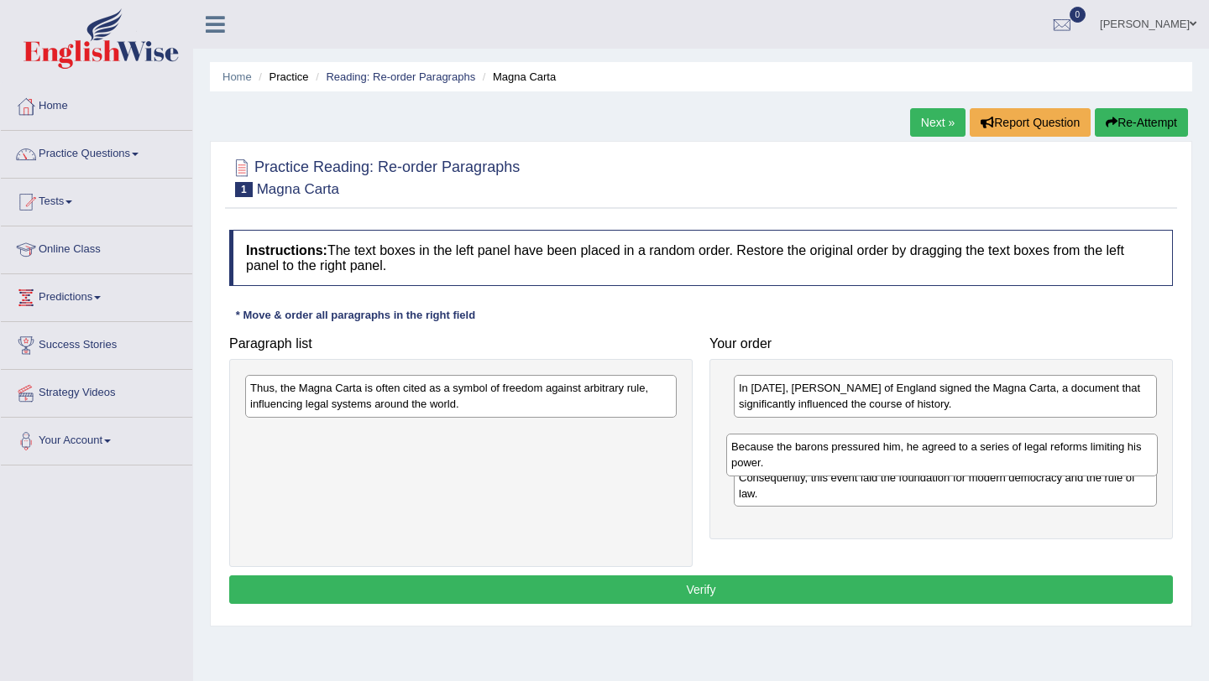
drag, startPoint x: 427, startPoint y: 394, endPoint x: 912, endPoint y: 453, distance: 488.6
click at [912, 453] on div "Because the barons pressured him, he agreed to a series of legal reforms limiti…" at bounding box center [941, 455] width 431 height 42
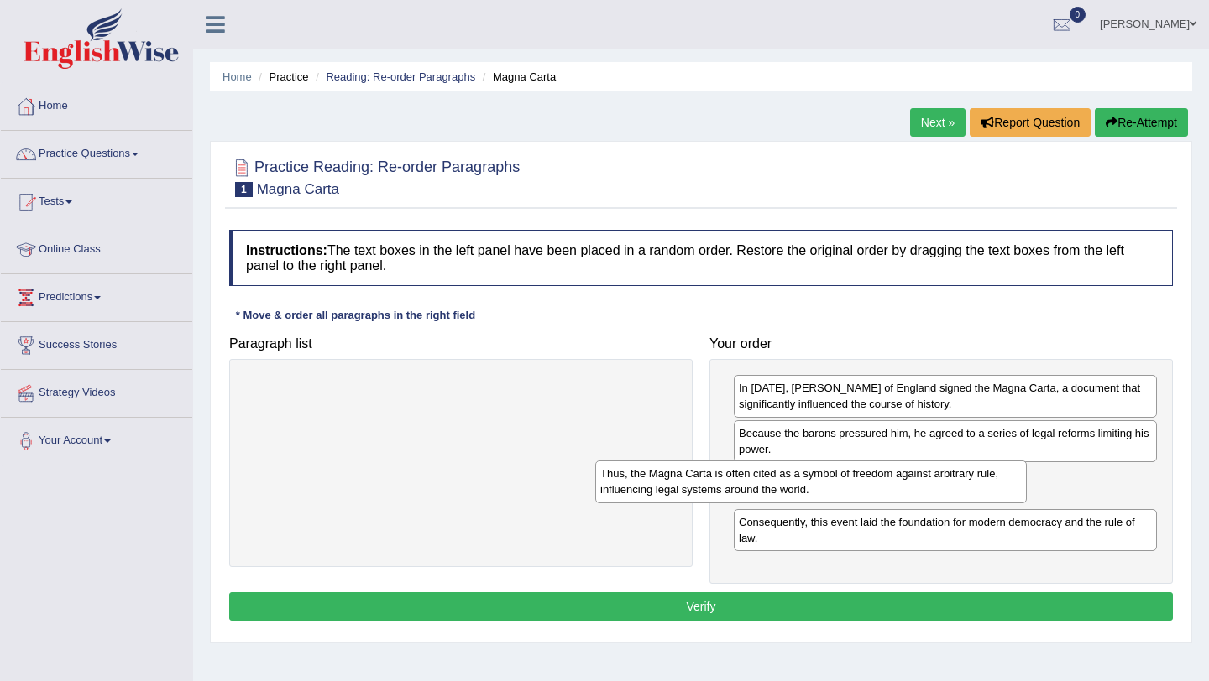
drag, startPoint x: 562, startPoint y: 387, endPoint x: 959, endPoint y: 481, distance: 407.9
click at [959, 481] on div "Thus, the Magna Carta is often cited as a symbol of freedom against arbitrary r…" at bounding box center [810, 482] width 431 height 42
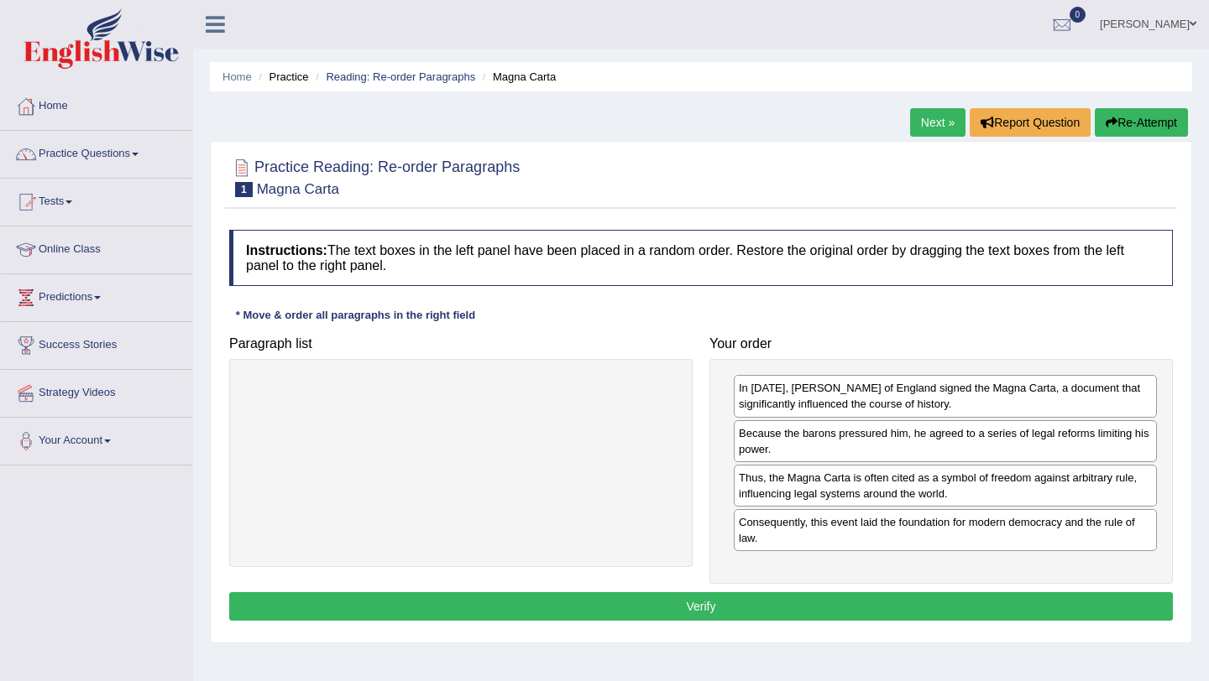
click at [707, 609] on button "Verify" at bounding box center [700, 607] width 943 height 29
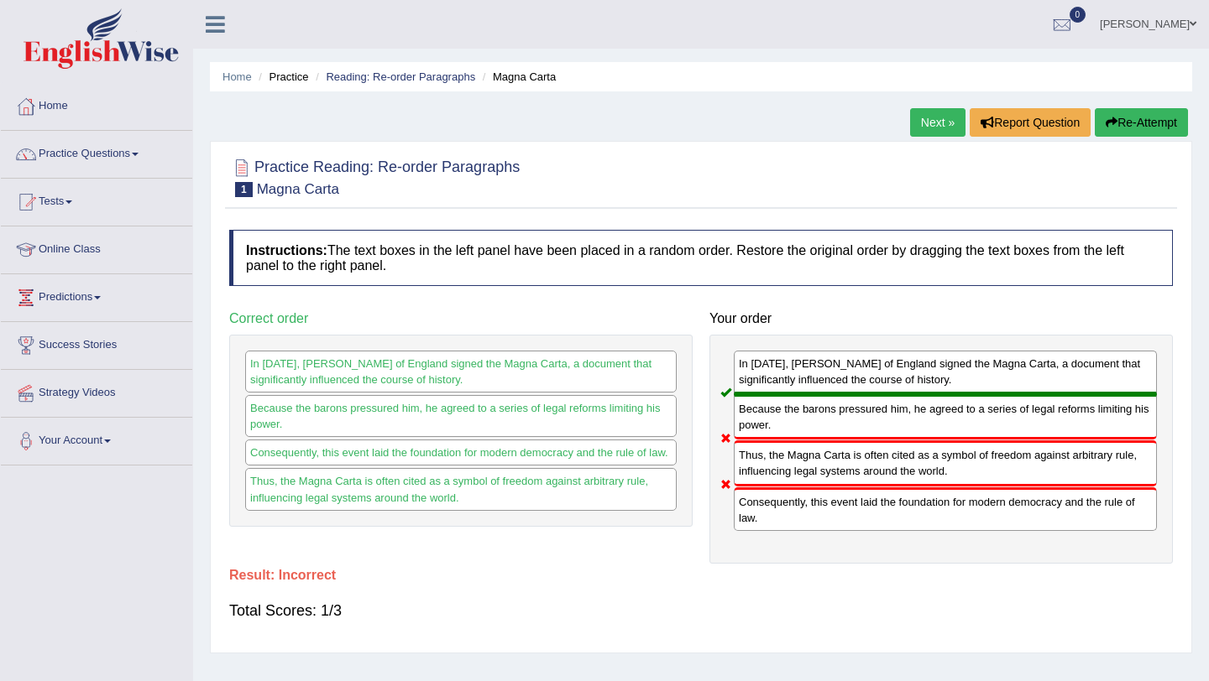
click at [1137, 122] on button "Re-Attempt" at bounding box center [1140, 122] width 93 height 29
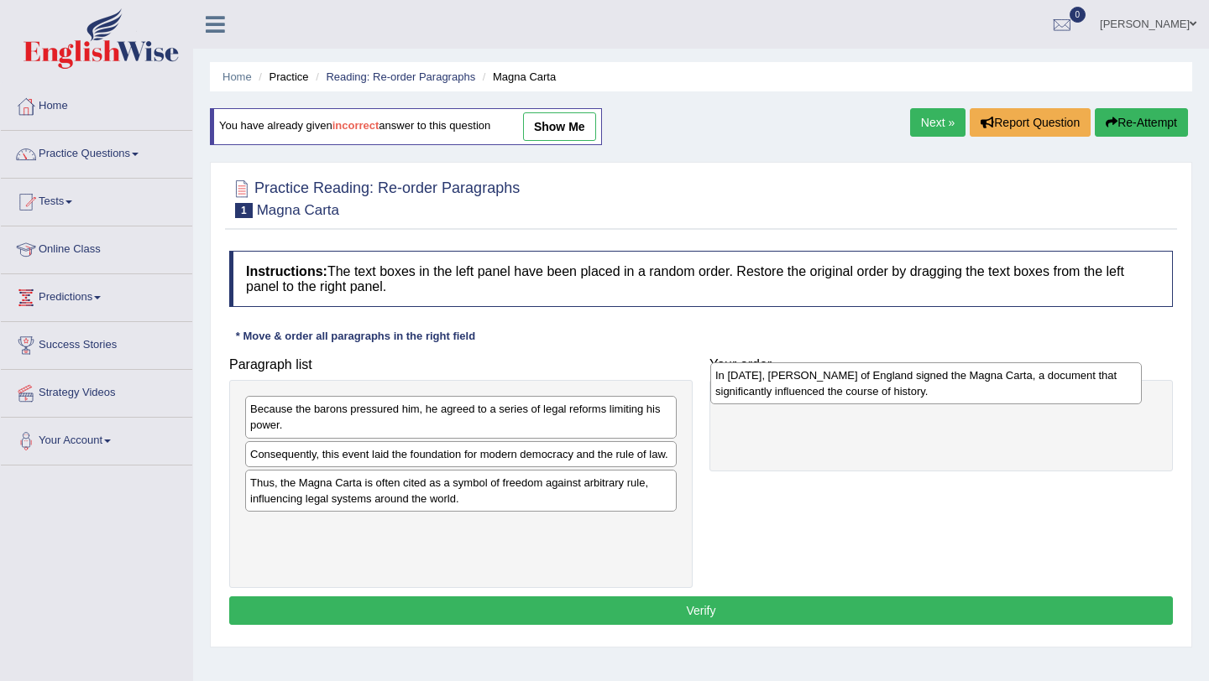
drag, startPoint x: 391, startPoint y: 471, endPoint x: 853, endPoint y: 399, distance: 467.1
click at [853, 399] on div "In [DATE], [PERSON_NAME] of England signed the Magna Carta, a document that sig…" at bounding box center [925, 384] width 431 height 42
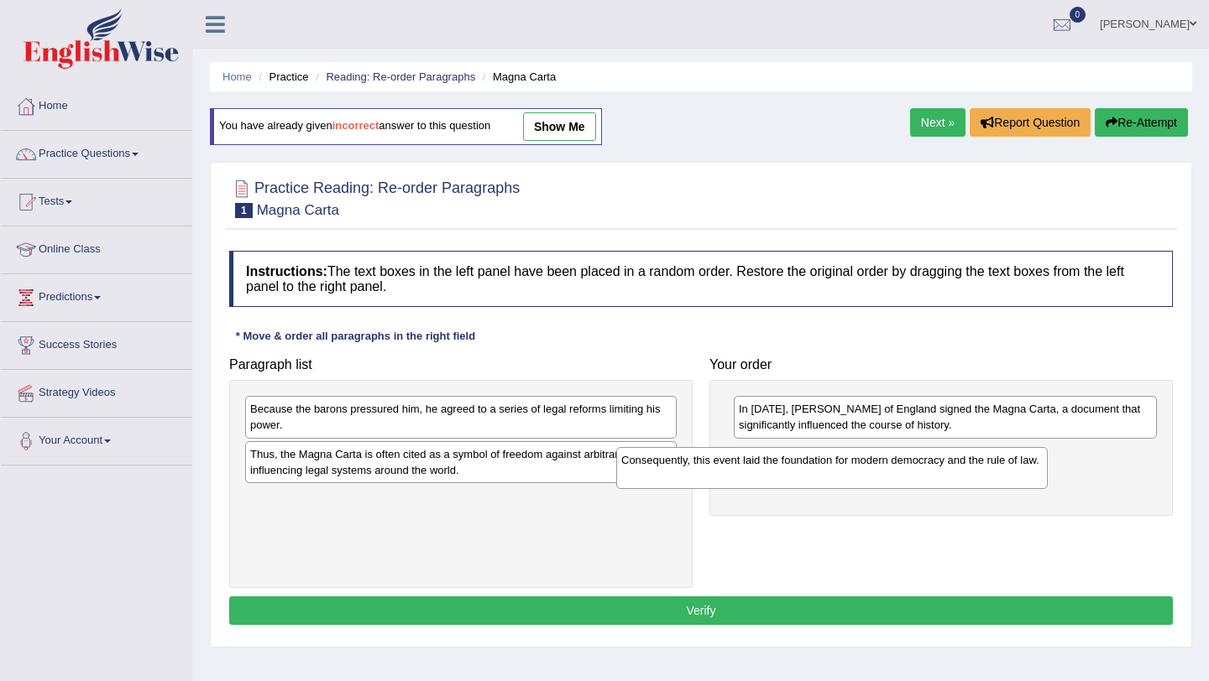
drag, startPoint x: 335, startPoint y: 458, endPoint x: 740, endPoint y: 458, distance: 405.4
click at [740, 458] on div "Consequently, this event laid the foundation for modern democracy and the rule …" at bounding box center [831, 468] width 431 height 42
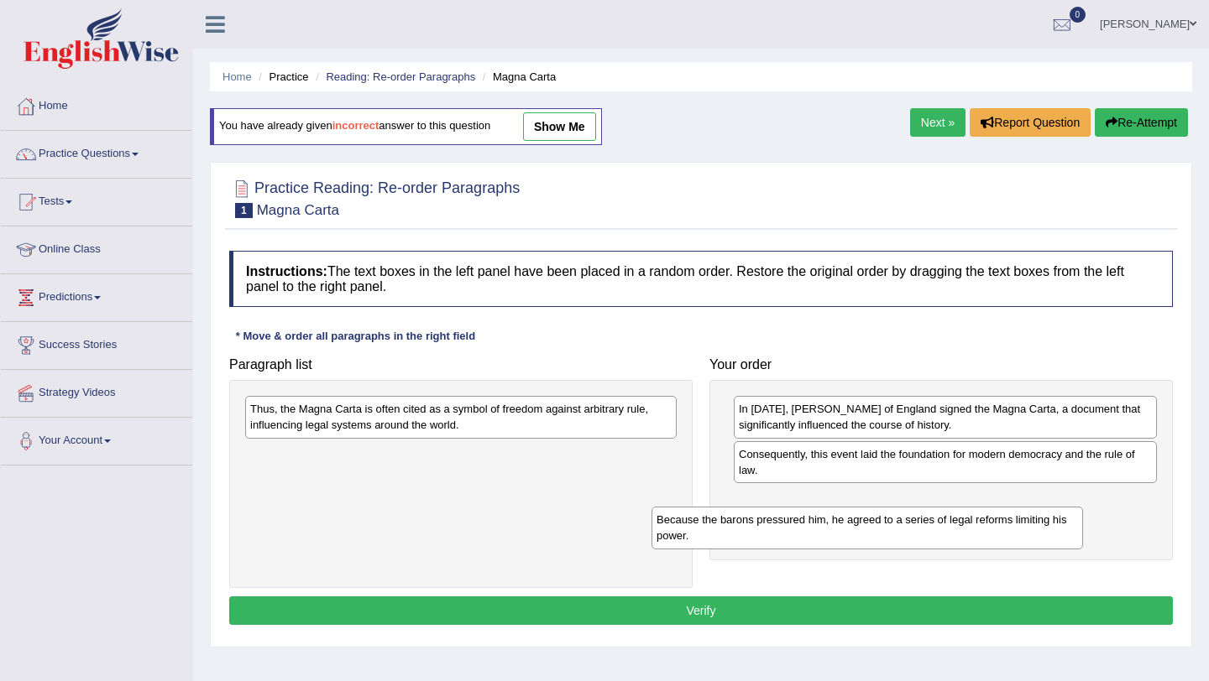
drag, startPoint x: 464, startPoint y: 421, endPoint x: 885, endPoint y: 532, distance: 434.8
click at [883, 534] on div "Because the barons pressured him, he agreed to a series of legal reforms limiti…" at bounding box center [866, 528] width 431 height 42
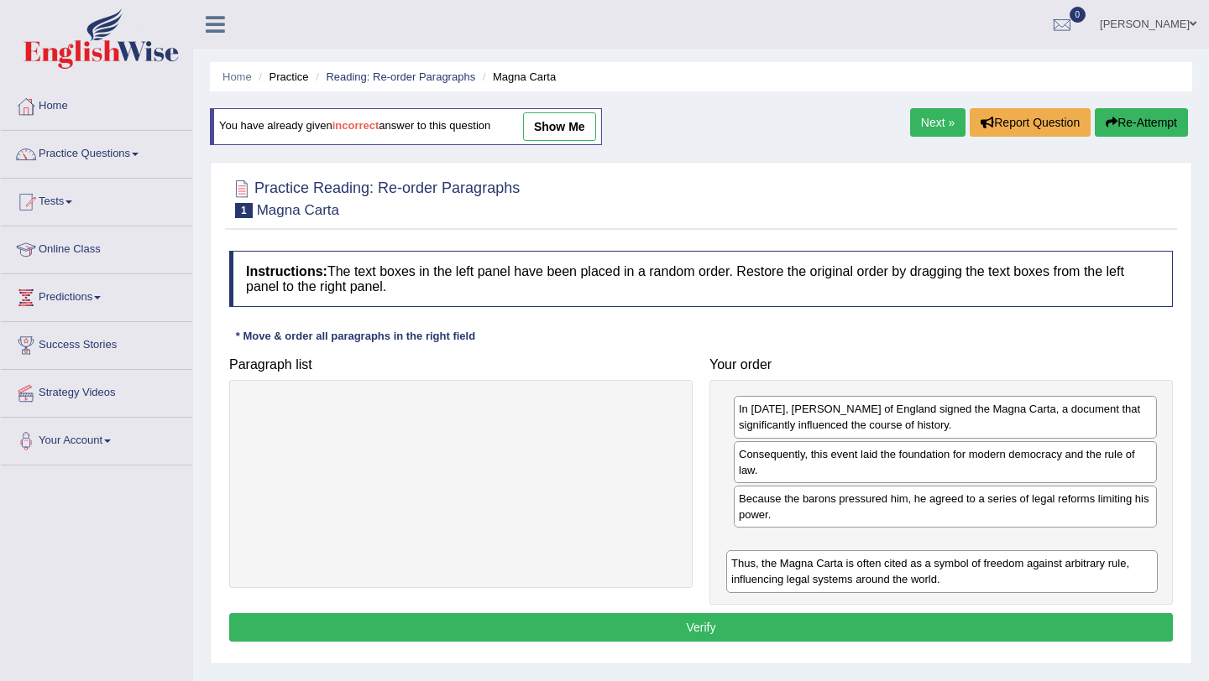
drag, startPoint x: 504, startPoint y: 413, endPoint x: 985, endPoint y: 566, distance: 505.4
click at [985, 566] on div "Thus, the Magna Carta is often cited as a symbol of freedom against arbitrary r…" at bounding box center [941, 572] width 431 height 42
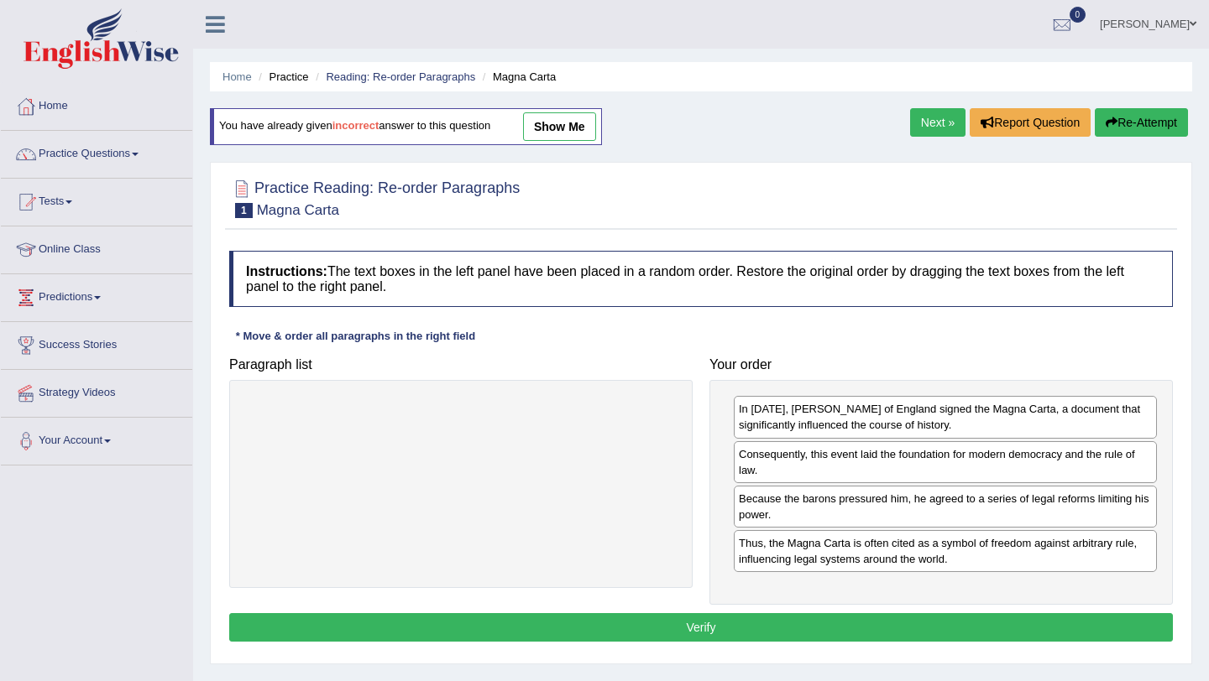
click at [711, 629] on button "Verify" at bounding box center [700, 627] width 943 height 29
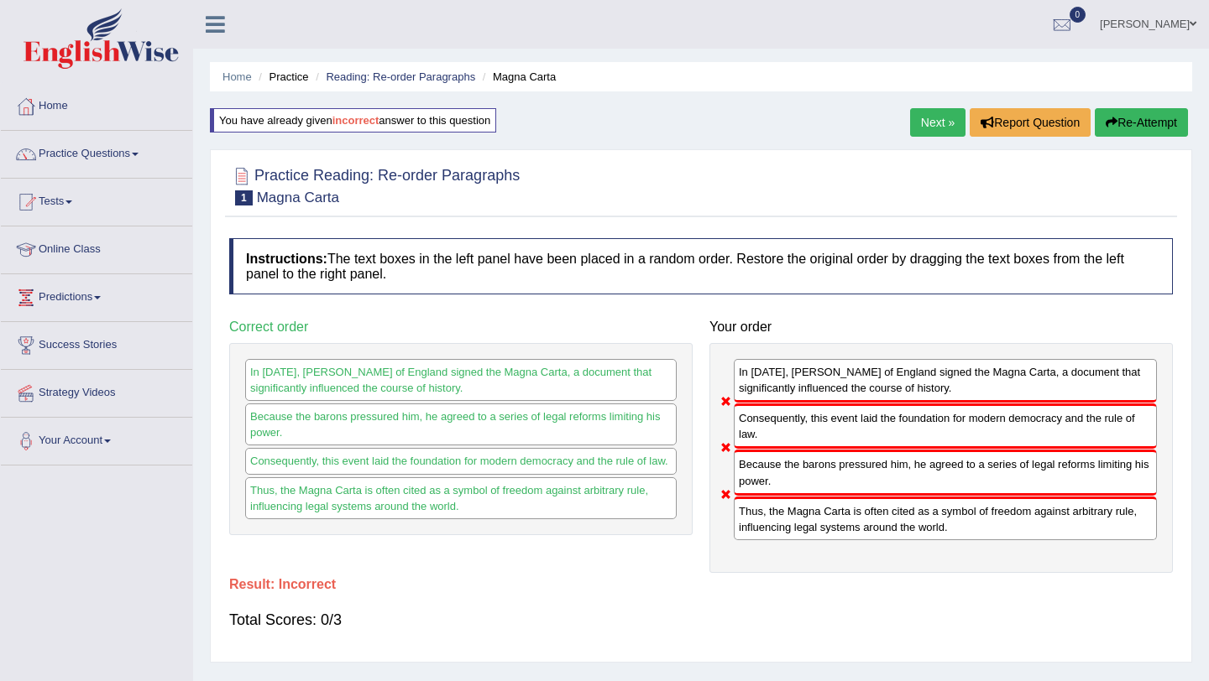
click at [1151, 123] on button "Re-Attempt" at bounding box center [1140, 122] width 93 height 29
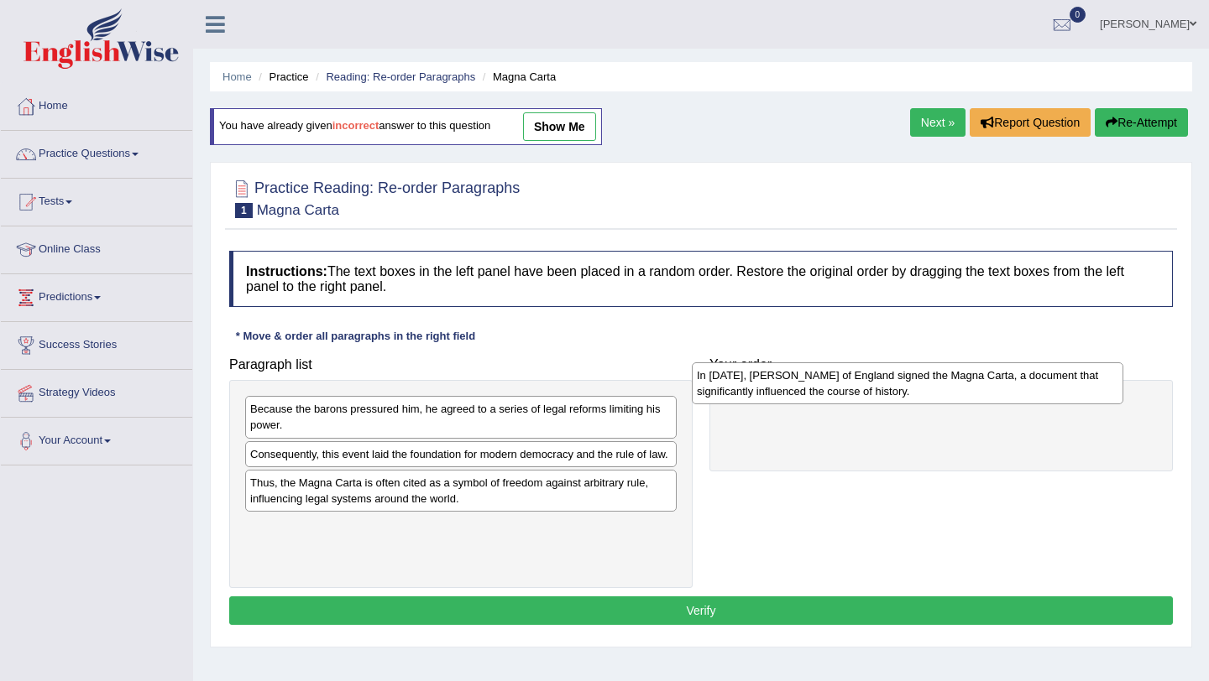
drag, startPoint x: 402, startPoint y: 471, endPoint x: 860, endPoint y: 382, distance: 466.8
click at [860, 382] on div "In [DATE], [PERSON_NAME] of England signed the Magna Carta, a document that sig…" at bounding box center [907, 384] width 431 height 42
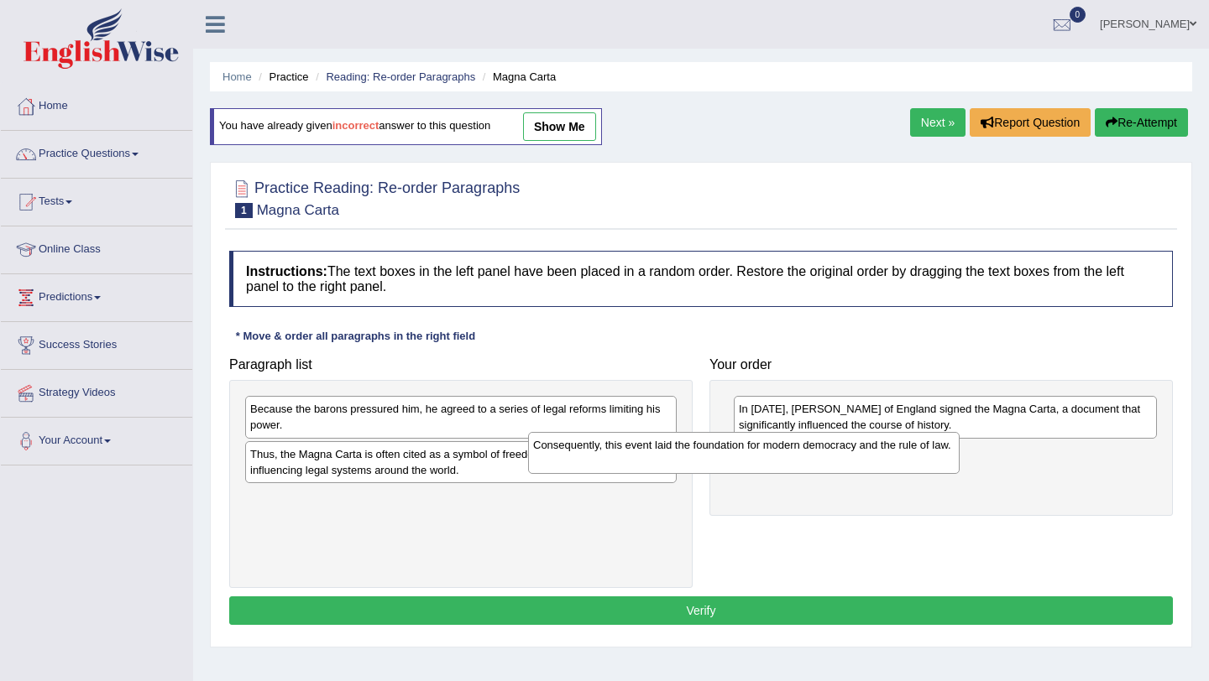
drag, startPoint x: 357, startPoint y: 459, endPoint x: 676, endPoint y: 467, distance: 319.8
click at [676, 467] on div "Consequently, this event laid the foundation for modern democracy and the rule …" at bounding box center [743, 453] width 431 height 42
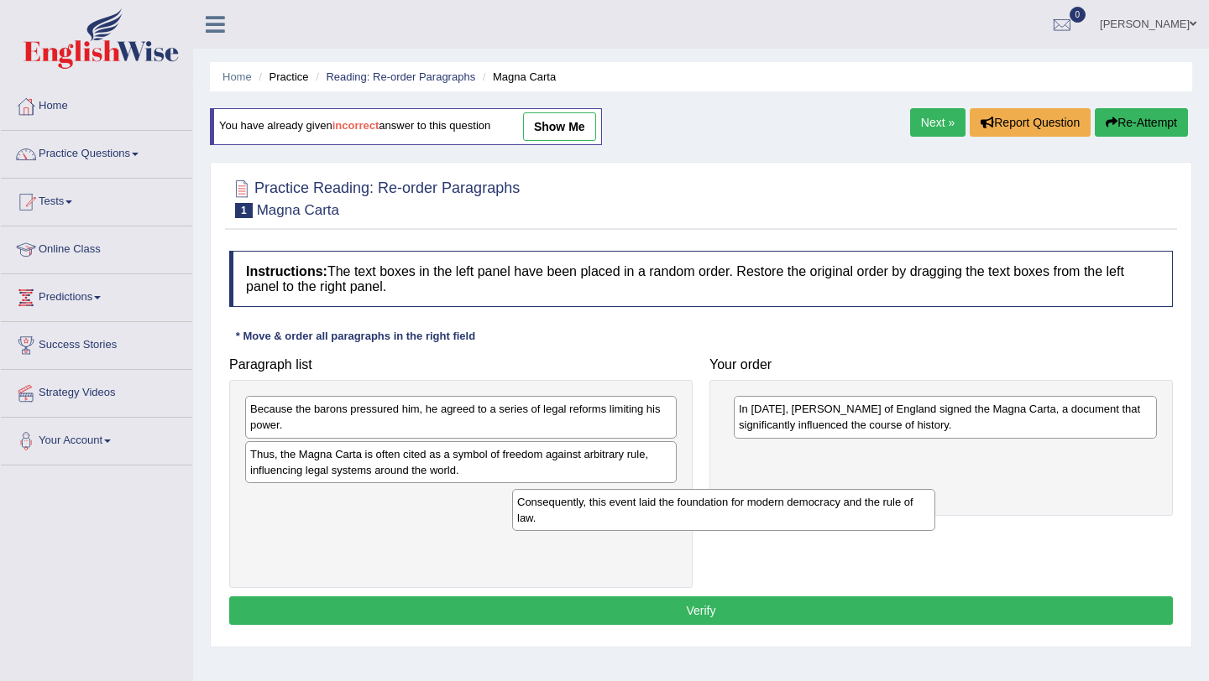
drag, startPoint x: 798, startPoint y: 468, endPoint x: 354, endPoint y: 519, distance: 446.8
click at [512, 519] on div "Consequently, this event laid the foundation for modern democracy and the rule …" at bounding box center [723, 510] width 423 height 42
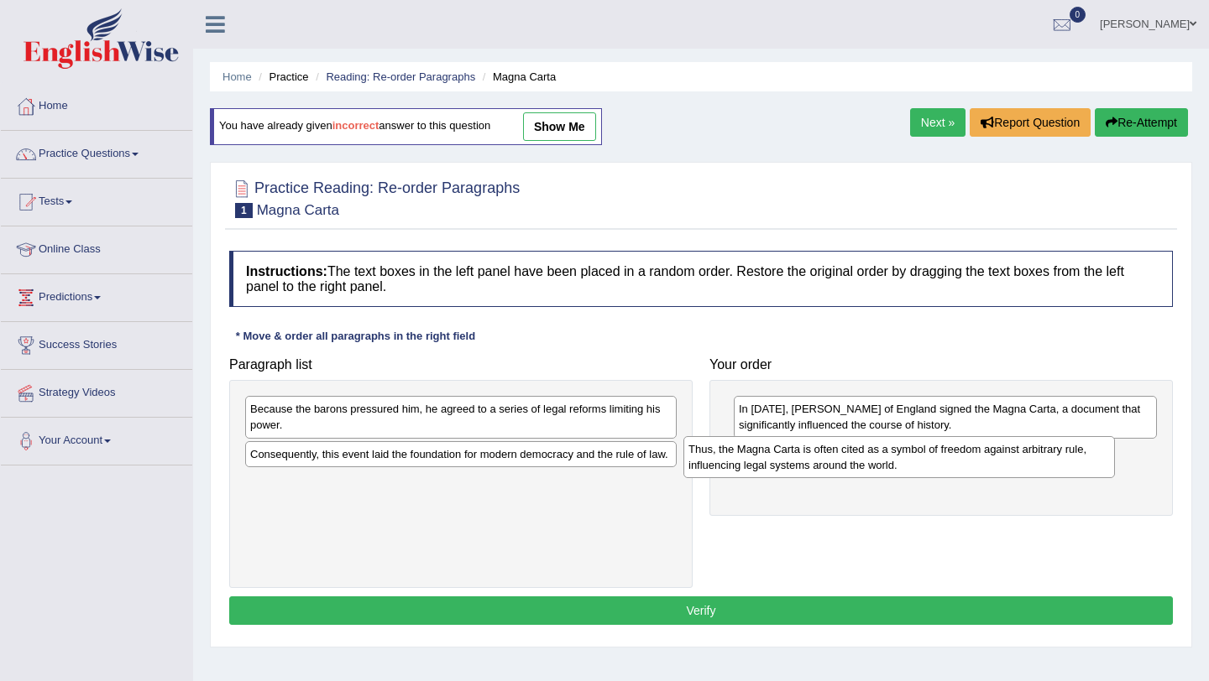
drag, startPoint x: 348, startPoint y: 469, endPoint x: 883, endPoint y: 505, distance: 535.8
click at [883, 478] on div "Thus, the Magna Carta is often cited as a symbol of freedom against arbitrary r…" at bounding box center [898, 457] width 431 height 42
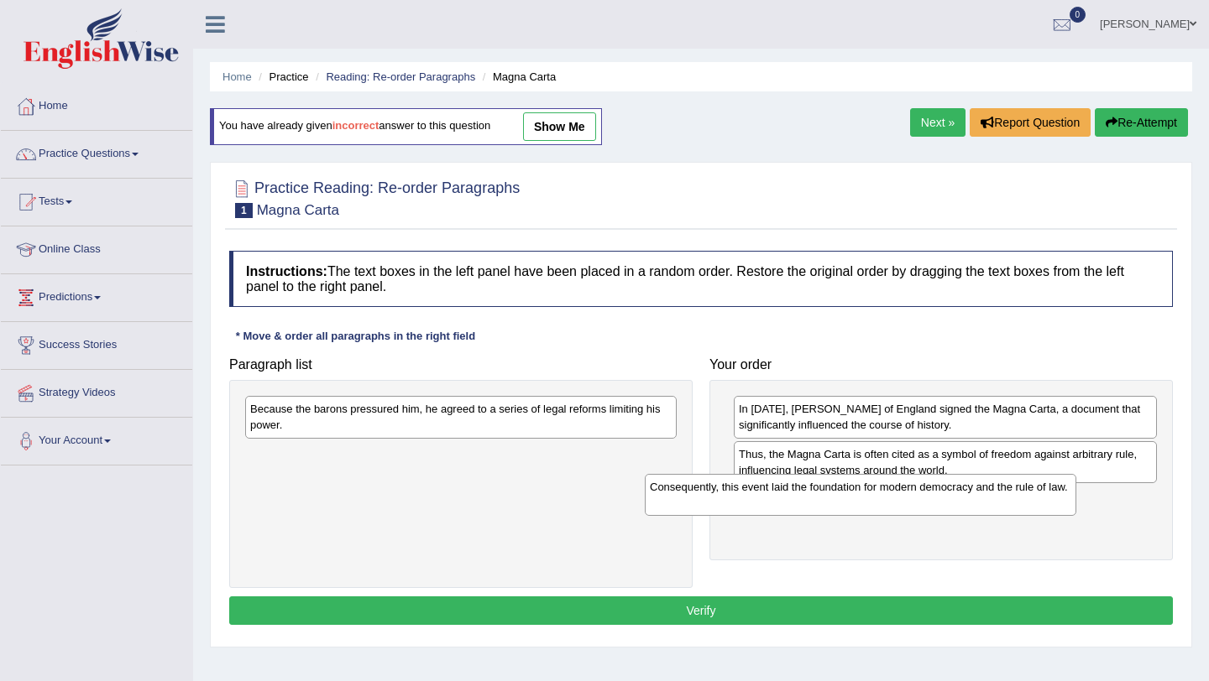
drag, startPoint x: 394, startPoint y: 466, endPoint x: 796, endPoint y: 501, distance: 403.5
click at [796, 501] on div "Consequently, this event laid the foundation for modern democracy and the rule …" at bounding box center [860, 495] width 431 height 42
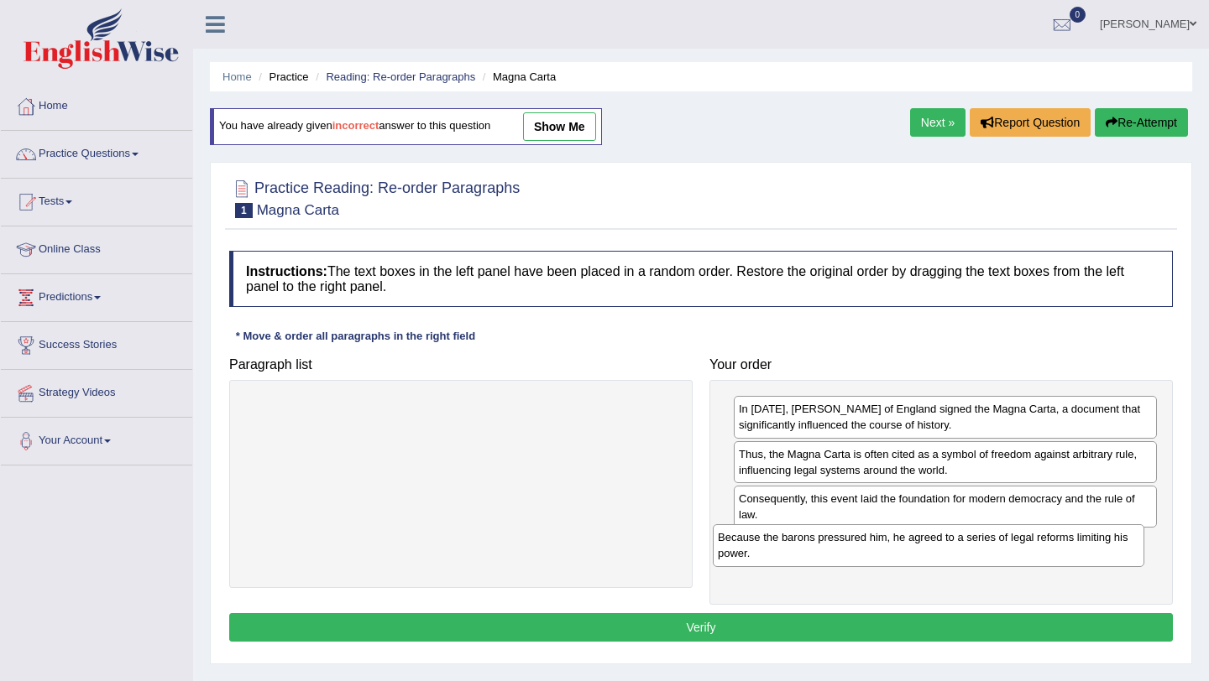
drag, startPoint x: 458, startPoint y: 425, endPoint x: 933, endPoint y: 552, distance: 491.6
click at [933, 552] on div "Because the barons pressured him, he agreed to a series of legal reforms limiti…" at bounding box center [928, 546] width 431 height 42
click at [699, 624] on button "Verify" at bounding box center [700, 627] width 943 height 29
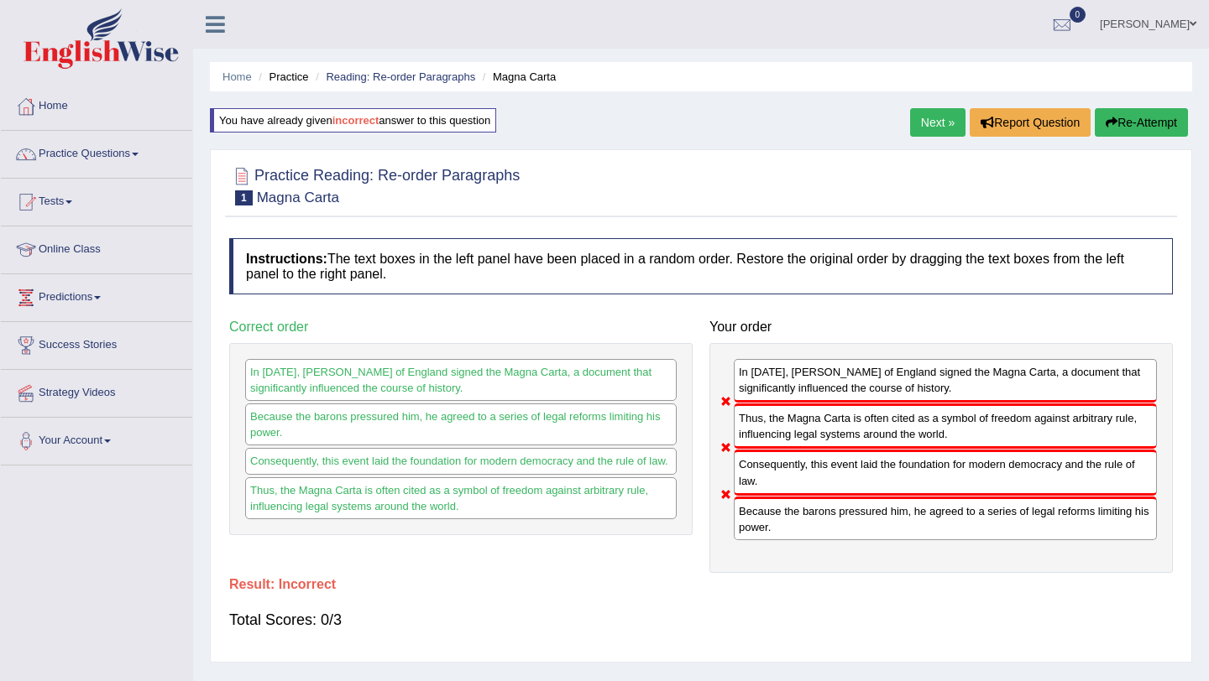
click at [1141, 117] on button "Re-Attempt" at bounding box center [1140, 122] width 93 height 29
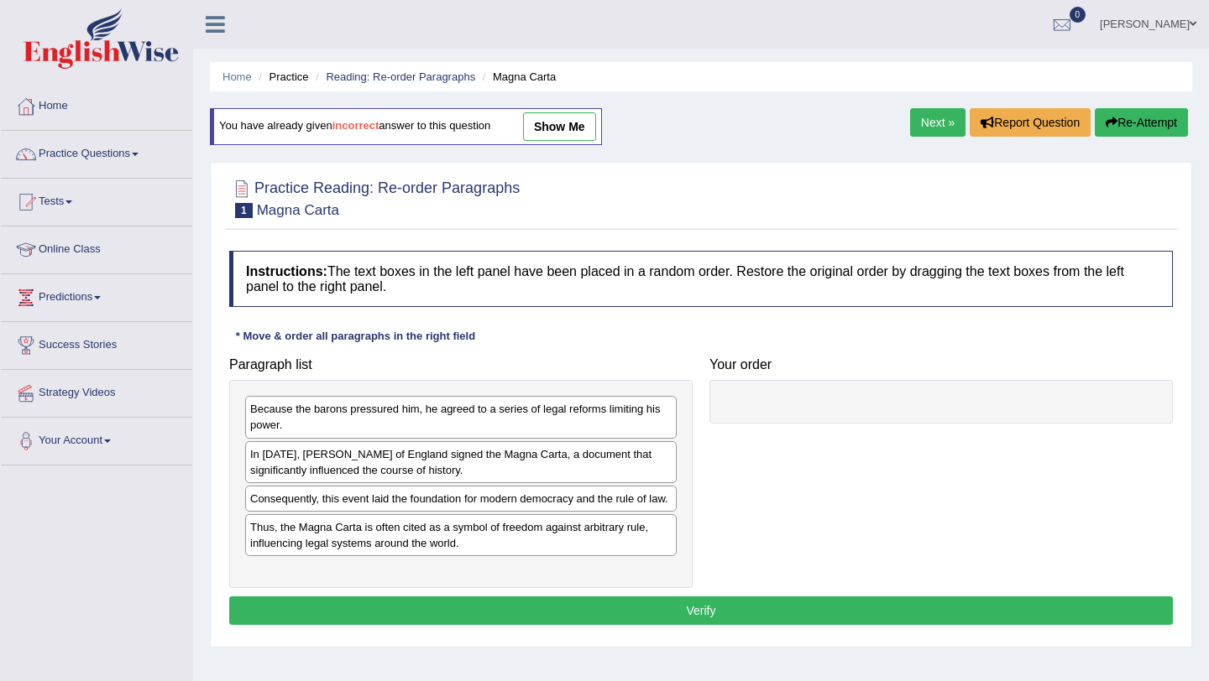
click at [569, 133] on link "show me" at bounding box center [559, 126] width 73 height 29
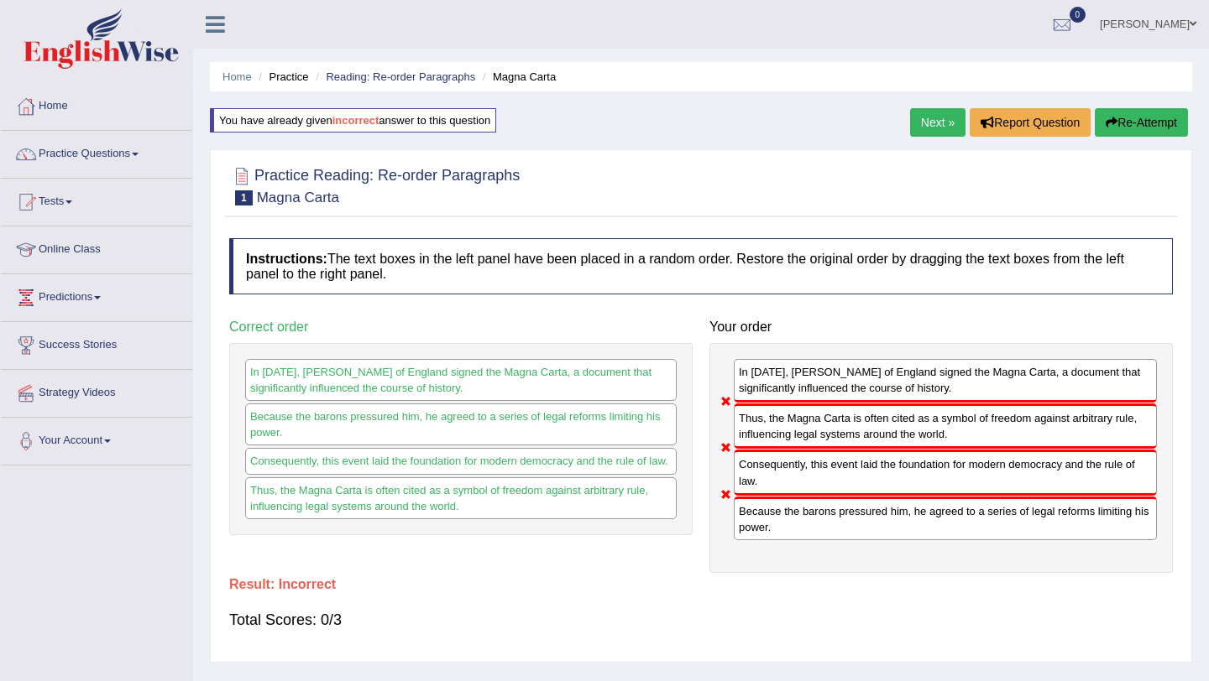
click at [933, 122] on link "Next »" at bounding box center [937, 122] width 55 height 29
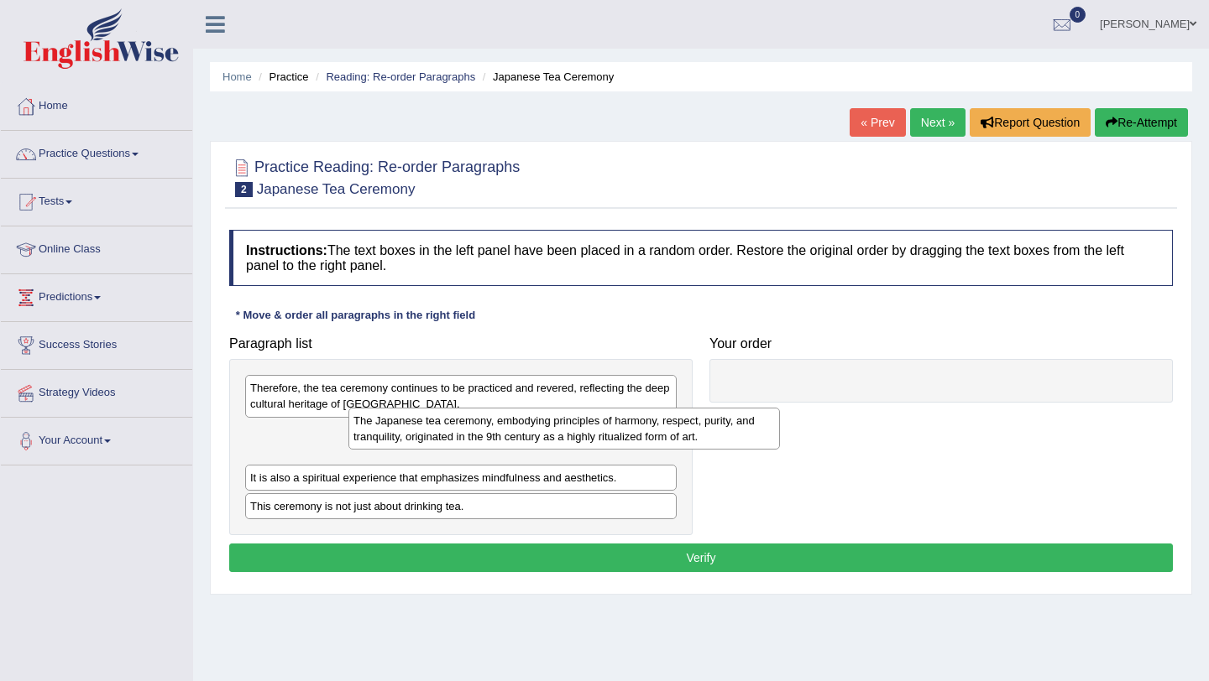
drag, startPoint x: 374, startPoint y: 444, endPoint x: 587, endPoint y: 404, distance: 216.1
click at [587, 408] on div "The Japanese tea ceremony, embodying principles of harmony, respect, purity, an…" at bounding box center [563, 429] width 431 height 42
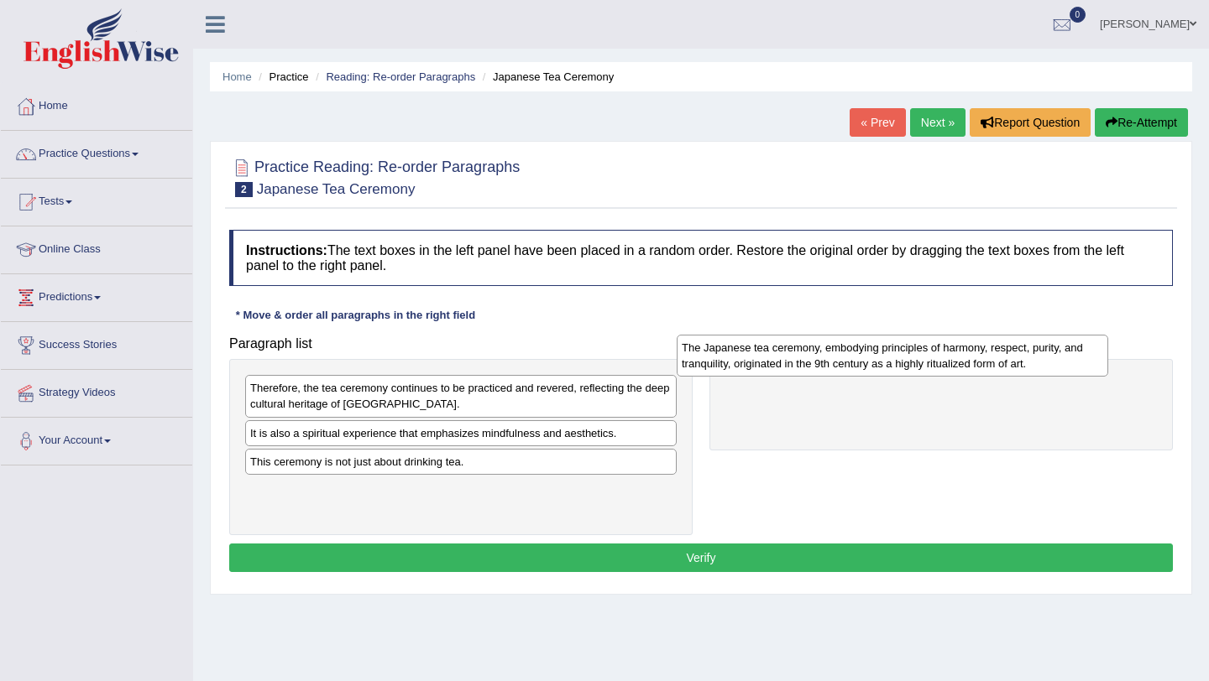
drag, startPoint x: 550, startPoint y: 439, endPoint x: 998, endPoint y: 375, distance: 452.7
click at [998, 375] on div "The Japanese tea ceremony, embodying principles of harmony, respect, purity, an…" at bounding box center [891, 356] width 431 height 42
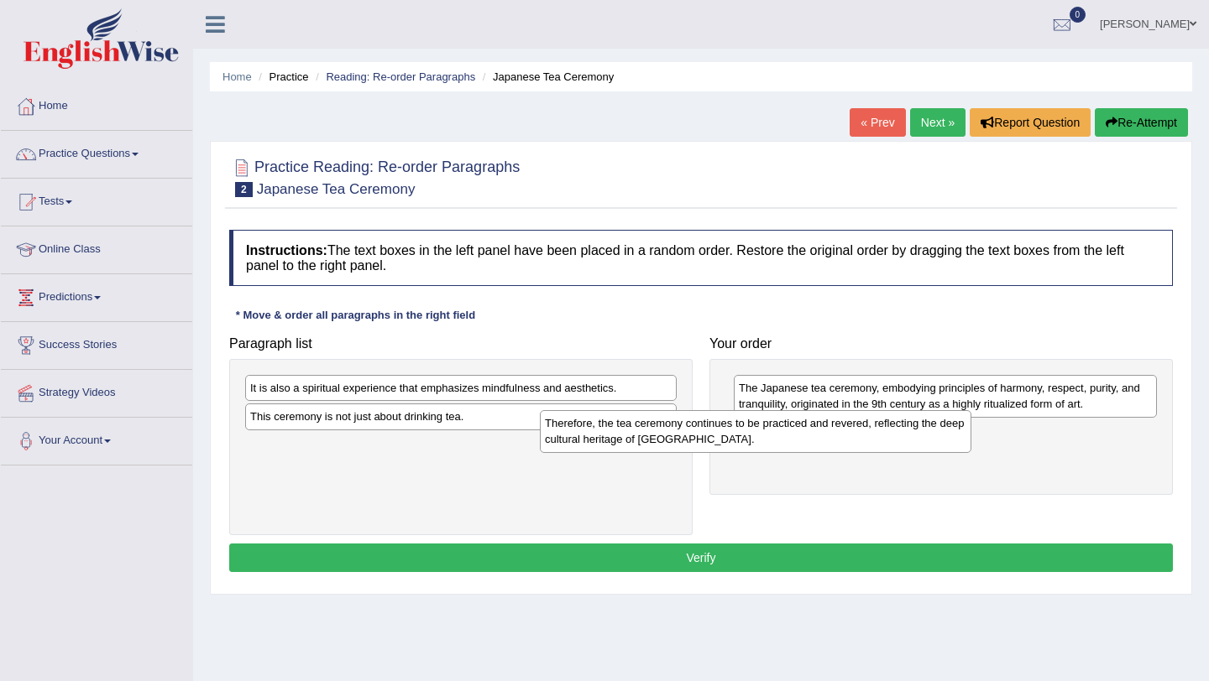
drag, startPoint x: 427, startPoint y: 404, endPoint x: 787, endPoint y: 453, distance: 363.4
click at [787, 452] on div "Therefore, the tea ceremony continues to be practiced and revered, reflecting t…" at bounding box center [755, 431] width 431 height 42
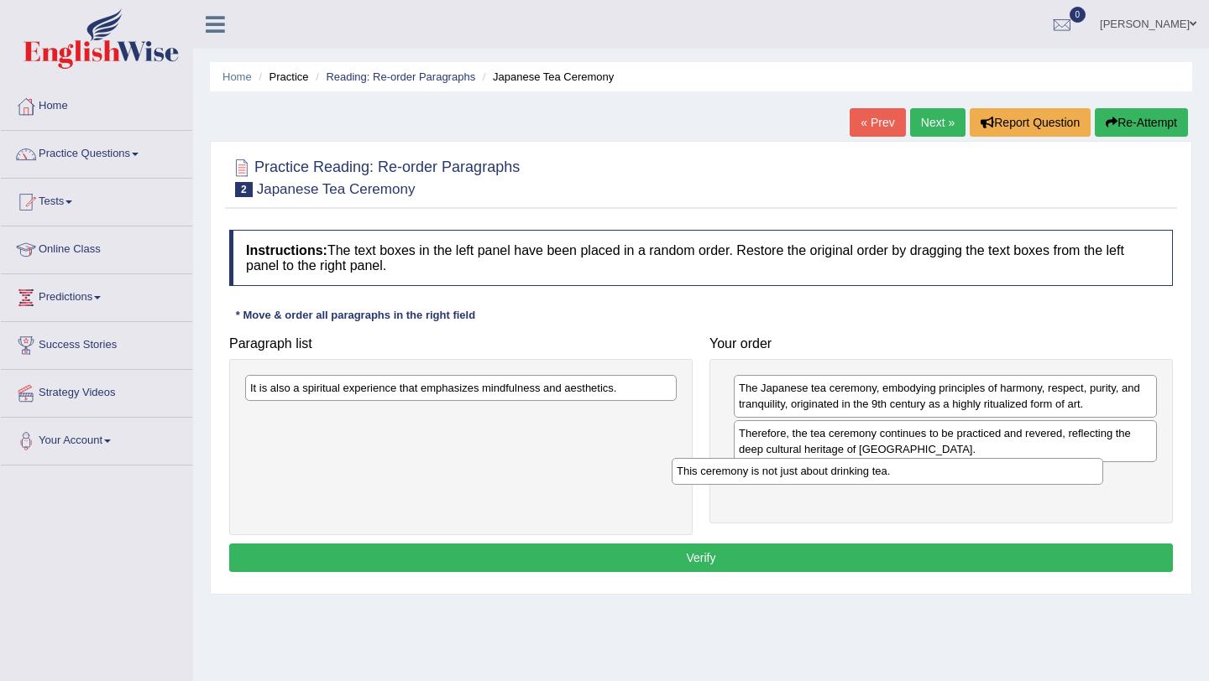
drag, startPoint x: 402, startPoint y: 418, endPoint x: 828, endPoint y: 472, distance: 429.8
click at [828, 472] on div "This ceremony is not just about drinking tea." at bounding box center [886, 471] width 431 height 26
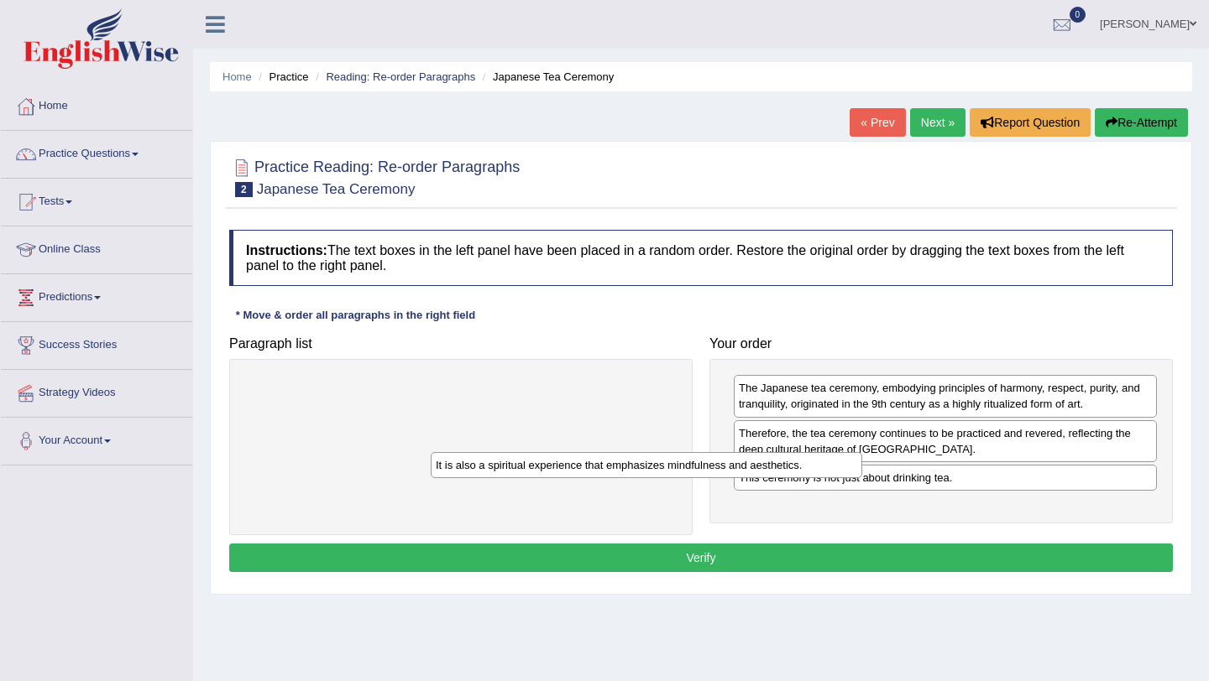
drag, startPoint x: 374, startPoint y: 392, endPoint x: 623, endPoint y: 517, distance: 278.1
click at [623, 478] on div "It is also a spiritual experience that emphasizes mindfulness and aesthetics." at bounding box center [646, 465] width 431 height 26
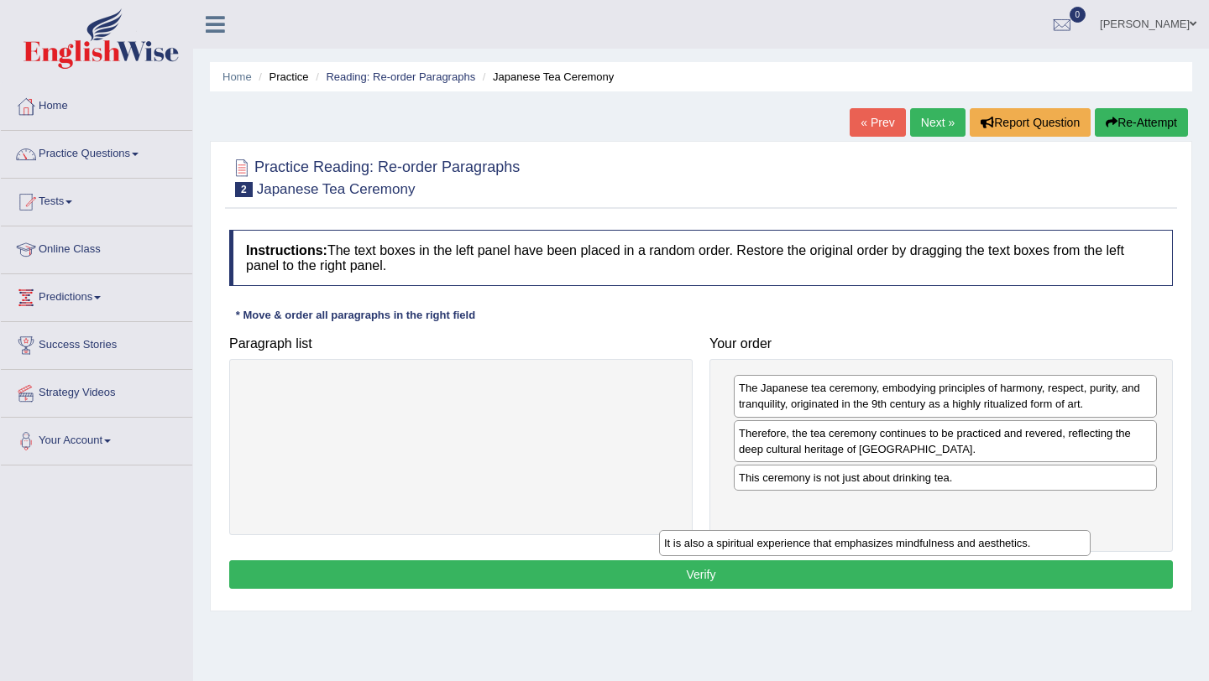
drag, startPoint x: 535, startPoint y: 391, endPoint x: 958, endPoint y: 531, distance: 445.6
click at [958, 531] on div "It is also a spiritual experience that emphasizes mindfulness and aesthetics." at bounding box center [874, 543] width 431 height 26
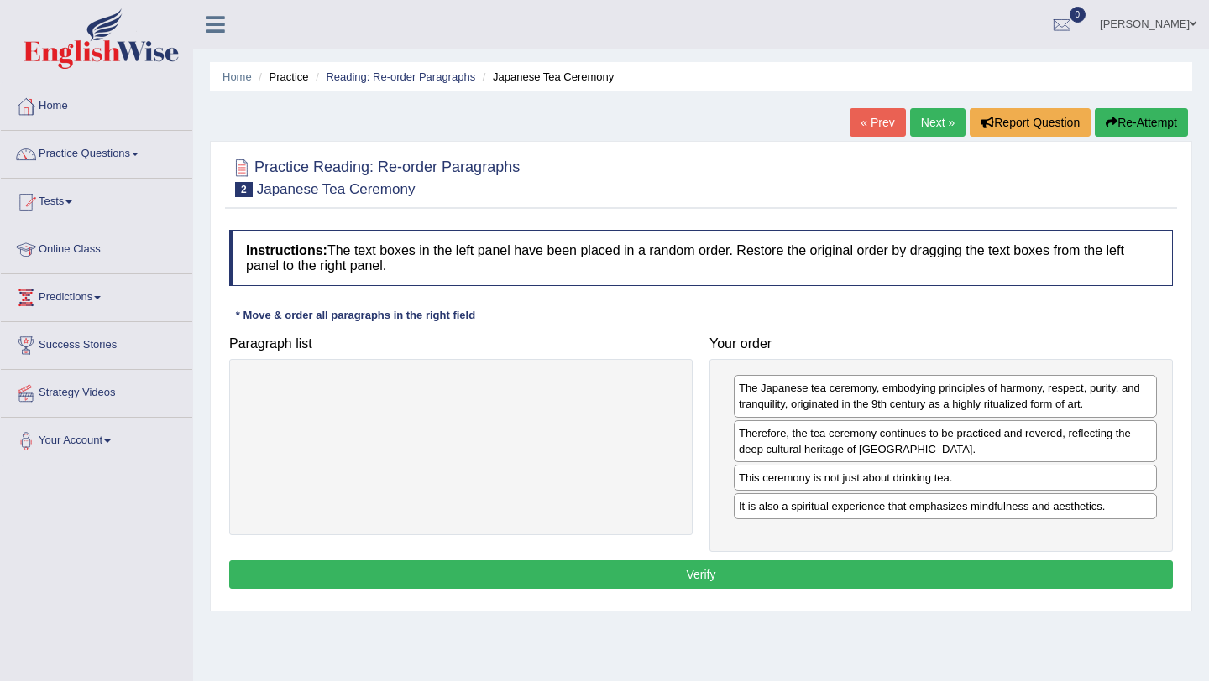
click at [704, 577] on button "Verify" at bounding box center [700, 575] width 943 height 29
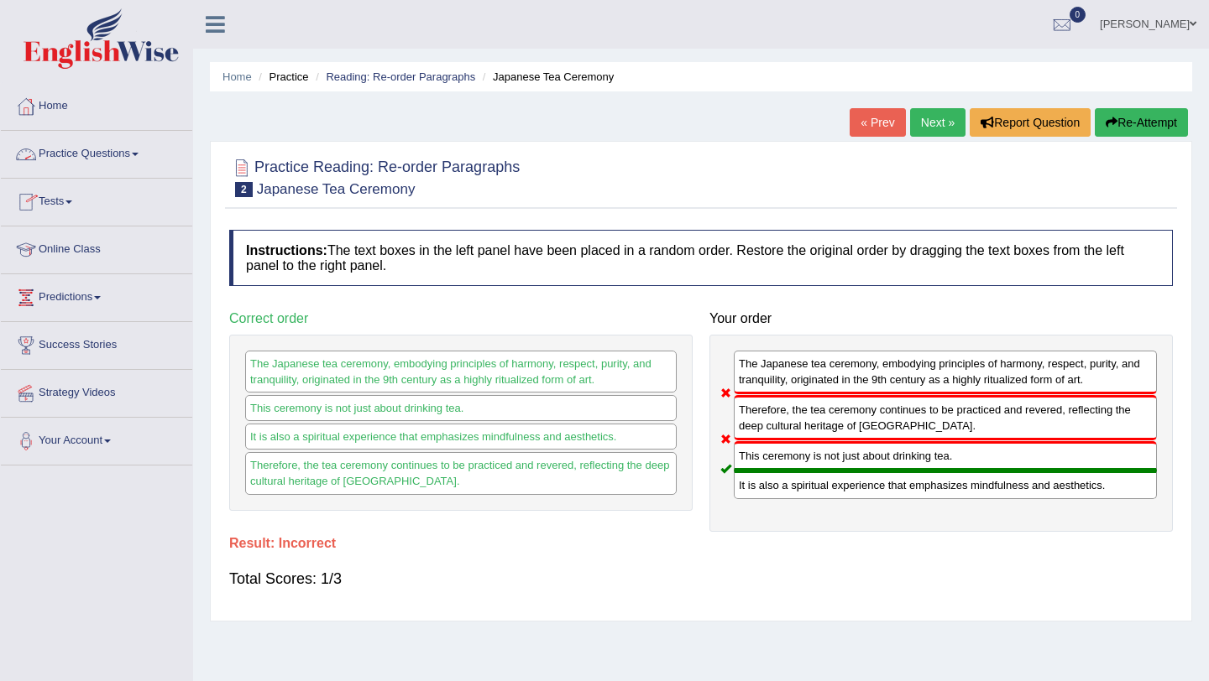
click at [79, 154] on link "Practice Questions" at bounding box center [96, 152] width 191 height 42
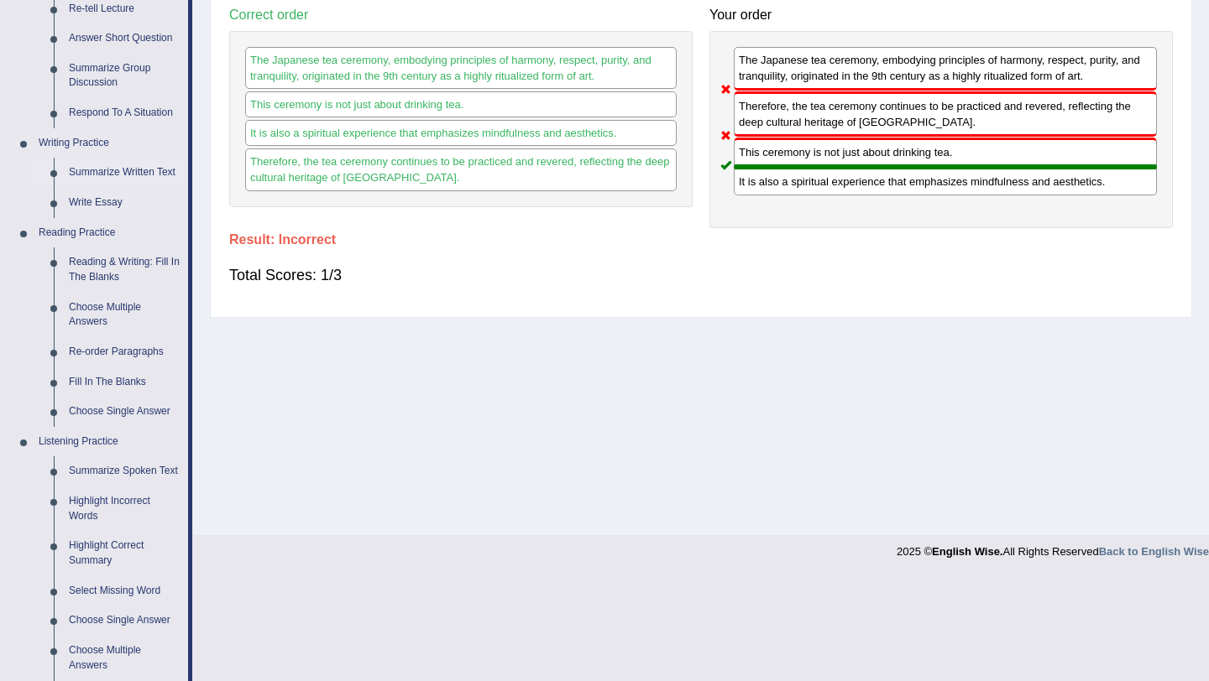
scroll to position [318, 0]
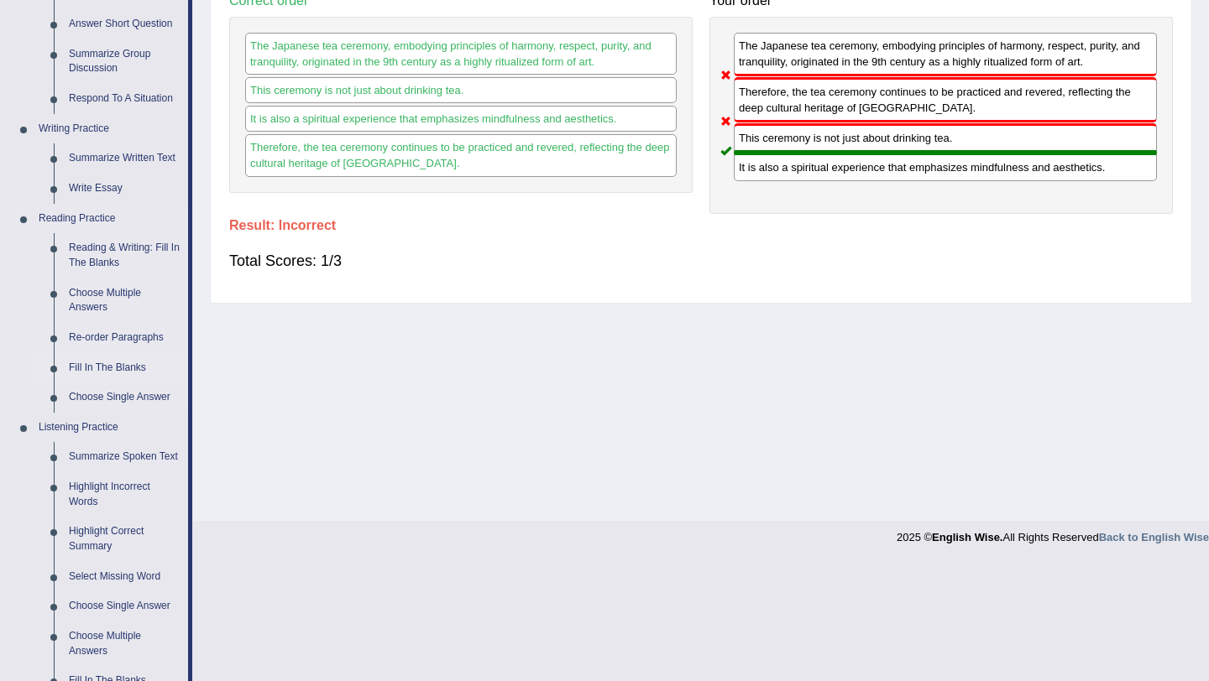
click at [108, 365] on link "Fill In The Blanks" at bounding box center [124, 368] width 127 height 30
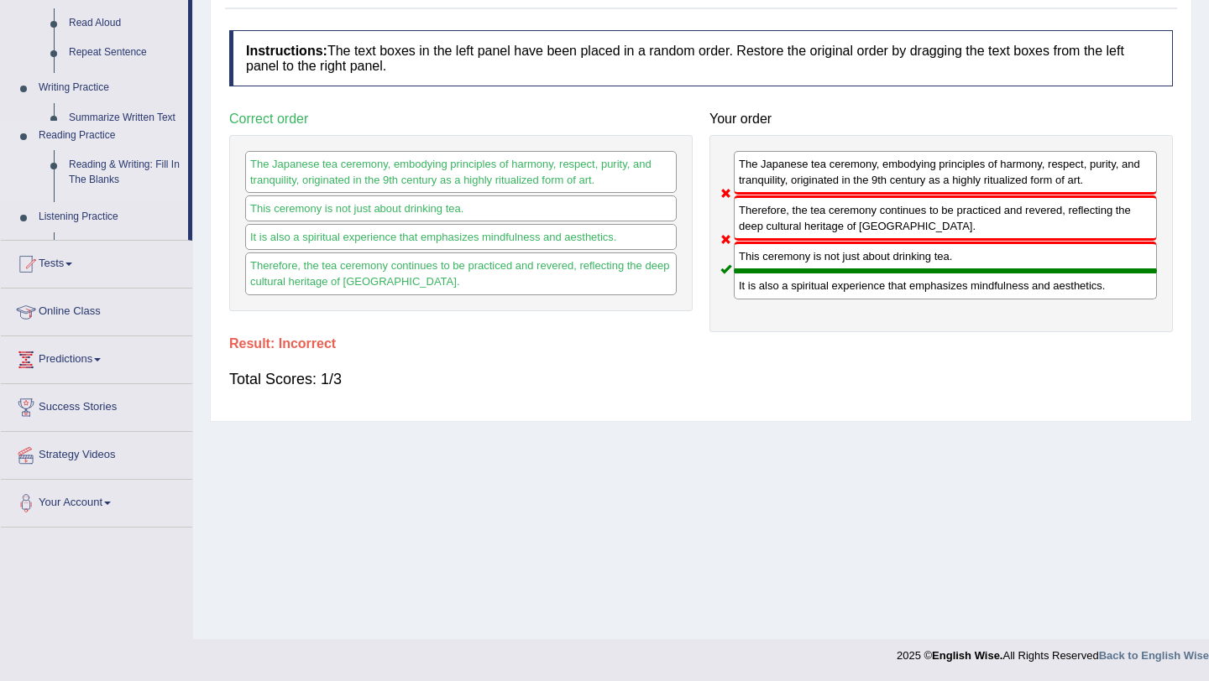
scroll to position [200, 0]
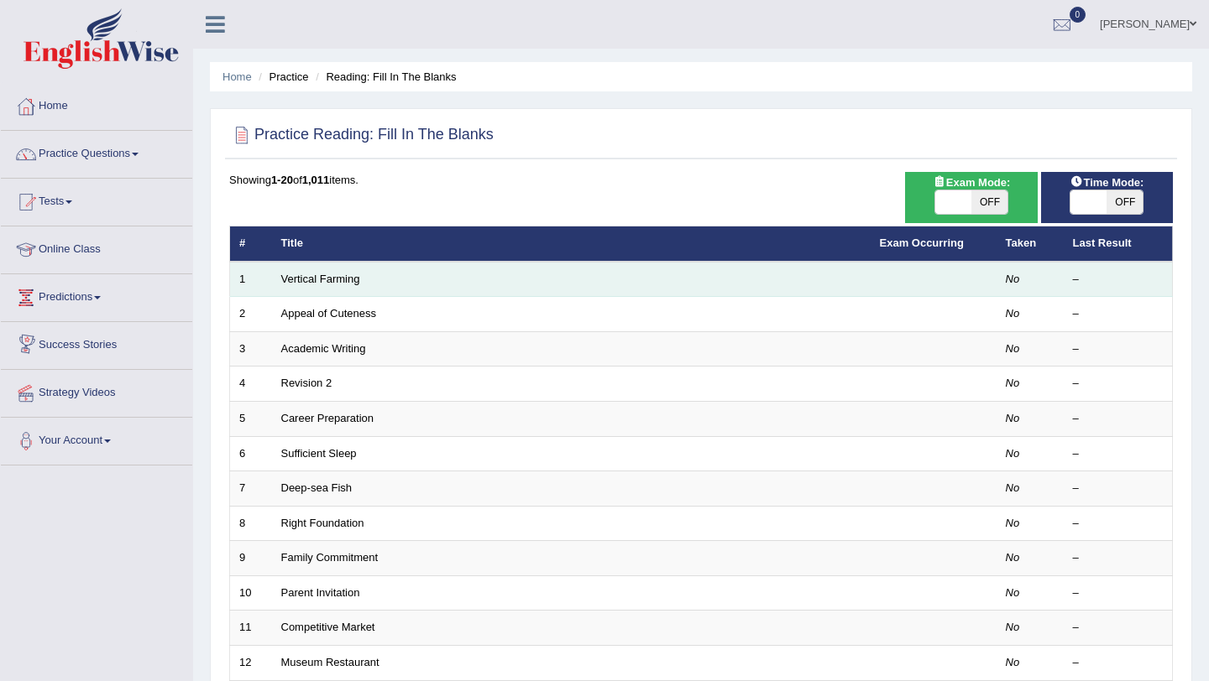
click at [359, 286] on td "Vertical Farming" at bounding box center [571, 279] width 598 height 35
click at [345, 279] on link "Vertical Farming" at bounding box center [320, 279] width 79 height 13
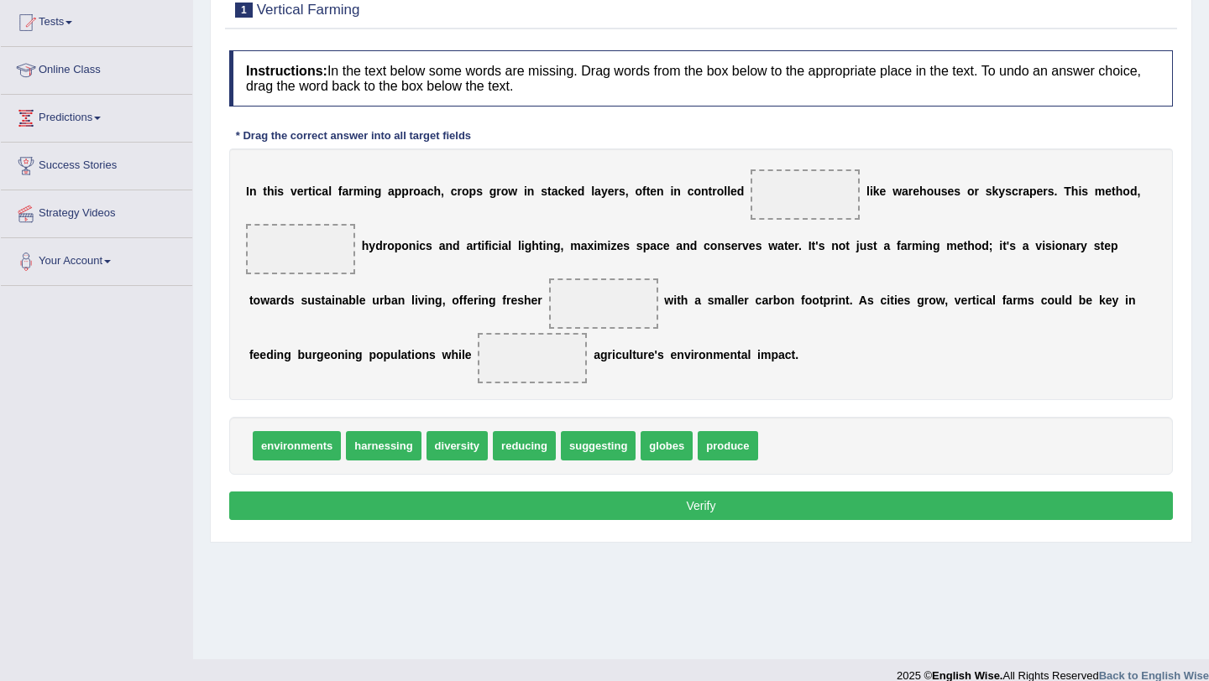
scroll to position [200, 0]
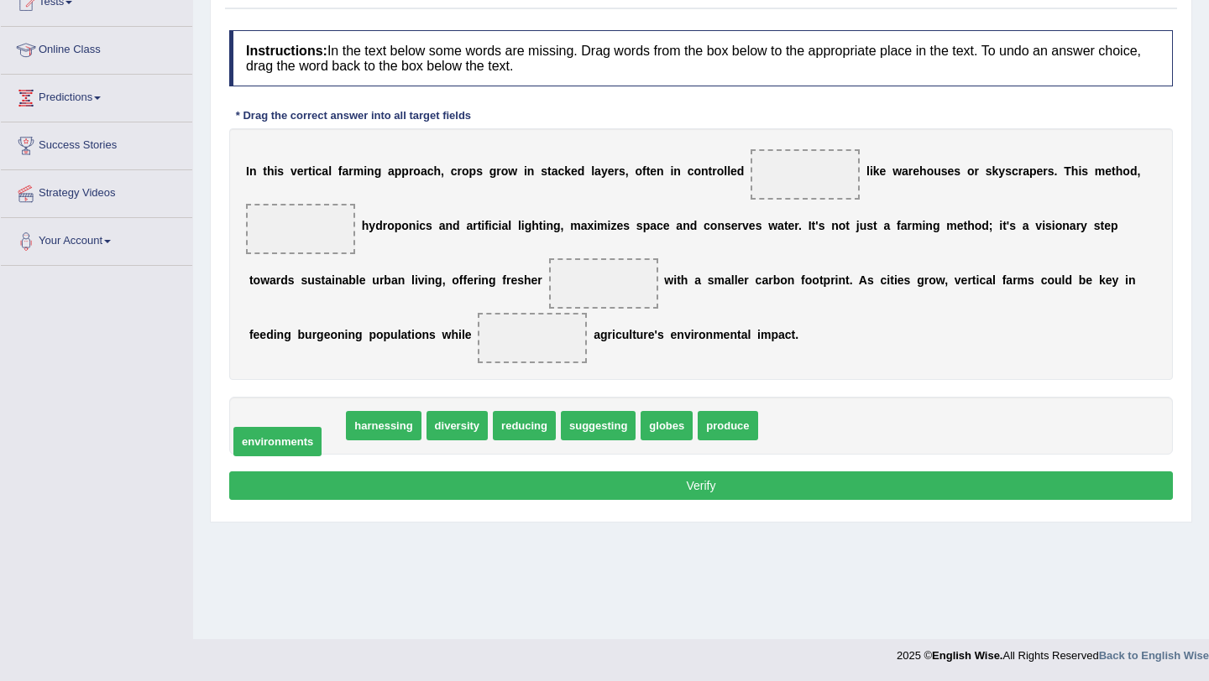
drag, startPoint x: 319, startPoint y: 427, endPoint x: 300, endPoint y: 443, distance: 25.0
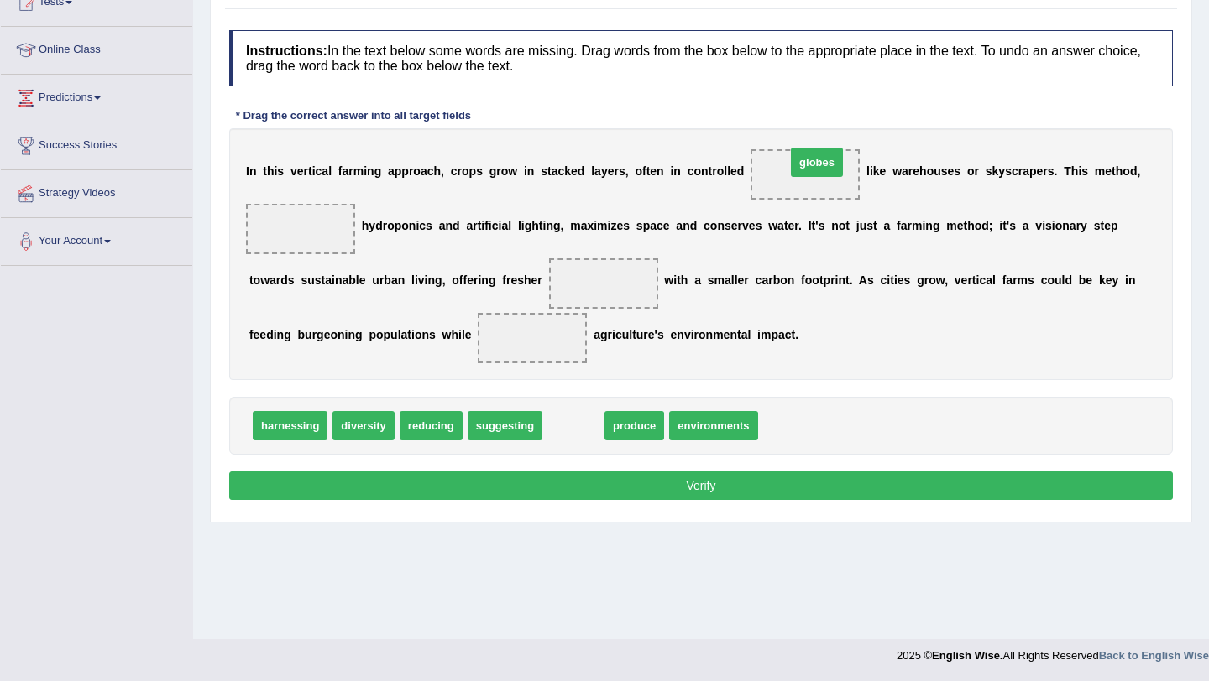
drag, startPoint x: 572, startPoint y: 424, endPoint x: 810, endPoint y: 162, distance: 354.1
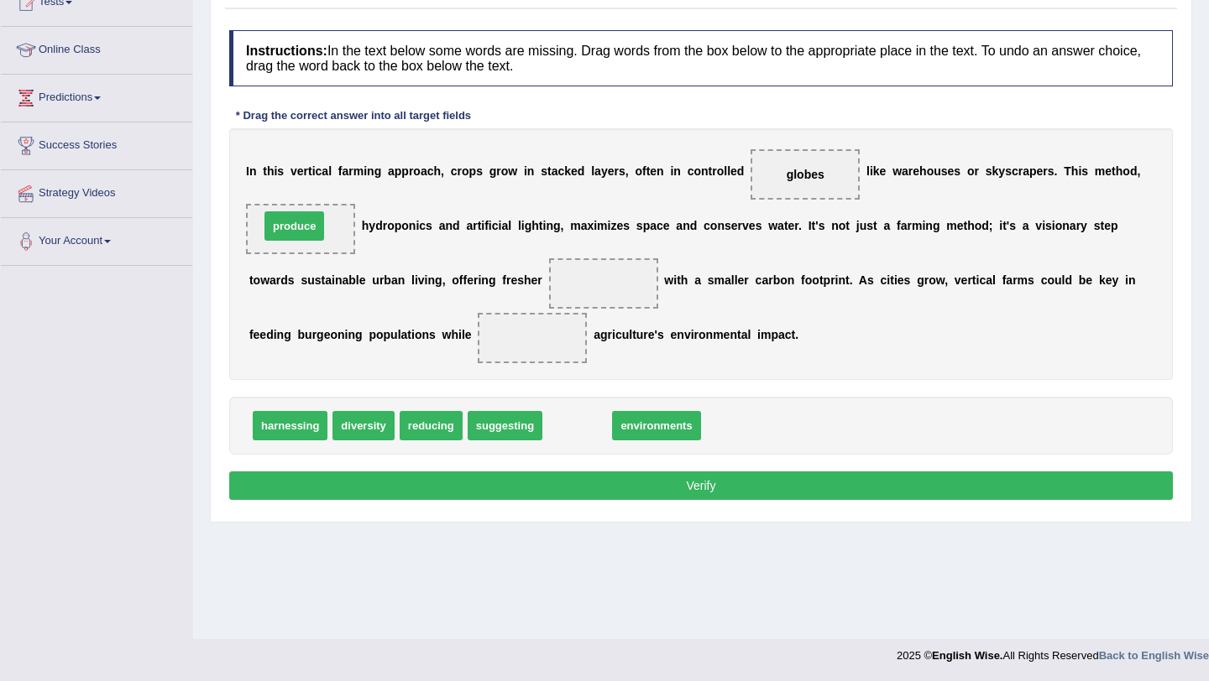
drag, startPoint x: 580, startPoint y: 426, endPoint x: 297, endPoint y: 227, distance: 346.2
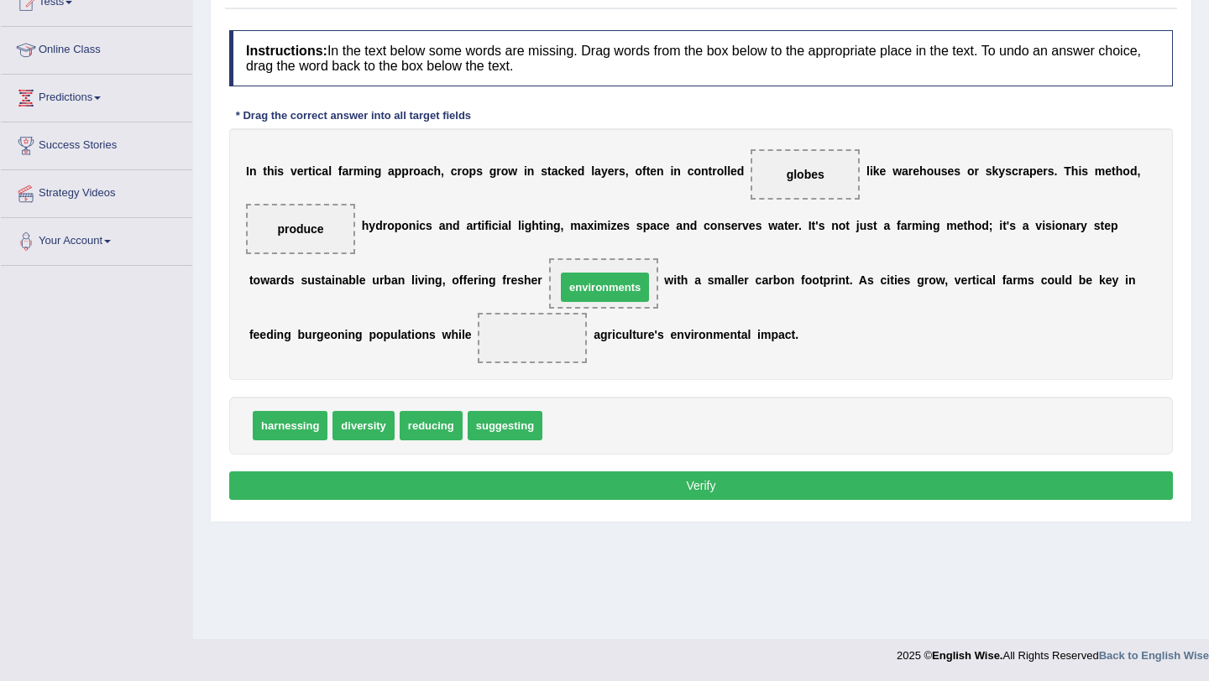
drag, startPoint x: 579, startPoint y: 431, endPoint x: 593, endPoint y: 294, distance: 138.3
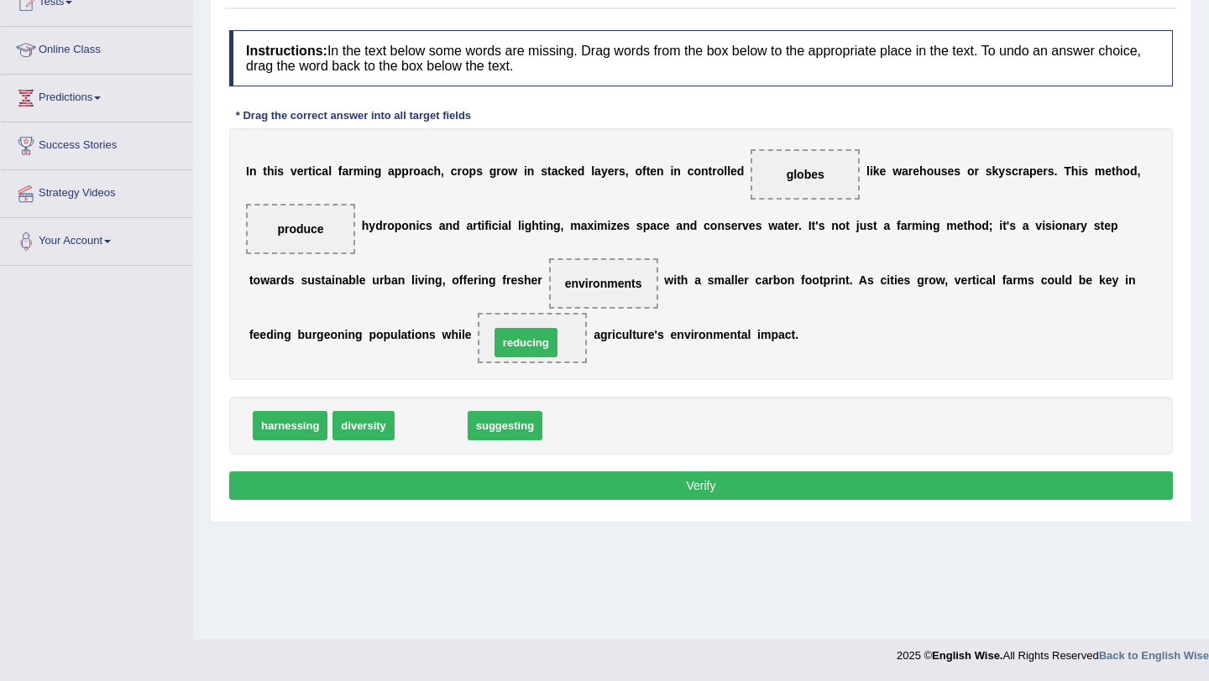
drag, startPoint x: 430, startPoint y: 431, endPoint x: 534, endPoint y: 344, distance: 135.3
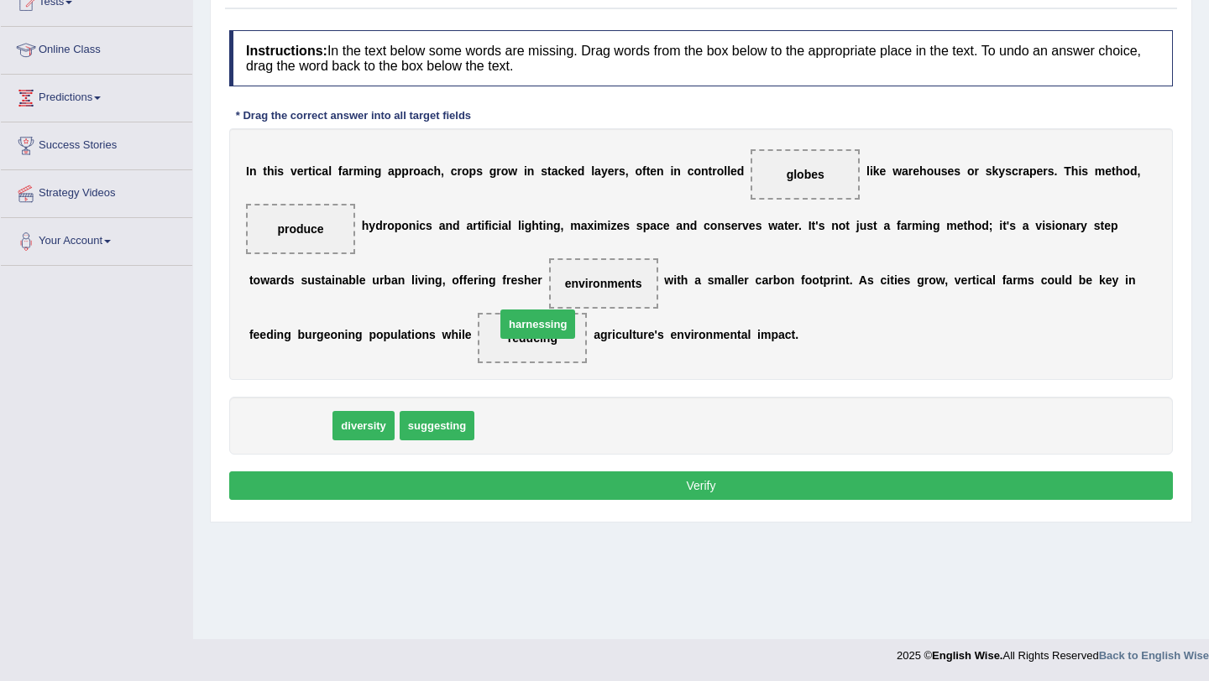
drag, startPoint x: 283, startPoint y: 427, endPoint x: 530, endPoint y: 326, distance: 266.8
click at [701, 486] on button "Verify" at bounding box center [700, 486] width 943 height 29
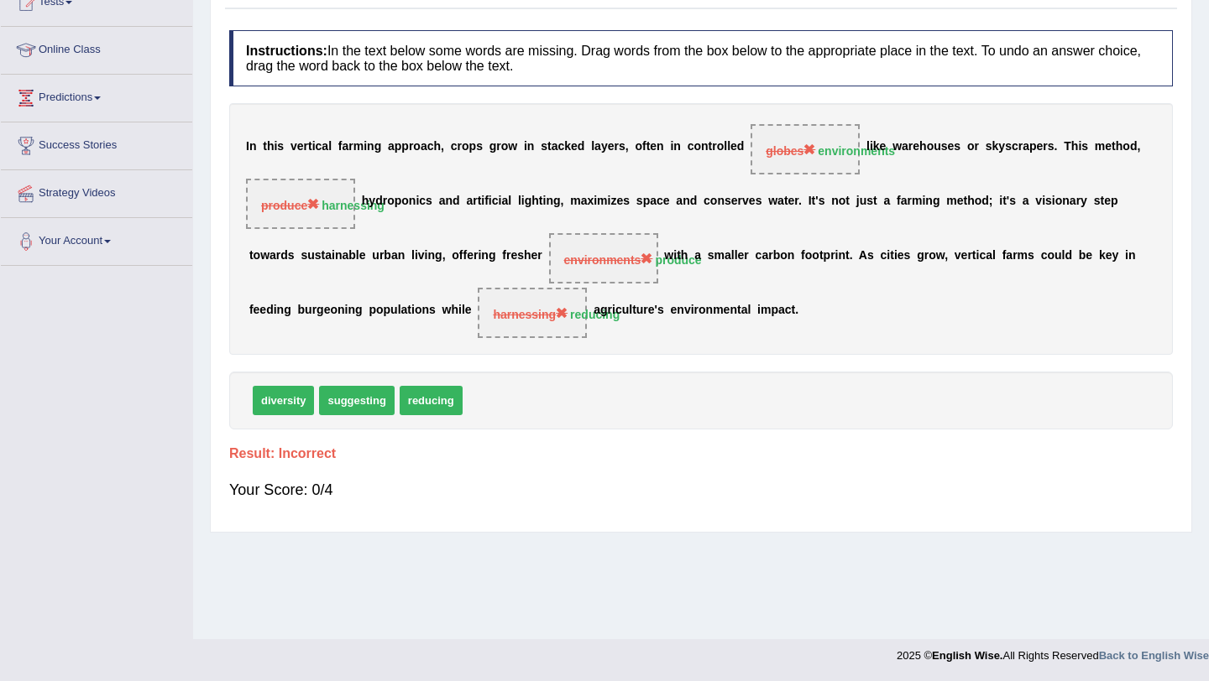
scroll to position [0, 0]
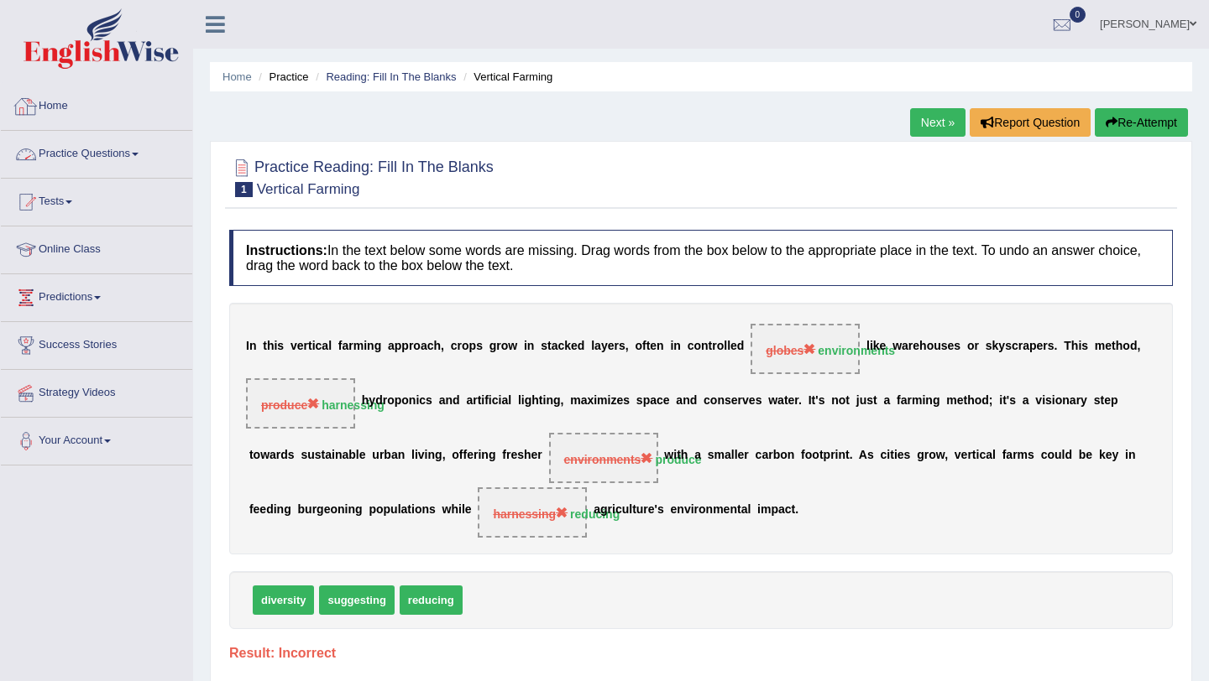
click at [85, 160] on link "Practice Questions" at bounding box center [96, 152] width 191 height 42
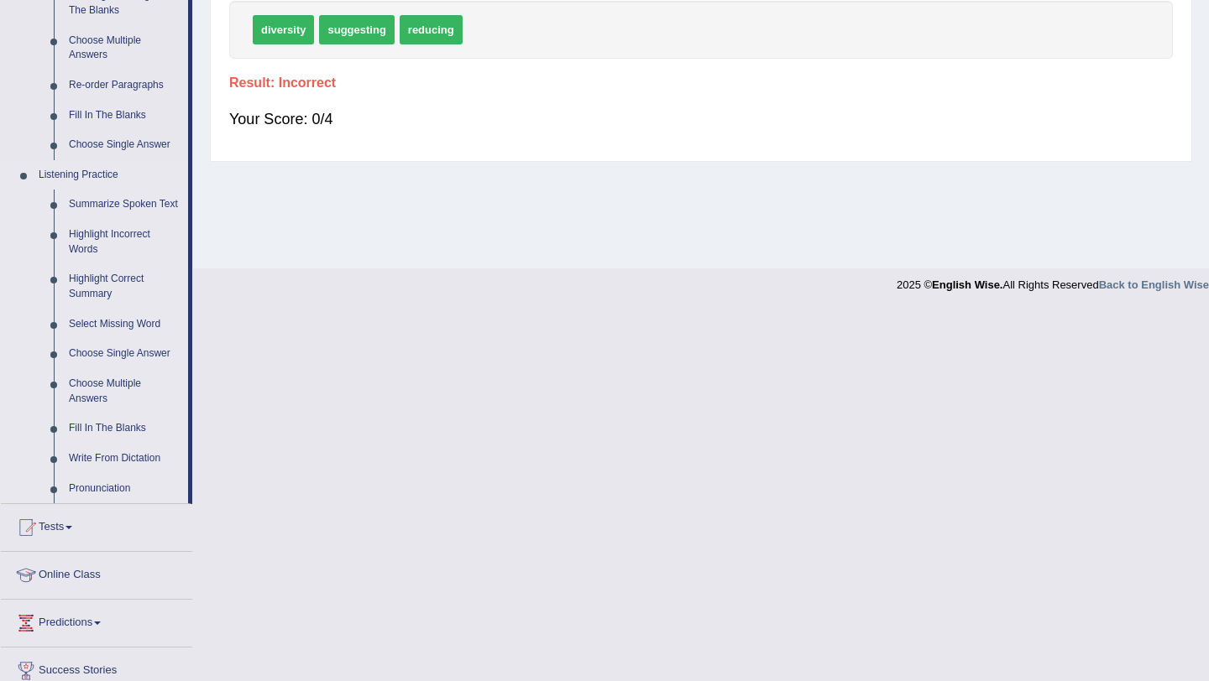
scroll to position [599, 0]
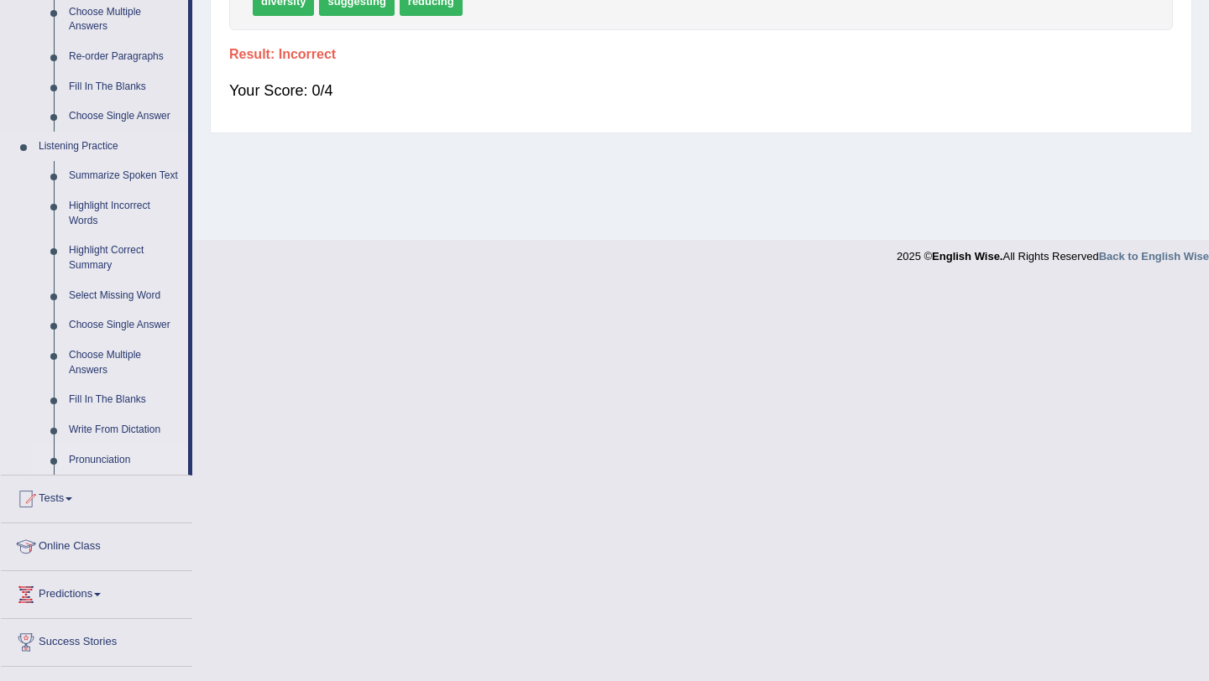
click at [100, 472] on link "Pronunciation" at bounding box center [124, 461] width 127 height 30
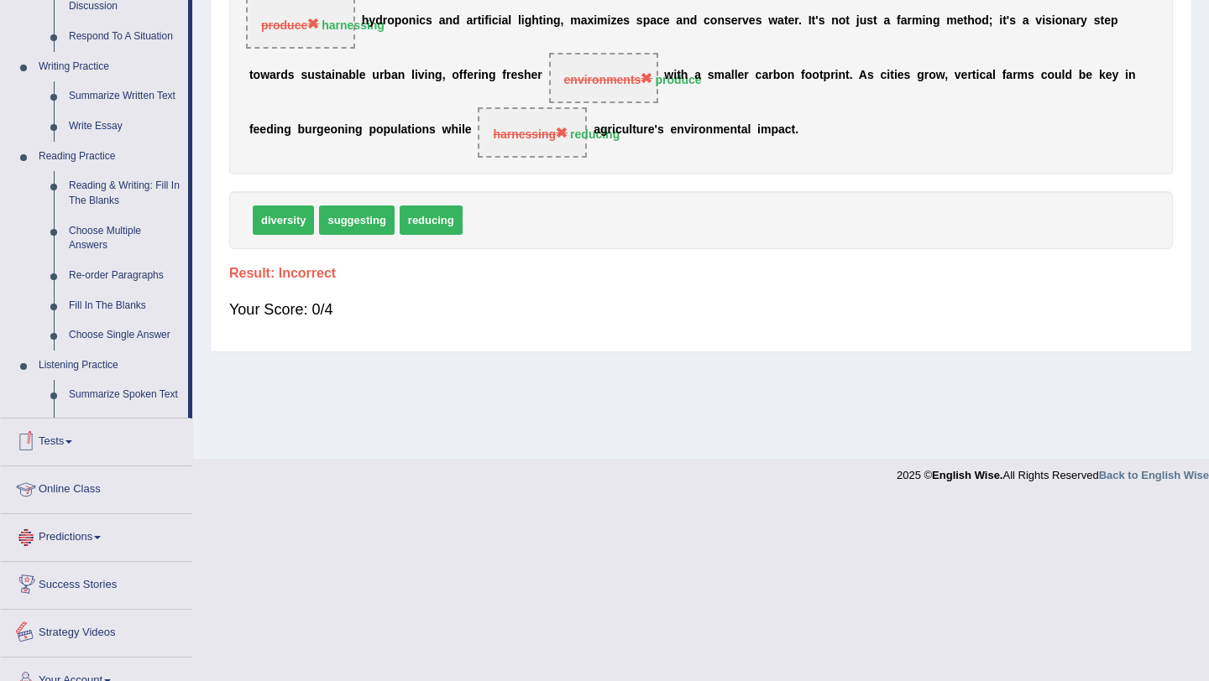
scroll to position [383, 0]
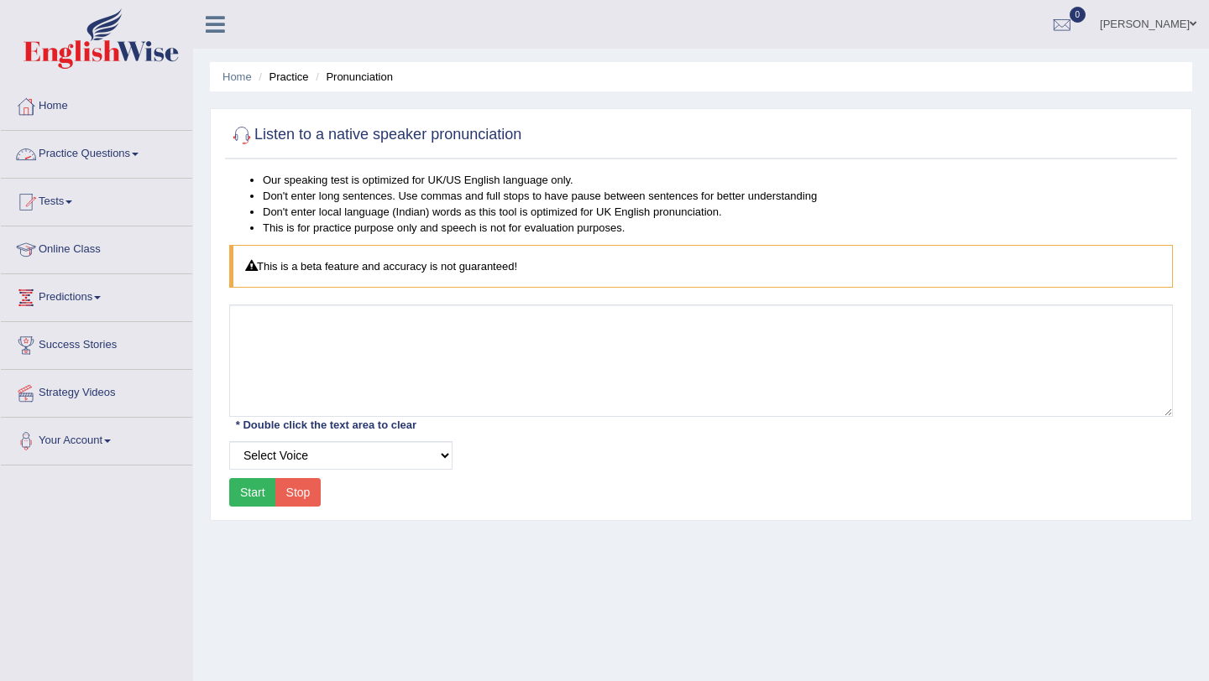
click at [99, 147] on link "Practice Questions" at bounding box center [96, 152] width 191 height 42
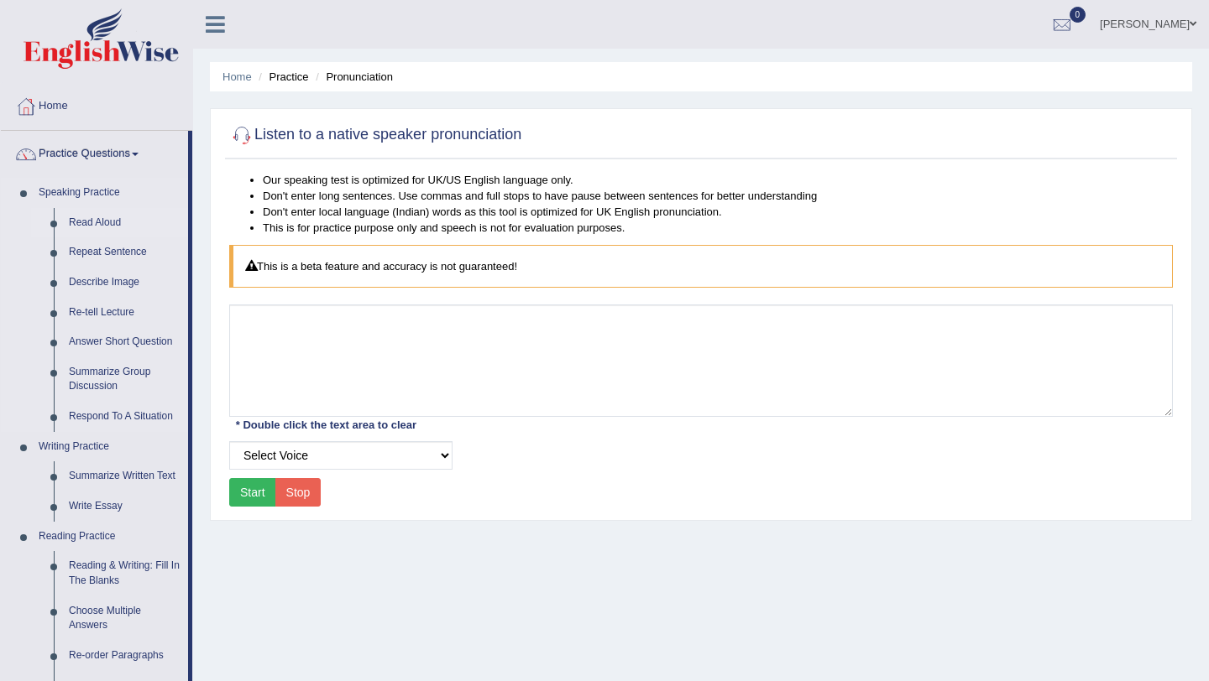
click at [98, 224] on link "Read Aloud" at bounding box center [124, 223] width 127 height 30
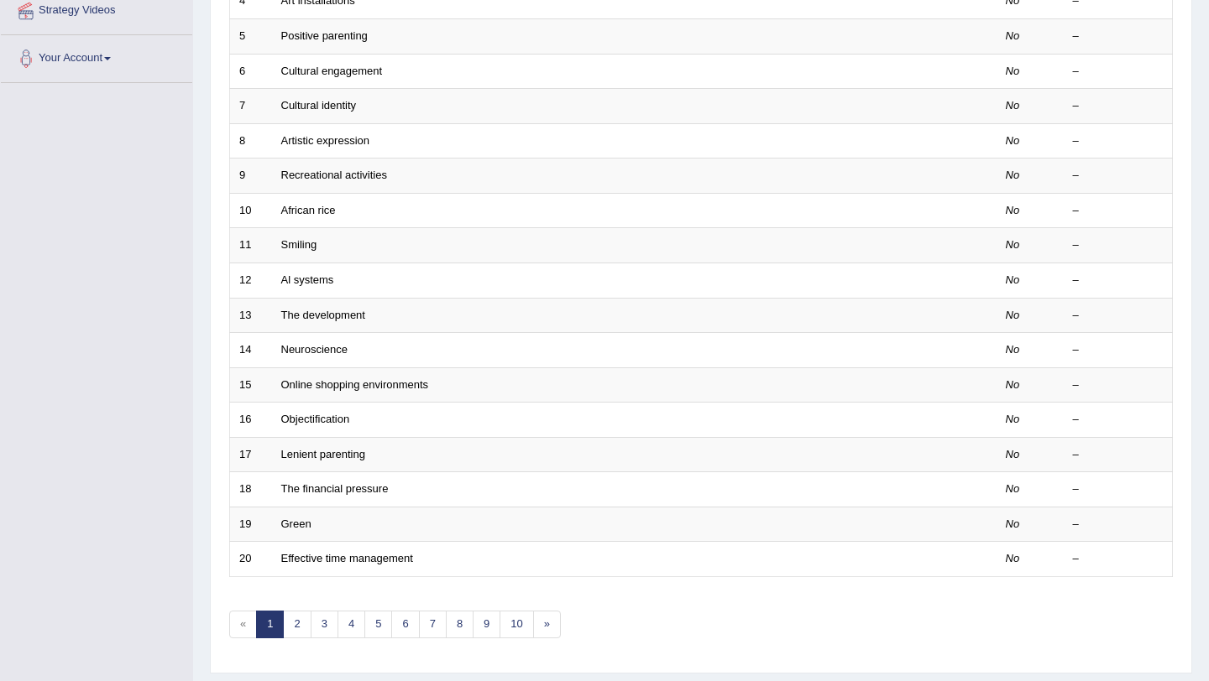
scroll to position [430, 0]
